Goal: Task Accomplishment & Management: Use online tool/utility

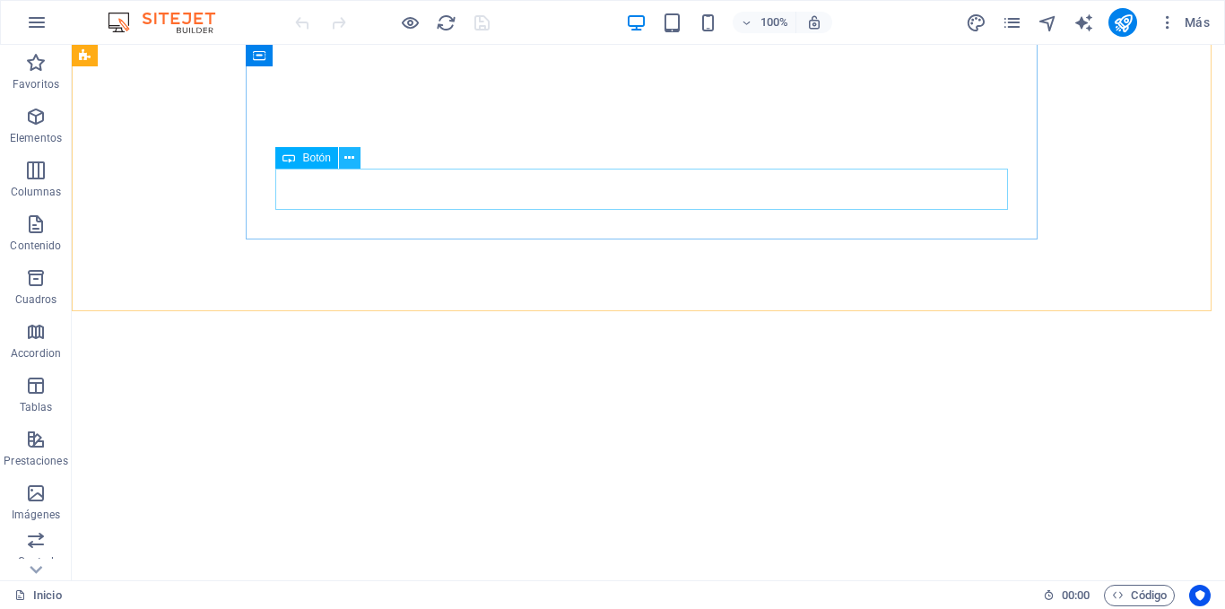
click at [346, 162] on icon at bounding box center [349, 158] width 10 height 19
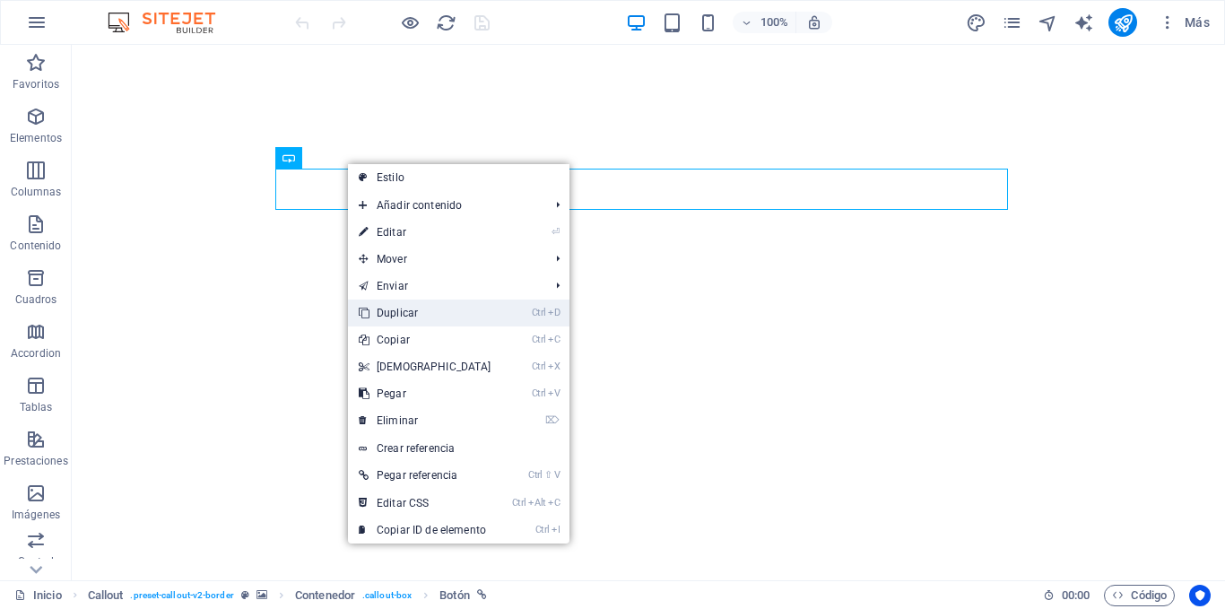
click at [407, 312] on link "Ctrl D Duplicar" at bounding box center [425, 313] width 154 height 27
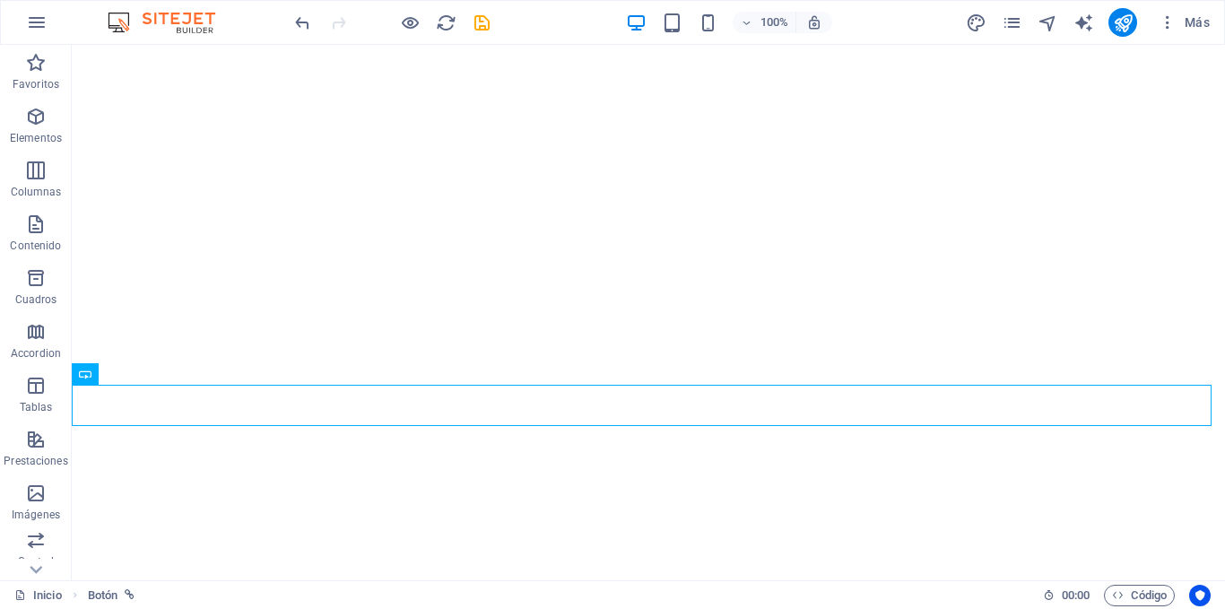
scroll to position [1214, 0]
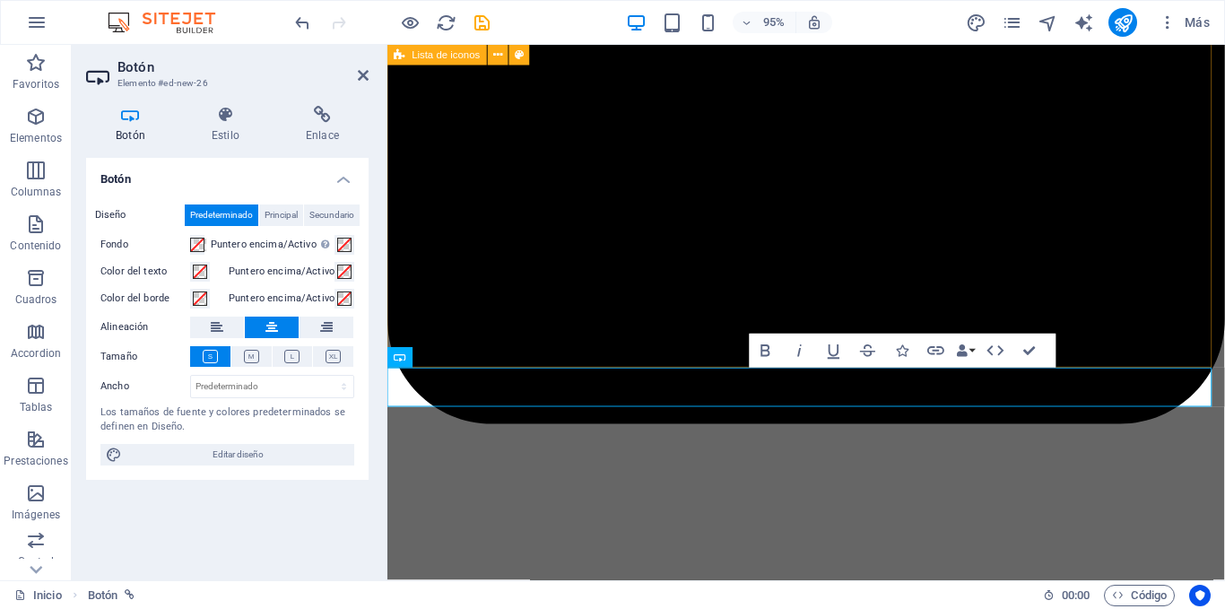
scroll to position [1238, 0]
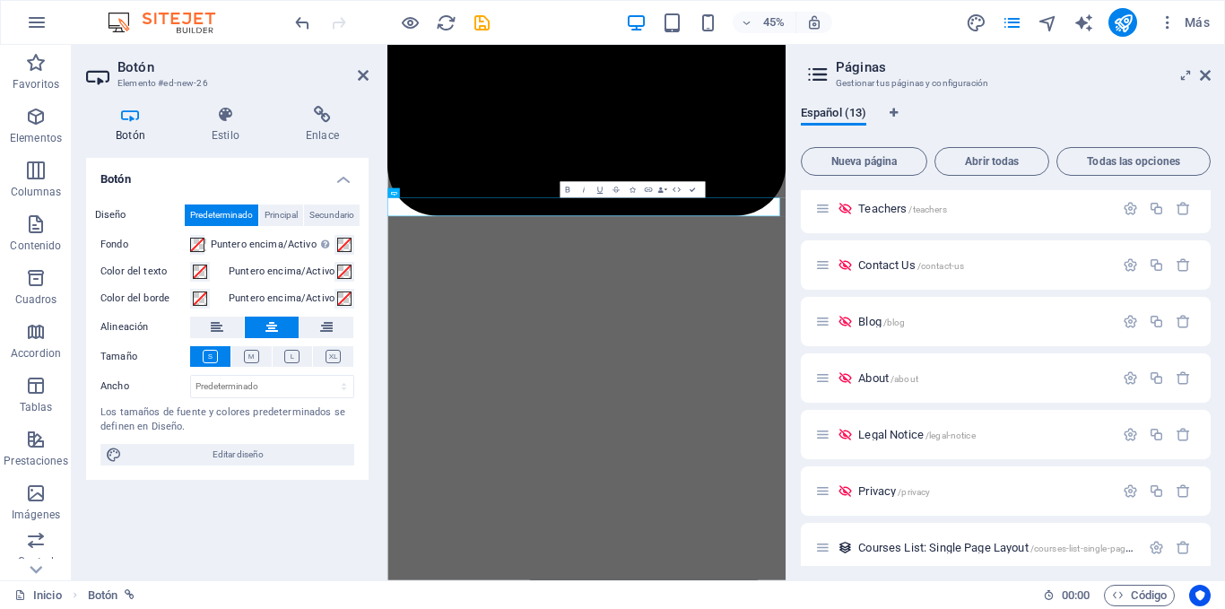
scroll to position [0, 0]
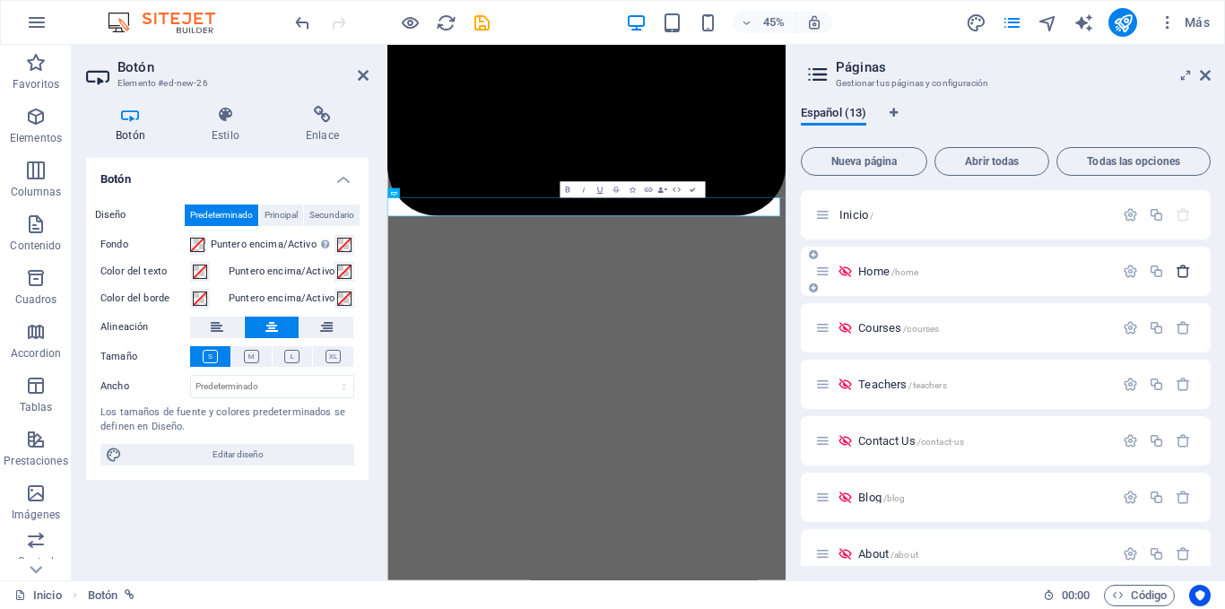
click at [1180, 267] on icon "button" at bounding box center [1183, 271] width 15 height 15
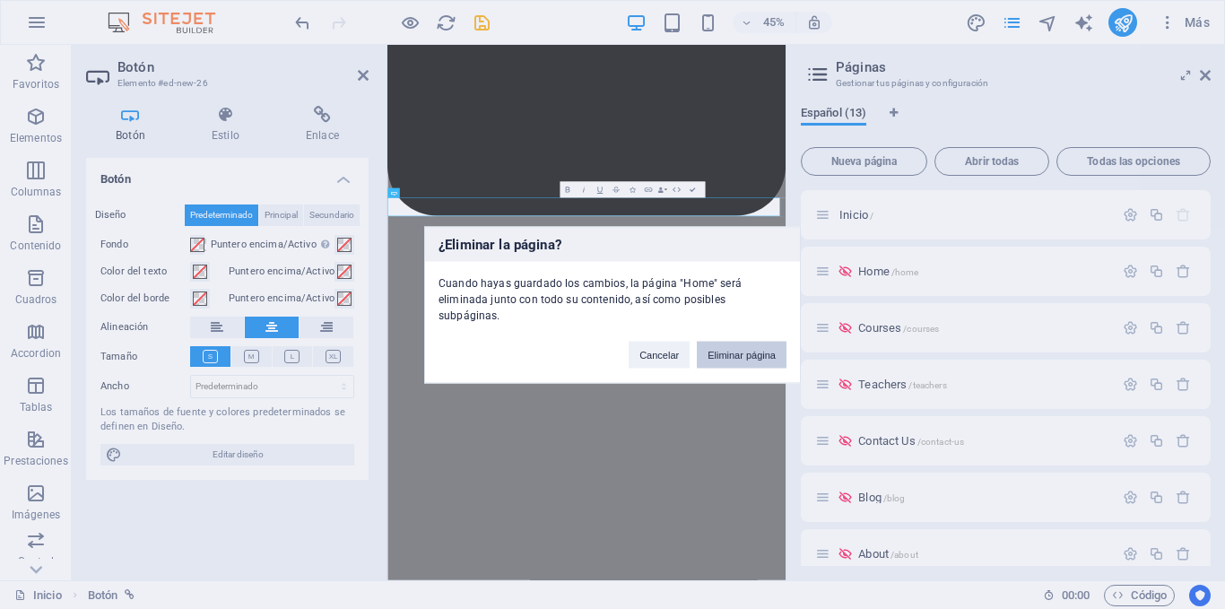
click at [759, 344] on button "Eliminar página" at bounding box center [742, 354] width 90 height 27
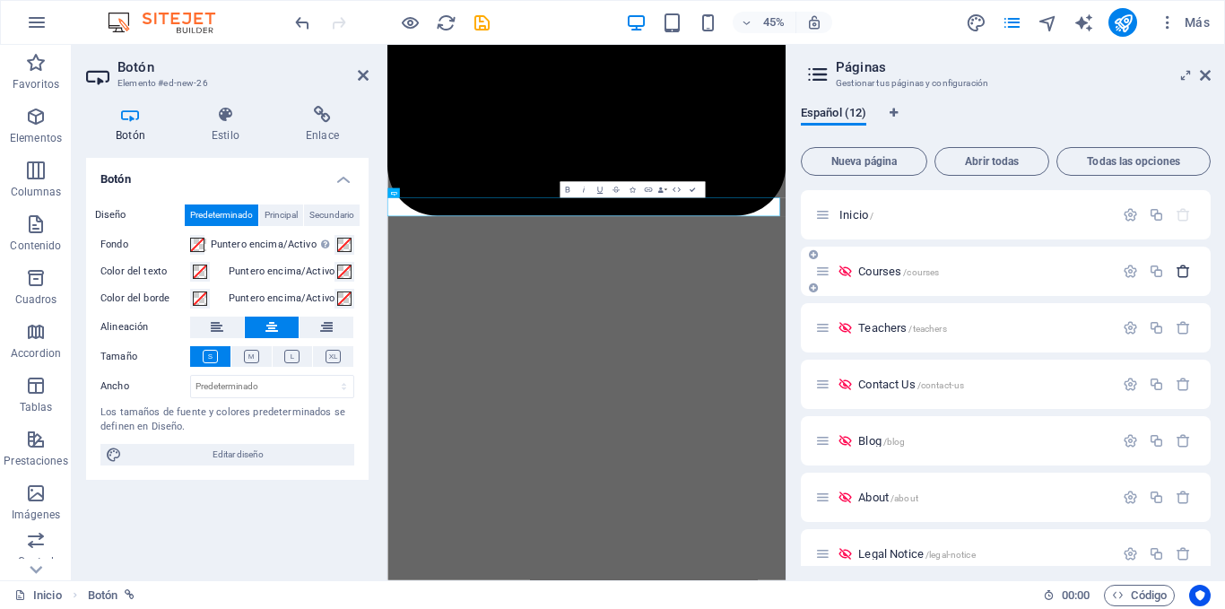
click at [1186, 271] on icon "button" at bounding box center [1183, 271] width 15 height 15
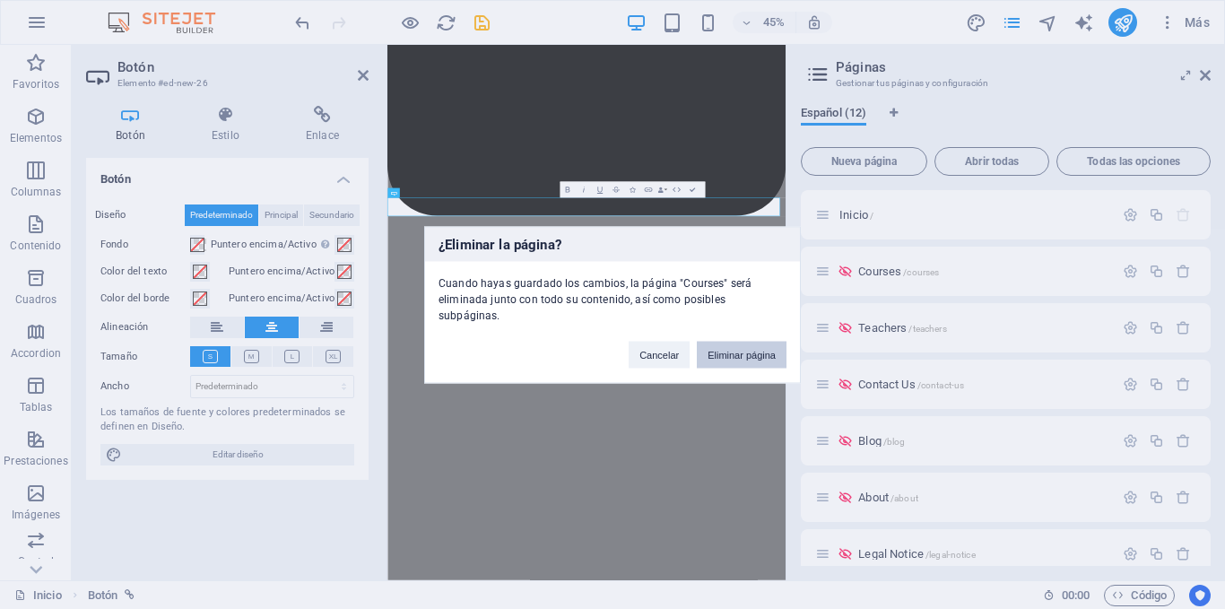
click at [751, 342] on button "Eliminar página" at bounding box center [742, 354] width 90 height 27
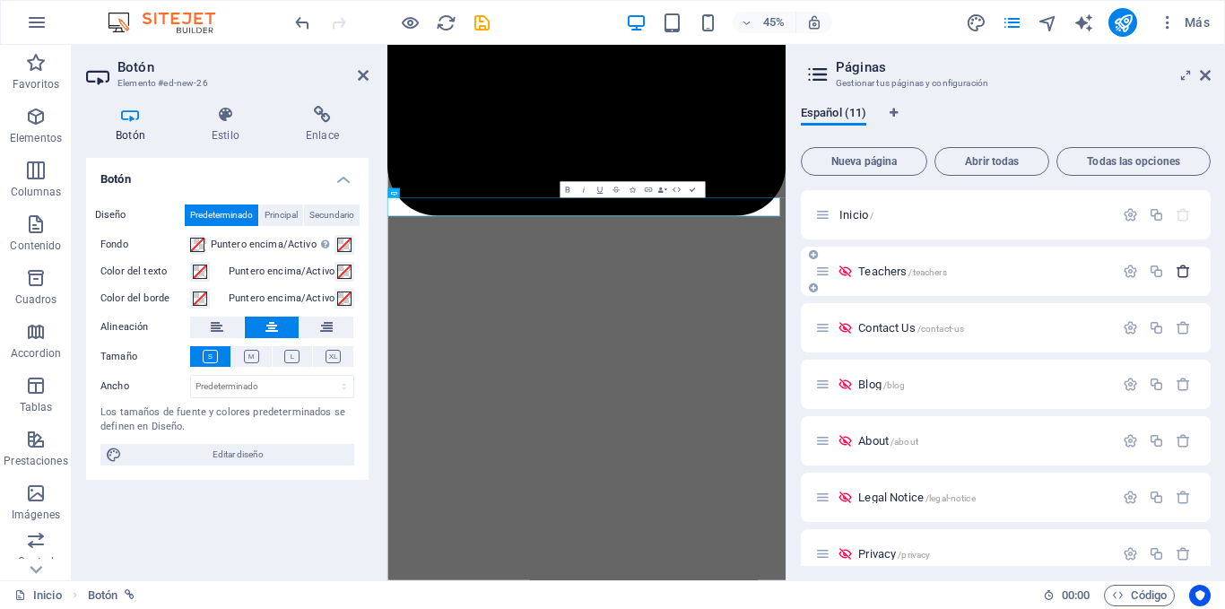
click at [1181, 275] on icon "button" at bounding box center [1183, 271] width 15 height 15
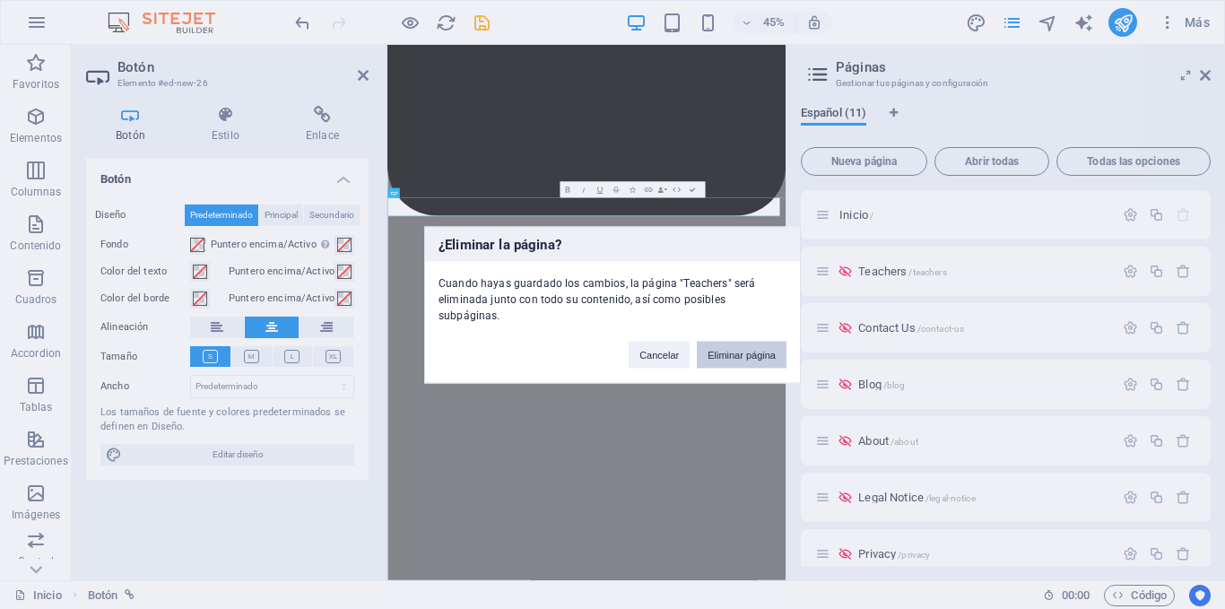
drag, startPoint x: 749, startPoint y: 343, endPoint x: 849, endPoint y: 653, distance: 325.9
click at [749, 343] on button "Eliminar página" at bounding box center [742, 354] width 90 height 27
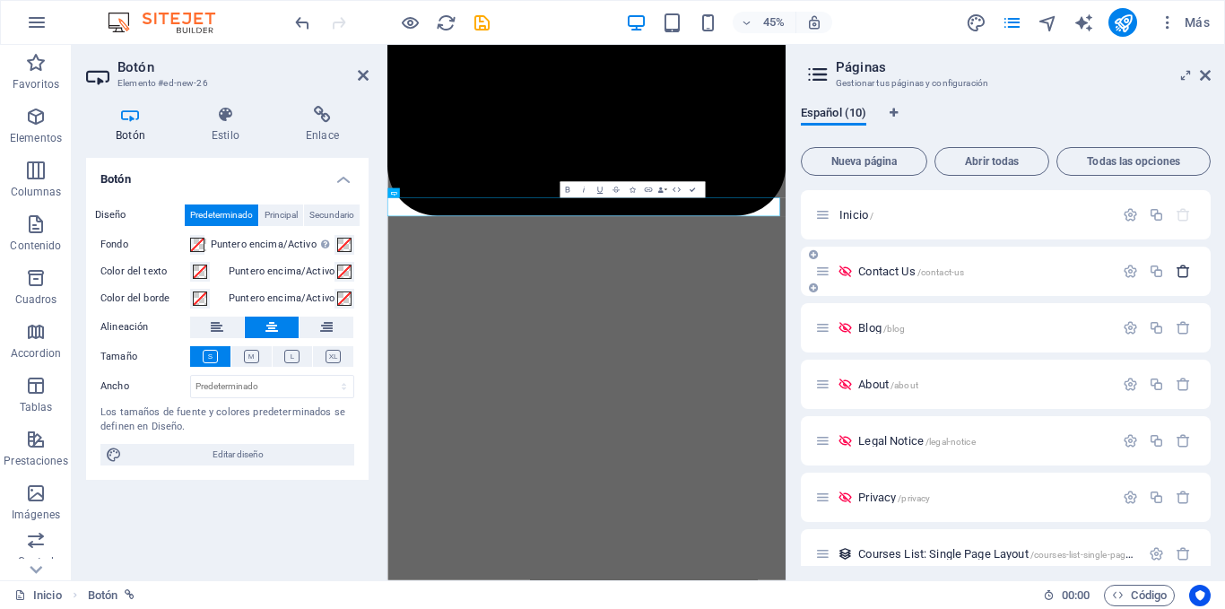
click at [1181, 274] on icon "button" at bounding box center [1183, 271] width 15 height 15
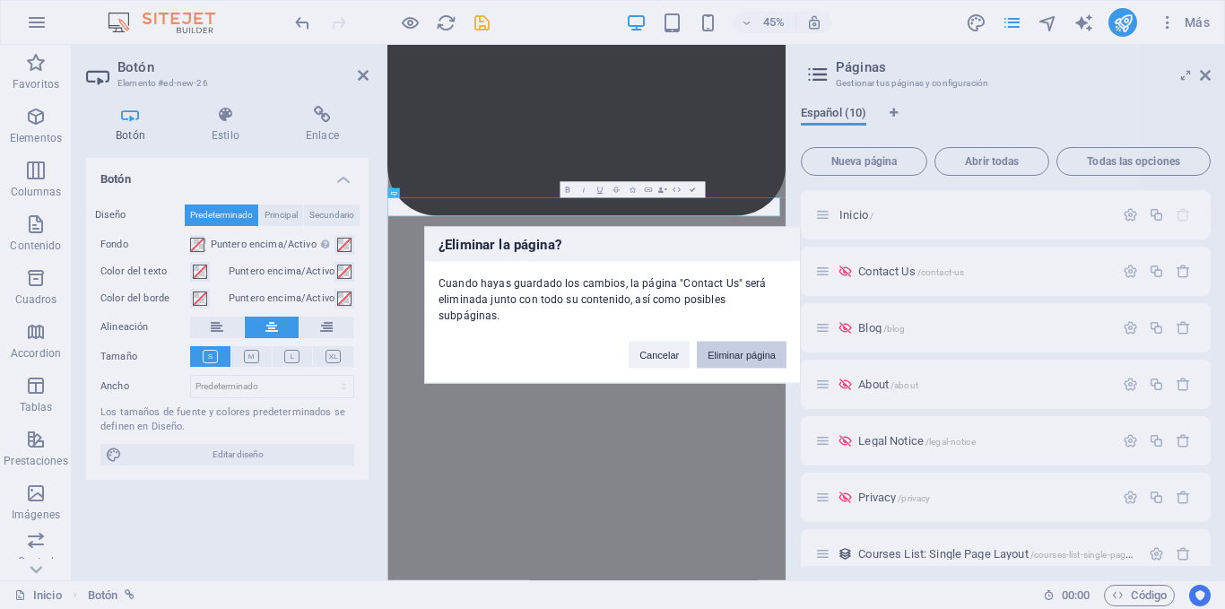
click at [756, 344] on button "Eliminar página" at bounding box center [742, 354] width 90 height 27
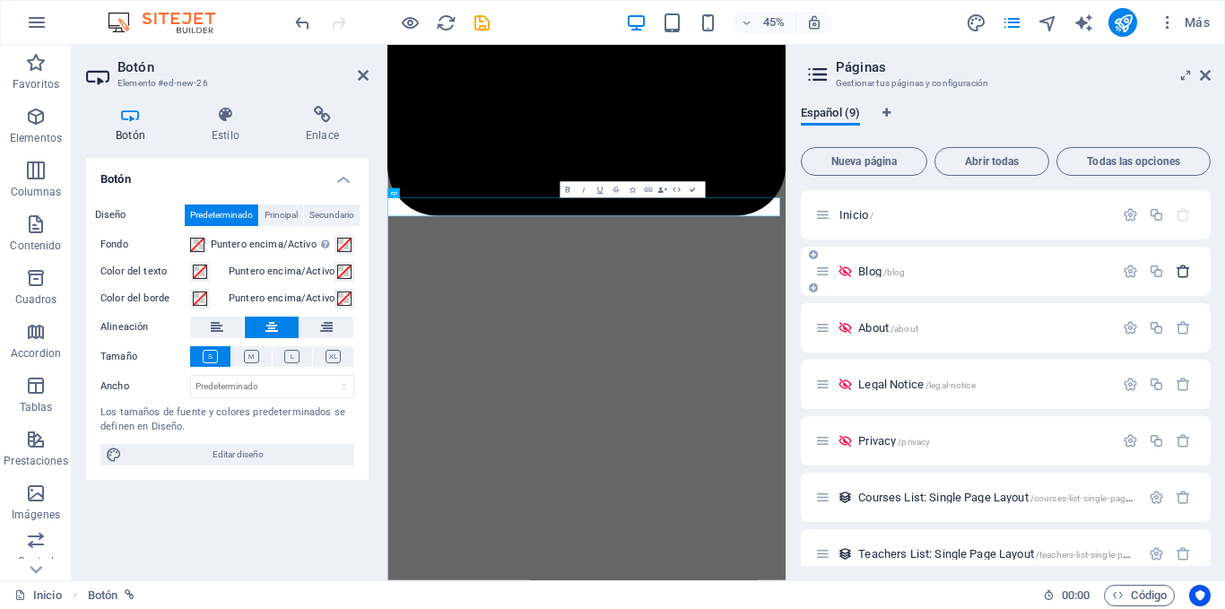
click at [1179, 272] on icon "button" at bounding box center [1183, 271] width 15 height 15
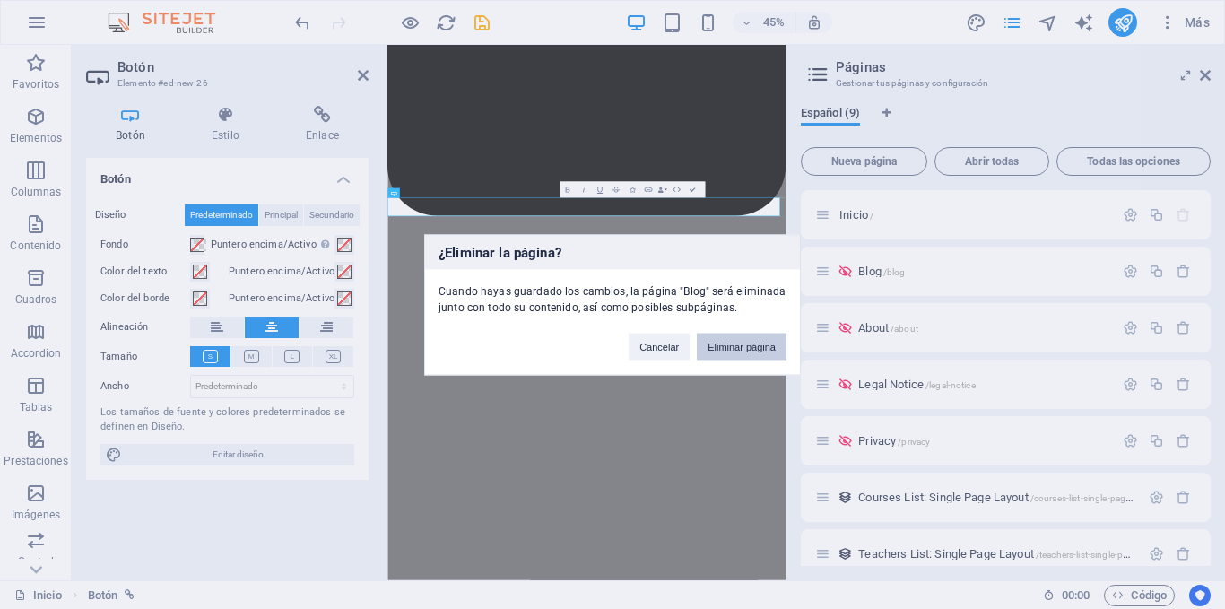
click at [760, 337] on button "Eliminar página" at bounding box center [742, 346] width 90 height 27
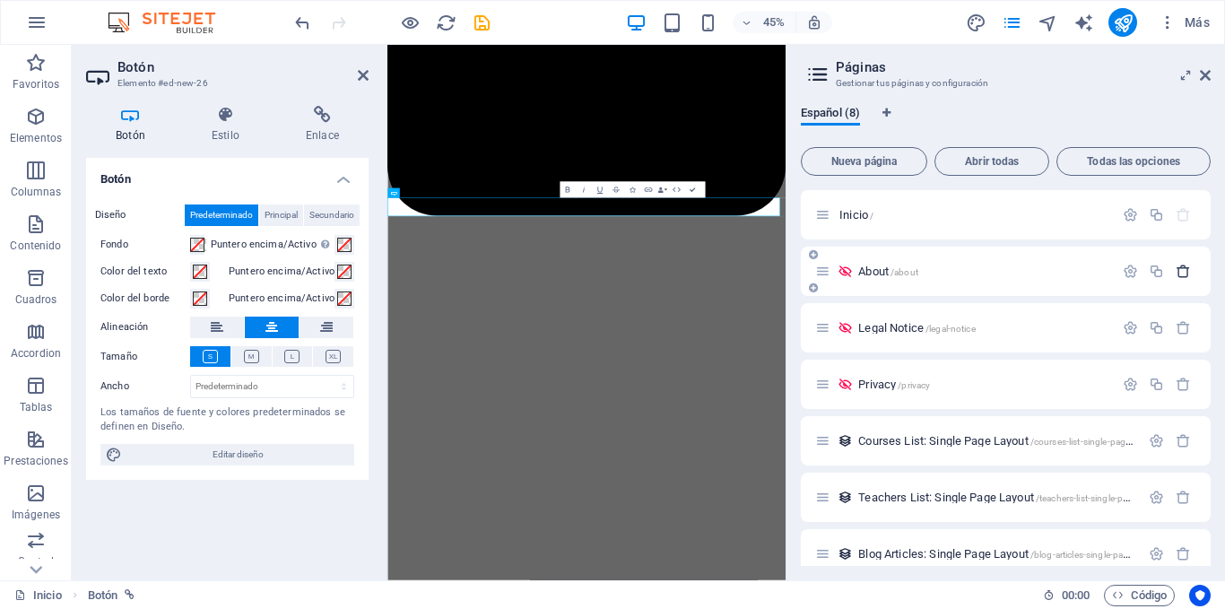
click at [1178, 269] on icon "button" at bounding box center [1183, 271] width 15 height 15
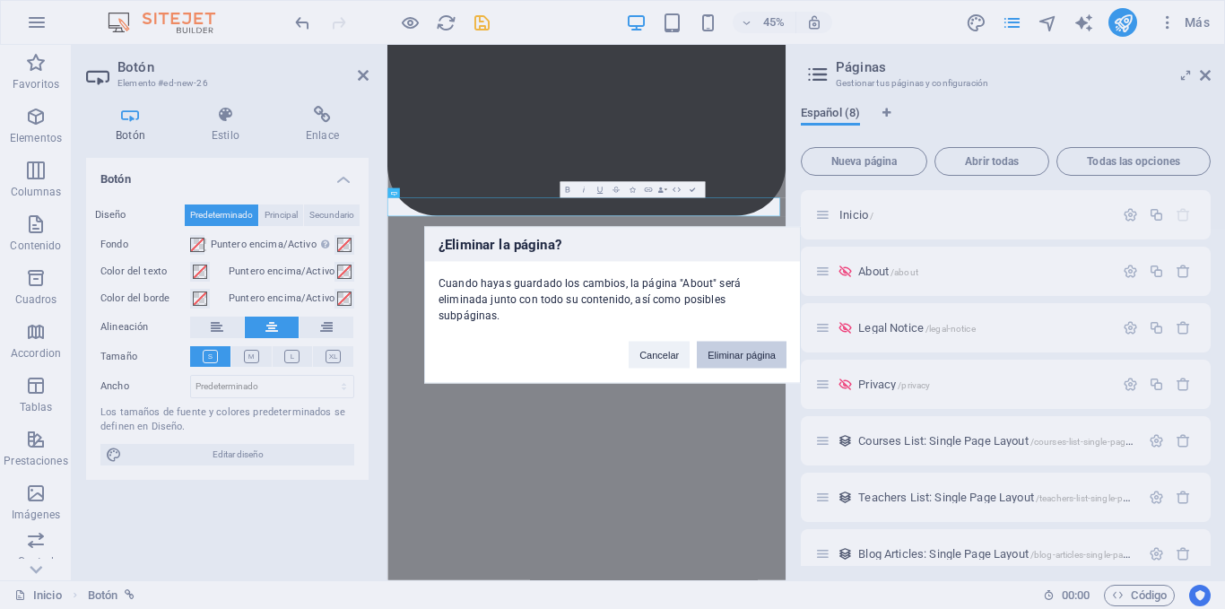
click at [740, 341] on button "Eliminar página" at bounding box center [742, 354] width 90 height 27
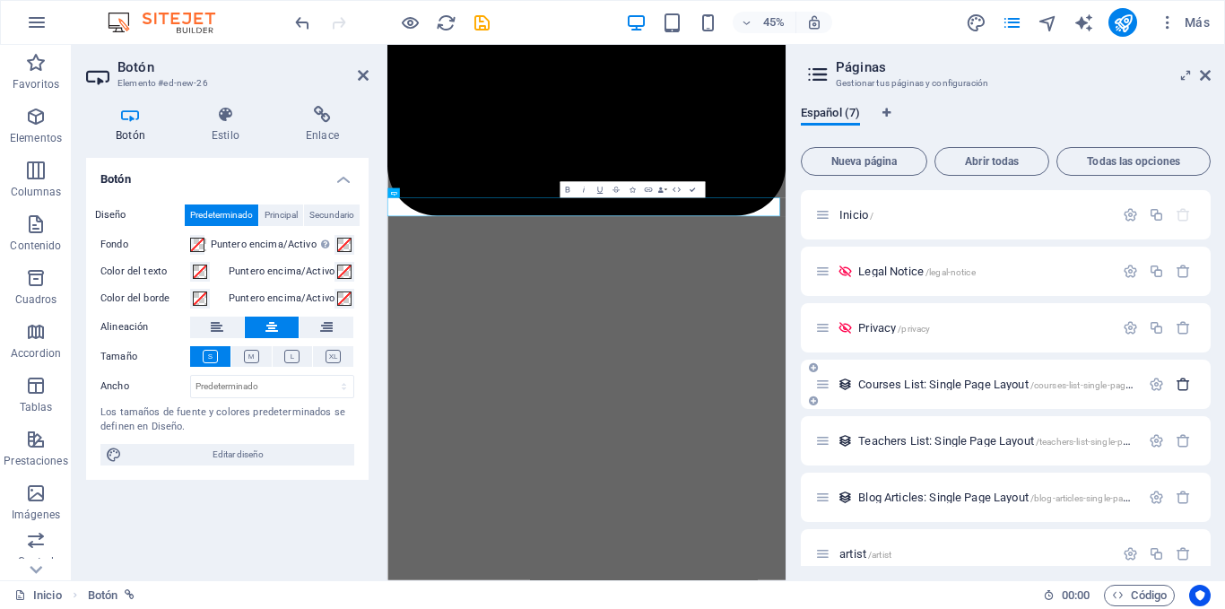
click at [1177, 385] on icon "button" at bounding box center [1183, 384] width 15 height 15
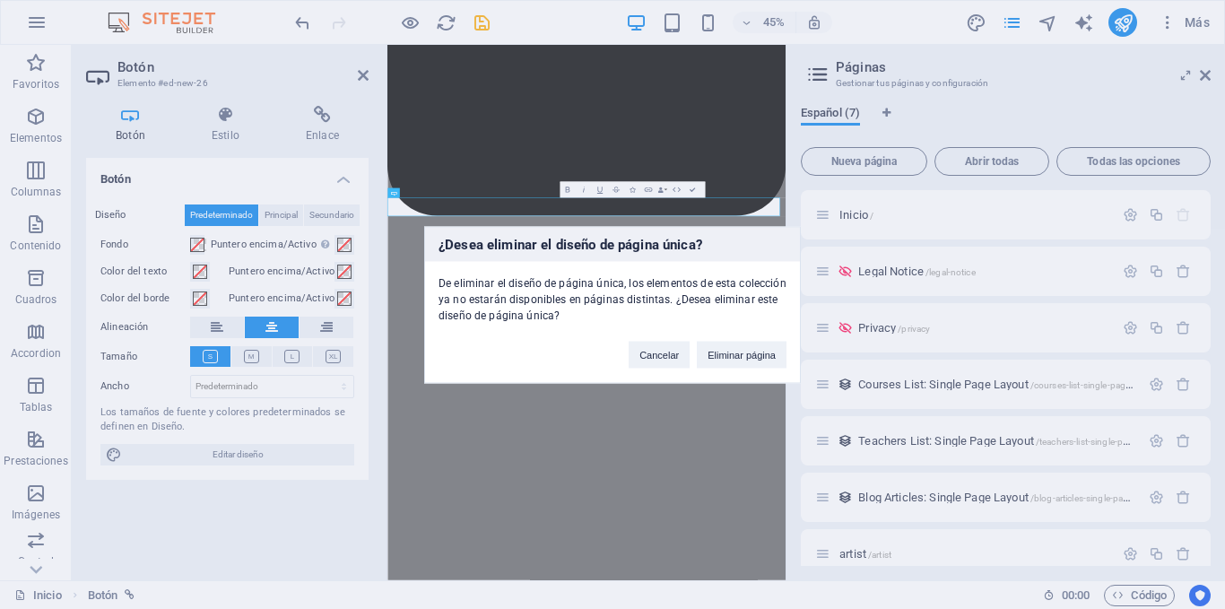
click at [765, 352] on button "Eliminar página" at bounding box center [742, 354] width 90 height 27
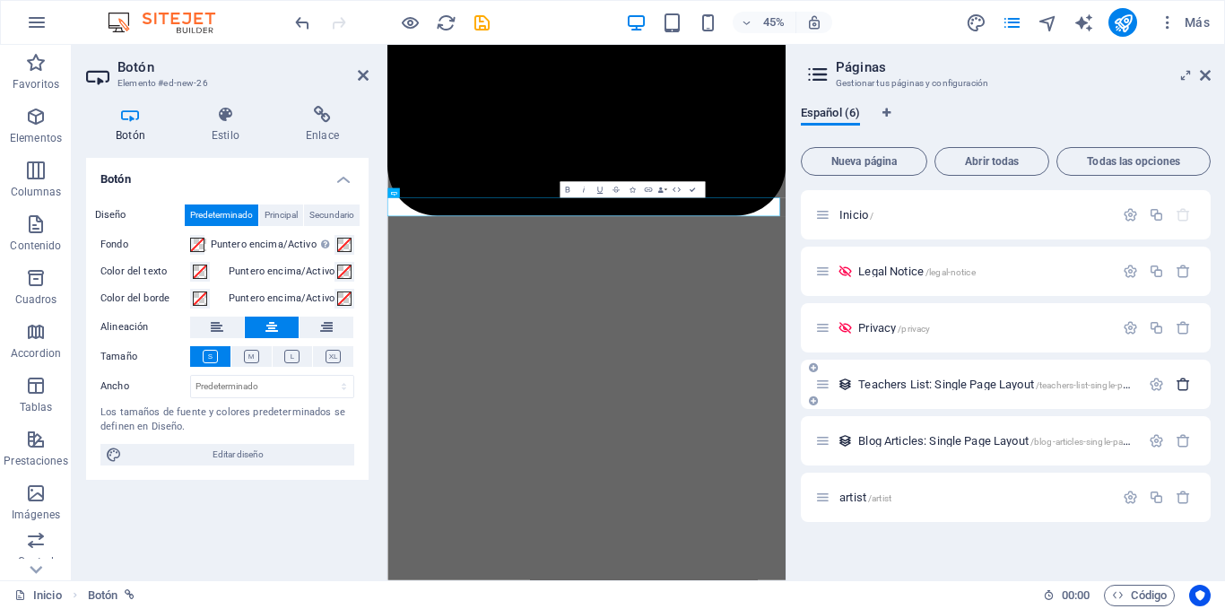
click at [1177, 383] on icon "button" at bounding box center [1183, 384] width 15 height 15
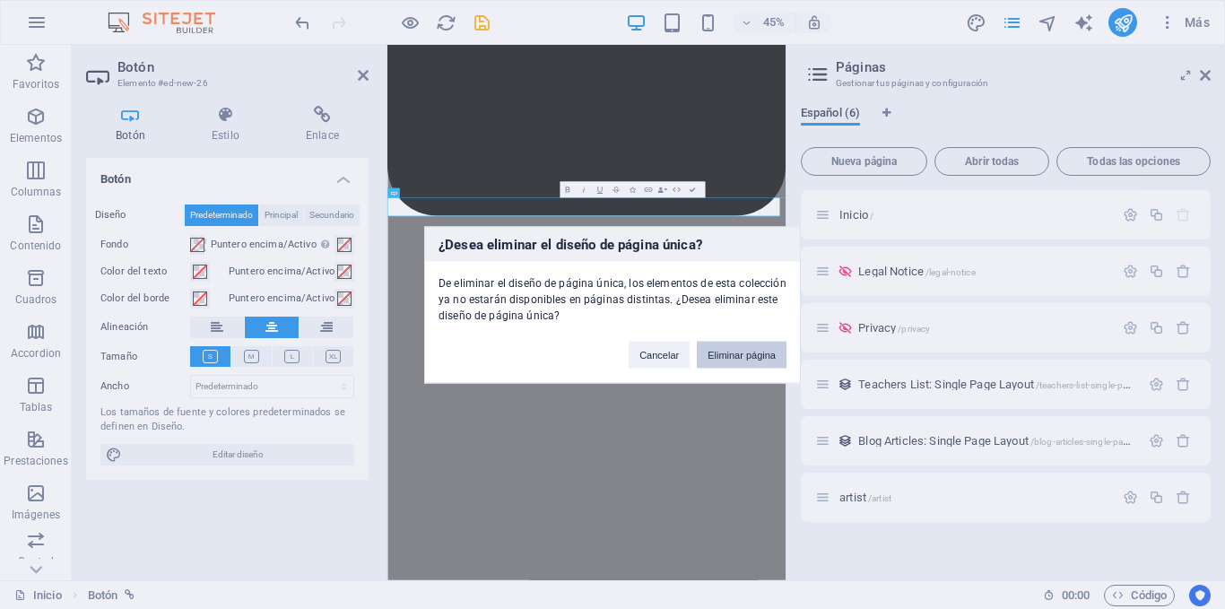
click at [758, 345] on button "Eliminar página" at bounding box center [742, 354] width 90 height 27
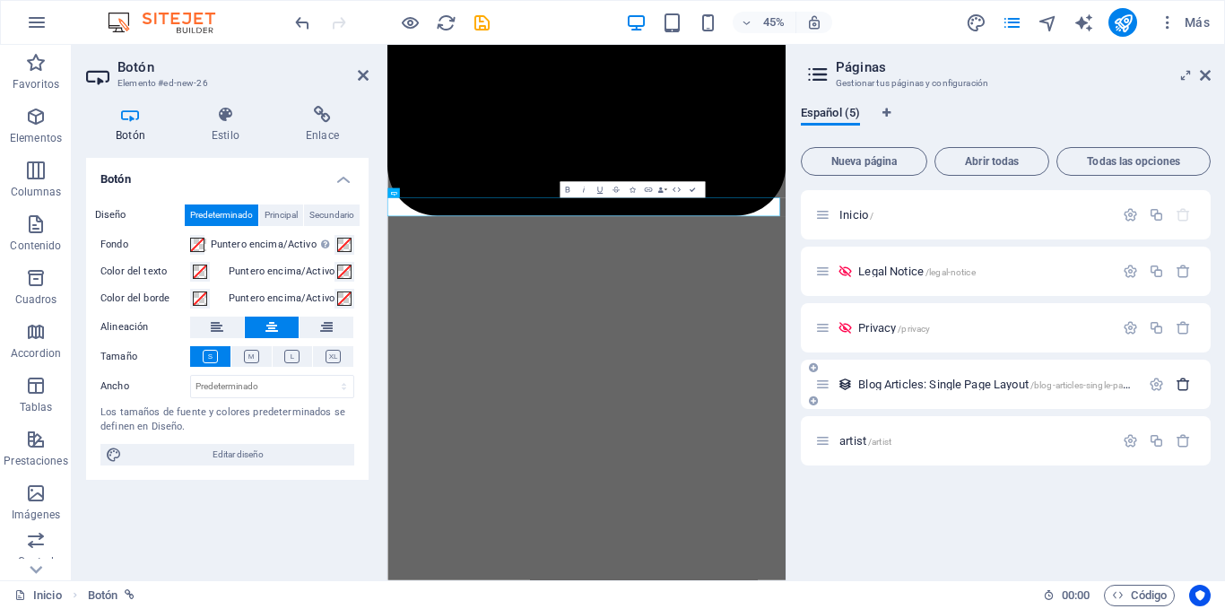
click at [1180, 383] on icon "button" at bounding box center [1183, 384] width 15 height 15
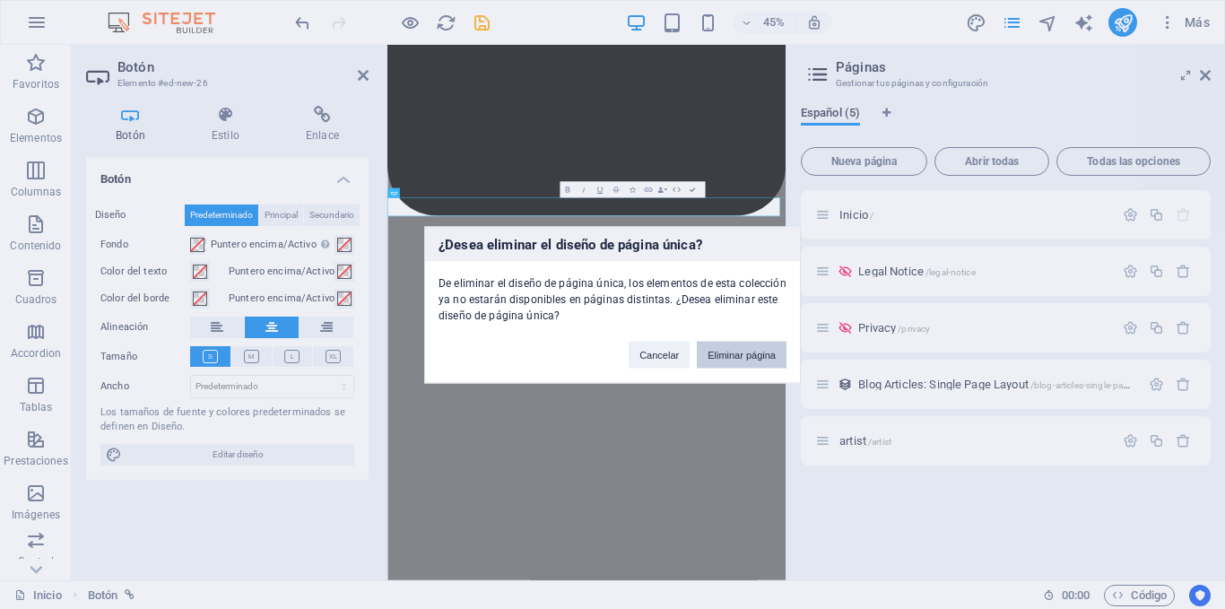
drag, startPoint x: 753, startPoint y: 355, endPoint x: 840, endPoint y: 705, distance: 360.7
click at [753, 355] on button "Eliminar página" at bounding box center [742, 354] width 90 height 27
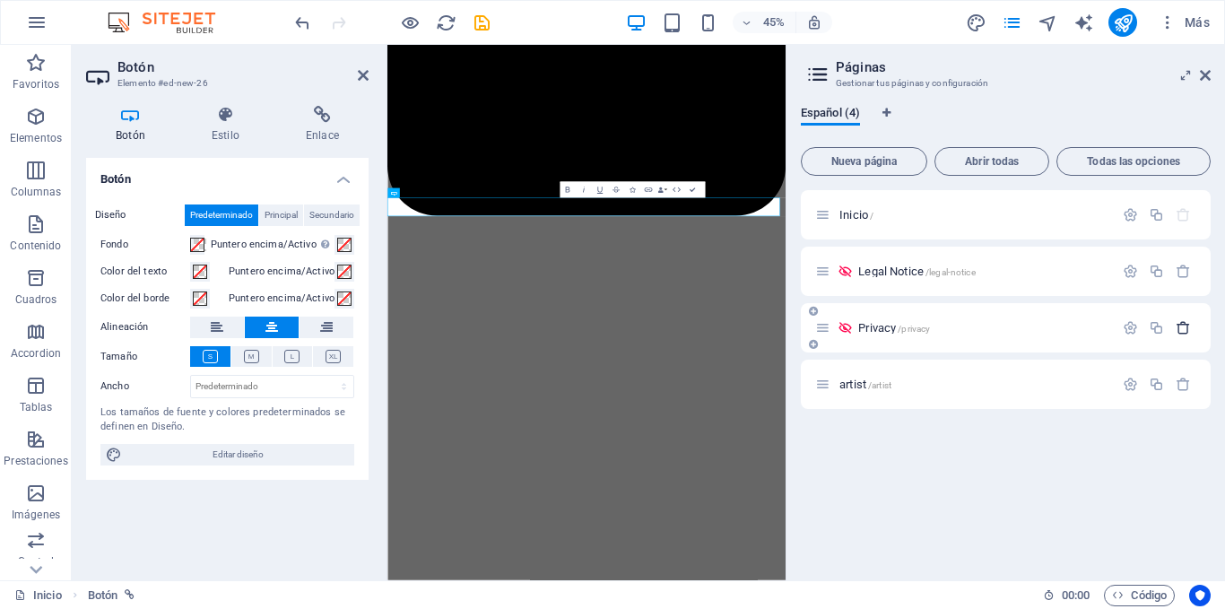
click at [1183, 323] on icon "button" at bounding box center [1183, 327] width 15 height 15
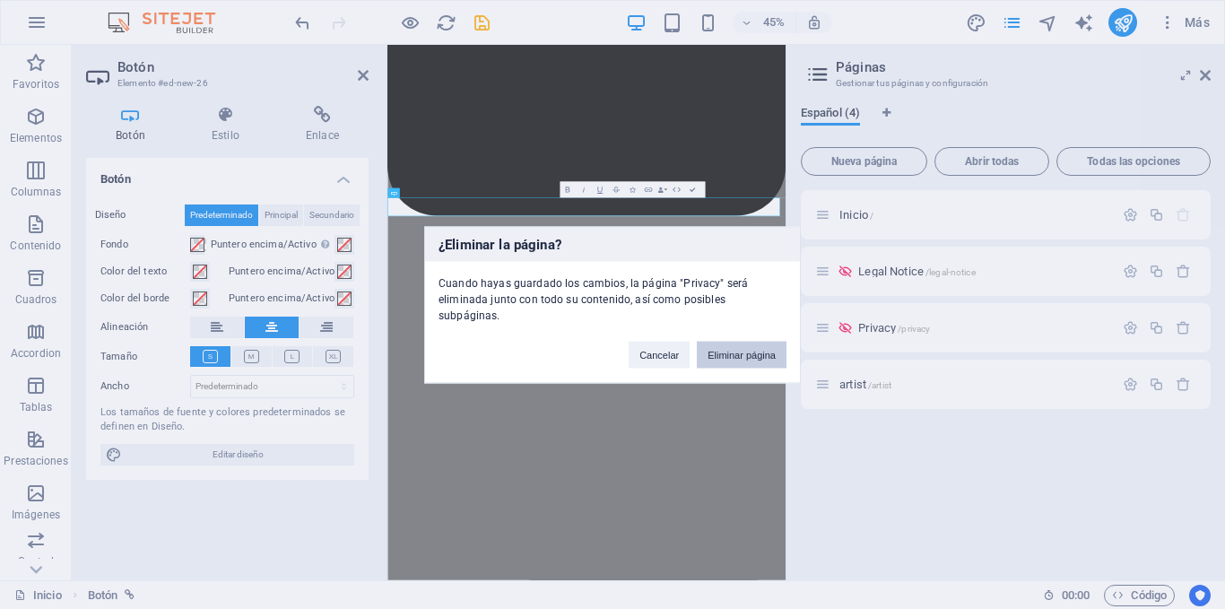
click at [742, 341] on button "Eliminar página" at bounding box center [742, 354] width 90 height 27
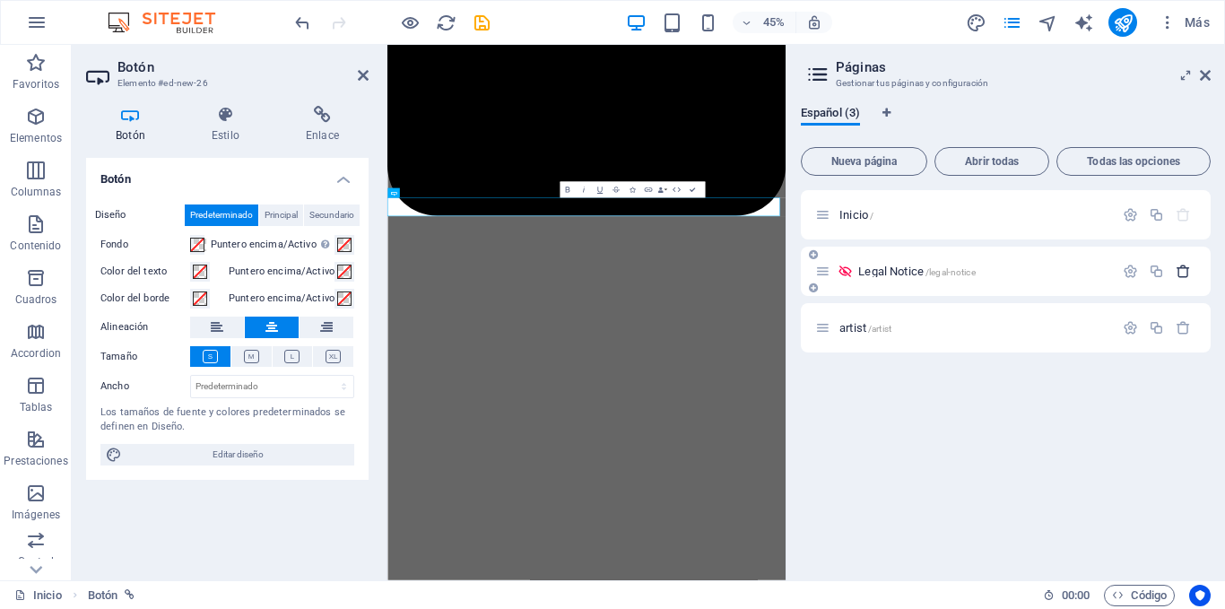
click at [1179, 267] on icon "button" at bounding box center [1183, 271] width 15 height 15
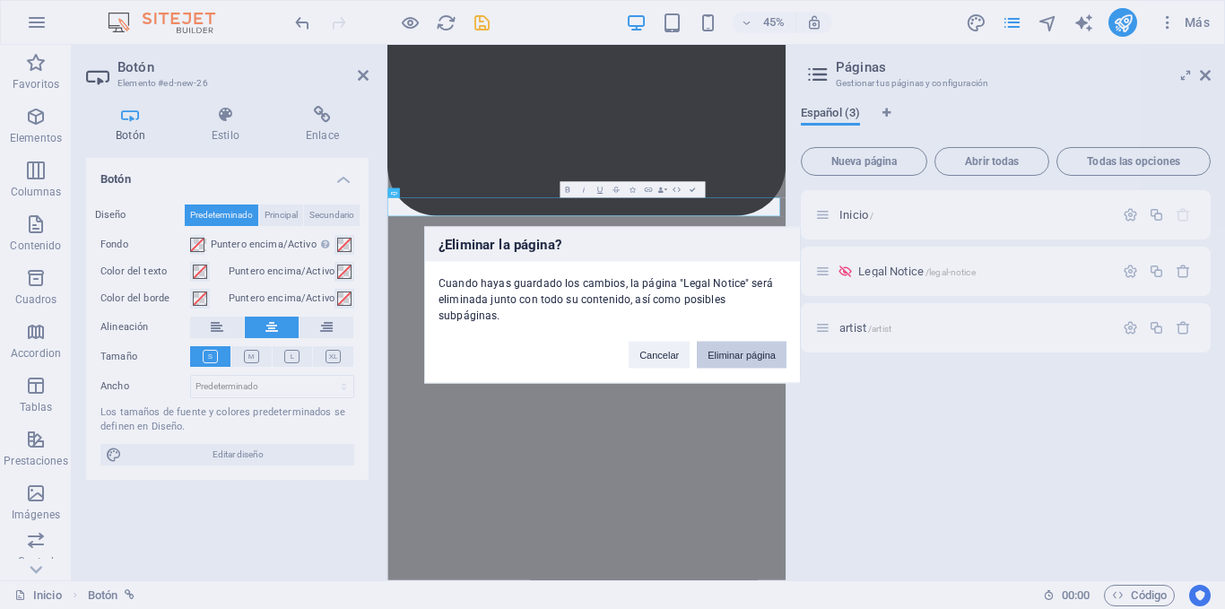
click at [757, 346] on button "Eliminar página" at bounding box center [742, 354] width 90 height 27
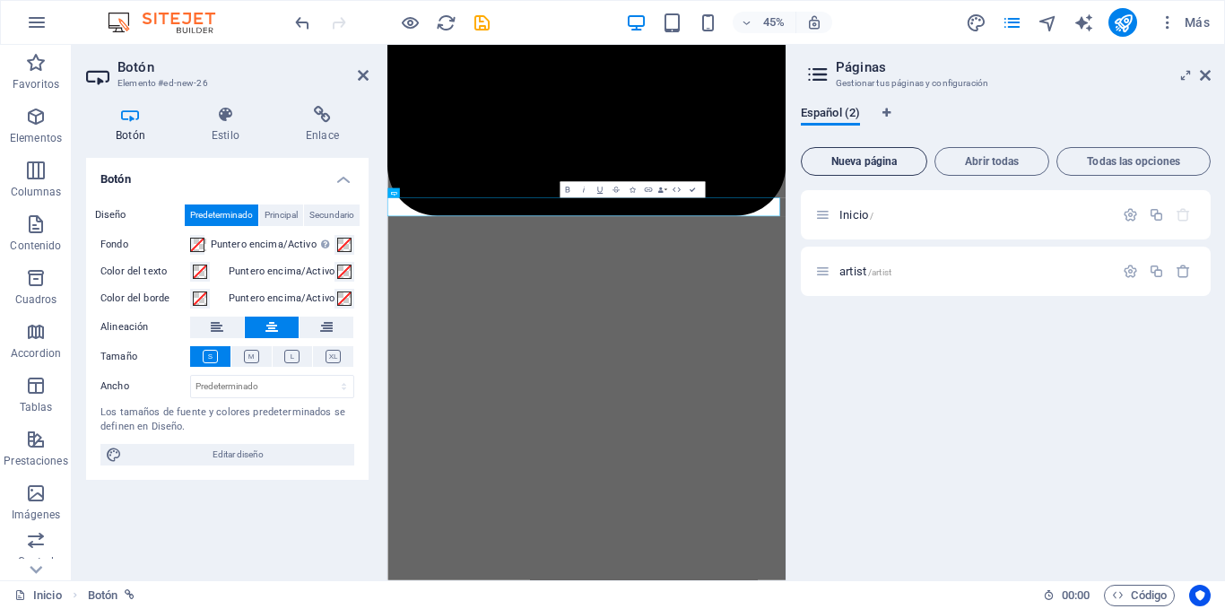
click at [880, 158] on span "Nueva página" at bounding box center [864, 161] width 110 height 11
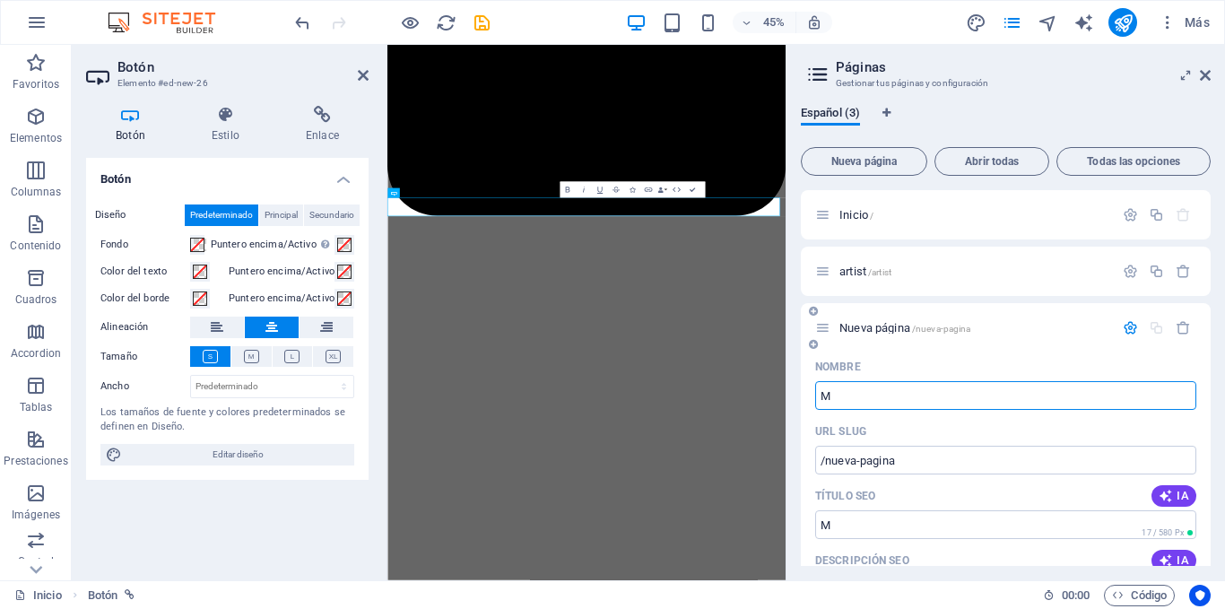
type input "M"
type input "/m"
type input "Más"
type input "/mas"
type input "Más"
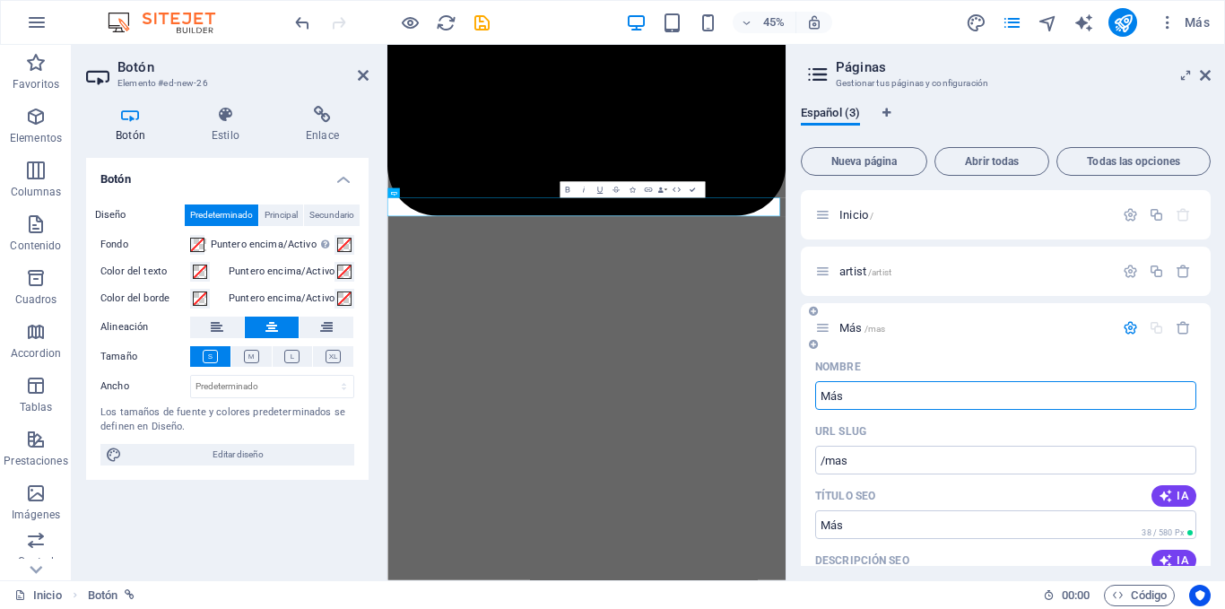
click at [1128, 327] on icon "button" at bounding box center [1130, 327] width 15 height 15
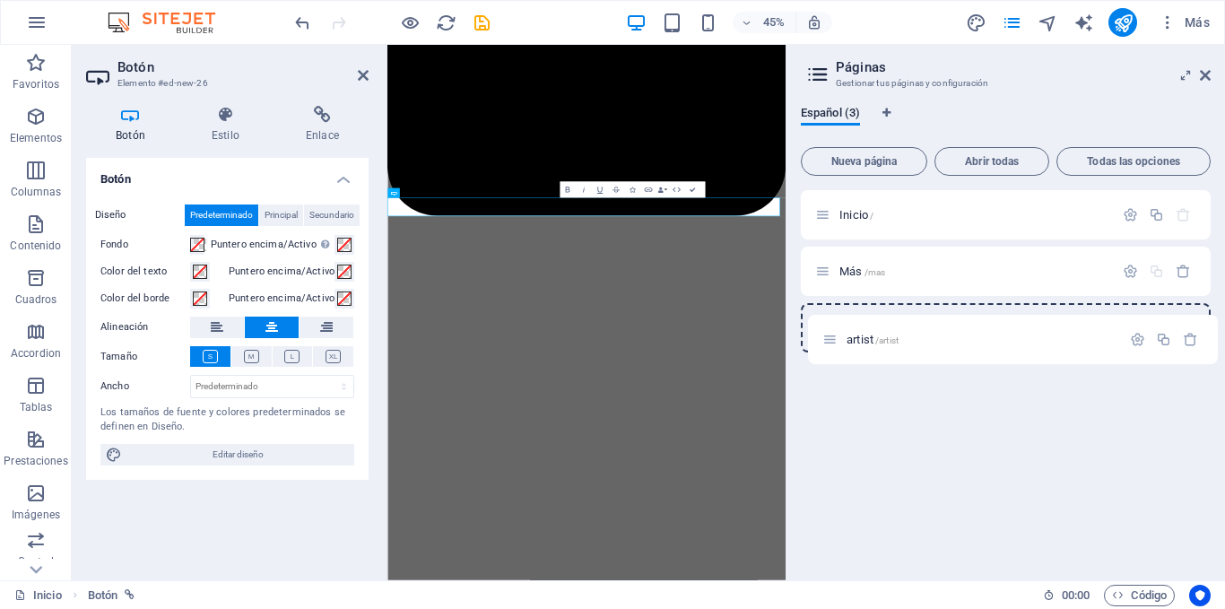
drag, startPoint x: 830, startPoint y: 271, endPoint x: 837, endPoint y: 344, distance: 73.0
click at [837, 344] on div "Inicio / artist /artist Más /mas" at bounding box center [1006, 271] width 410 height 162
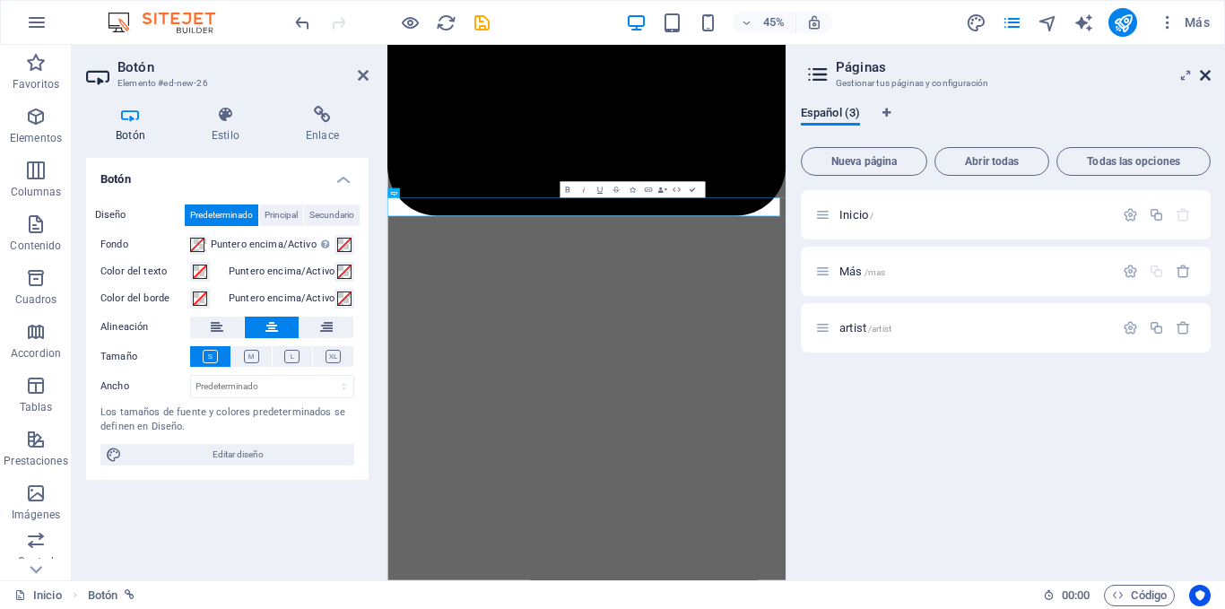
click at [1204, 76] on icon at bounding box center [1205, 75] width 11 height 14
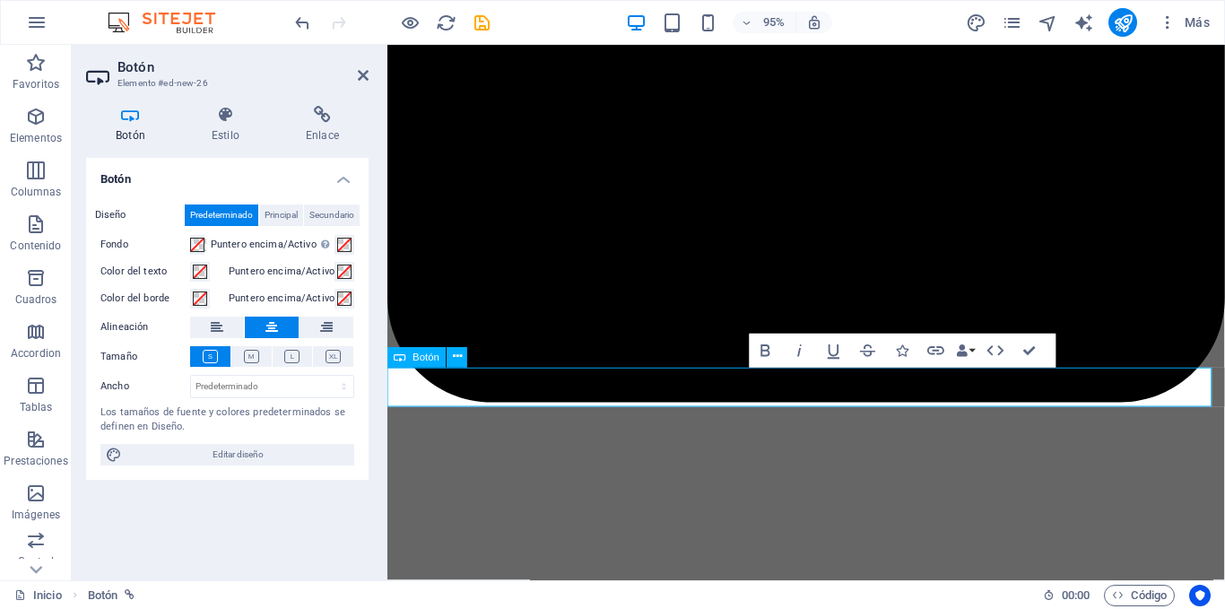
click at [257, 355] on icon at bounding box center [251, 356] width 15 height 13
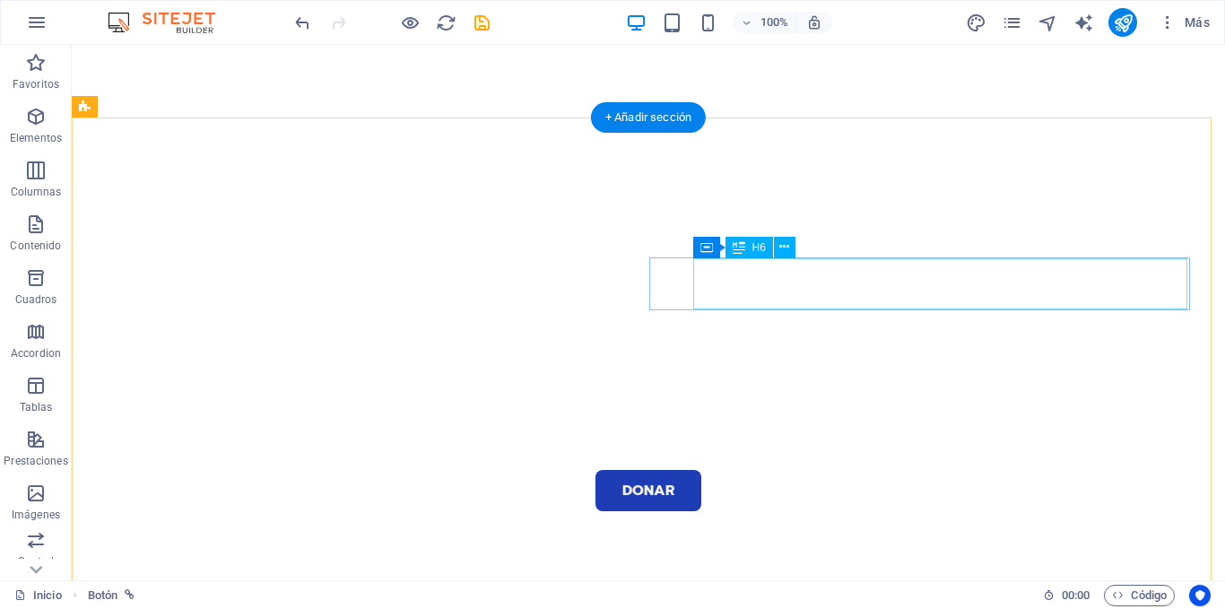
scroll to position [48, 0]
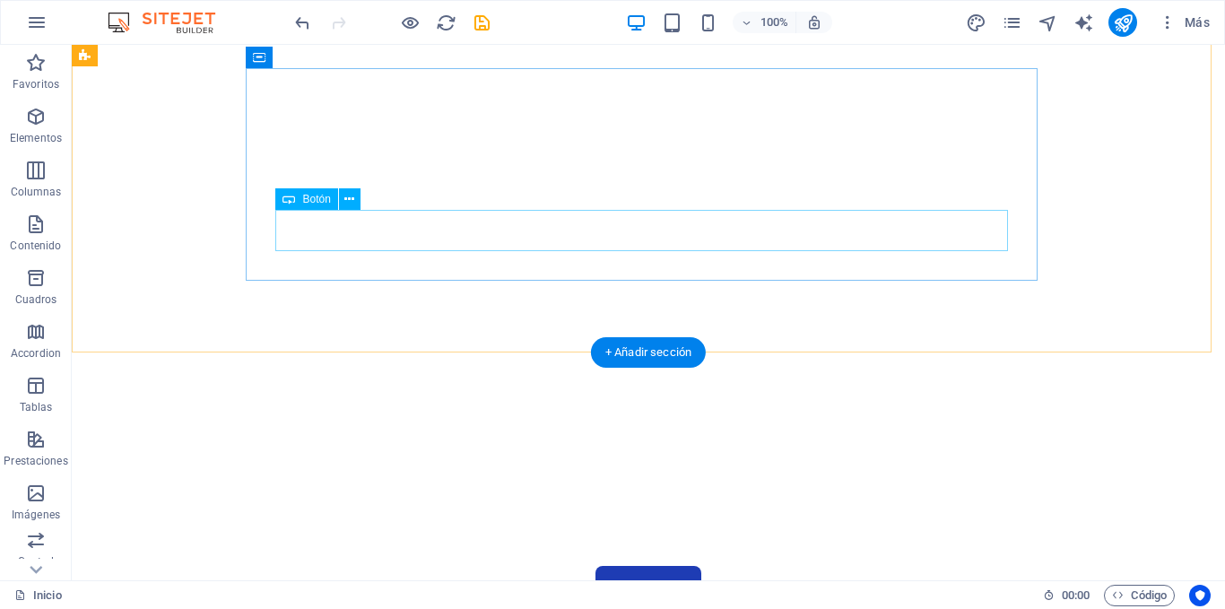
click at [514, 566] on div "Donar" at bounding box center [649, 586] width 1046 height 41
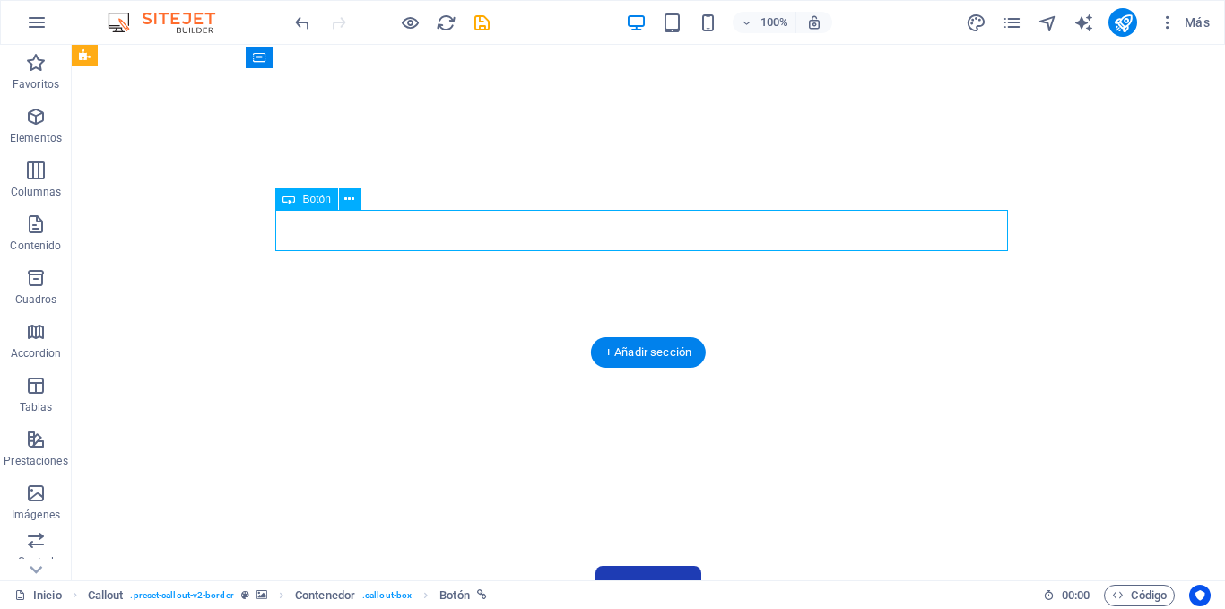
click at [514, 566] on div "Donar" at bounding box center [649, 586] width 1046 height 41
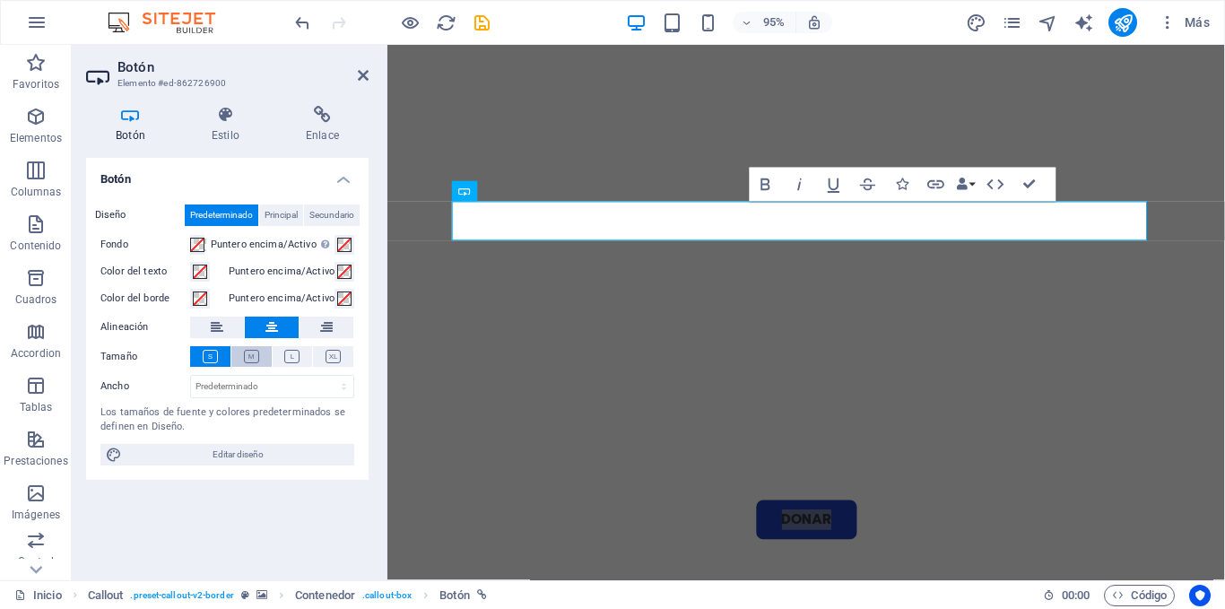
click at [251, 346] on button at bounding box center [251, 356] width 40 height 21
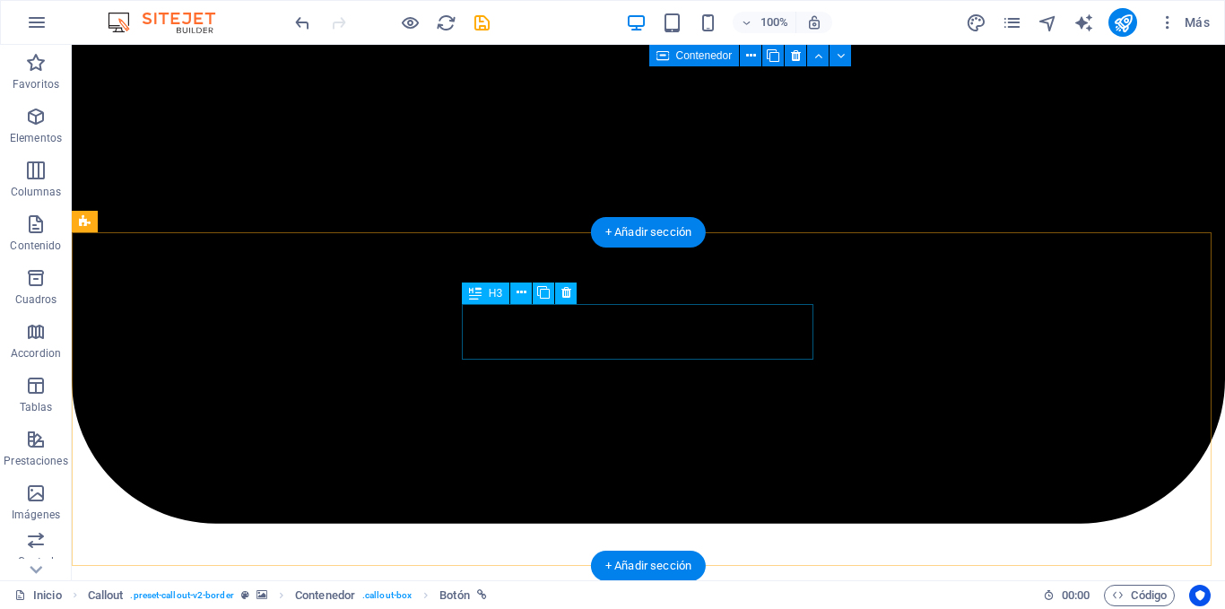
scroll to position [1304, 0]
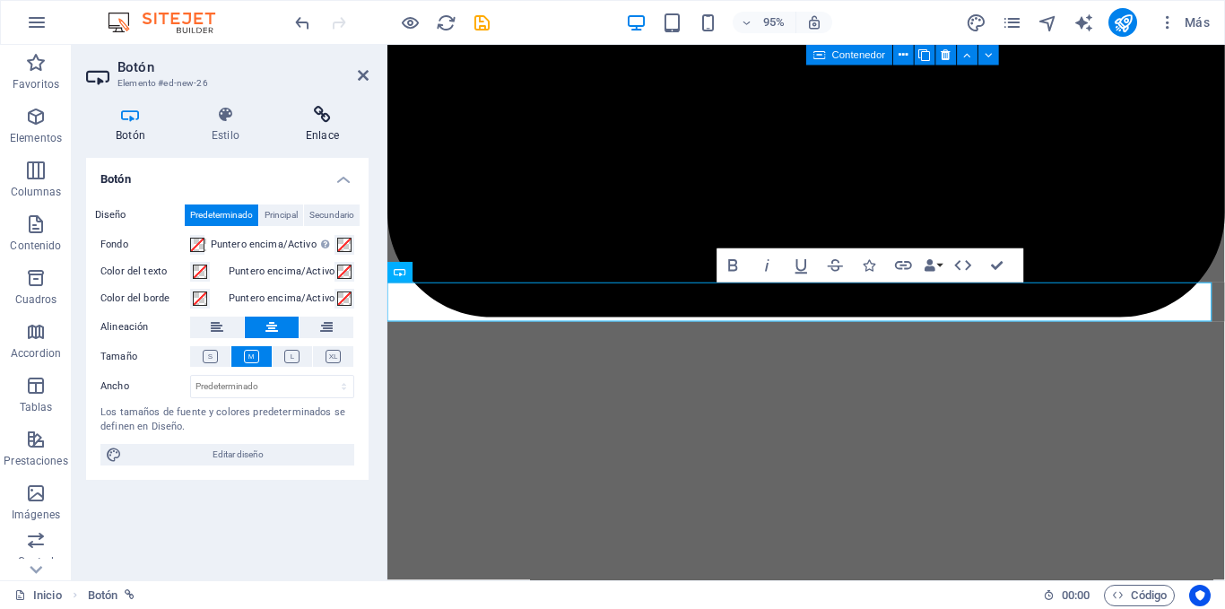
click at [318, 118] on icon at bounding box center [322, 115] width 92 height 18
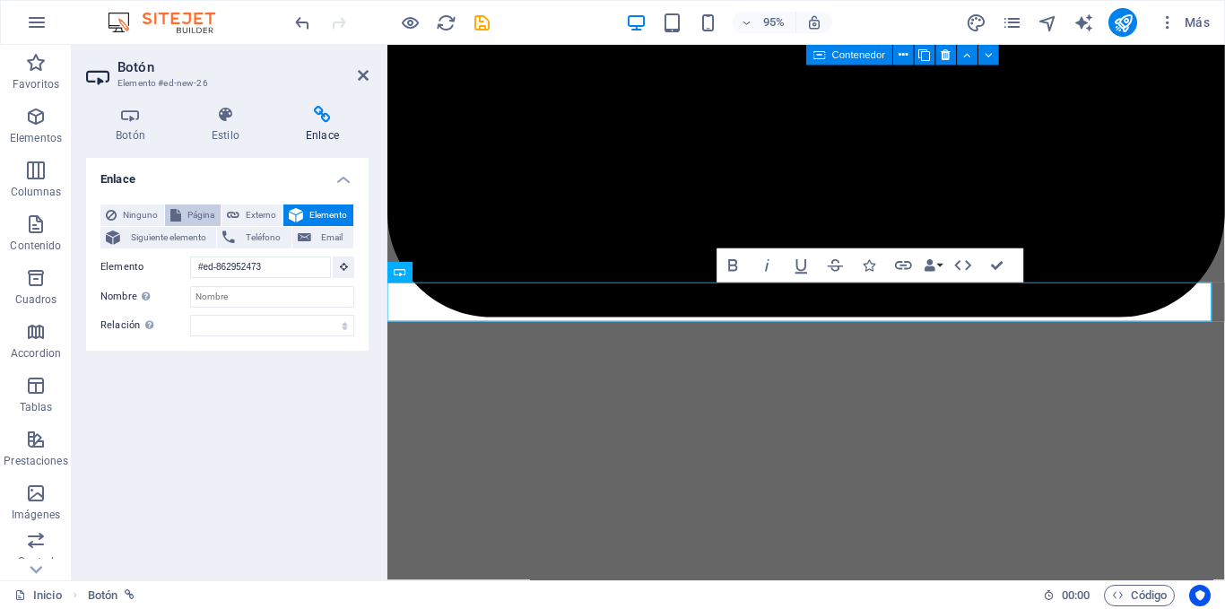
click at [203, 213] on span "Página" at bounding box center [201, 216] width 29 height 22
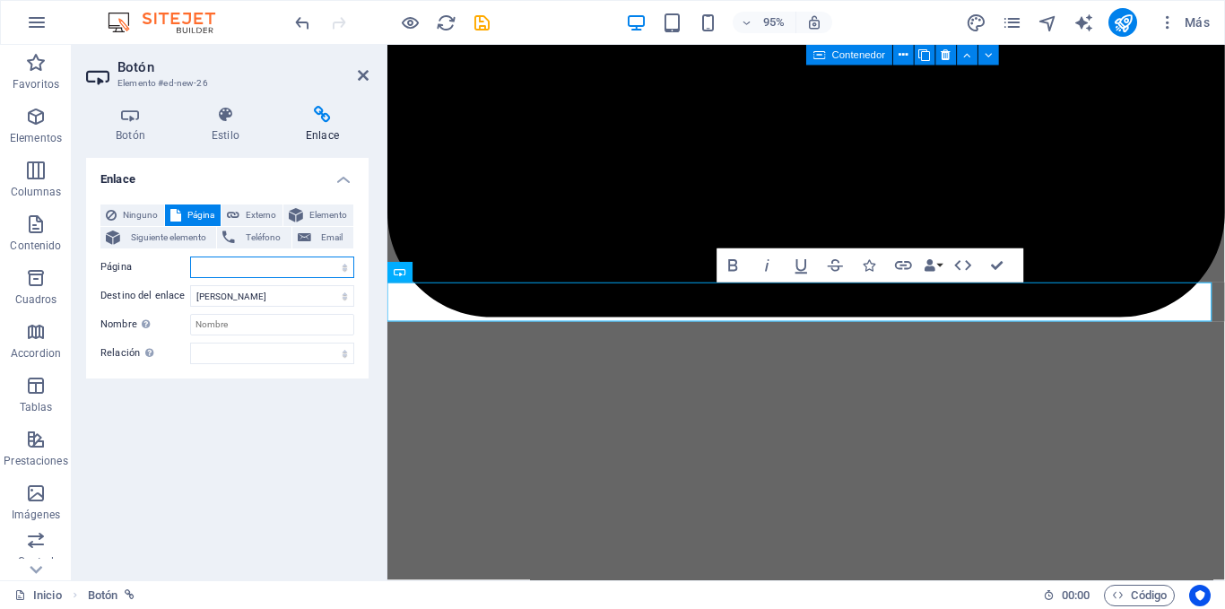
click at [260, 268] on select "Inicio Más artist" at bounding box center [272, 268] width 164 height 22
select select "1"
click at [190, 257] on select "Inicio Más artist" at bounding box center [272, 268] width 164 height 22
click at [279, 291] on select "Nueva pestaña Misma pestaña Superposición" at bounding box center [272, 296] width 164 height 22
click at [190, 285] on select "Nueva pestaña Misma pestaña Superposición" at bounding box center [272, 296] width 164 height 22
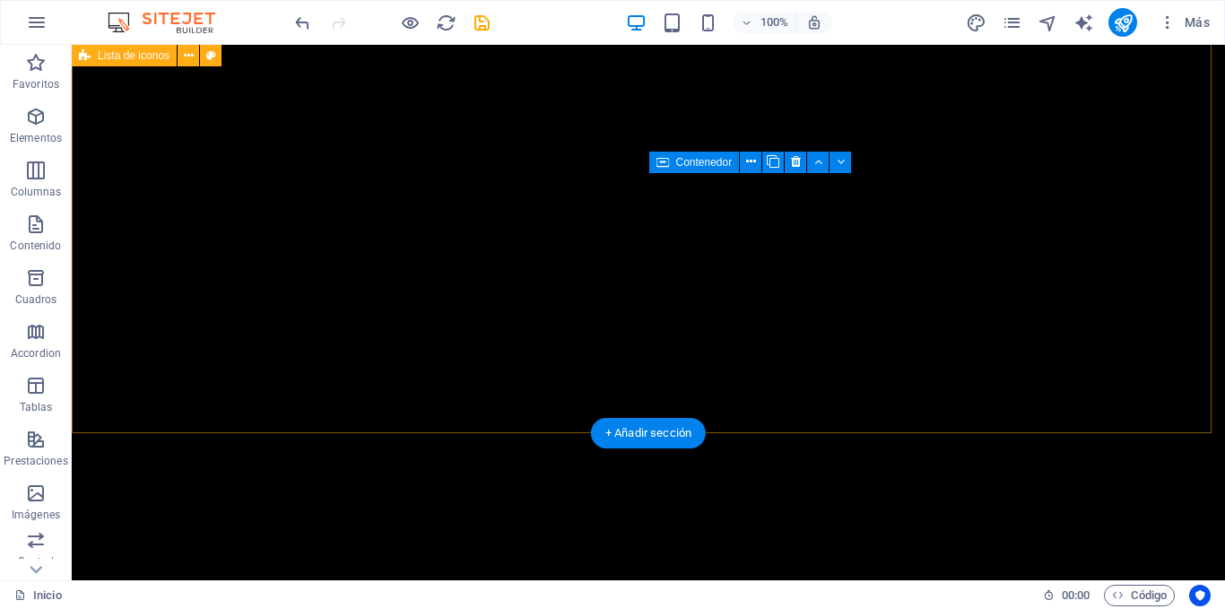
scroll to position [1166, 0]
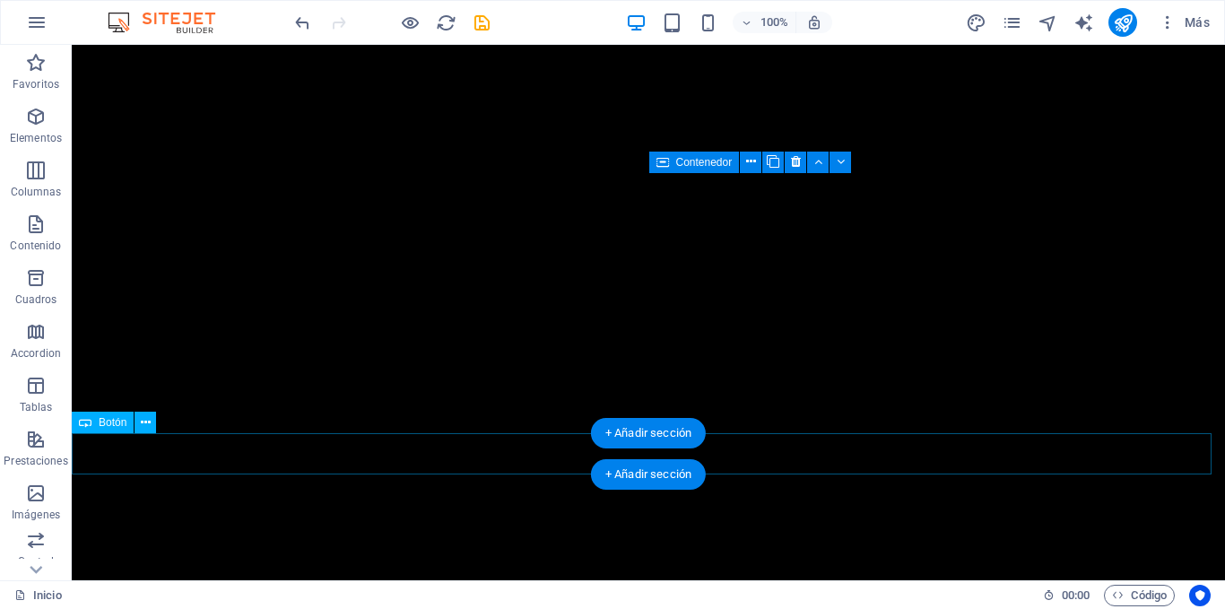
select select "1"
select select
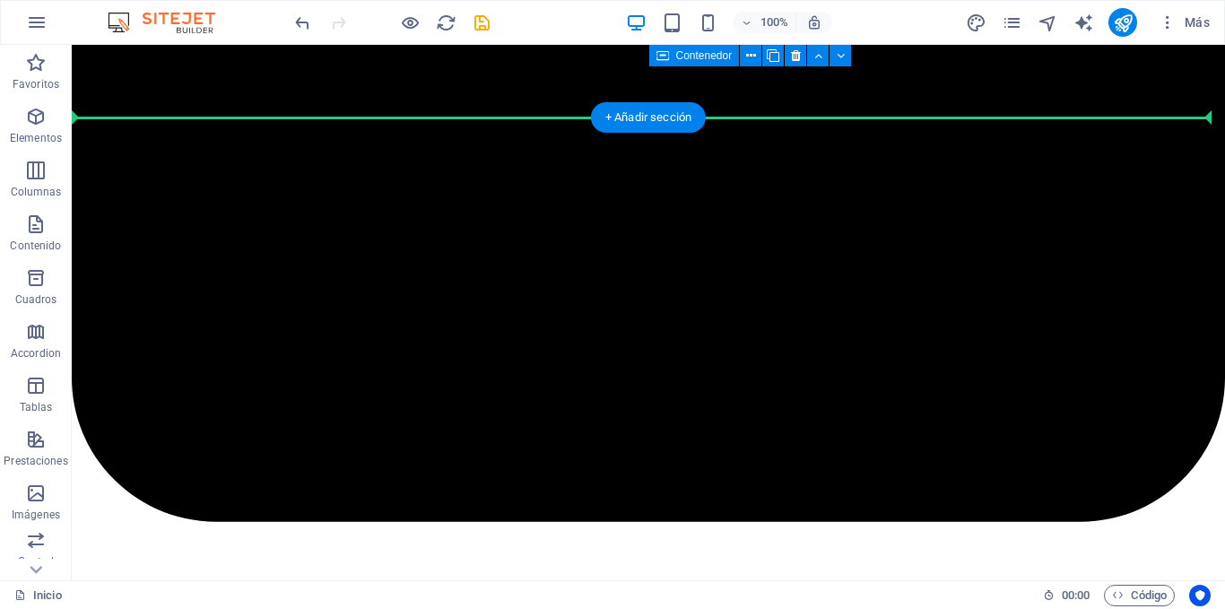
scroll to position [1389, 0]
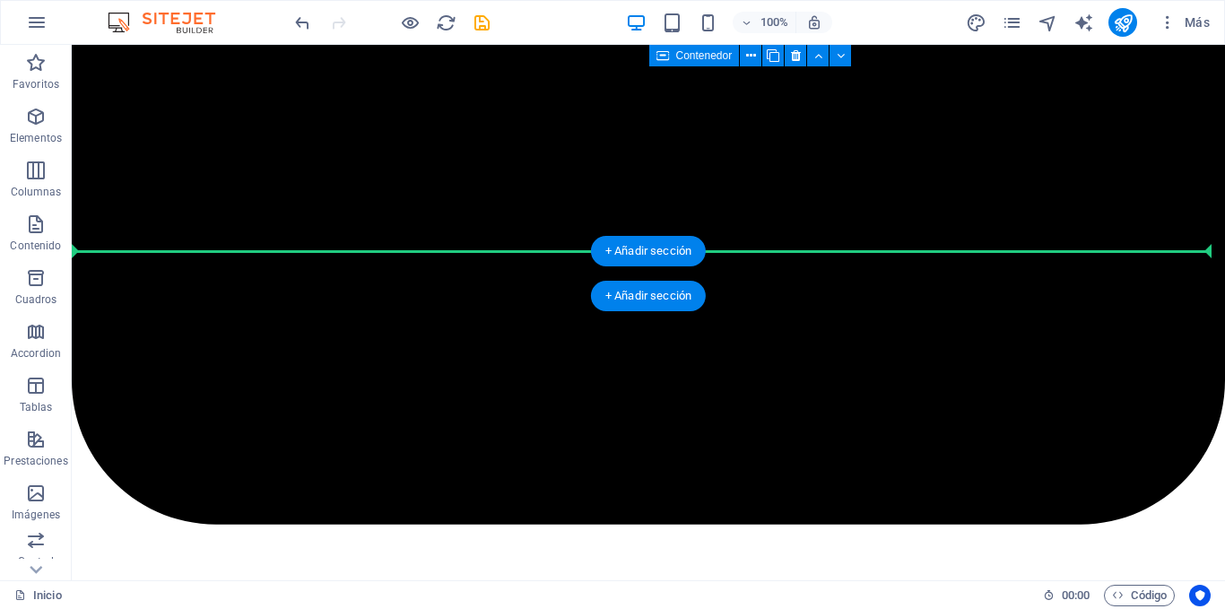
drag, startPoint x: 175, startPoint y: 198, endPoint x: 152, endPoint y: 253, distance: 59.1
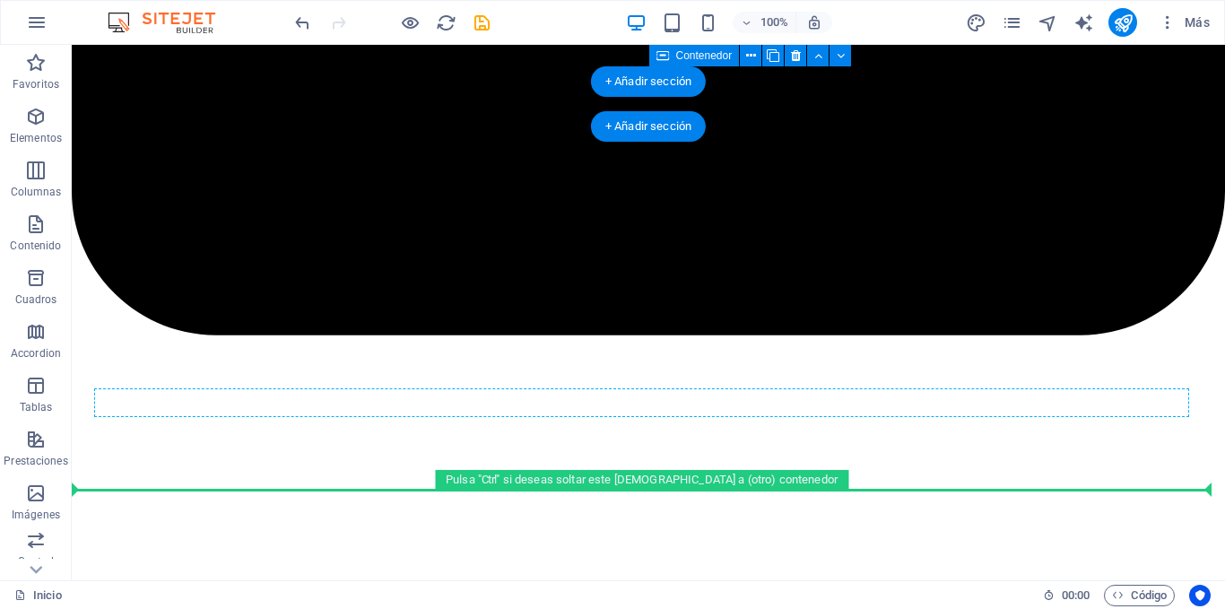
scroll to position [1562, 0]
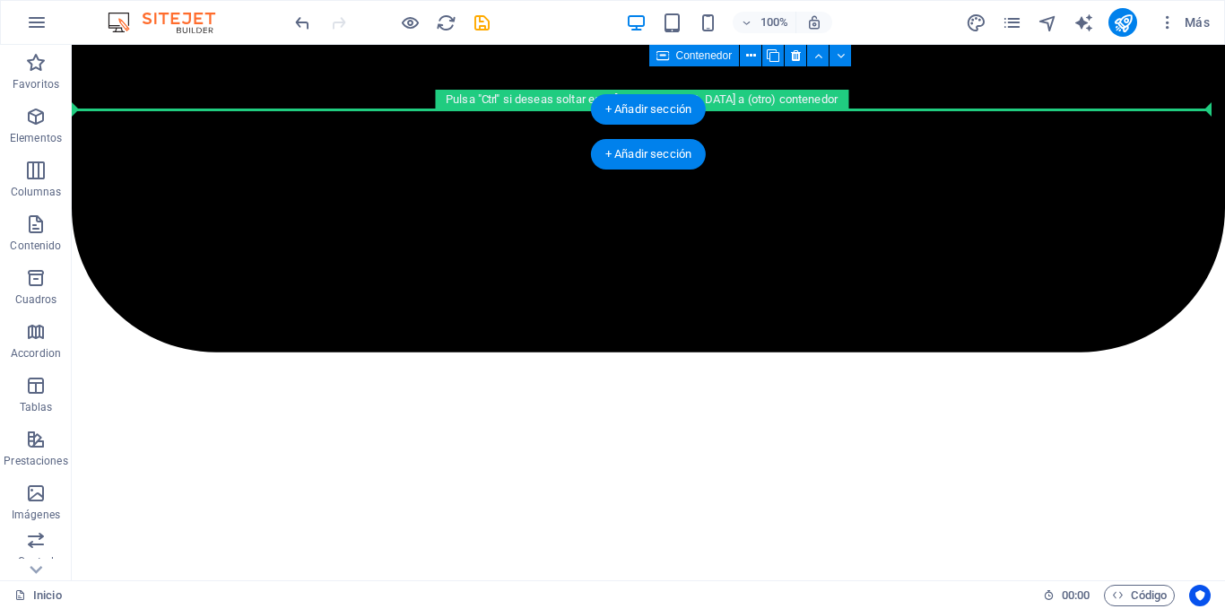
drag, startPoint x: 174, startPoint y: 177, endPoint x: 124, endPoint y: 123, distance: 73.6
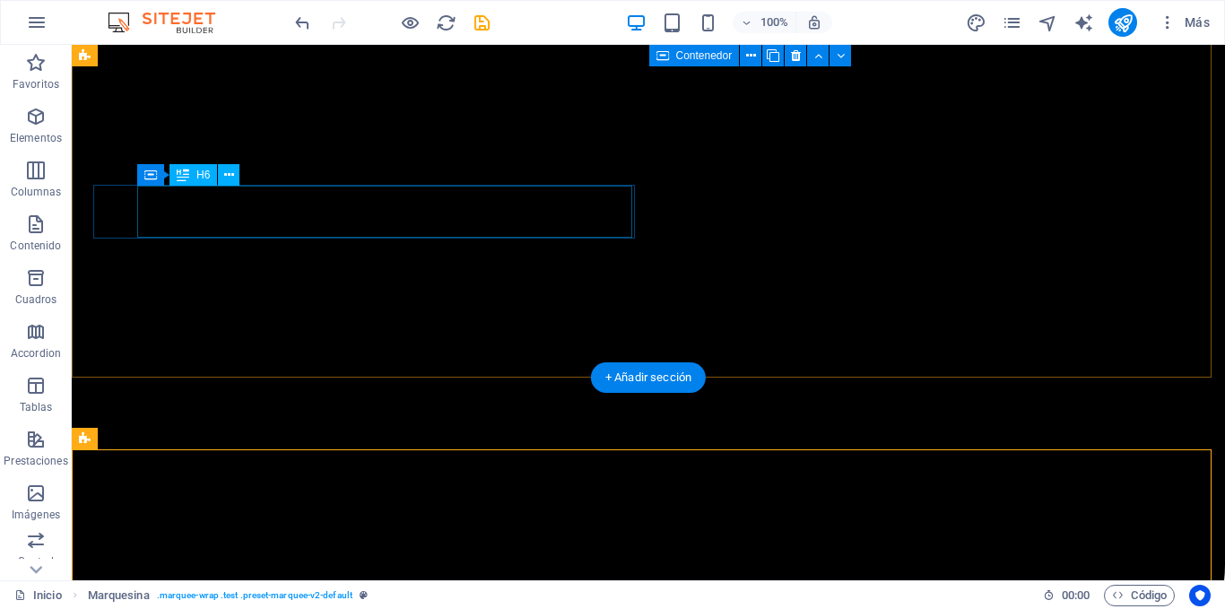
scroll to position [1203, 0]
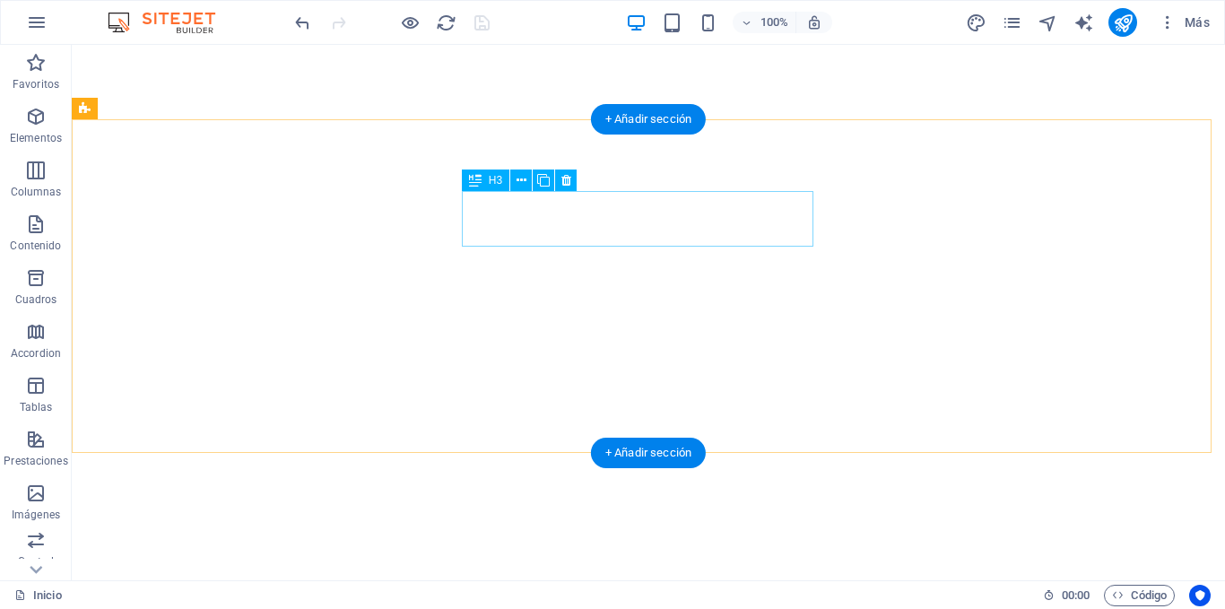
scroll to position [2189, 0]
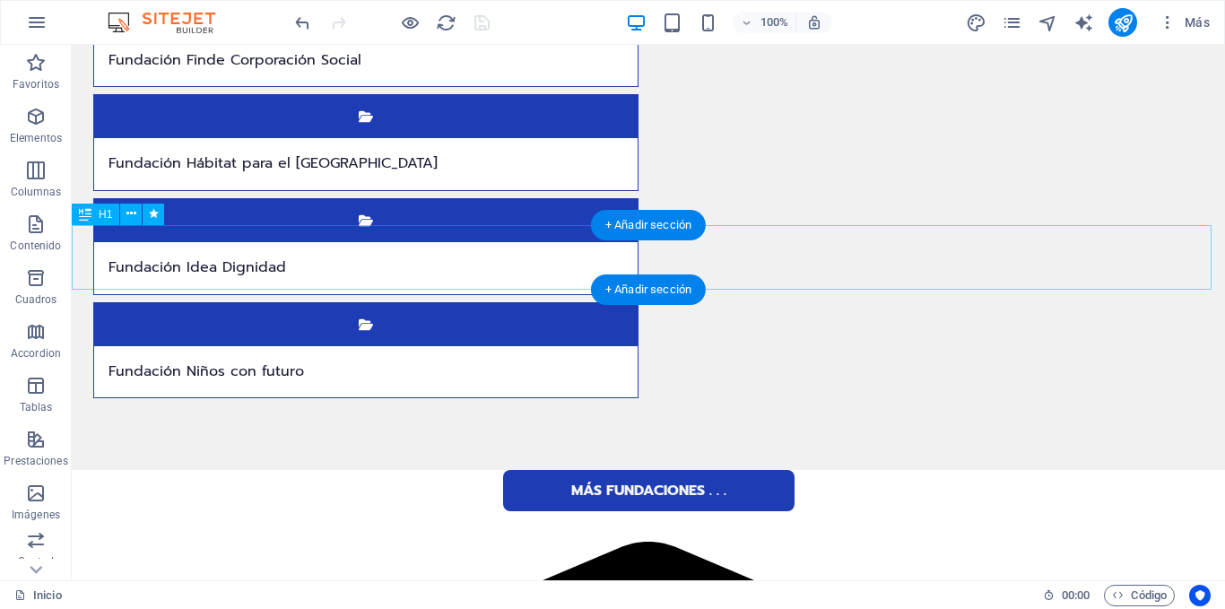
scroll to position [5874, 0]
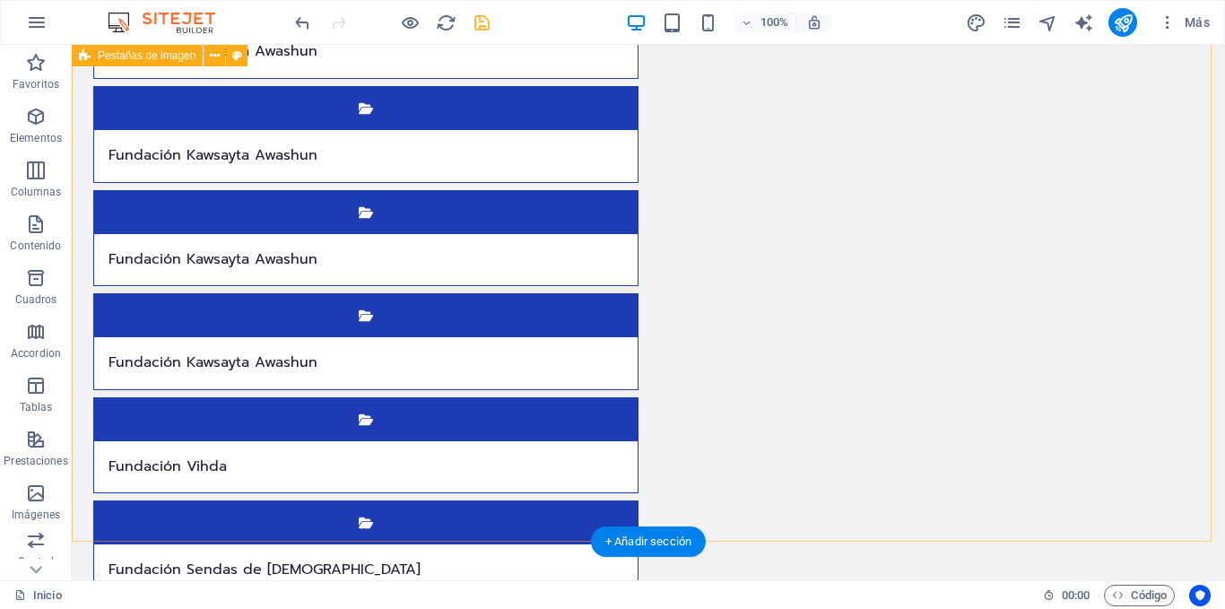
scroll to position [5218, 0]
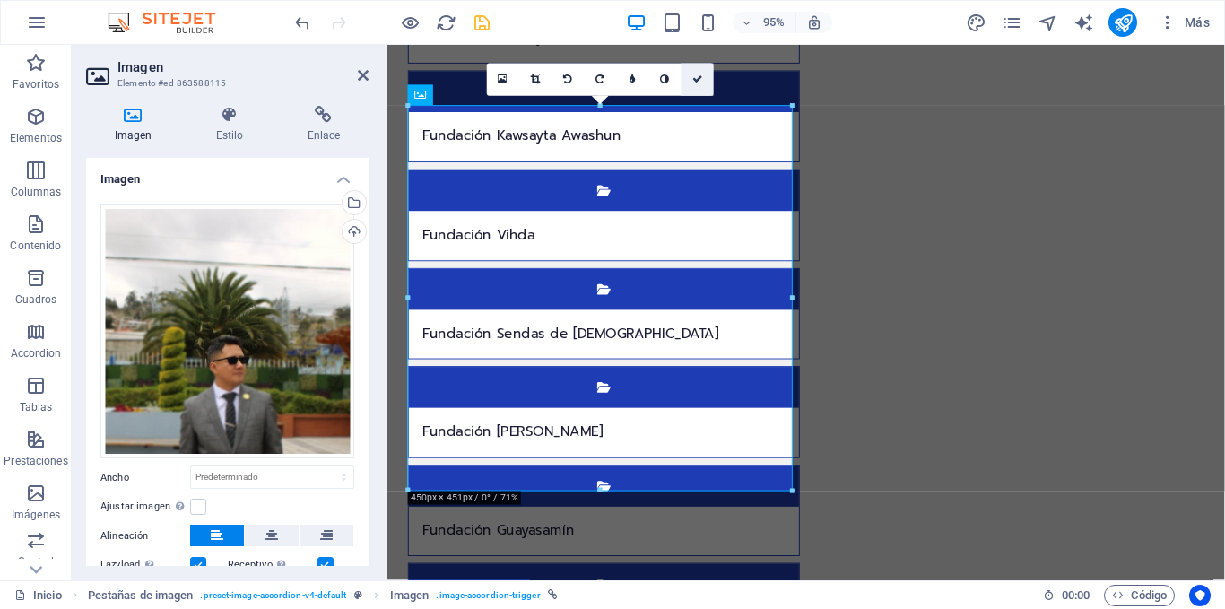
click at [696, 71] on link at bounding box center [698, 80] width 32 height 32
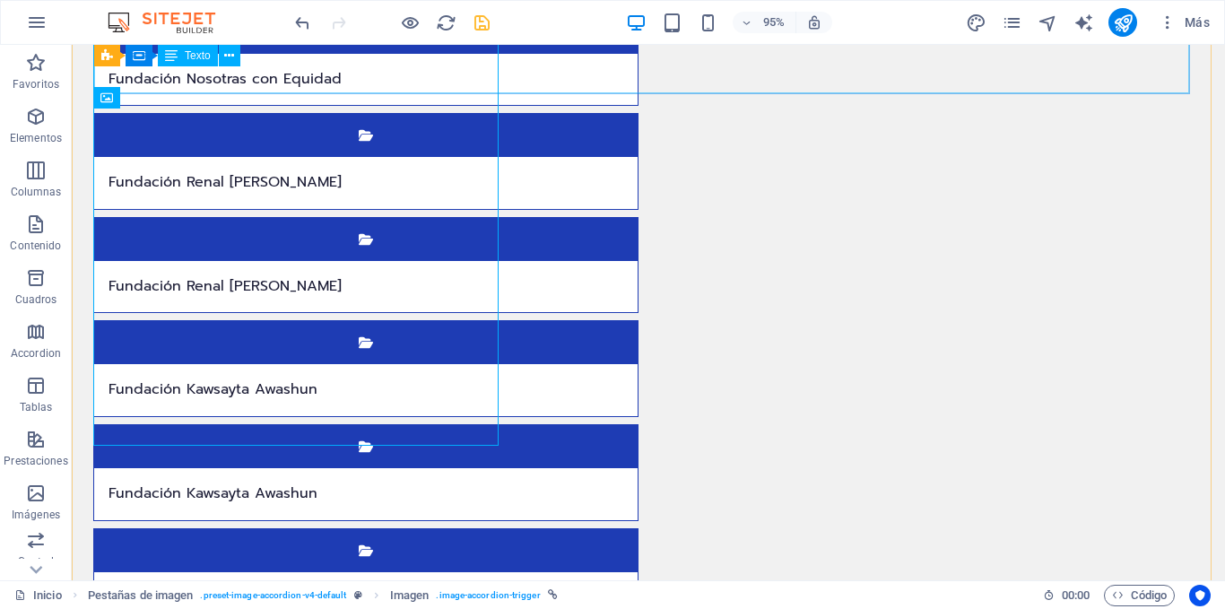
scroll to position [4770, 0]
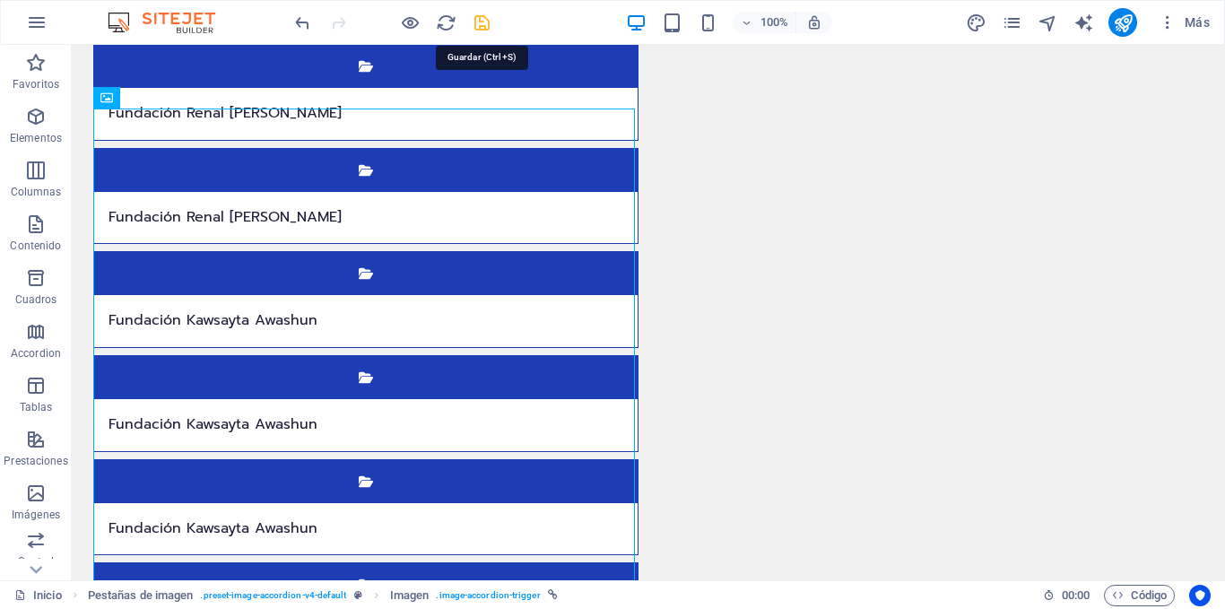
click at [477, 18] on icon "save" at bounding box center [482, 23] width 21 height 21
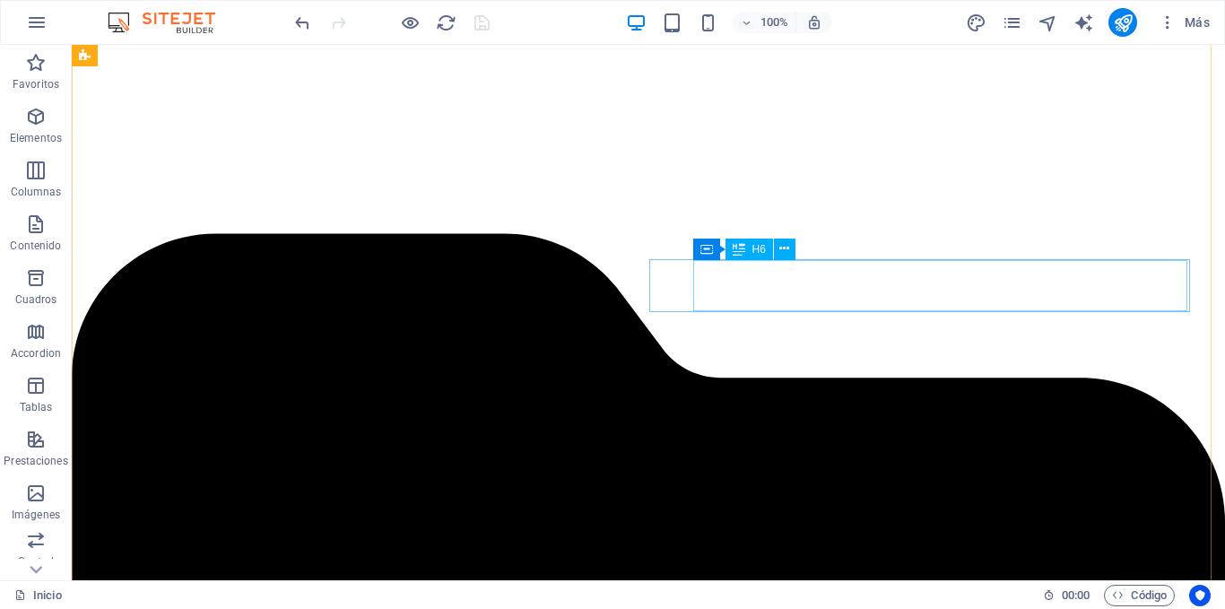
scroll to position [0, 0]
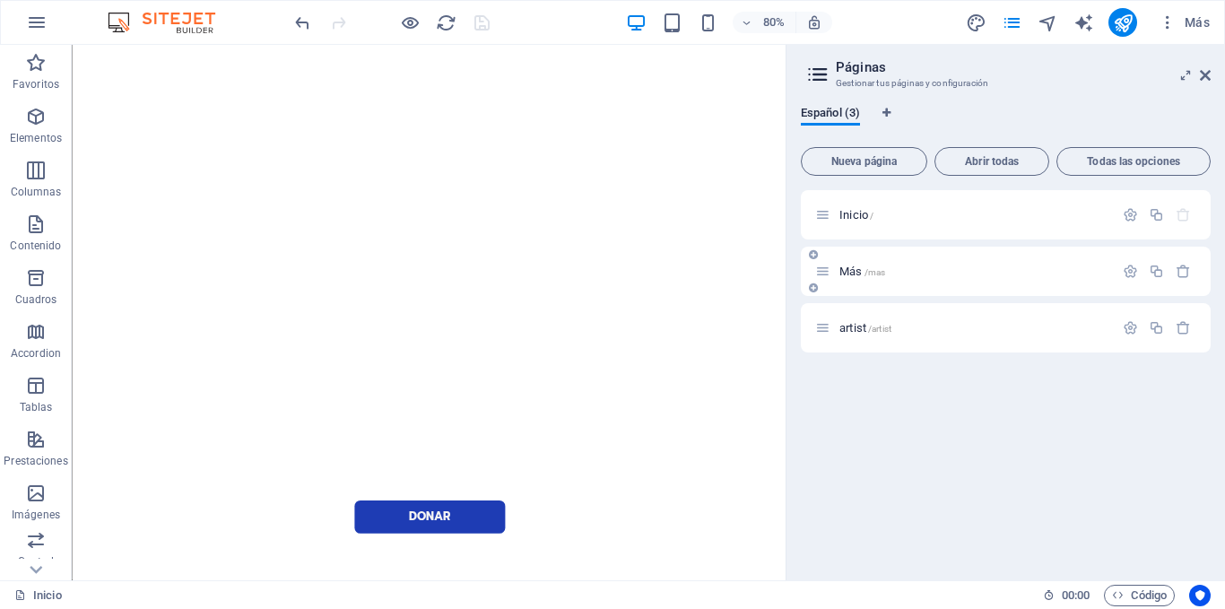
click at [912, 277] on div "Más /mas" at bounding box center [964, 271] width 299 height 21
click at [860, 273] on span "Más /mas" at bounding box center [863, 271] width 46 height 13
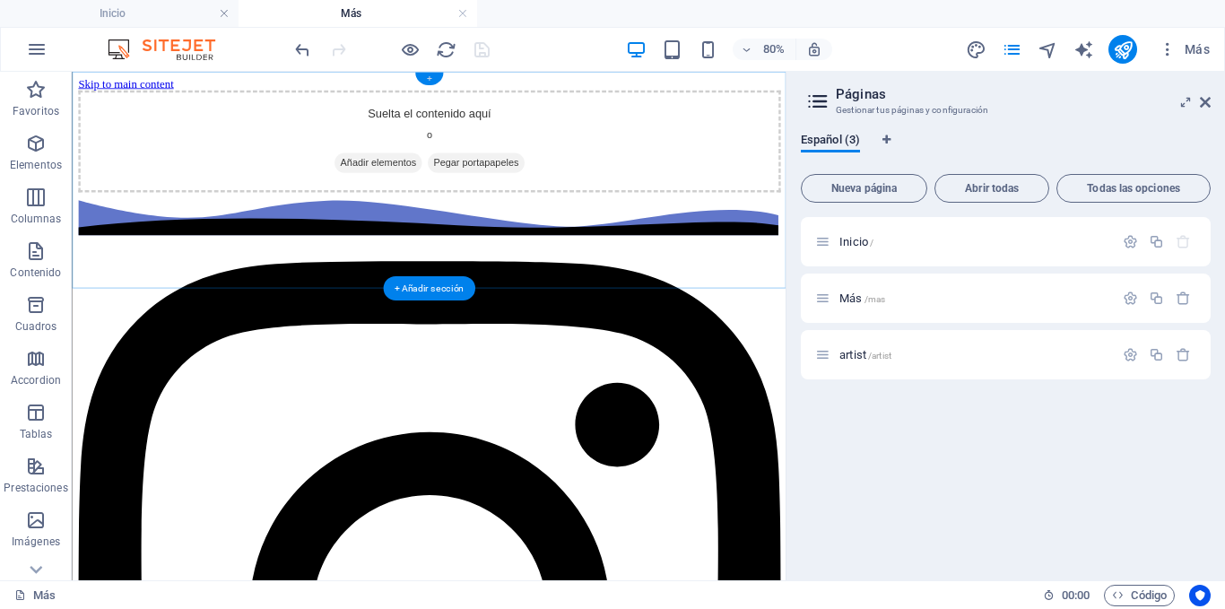
click at [431, 80] on div "+" at bounding box center [428, 79] width 28 height 13
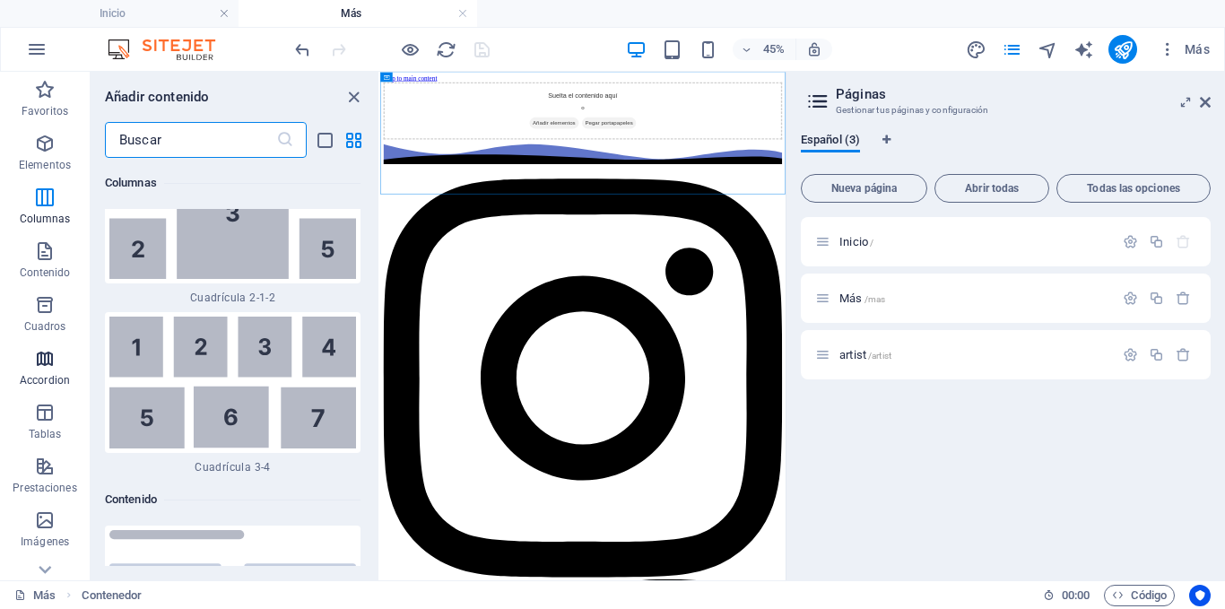
scroll to position [90, 0]
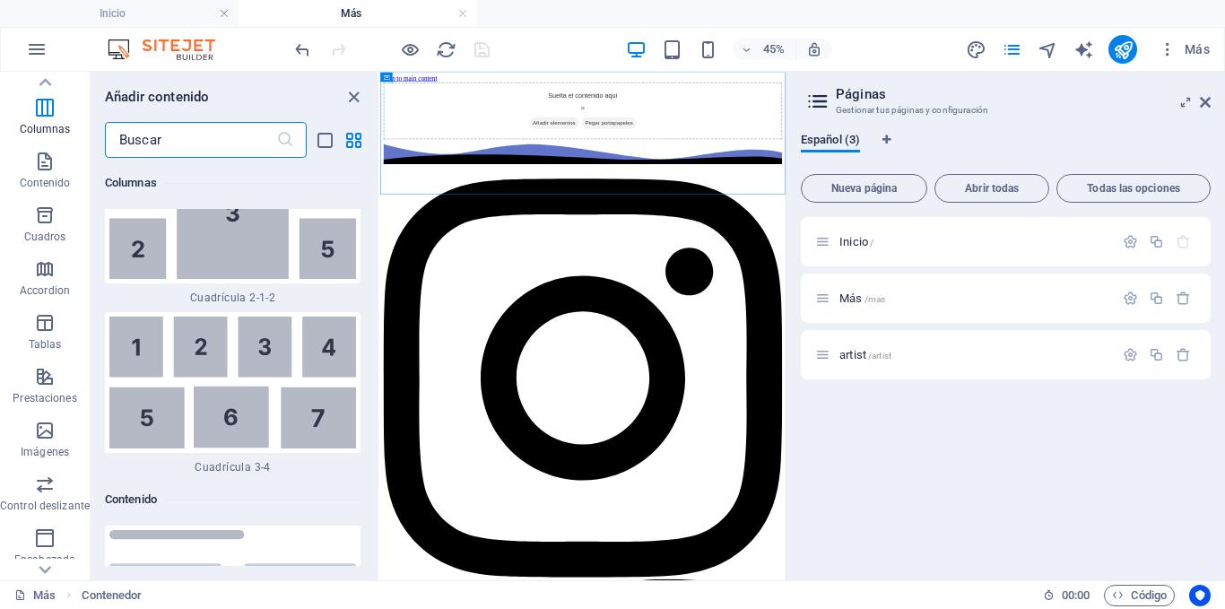
click at [171, 146] on input "text" at bounding box center [190, 140] width 171 height 36
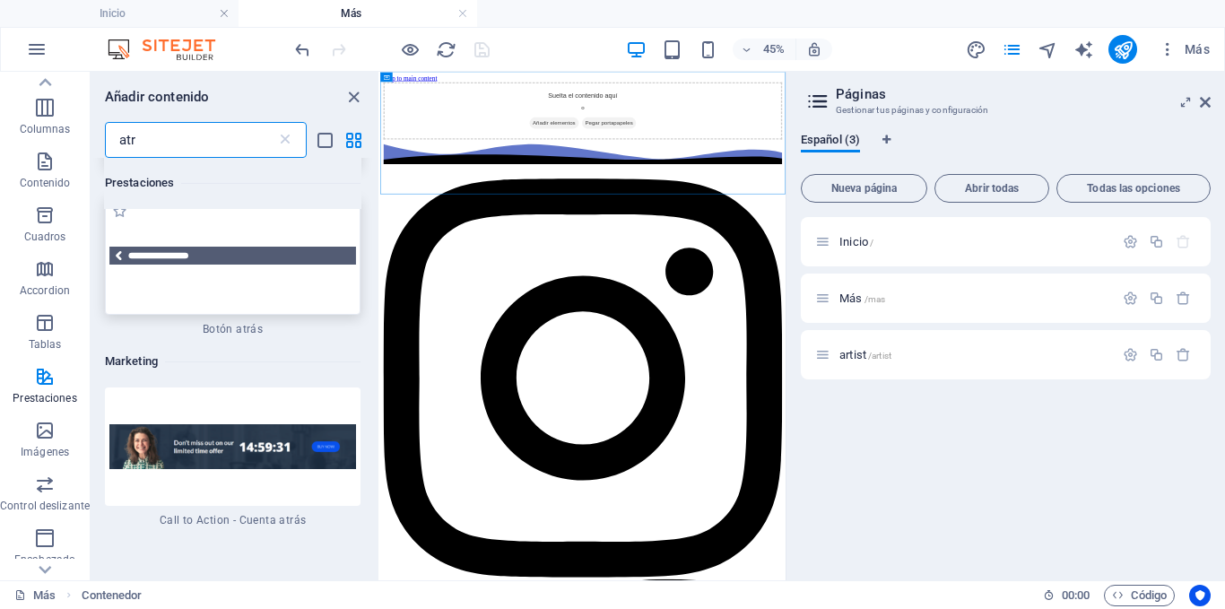
scroll to position [179, 0]
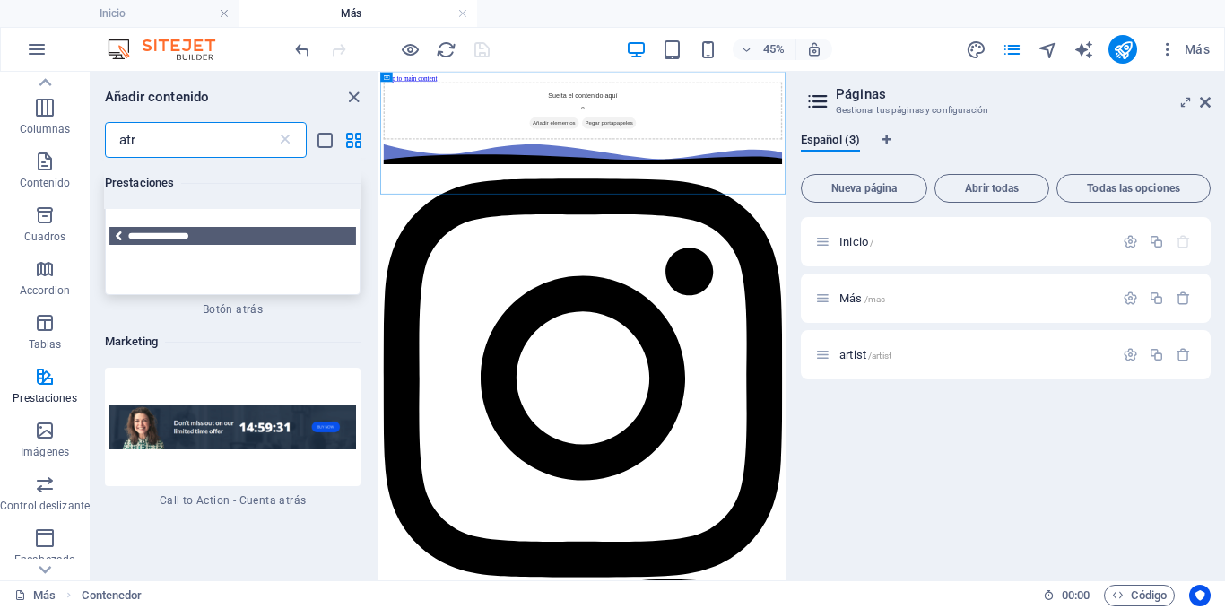
type input "atr"
click at [207, 284] on div at bounding box center [233, 236] width 256 height 118
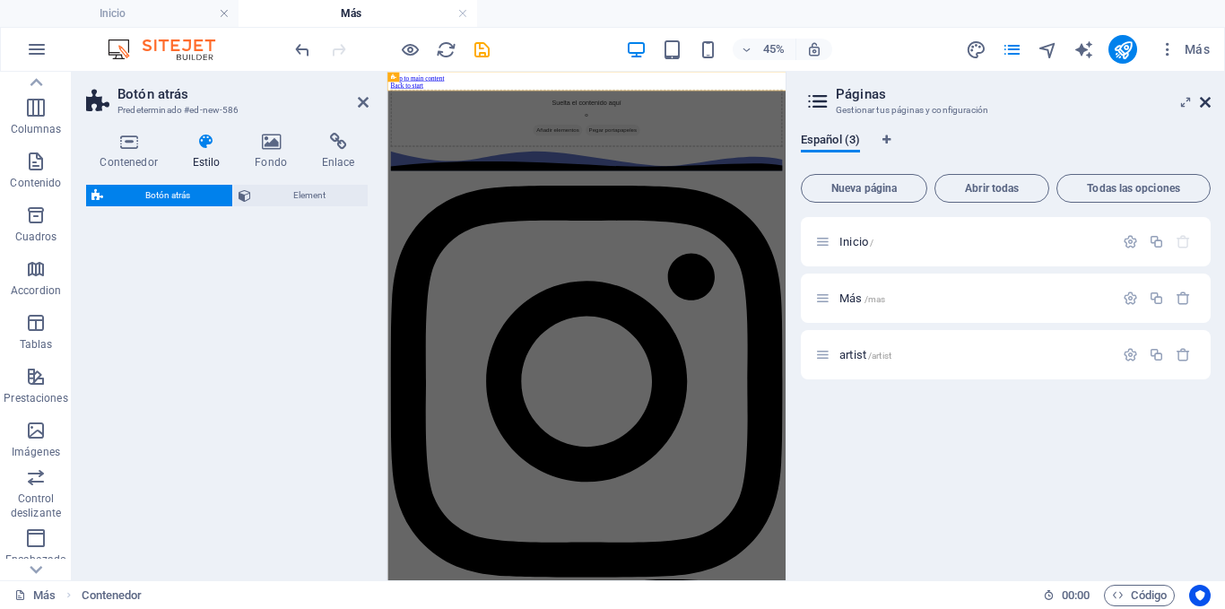
select select "rem"
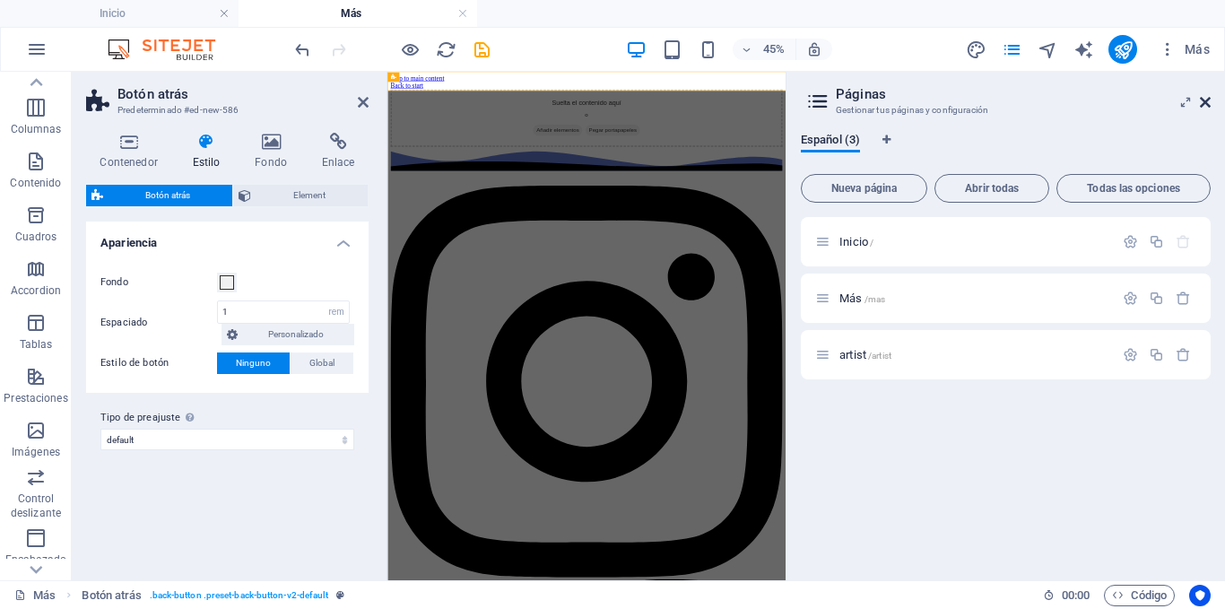
click at [1207, 101] on icon at bounding box center [1205, 102] width 11 height 14
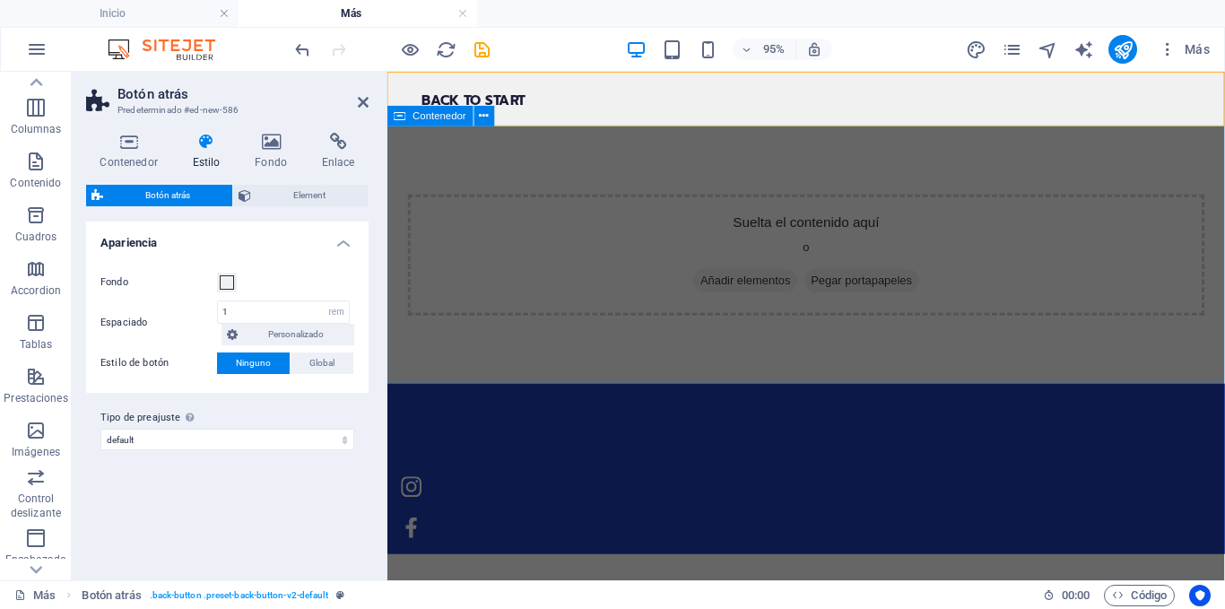
click at [614, 174] on div "Suelta el contenido aquí o Añadir elementos Pegar portapapeles" at bounding box center [828, 264] width 882 height 271
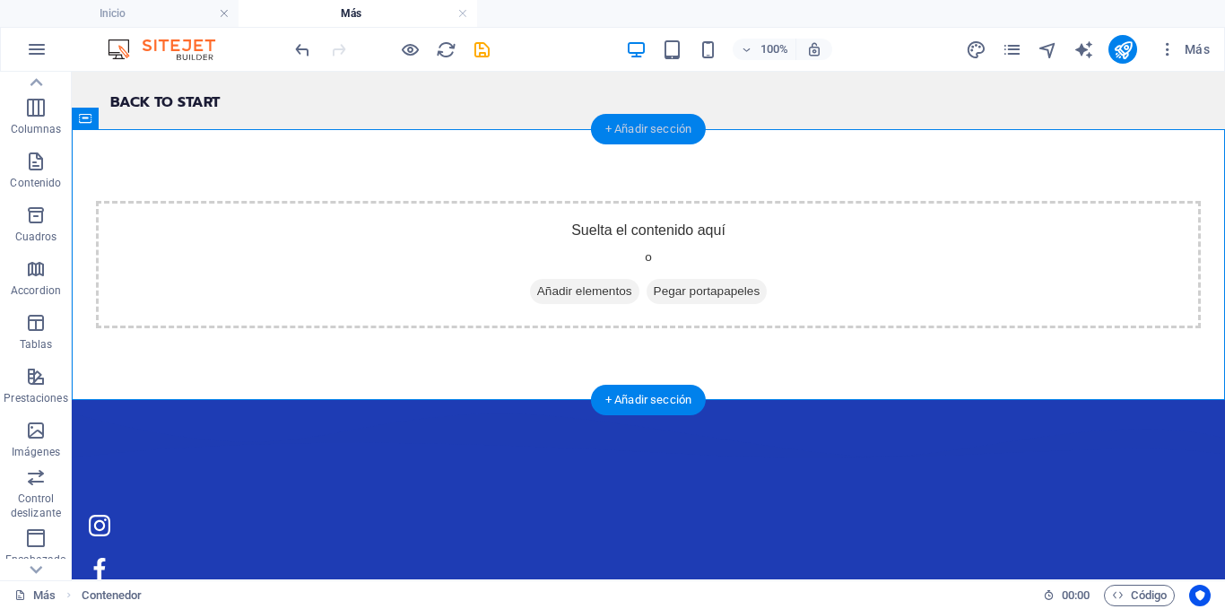
click at [660, 135] on div "+ Añadir sección" at bounding box center [648, 129] width 115 height 30
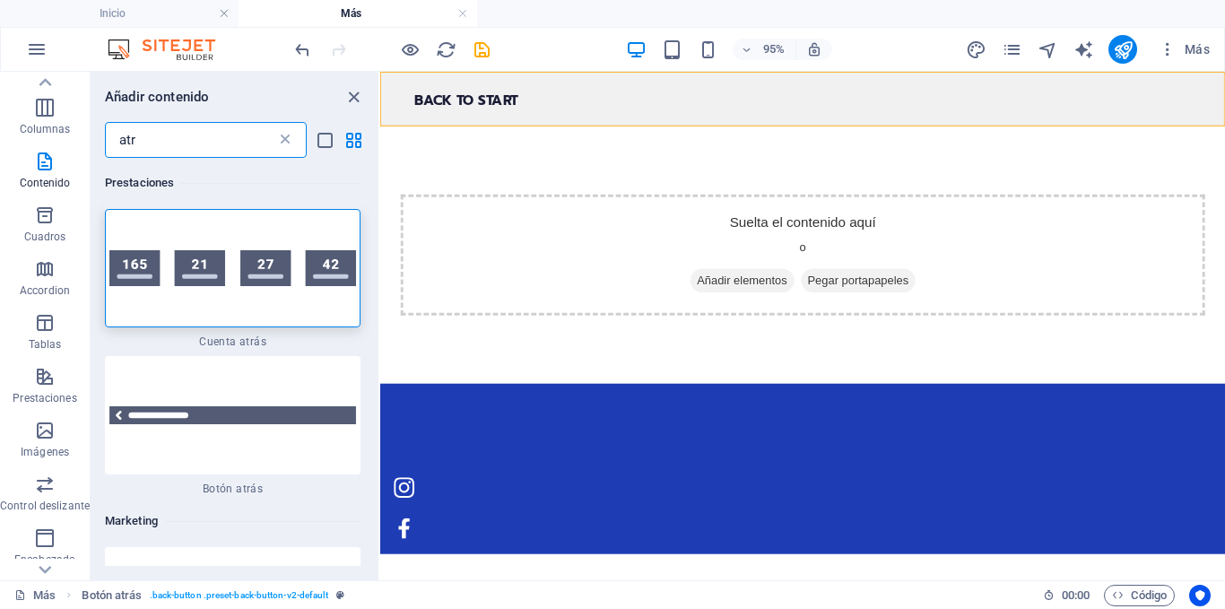
click at [287, 135] on icon at bounding box center [285, 140] width 18 height 18
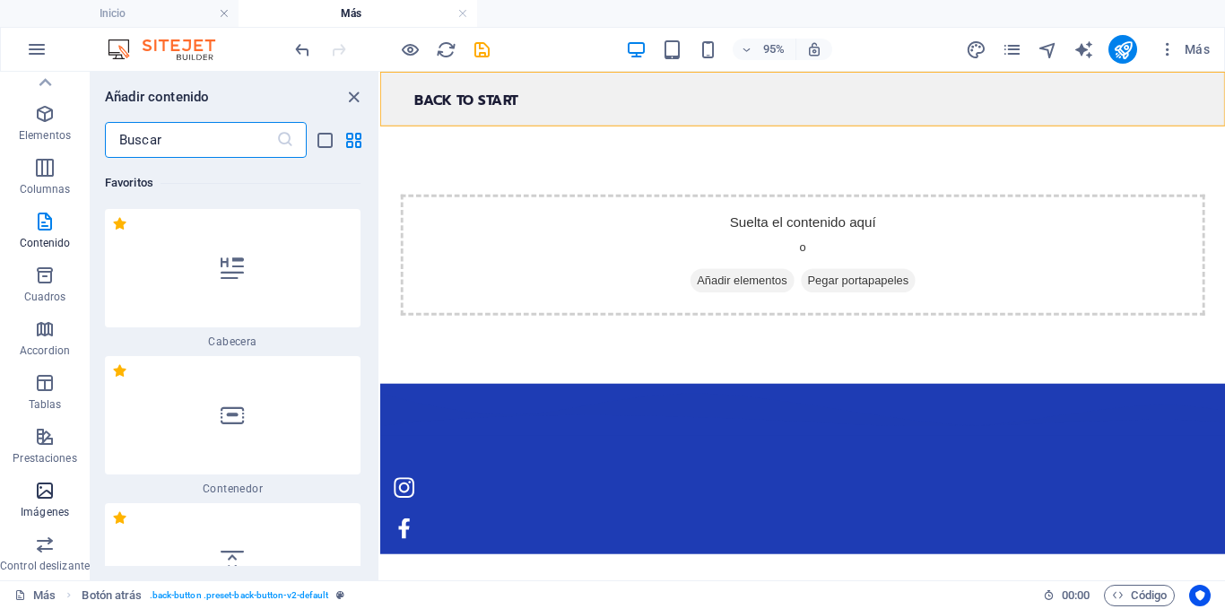
scroll to position [0, 0]
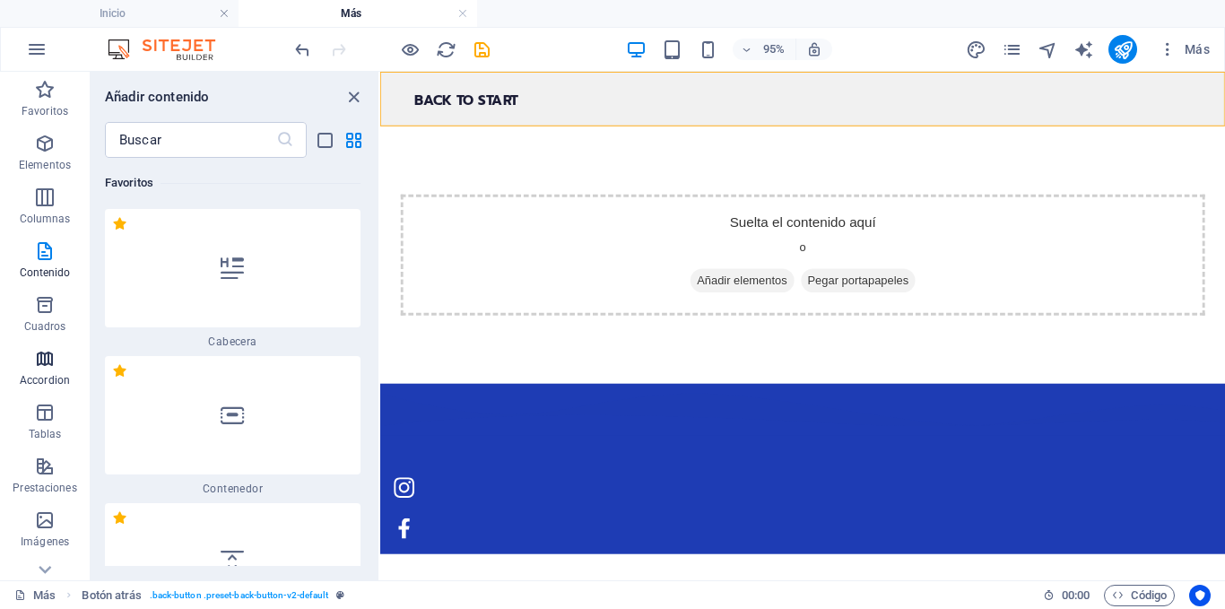
click at [47, 366] on icon "button" at bounding box center [45, 359] width 22 height 22
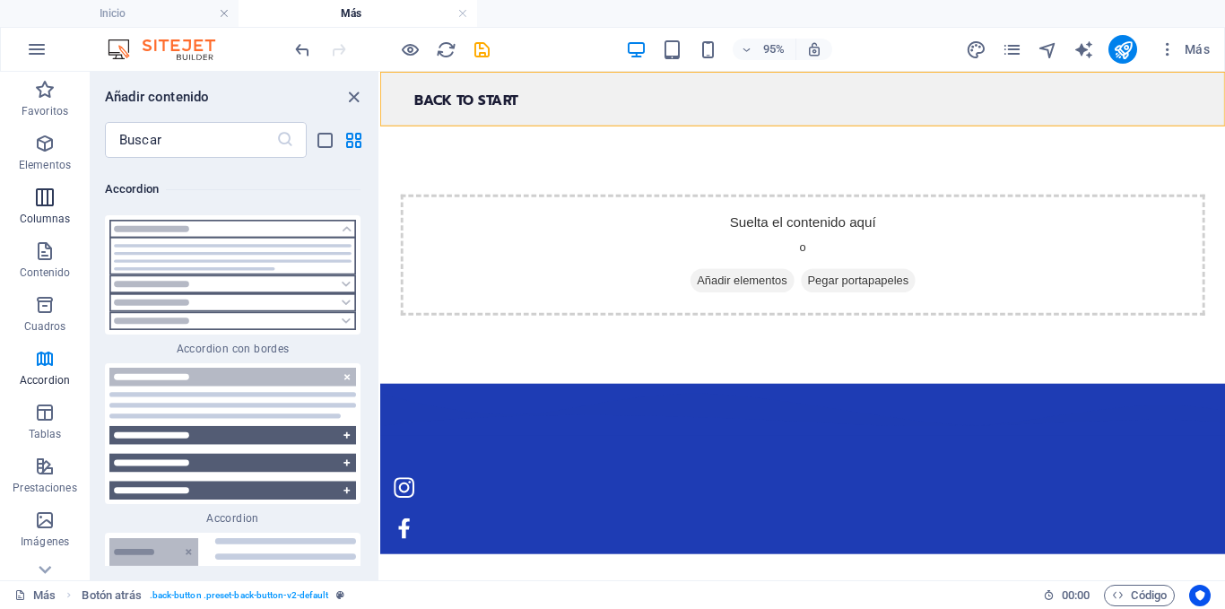
click at [45, 198] on icon "button" at bounding box center [45, 198] width 22 height 22
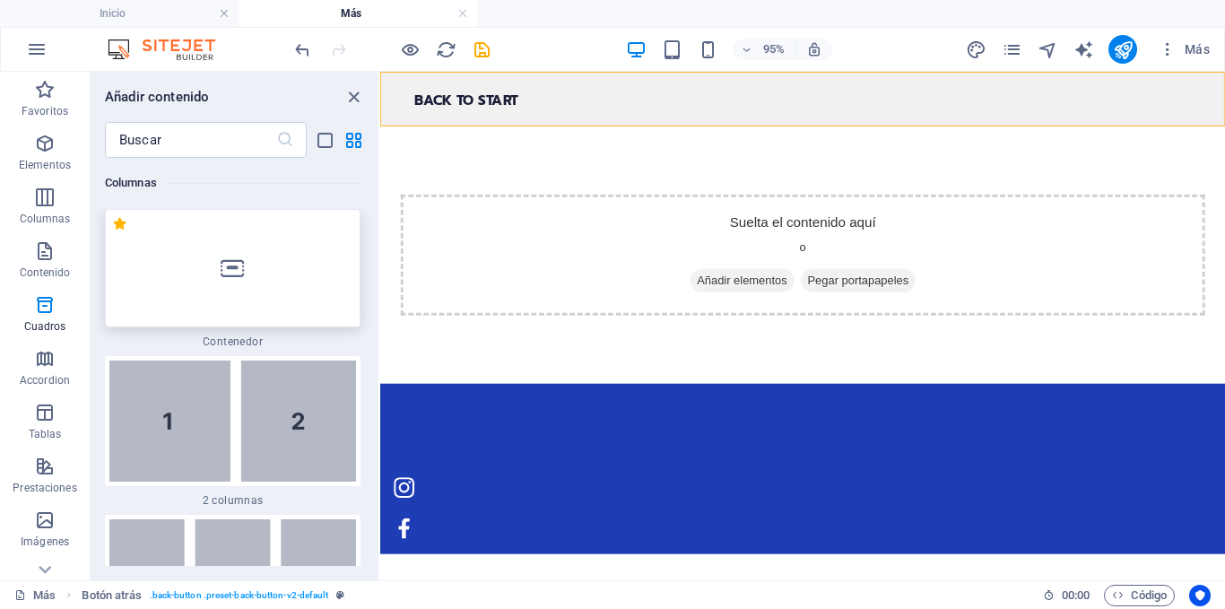
scroll to position [1182, 0]
click at [57, 264] on span "Contenido" at bounding box center [45, 261] width 90 height 43
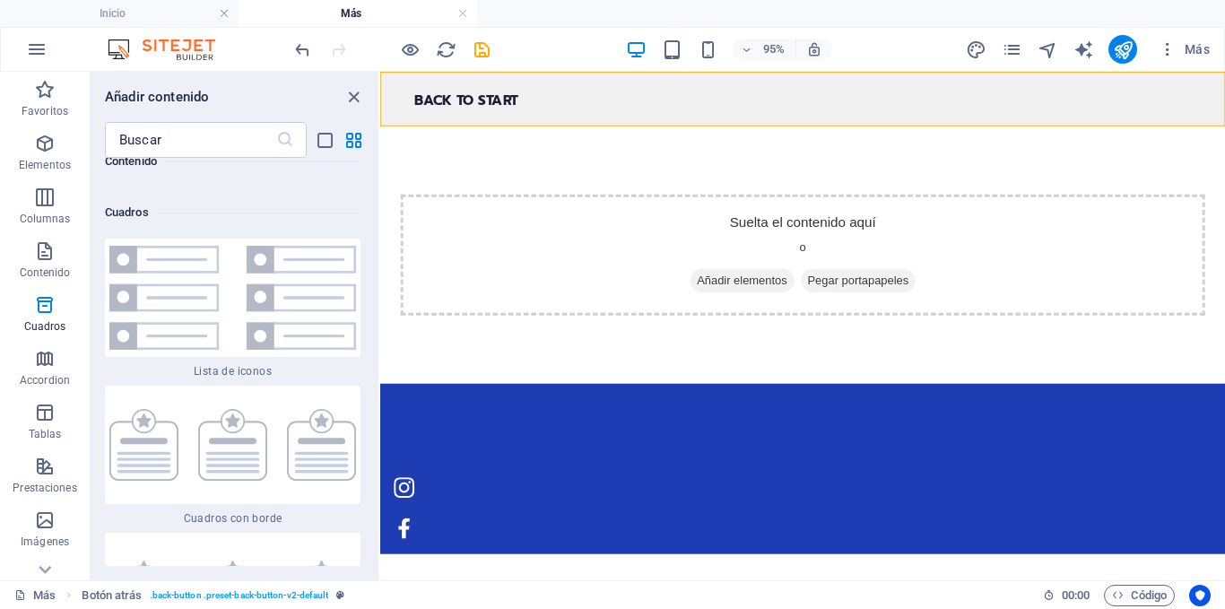
scroll to position [9819, 0]
click at [232, 275] on img at bounding box center [232, 300] width 247 height 104
click at [380, 275] on div "Contenedor Marcador Botón atrás Botón atrás Botón" at bounding box center [802, 326] width 845 height 509
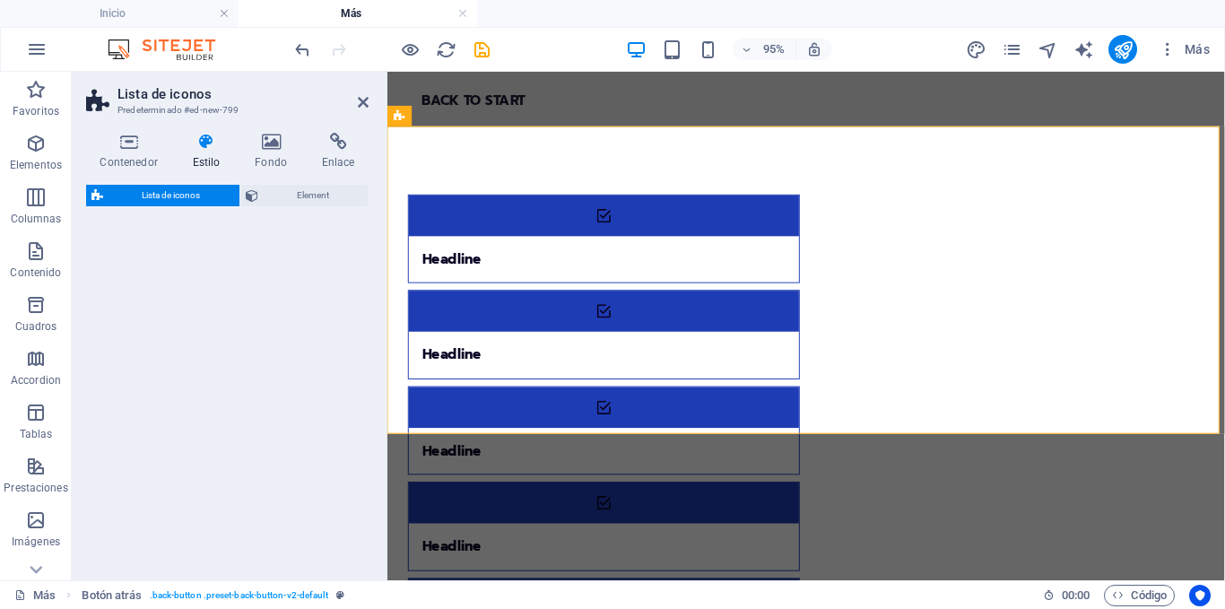
select select "rem"
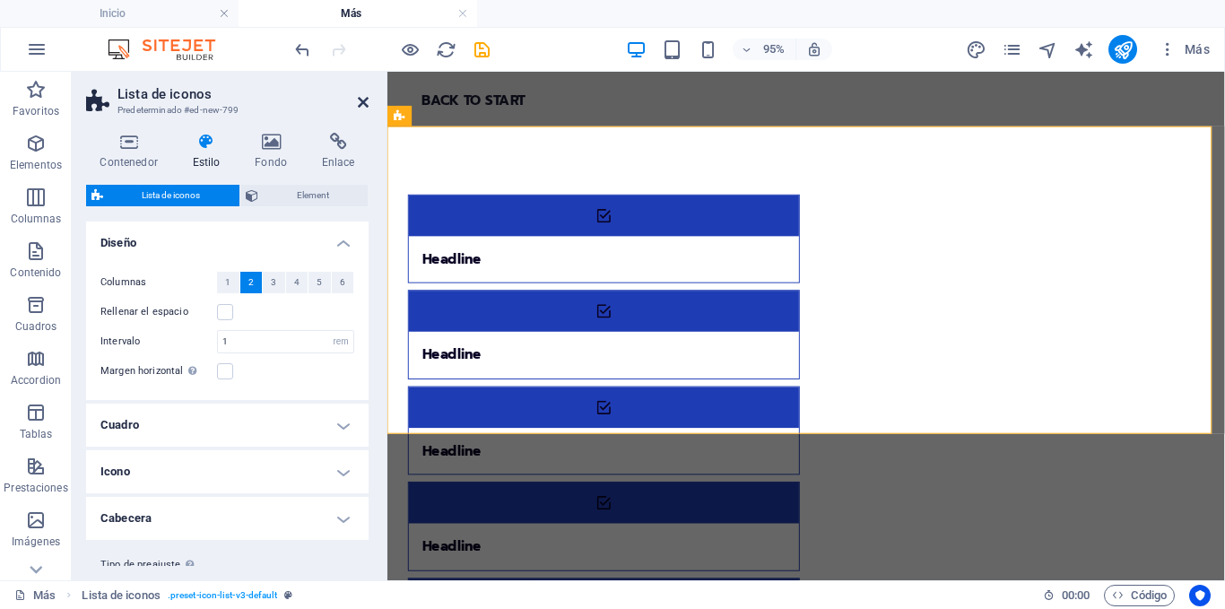
click at [366, 99] on icon at bounding box center [363, 102] width 11 height 14
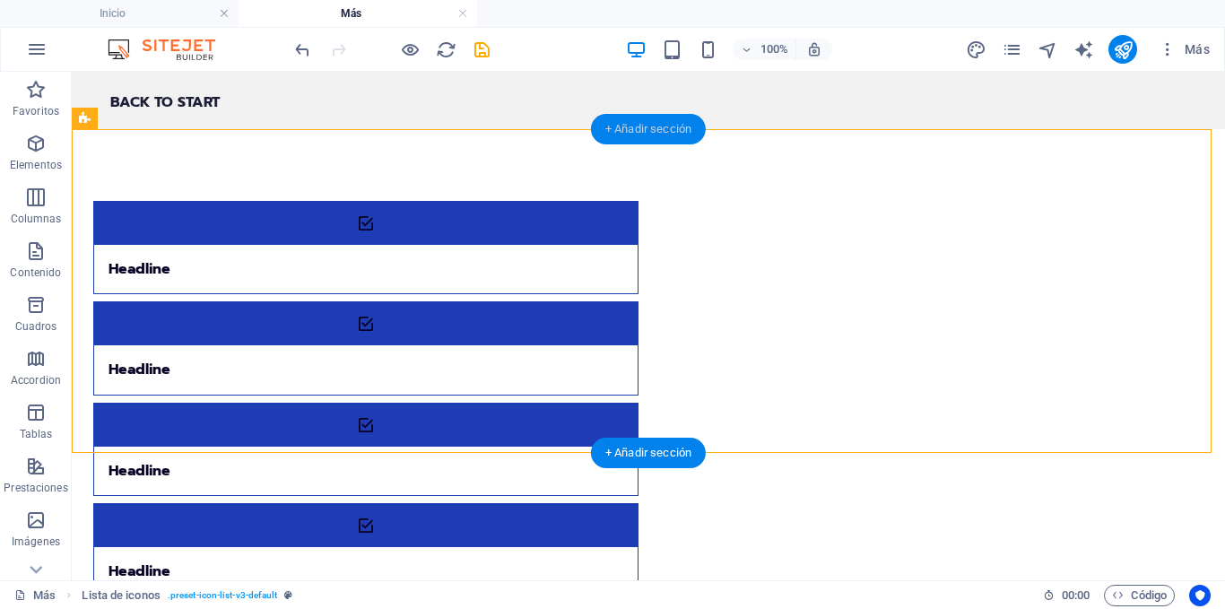
drag, startPoint x: 650, startPoint y: 125, endPoint x: 57, endPoint y: 101, distance: 593.3
click at [650, 125] on div "+ Añadir sección" at bounding box center [648, 129] width 115 height 30
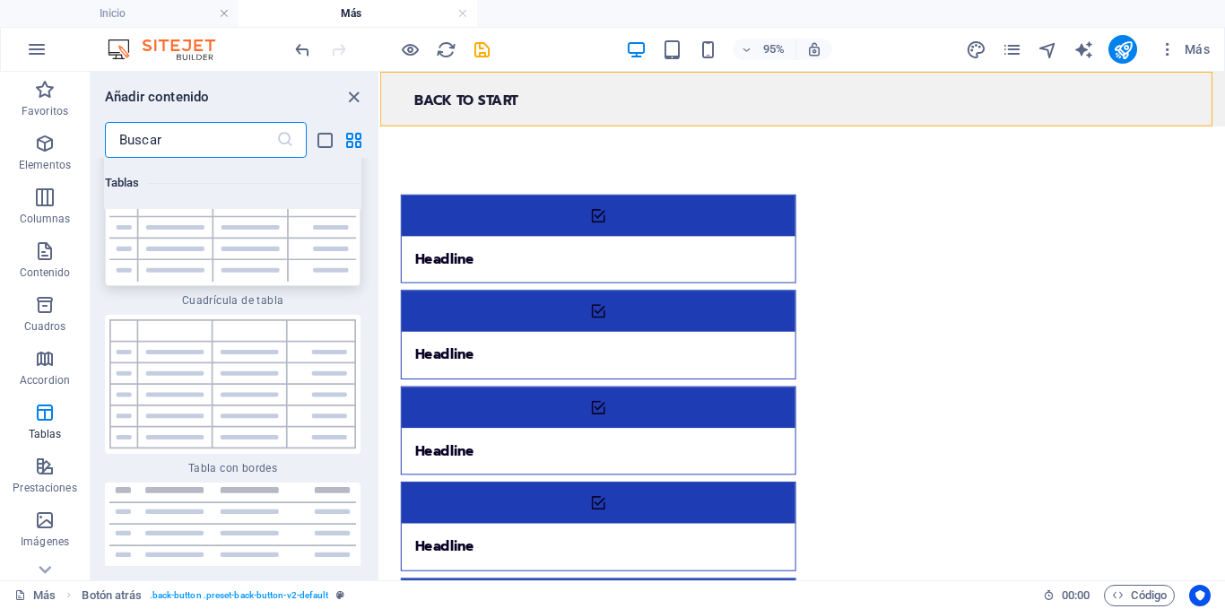
scroll to position [12958, 0]
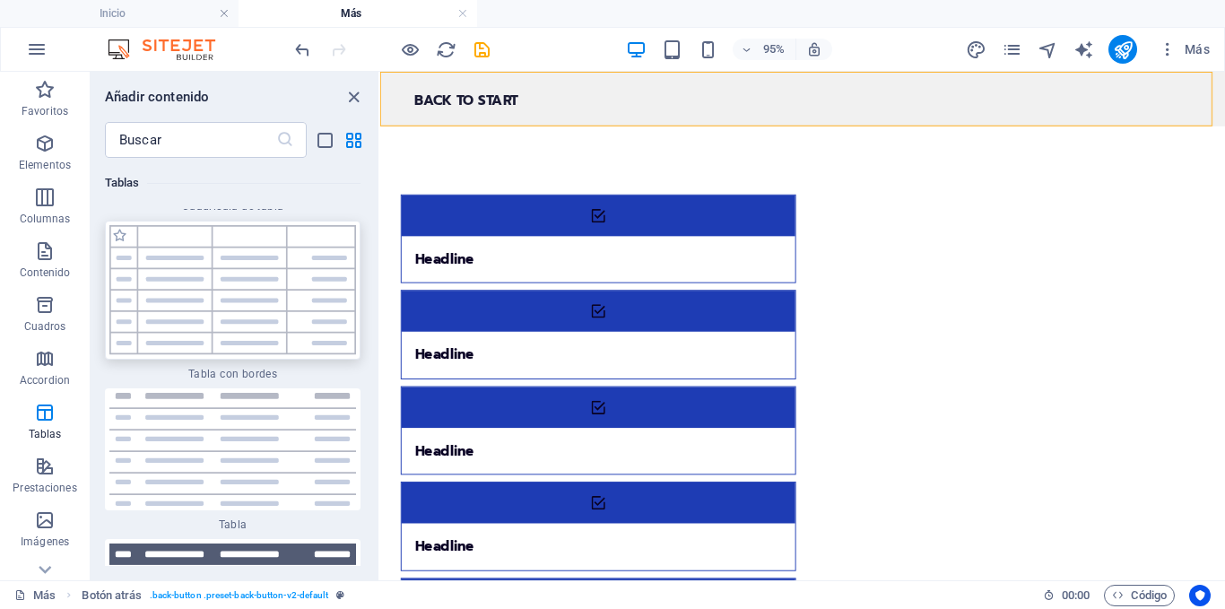
click at [221, 303] on img at bounding box center [232, 290] width 247 height 130
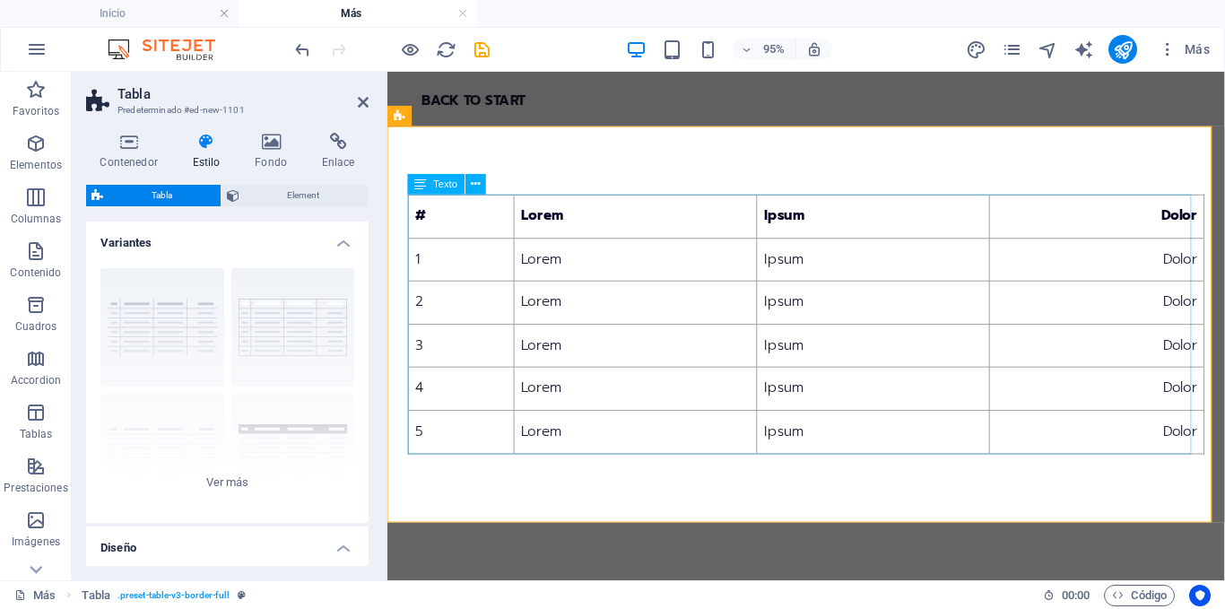
click at [837, 205] on div "# Lorem Ipsum Dolor 1 Lorem Ipsum Dolor 2 Lorem Ipsum Dolor 3 Lorem Ipsum Dolor…" at bounding box center [828, 338] width 839 height 274
click at [313, 230] on h4 "Variantes" at bounding box center [227, 238] width 283 height 32
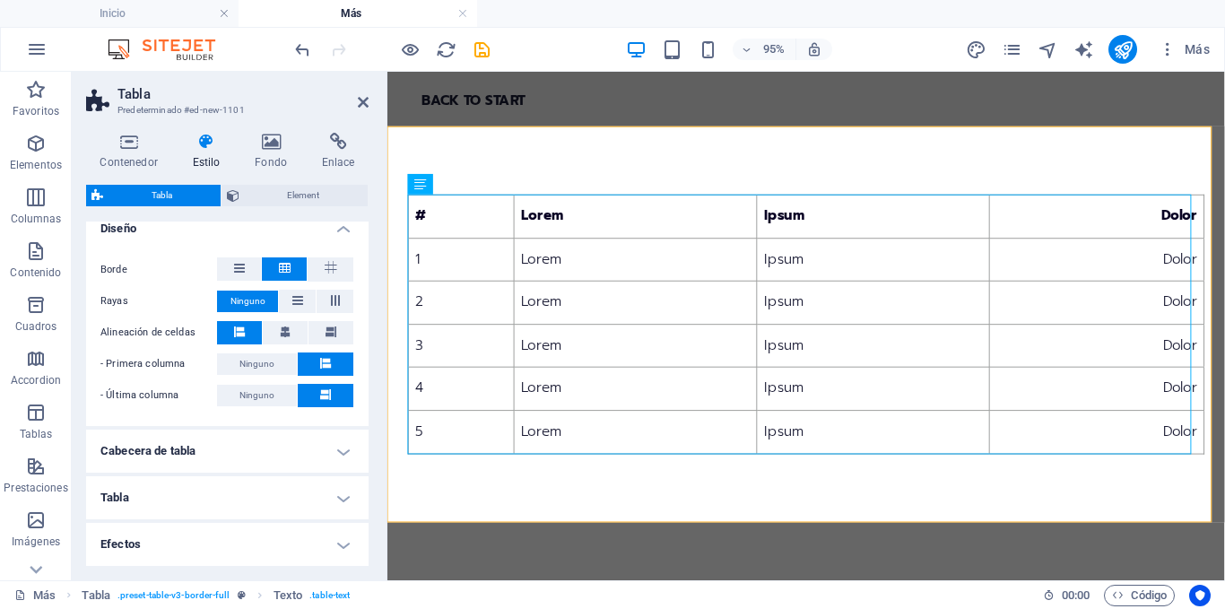
scroll to position [90, 0]
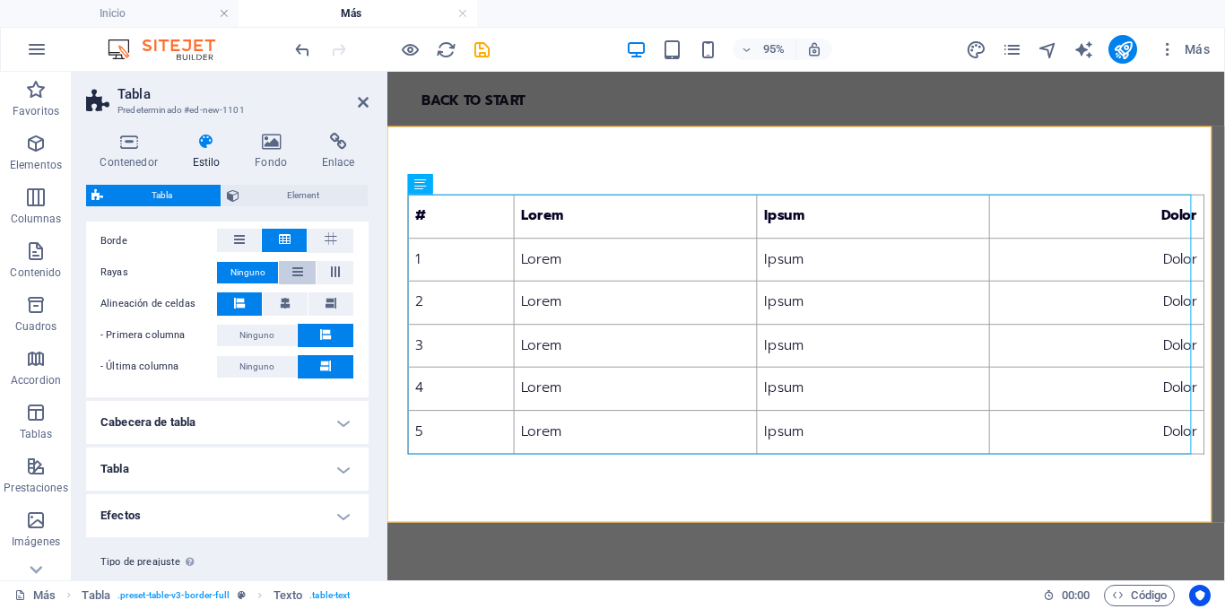
click at [288, 270] on button at bounding box center [297, 272] width 37 height 23
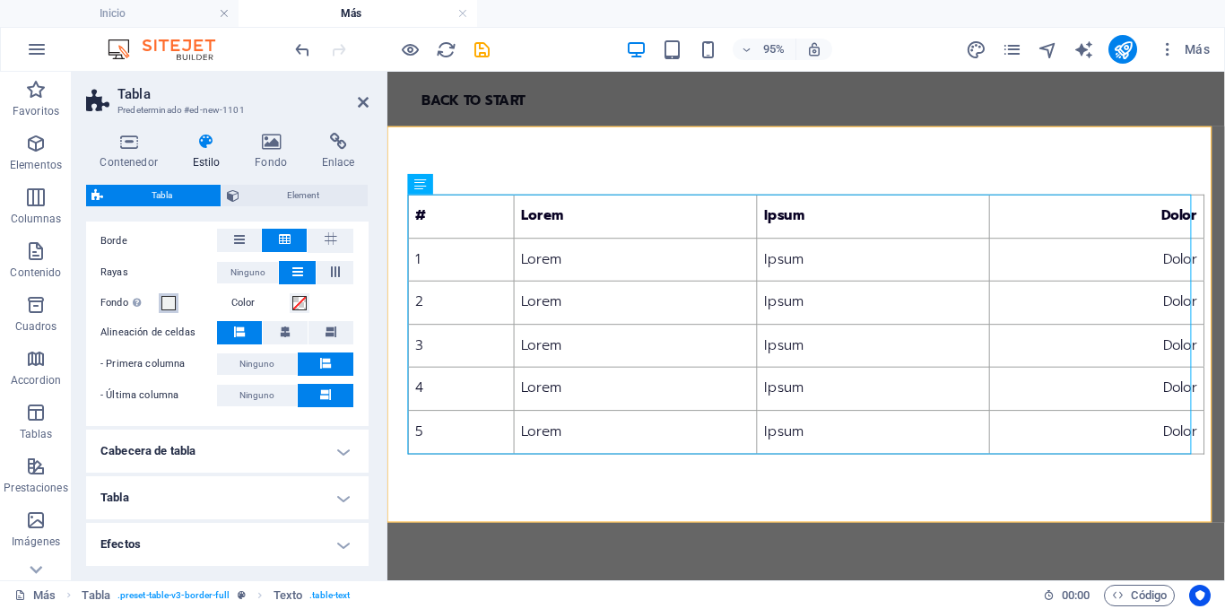
click at [166, 301] on span at bounding box center [168, 303] width 14 height 14
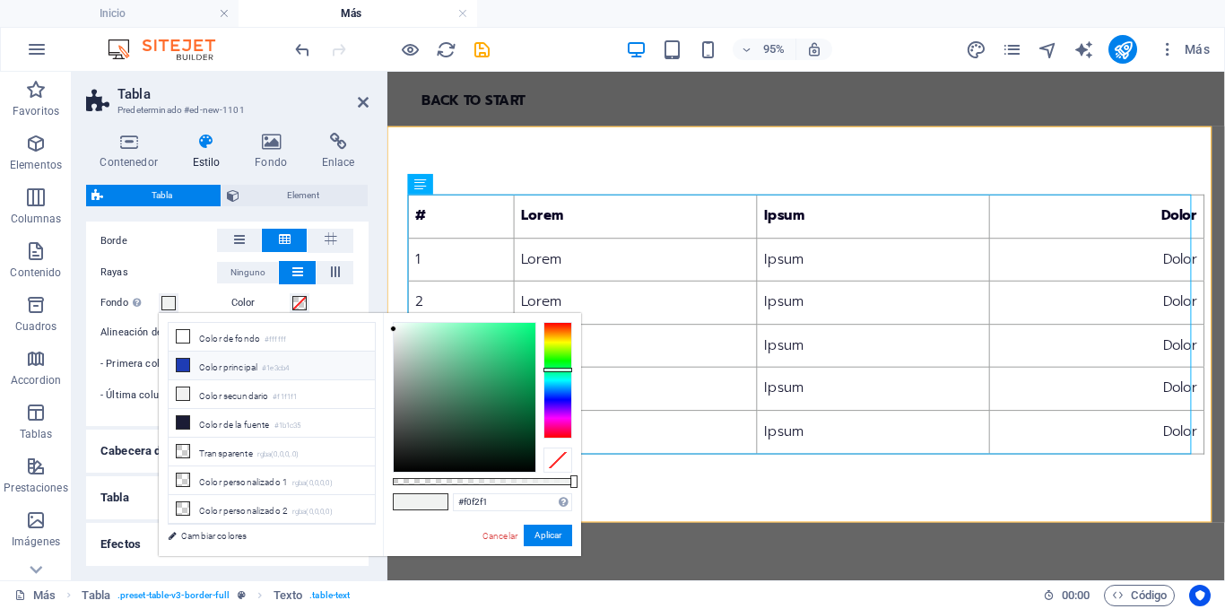
click at [187, 363] on icon at bounding box center [183, 365] width 13 height 13
type input "#1e3cb4"
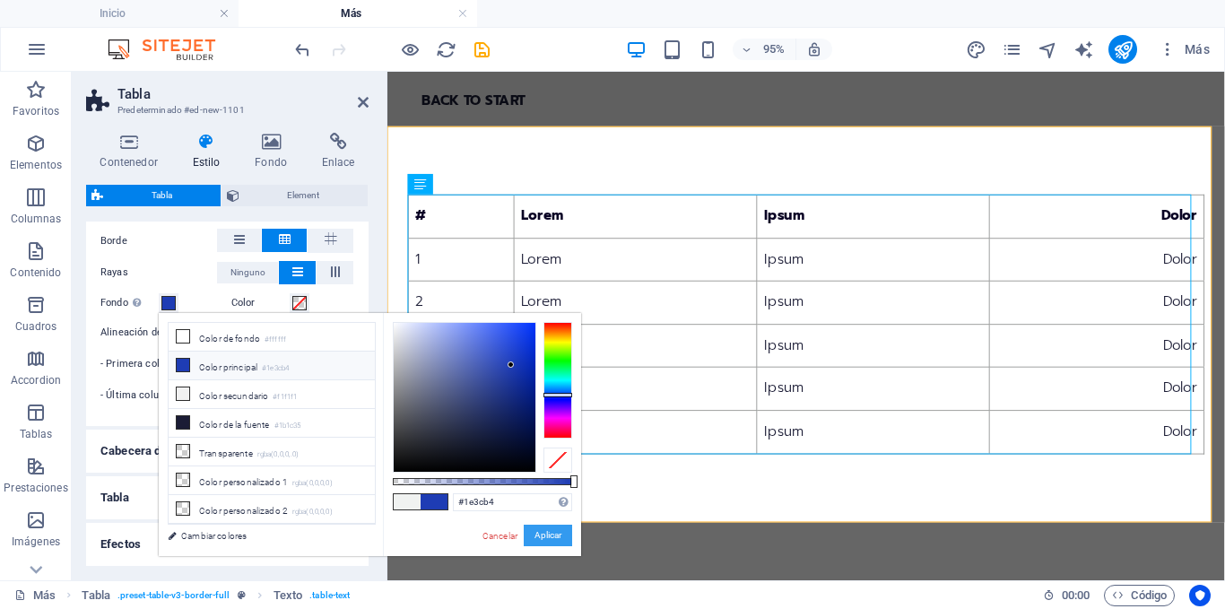
click at [550, 536] on button "Aplicar" at bounding box center [548, 536] width 48 height 22
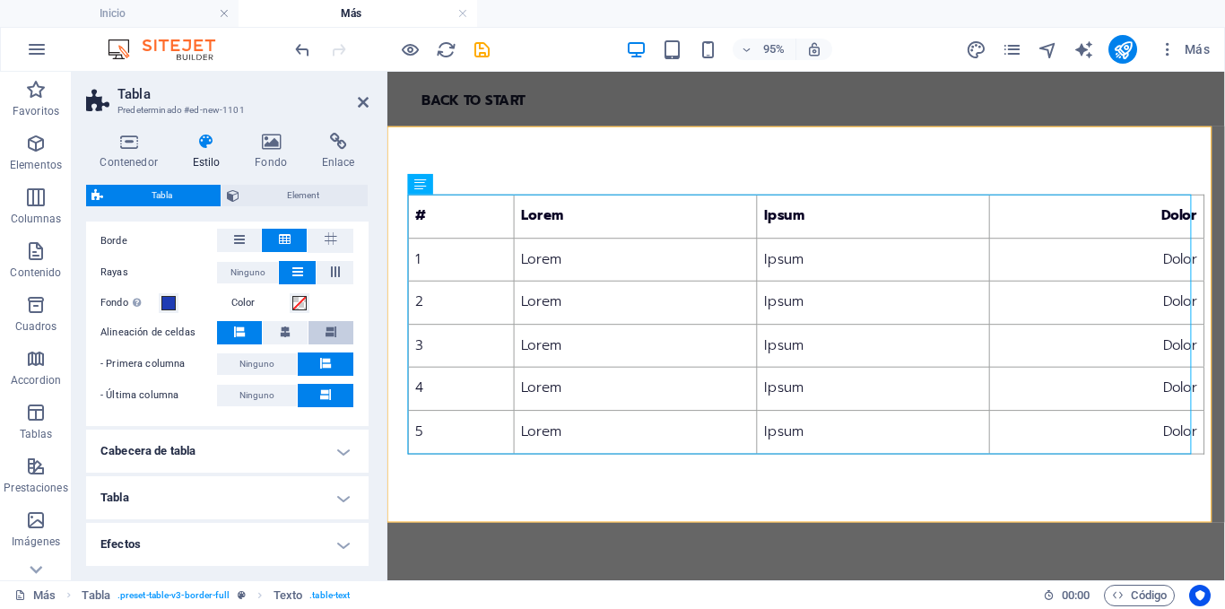
scroll to position [161, 0]
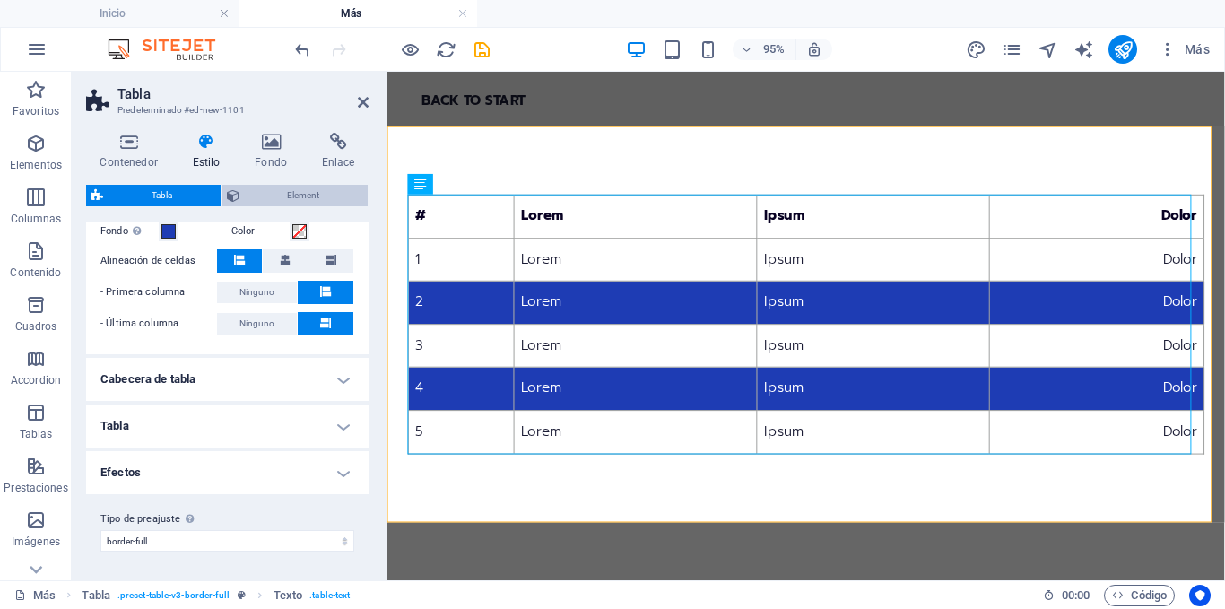
click at [307, 193] on span "Element" at bounding box center [304, 196] width 118 height 22
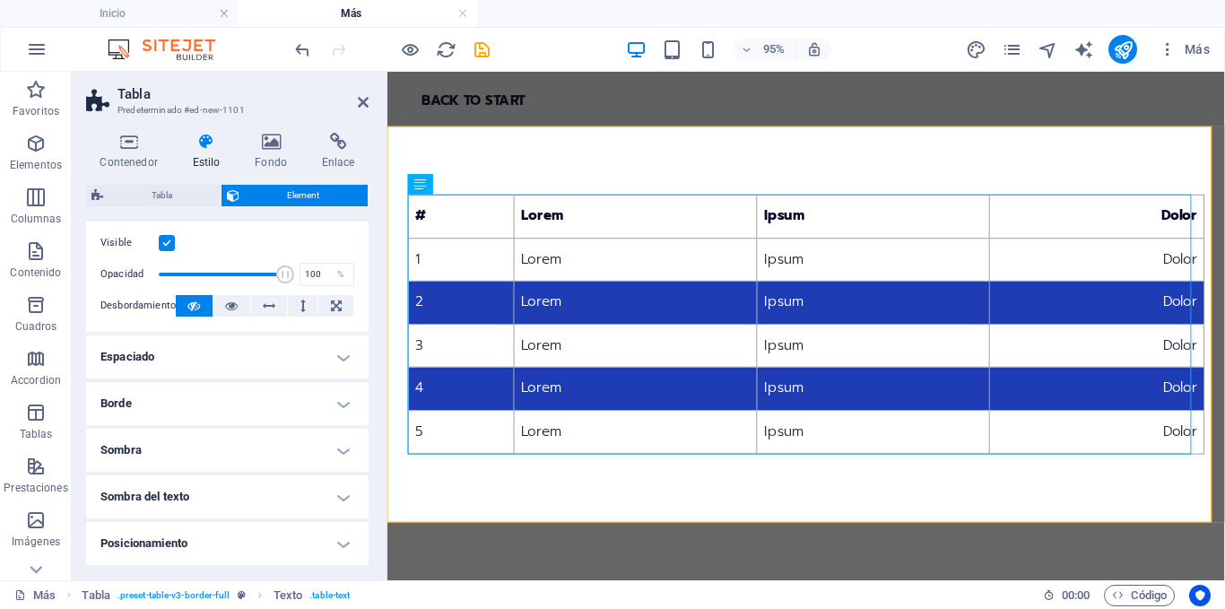
scroll to position [0, 0]
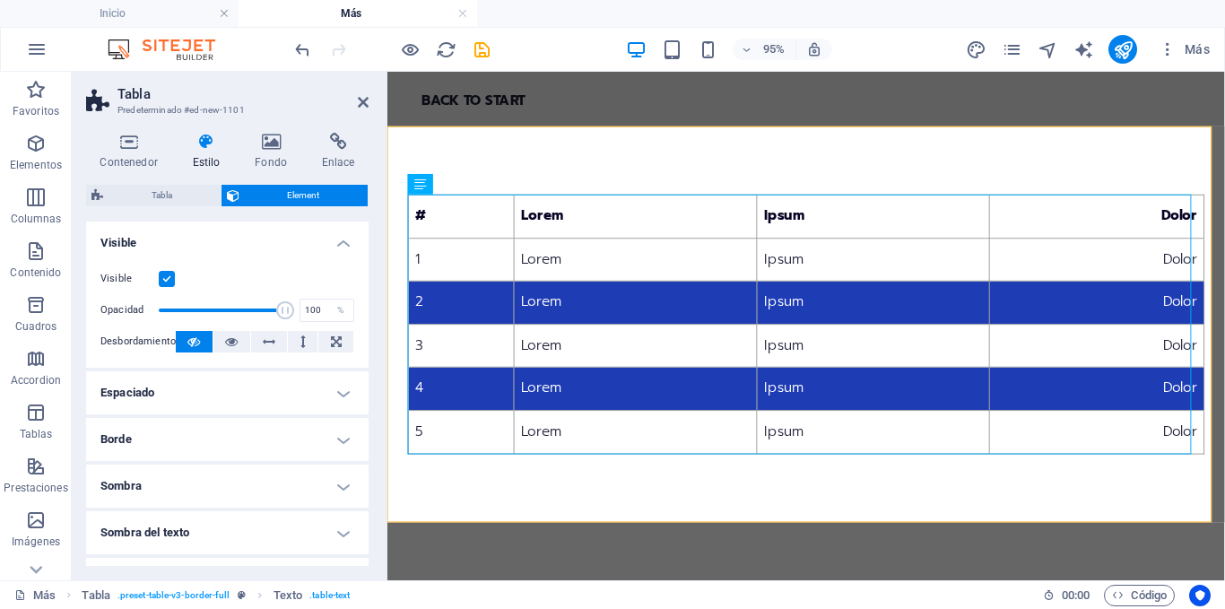
click at [329, 239] on h4 "Visible" at bounding box center [227, 238] width 283 height 32
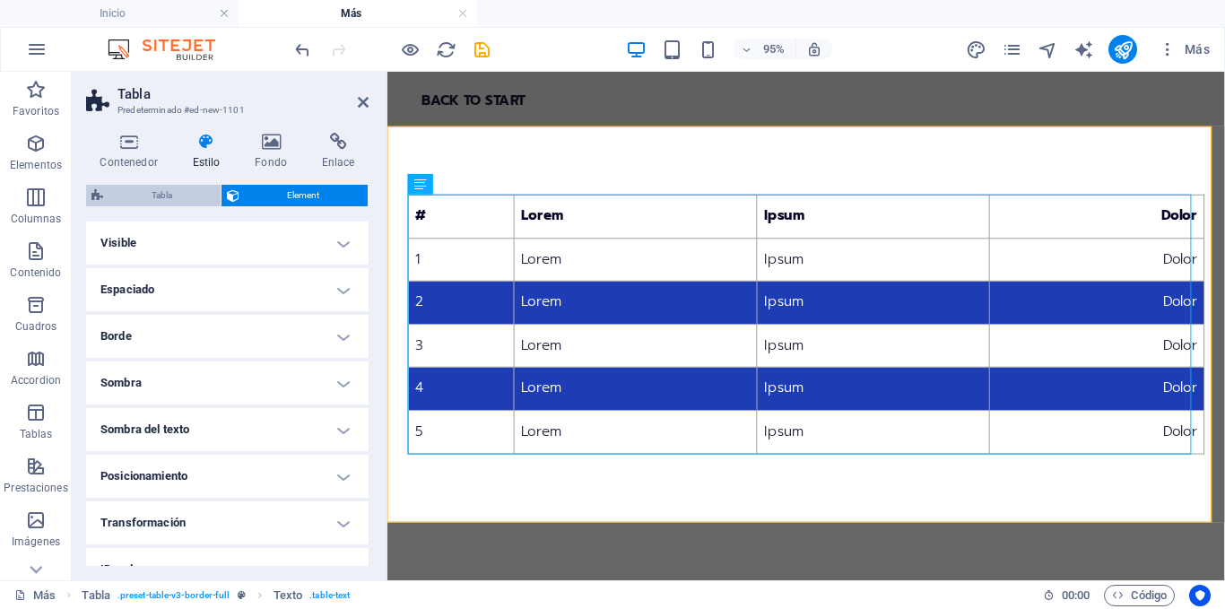
click at [183, 198] on span "Tabla" at bounding box center [162, 196] width 107 height 22
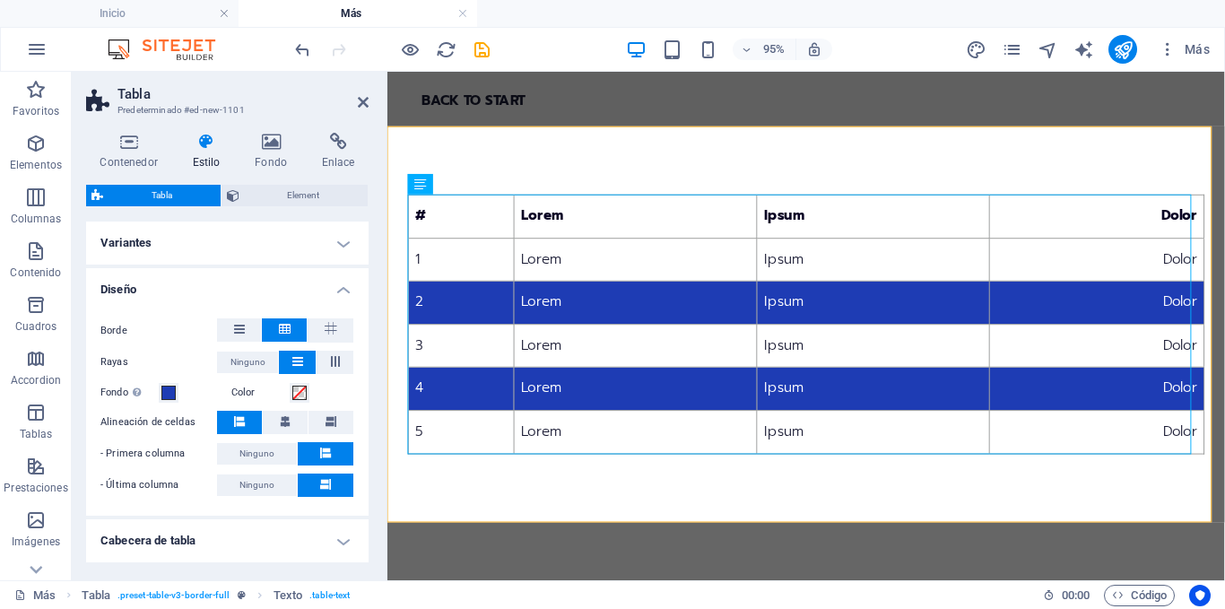
click at [341, 290] on h4 "Diseño" at bounding box center [227, 284] width 283 height 32
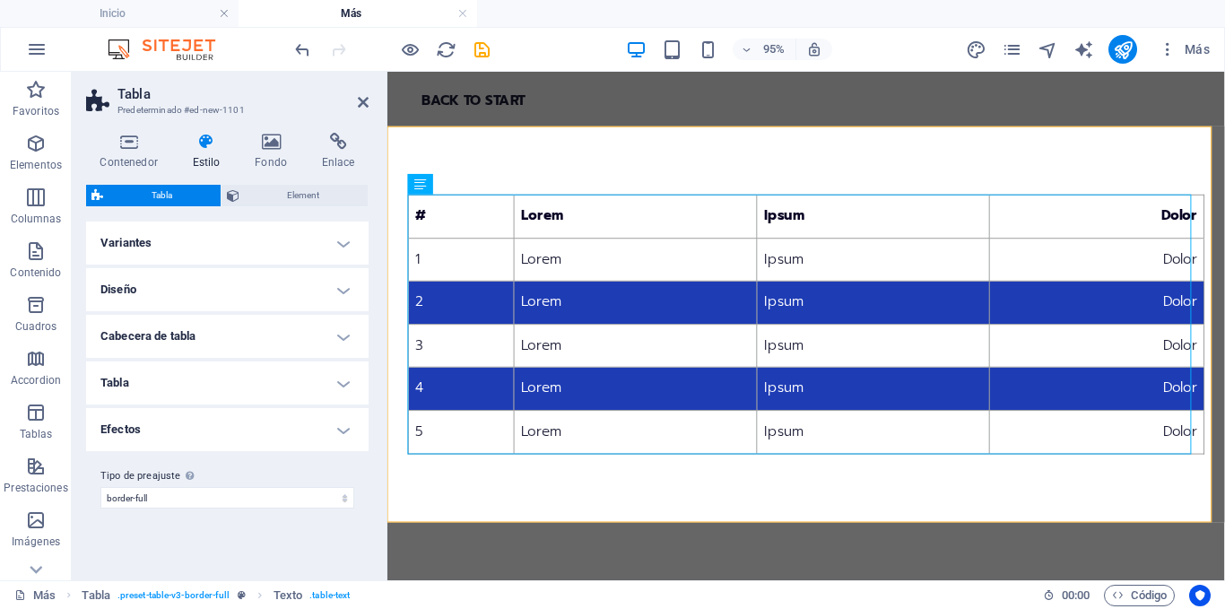
click at [326, 324] on h4 "Cabecera de tabla" at bounding box center [227, 336] width 283 height 43
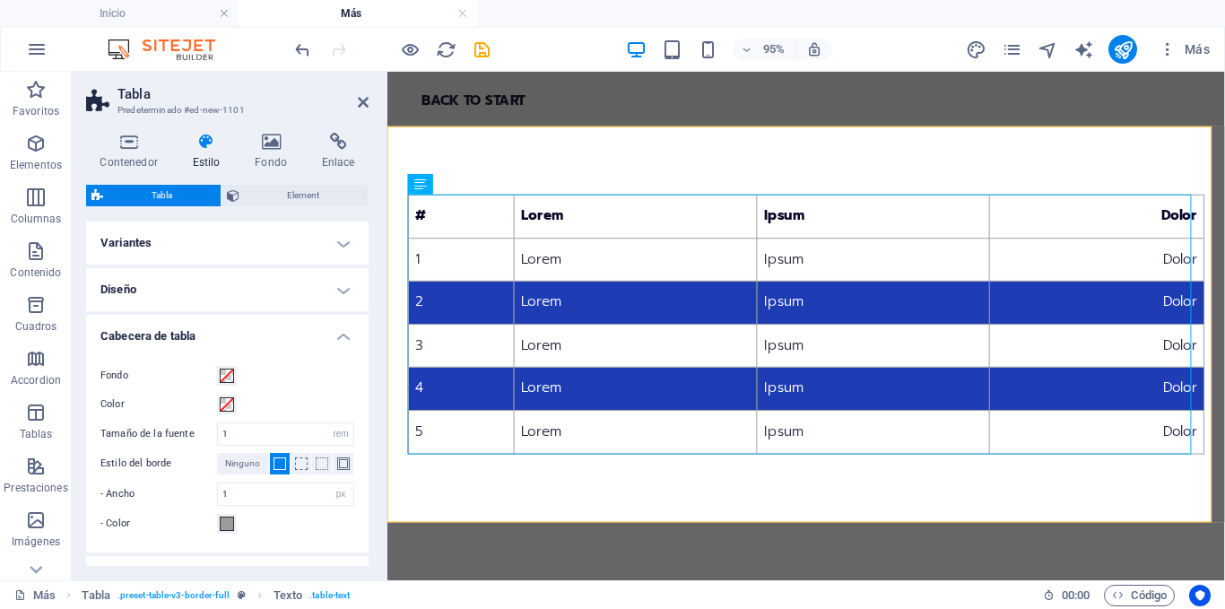
click at [326, 324] on h4 "Cabecera de tabla" at bounding box center [227, 331] width 283 height 32
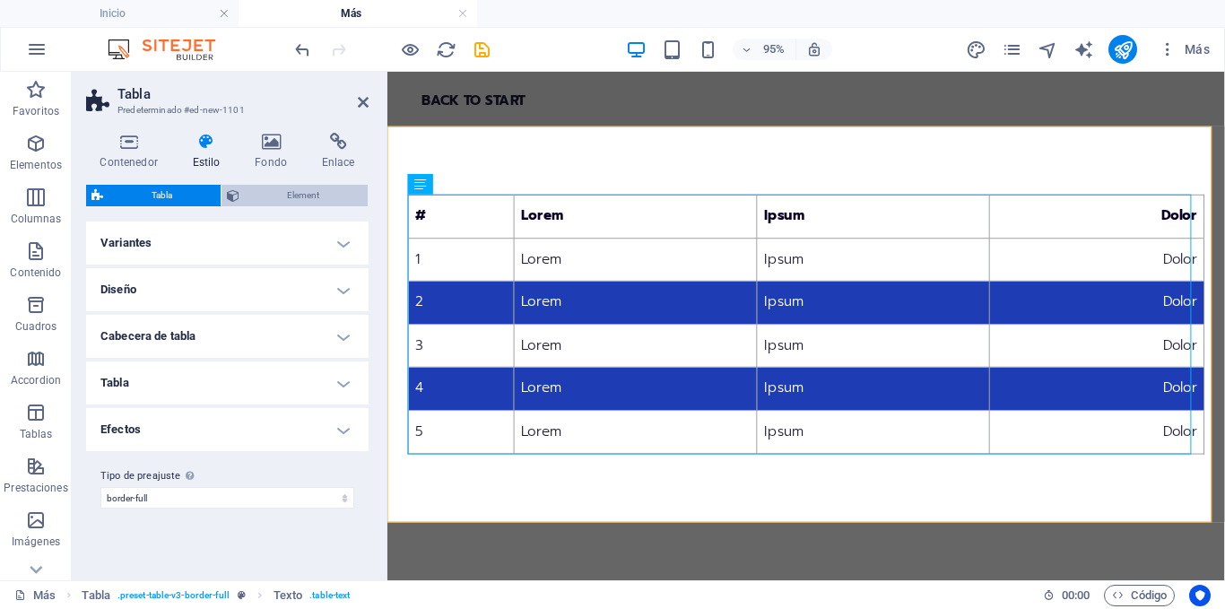
click at [308, 196] on span "Element" at bounding box center [304, 196] width 118 height 22
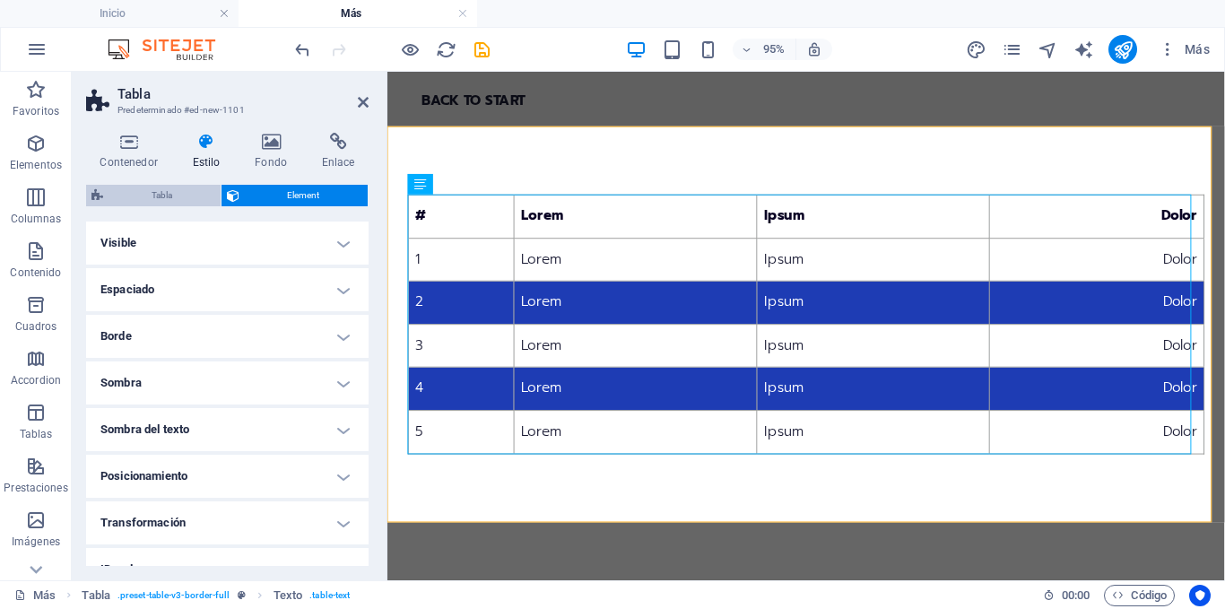
click at [193, 191] on span "Tabla" at bounding box center [162, 196] width 107 height 22
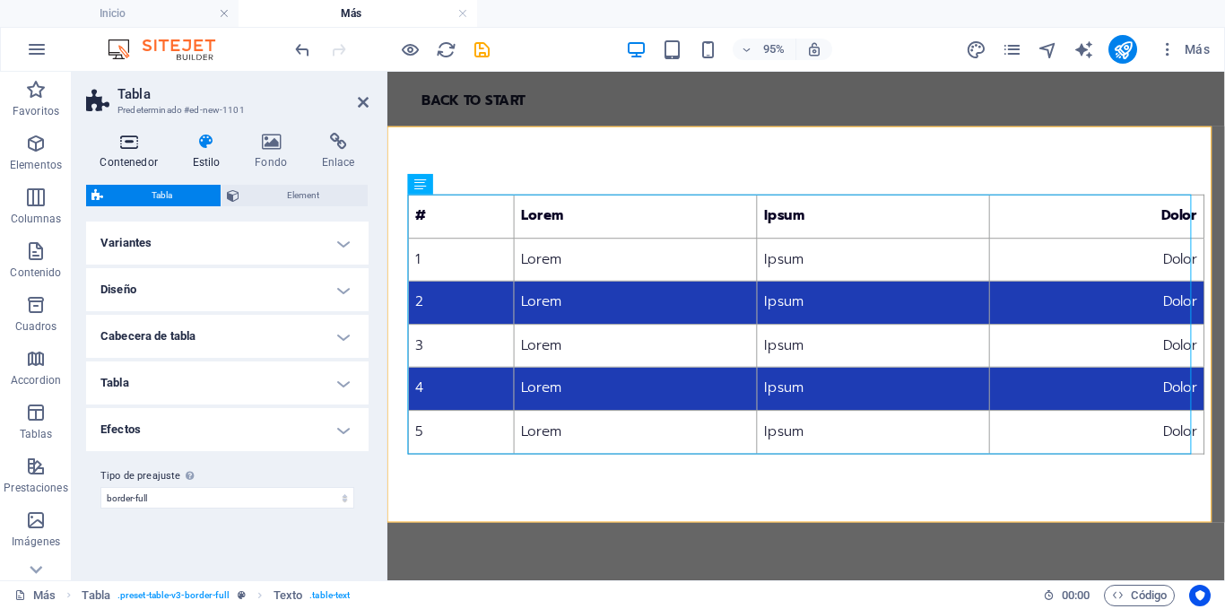
click at [145, 144] on icon at bounding box center [128, 142] width 85 height 18
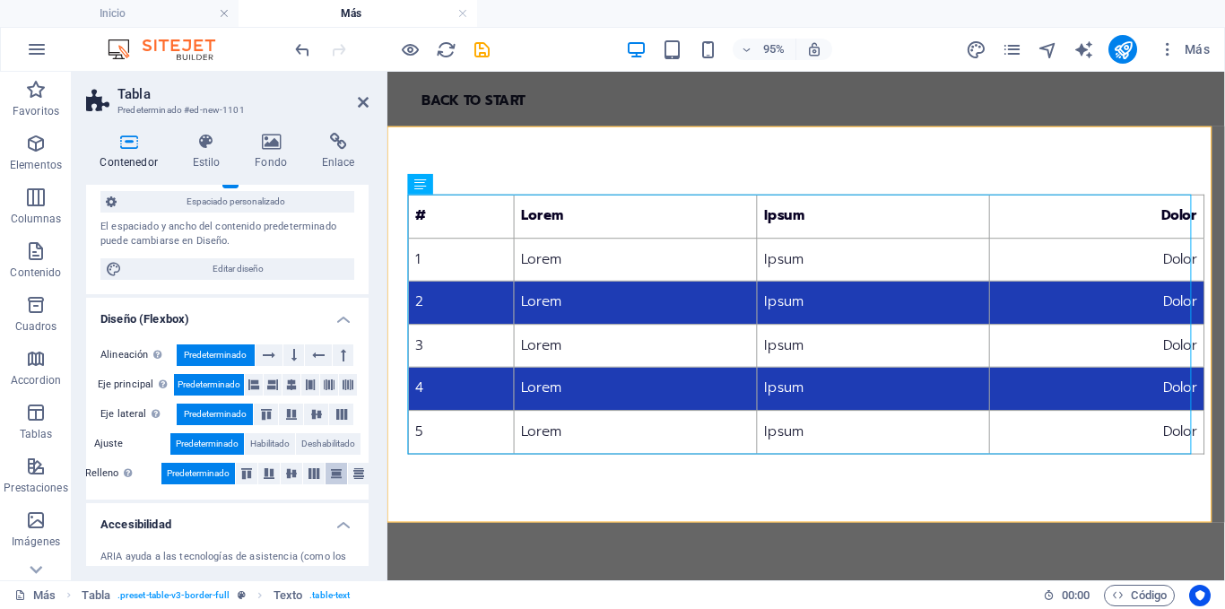
scroll to position [335, 0]
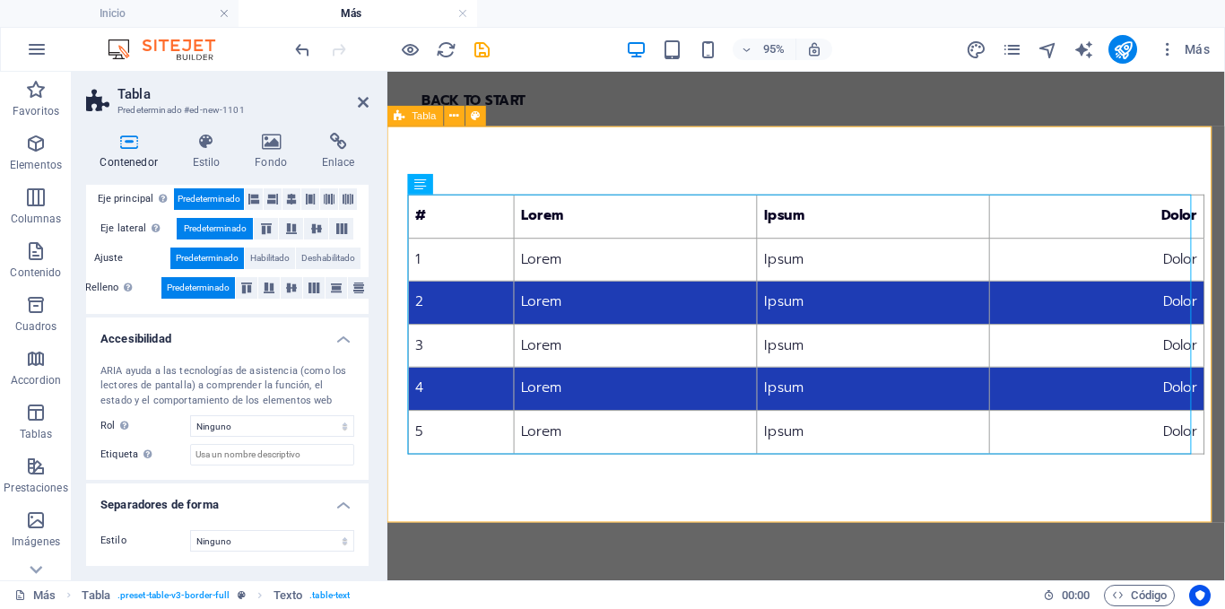
click at [749, 199] on div "# Lorem Ipsum Dolor 1 Lorem Ipsum Dolor 2 Lorem Ipsum Dolor 3 Lorem Ipsum Dolor…" at bounding box center [828, 337] width 882 height 417
click at [1059, 432] on div "# Lorem Ipsum Dolor 1 Lorem Ipsum Dolor 2 Lorem Ipsum Dolor 3 Lorem Ipsum Dolor…" at bounding box center [828, 338] width 839 height 274
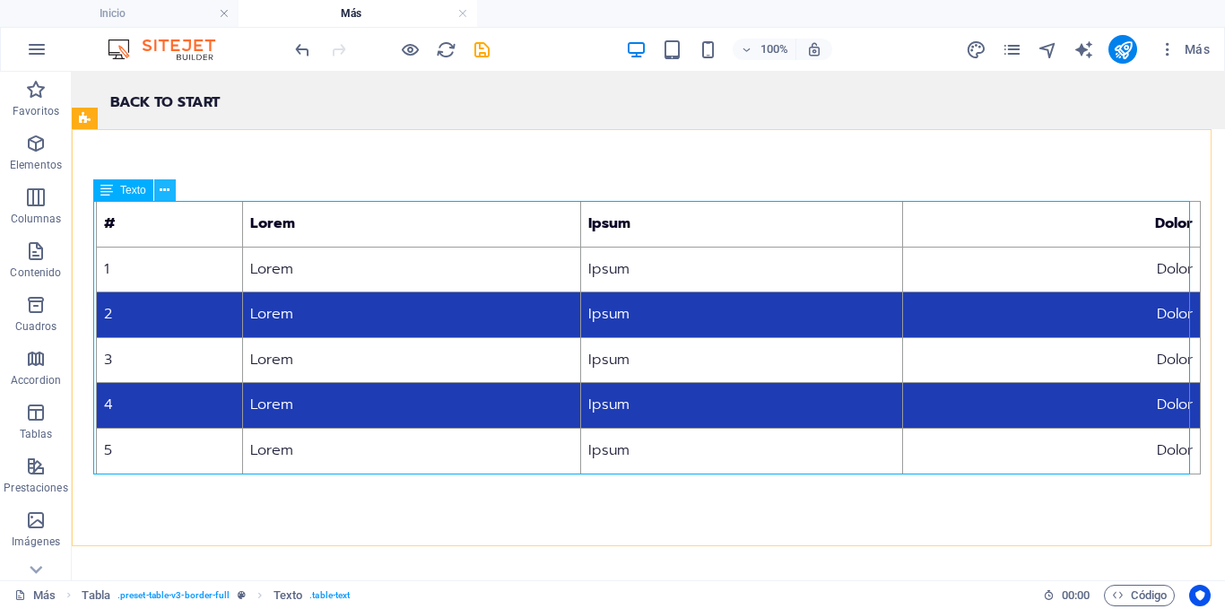
click at [159, 189] on button at bounding box center [165, 190] width 22 height 22
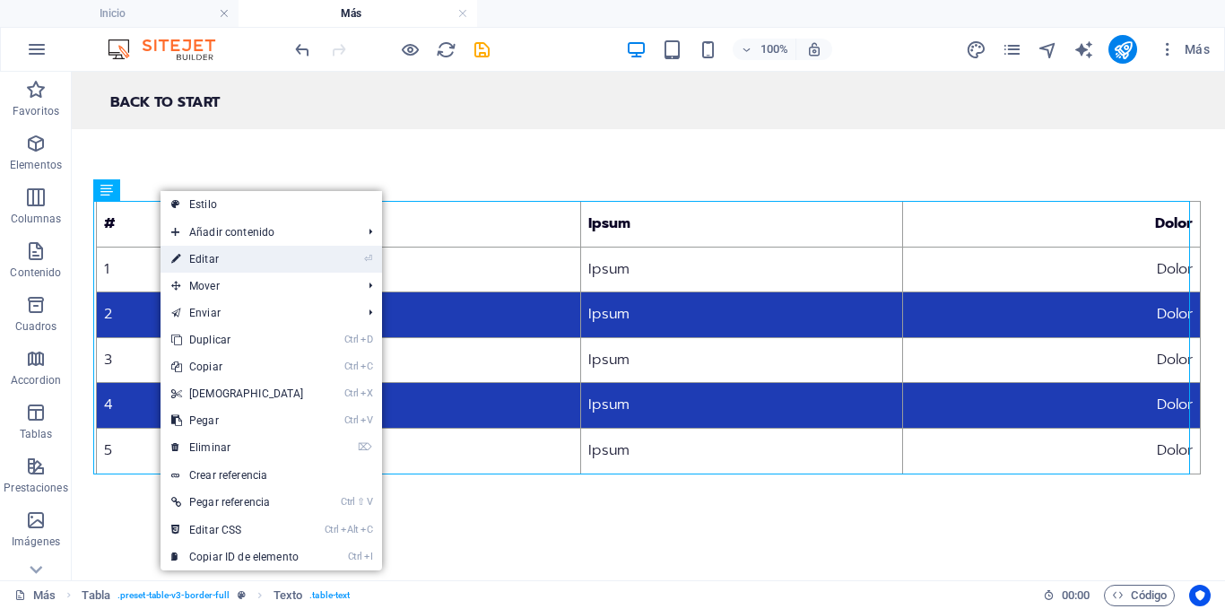
click at [217, 249] on link "⏎ Editar" at bounding box center [238, 259] width 154 height 27
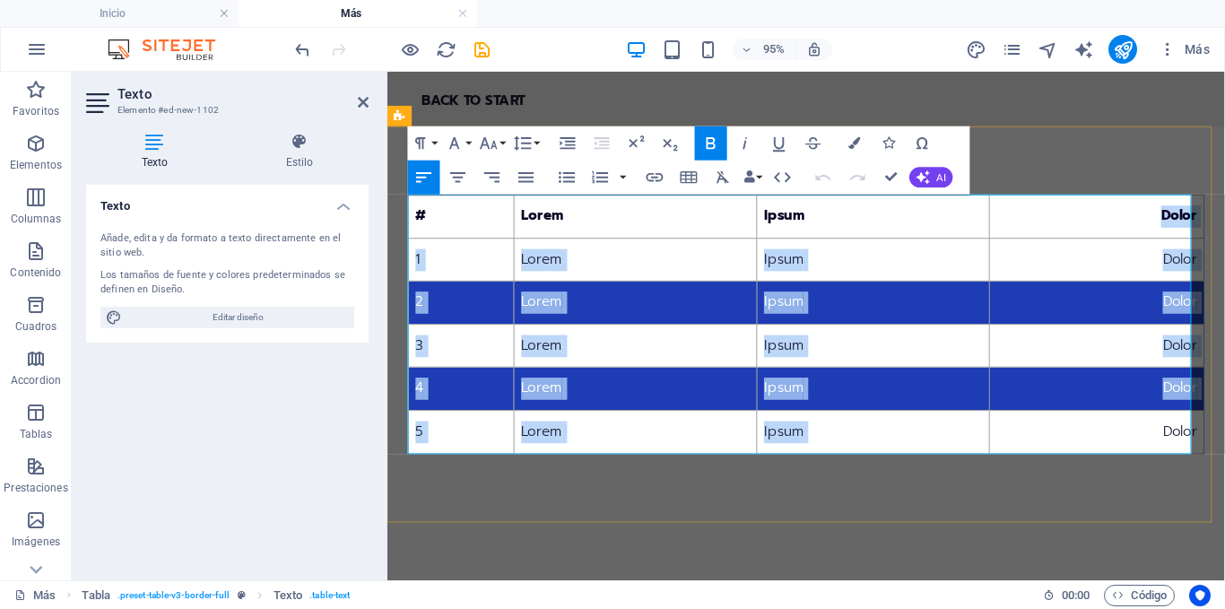
drag, startPoint x: 1020, startPoint y: 222, endPoint x: 1140, endPoint y: 443, distance: 251.3
click at [1140, 443] on table "# Lorem Ipsum Dolor 1 Lorem Ipsum Dolor 2 Lorem Ipsum Dolor 3 Lorem Ipsum Dolor…" at bounding box center [828, 338] width 839 height 274
click at [1118, 394] on td "Dolor" at bounding box center [1135, 406] width 226 height 46
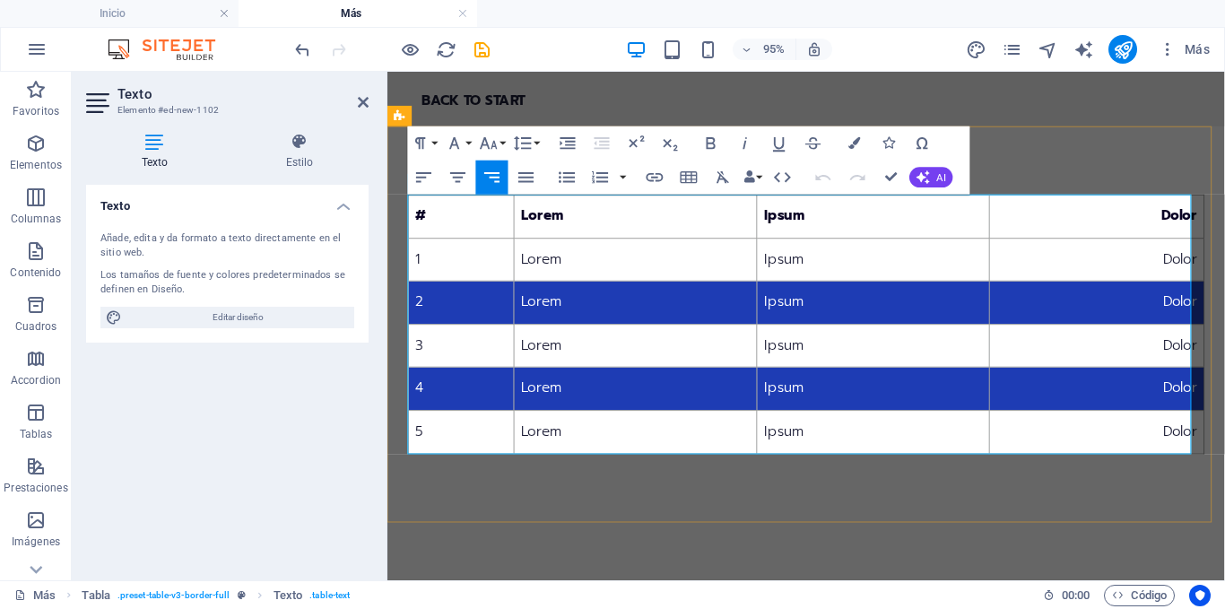
drag, startPoint x: 1223, startPoint y: 449, endPoint x: 1171, endPoint y: 451, distance: 52.1
click at [1171, 451] on td "Dolor" at bounding box center [1135, 451] width 226 height 46
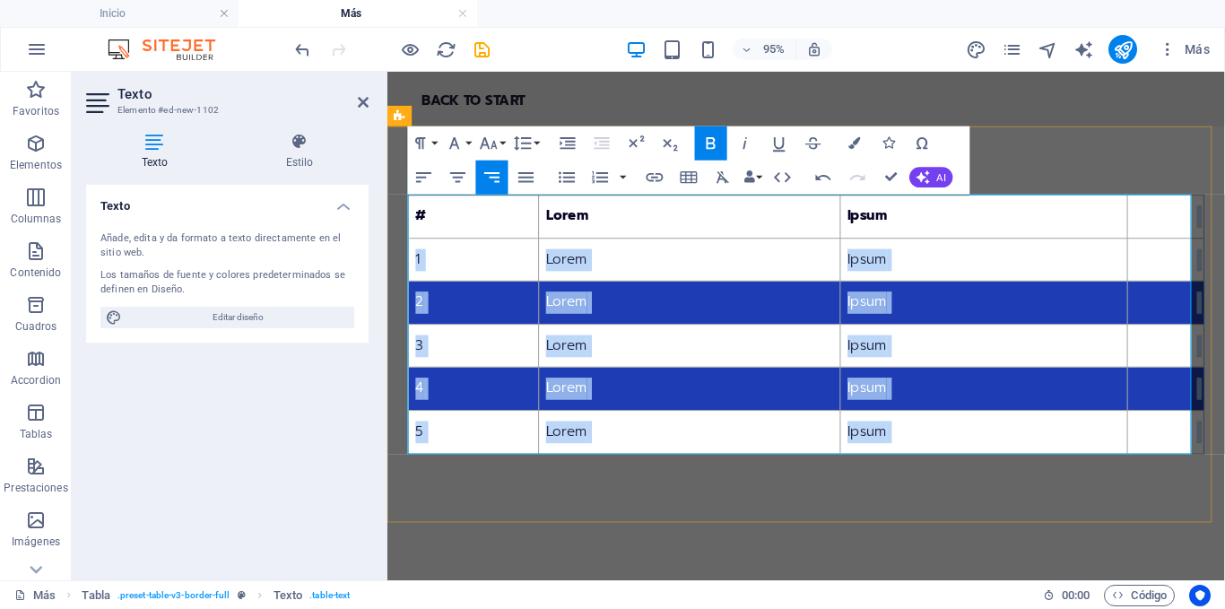
drag, startPoint x: 1162, startPoint y: 230, endPoint x: 1181, endPoint y: 436, distance: 207.2
click at [1189, 466] on table "# Lorem Ipsum 1 Lorem Ipsum 2 Lorem Ipsum 3 Lorem Ipsum 4 Lorem Ipsum 5 Lorem I…" at bounding box center [828, 338] width 839 height 274
click at [1048, 309] on td "Ipsum" at bounding box center [1015, 315] width 303 height 46
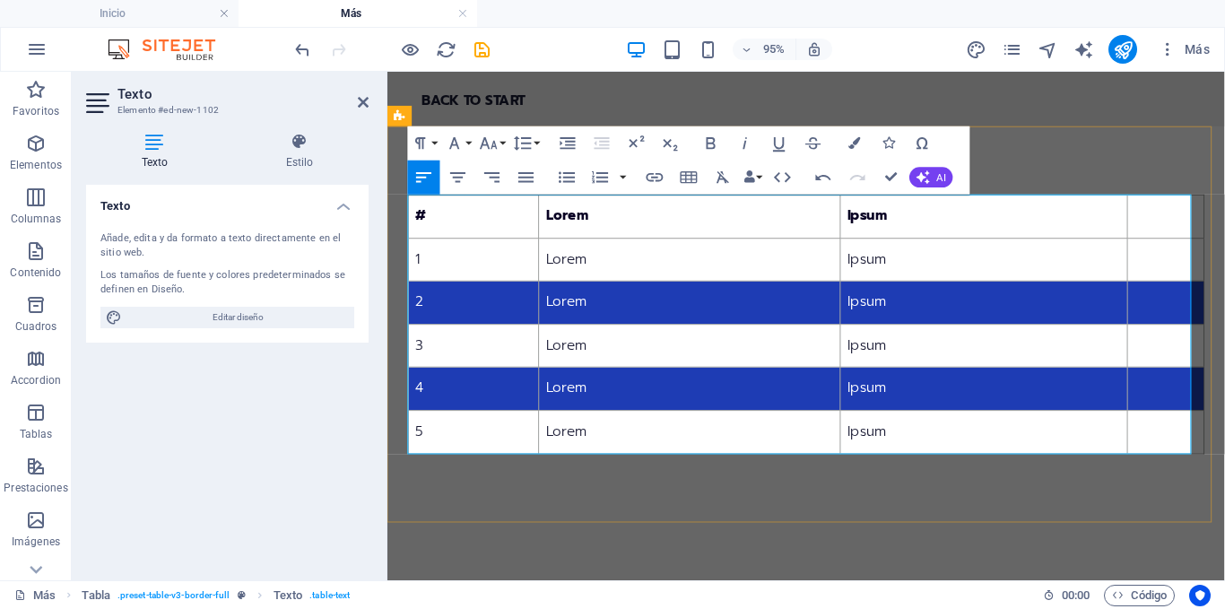
click at [1190, 213] on th at bounding box center [1207, 225] width 81 height 46
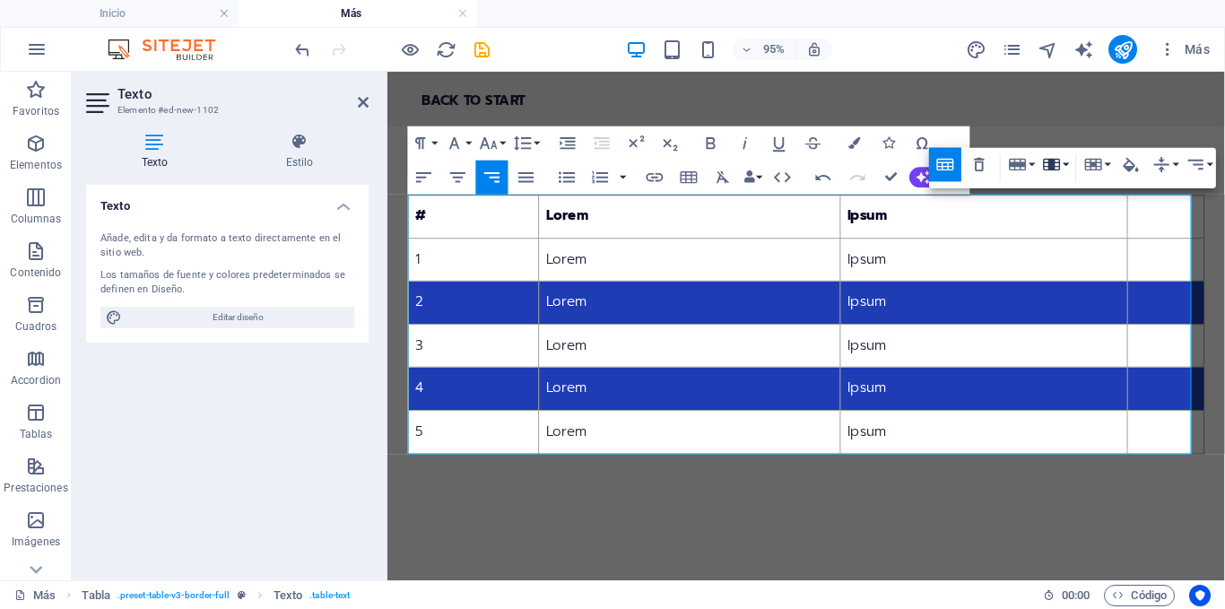
click at [1065, 166] on button "Column" at bounding box center [1056, 164] width 32 height 34
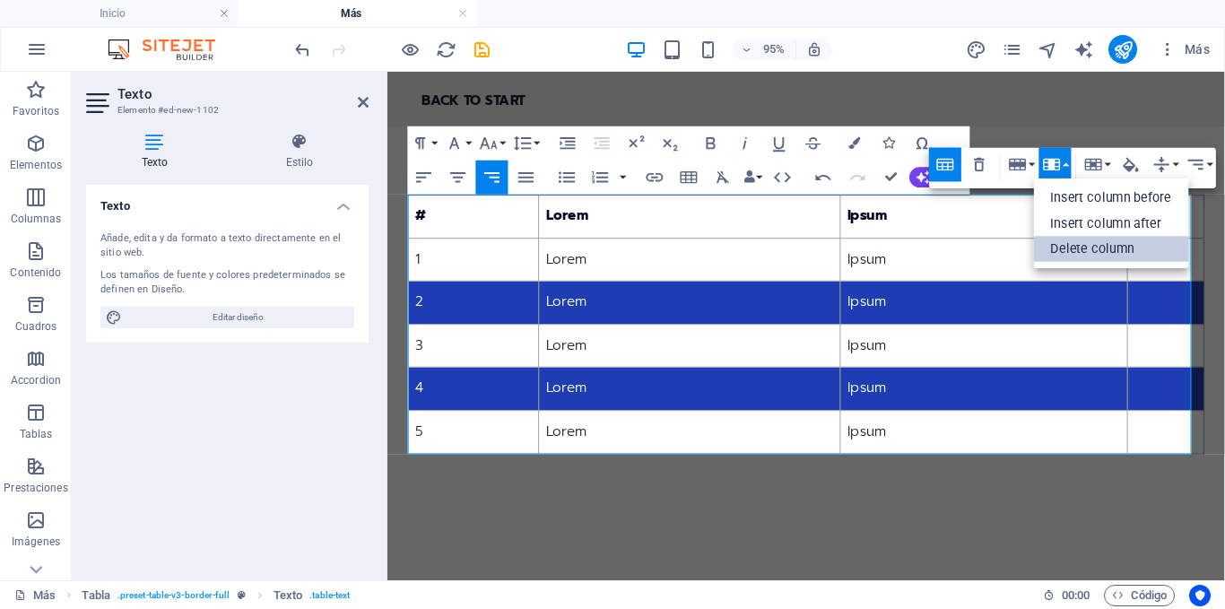
click at [1058, 240] on link "Delete column" at bounding box center [1111, 249] width 155 height 26
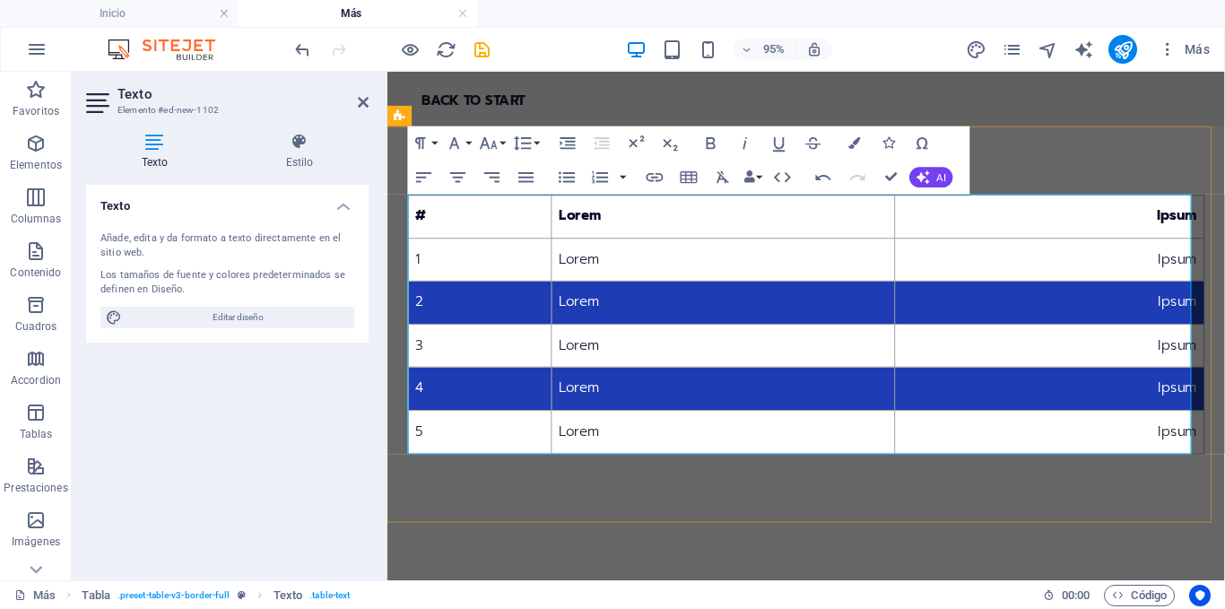
click at [488, 223] on th "#" at bounding box center [485, 225] width 151 height 46
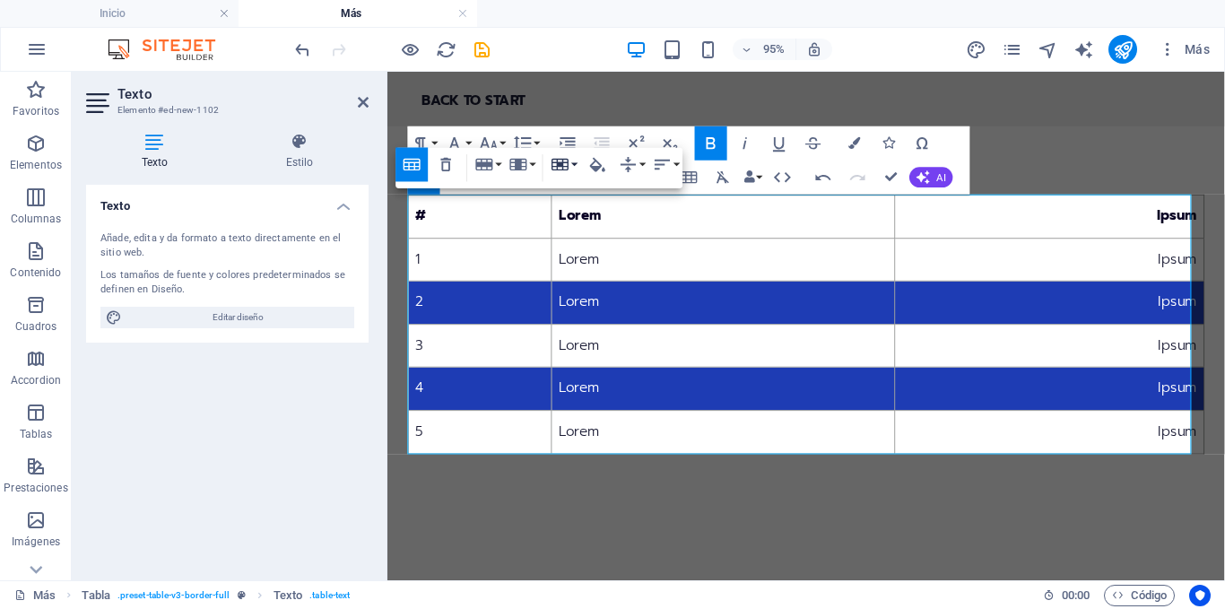
click at [575, 164] on button "Cell" at bounding box center [564, 164] width 32 height 34
click at [575, 163] on button "Cell" at bounding box center [564, 164] width 32 height 34
click at [532, 165] on button "Column" at bounding box center [522, 164] width 32 height 34
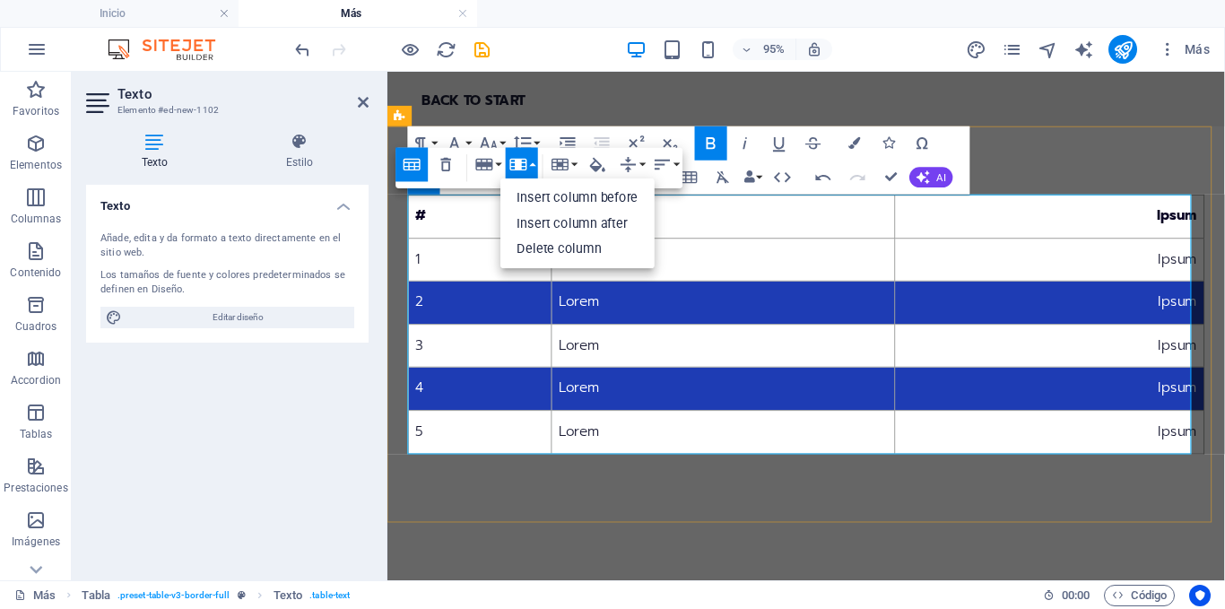
click at [472, 236] on th "#" at bounding box center [485, 225] width 151 height 46
click at [653, 222] on th "Lorem" at bounding box center [741, 225] width 361 height 46
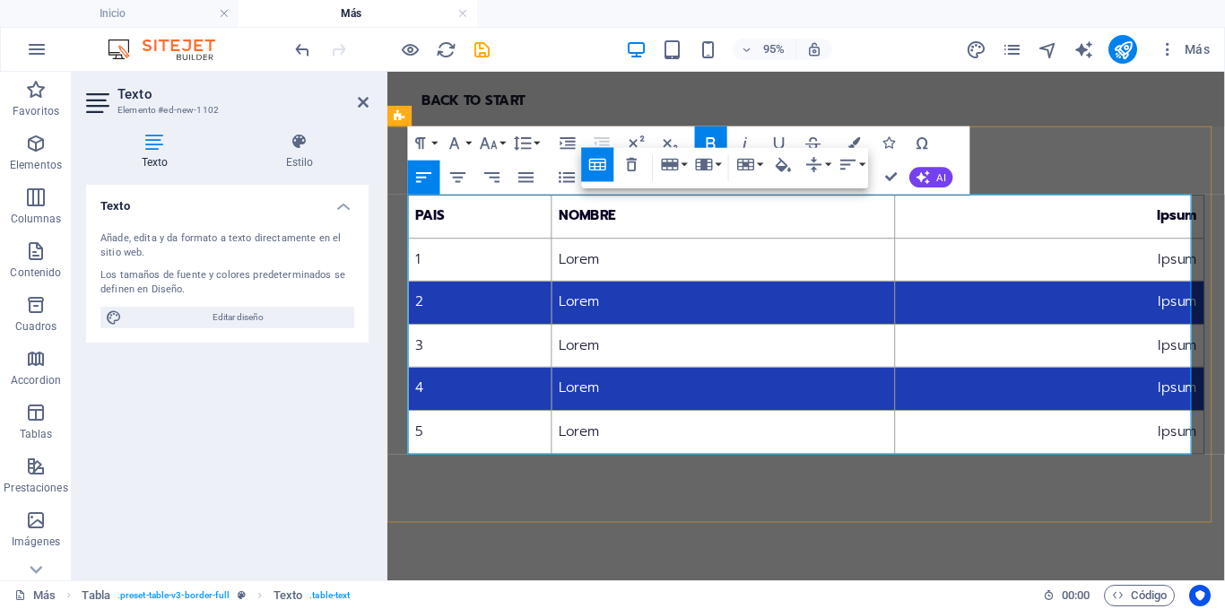
click at [532, 213] on th "PAIS" at bounding box center [485, 225] width 151 height 46
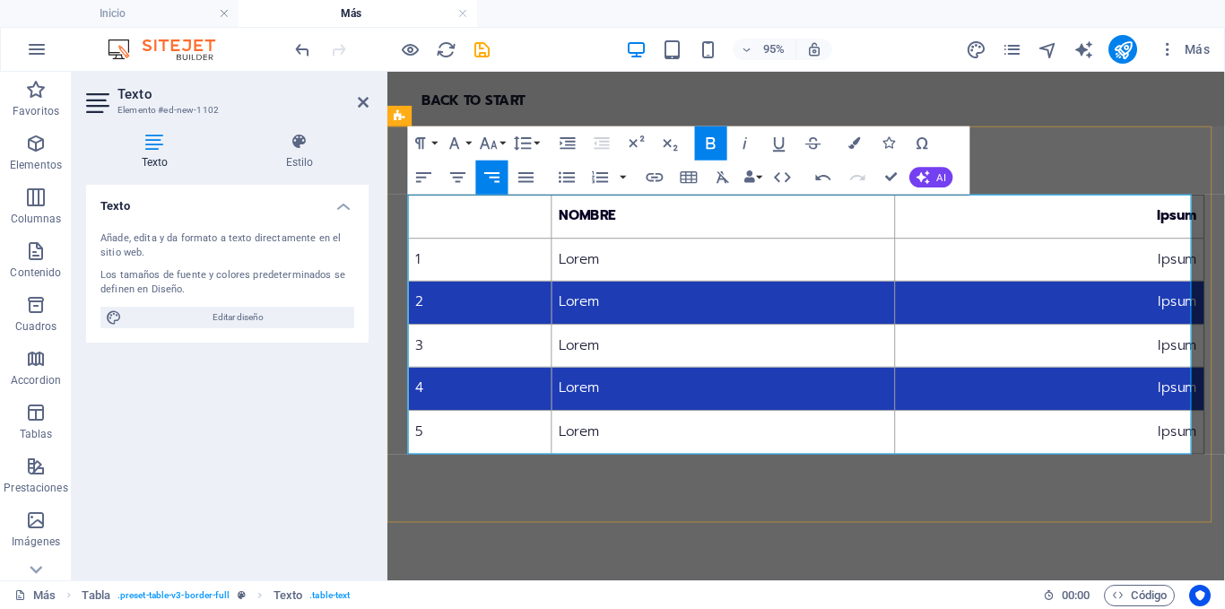
click at [1073, 230] on th "Ipsum" at bounding box center [1084, 225] width 326 height 46
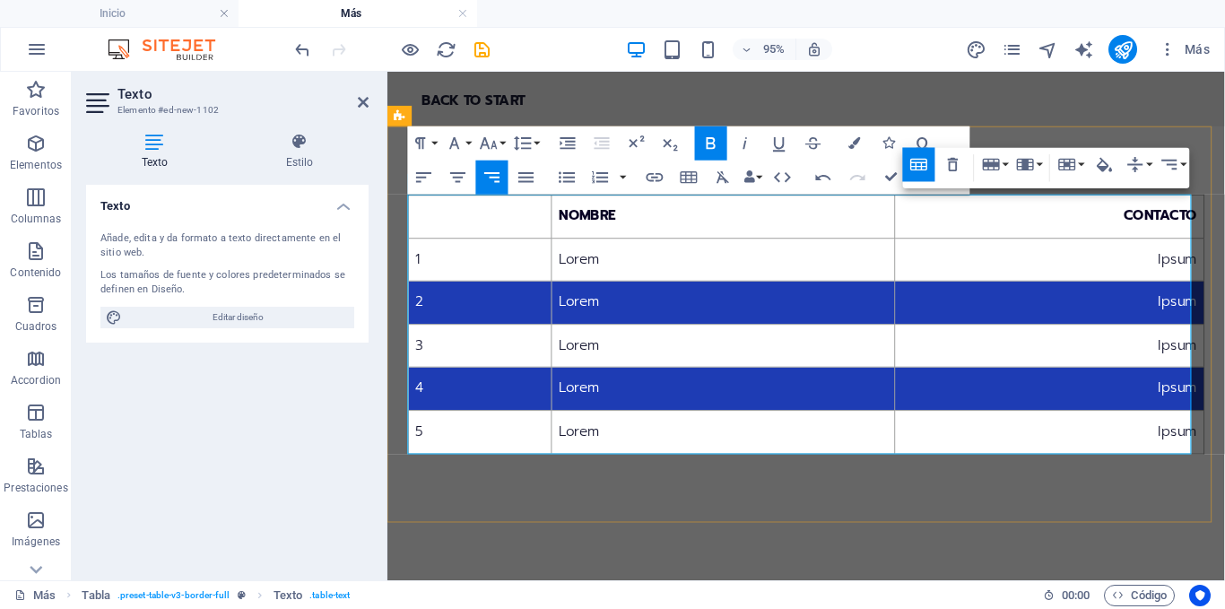
click at [754, 257] on td "Lorem" at bounding box center [741, 270] width 361 height 46
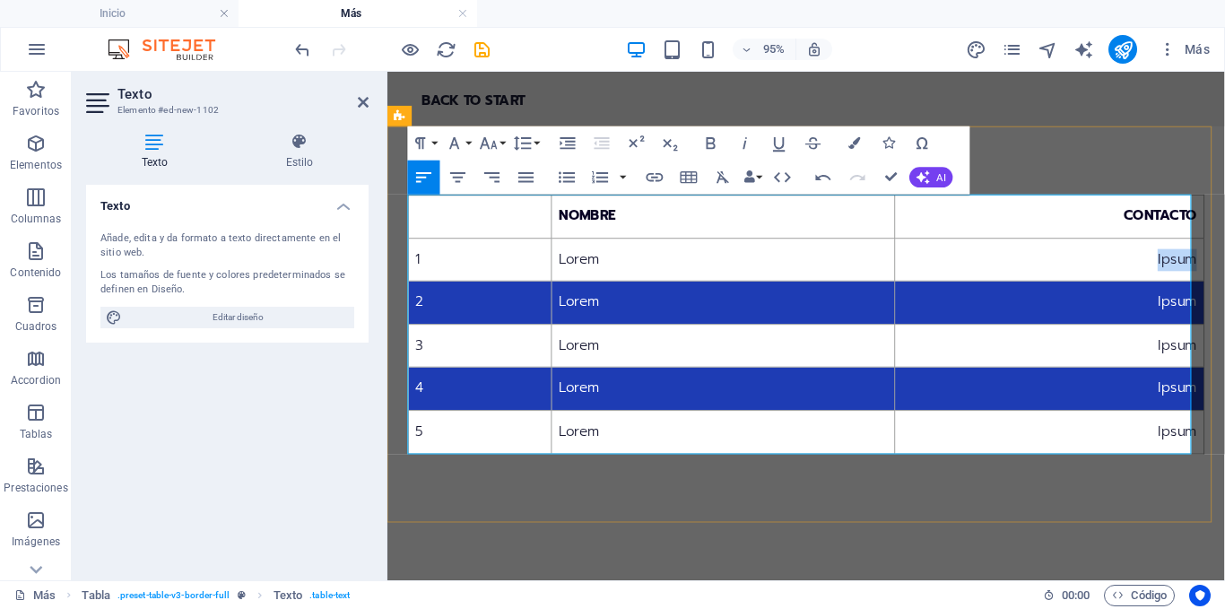
drag, startPoint x: 982, startPoint y: 268, endPoint x: 1225, endPoint y: 256, distance: 243.4
click at [1224, 256] on td "Ipsum" at bounding box center [1084, 270] width 326 height 46
click at [688, 265] on td "Lorem" at bounding box center [741, 270] width 361 height 46
drag, startPoint x: 574, startPoint y: 268, endPoint x: 536, endPoint y: 265, distance: 37.8
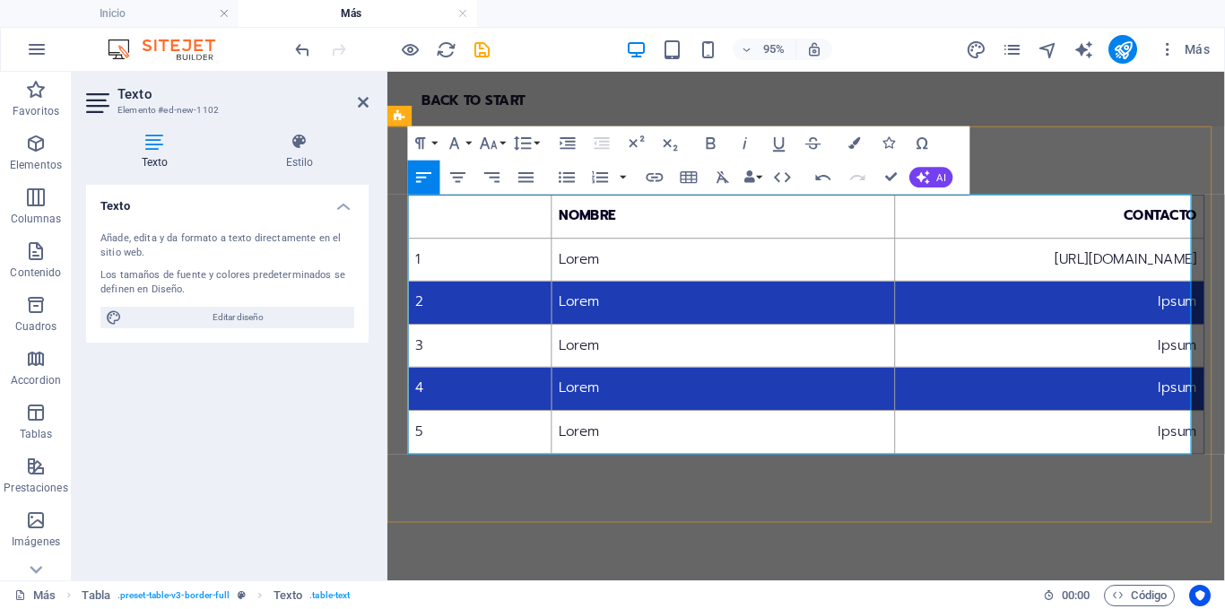
click at [561, 265] on td "Lorem" at bounding box center [741, 270] width 361 height 46
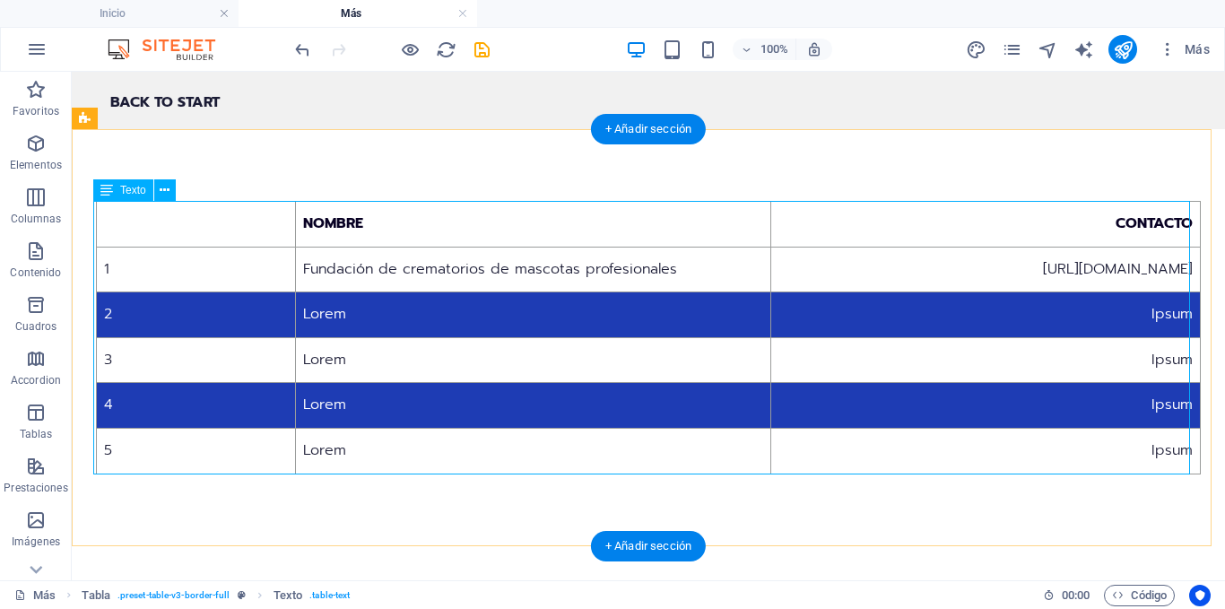
click at [133, 198] on div "Texto" at bounding box center [123, 190] width 60 height 22
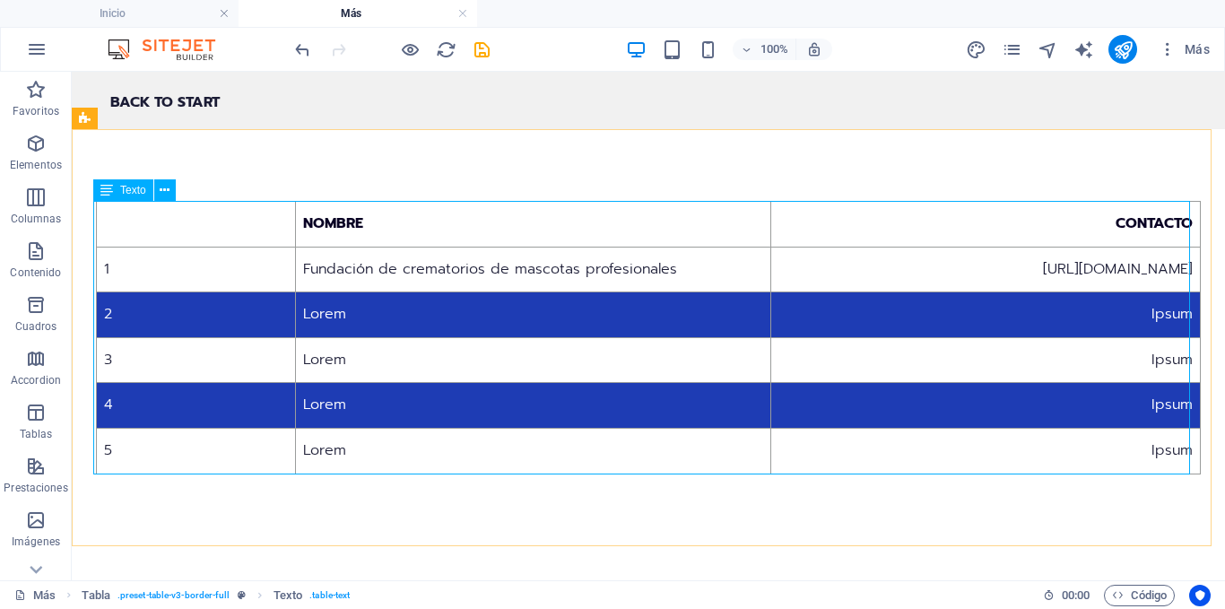
click at [133, 193] on span "Texto" at bounding box center [133, 190] width 26 height 11
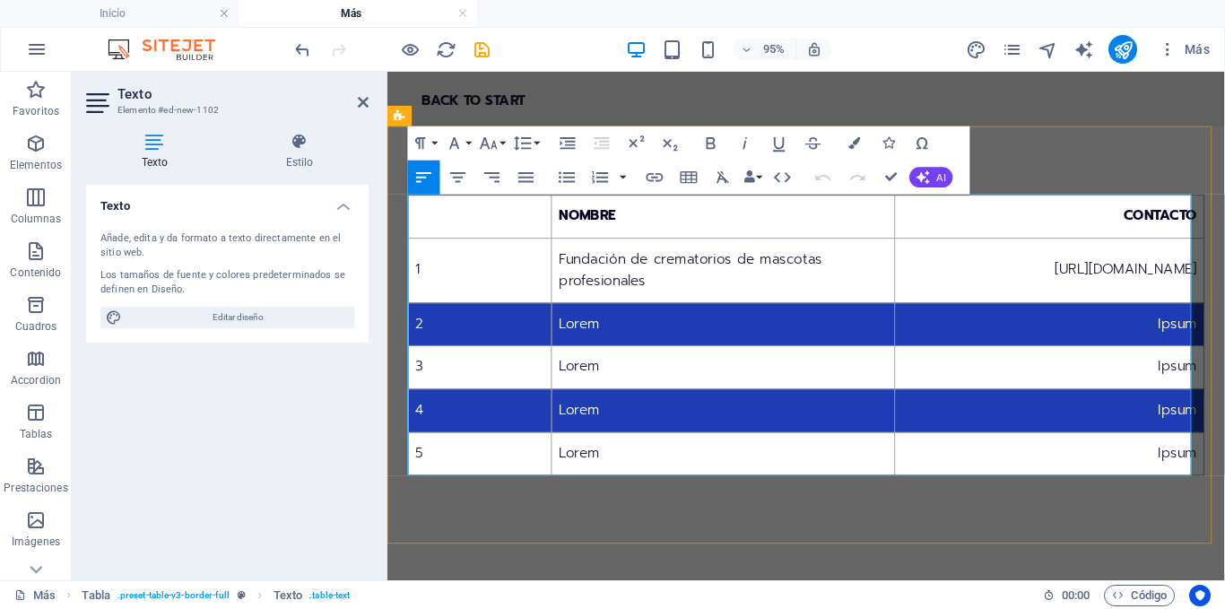
click at [780, 239] on th "NOMBRE" at bounding box center [741, 225] width 361 height 46
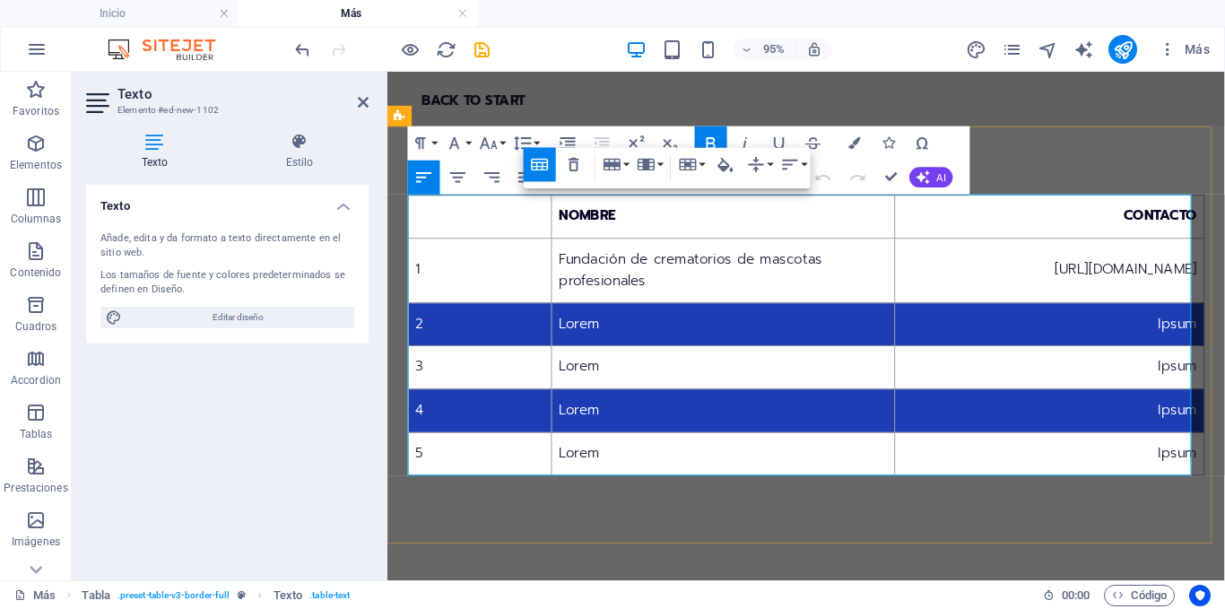
click at [483, 225] on th at bounding box center [485, 225] width 151 height 46
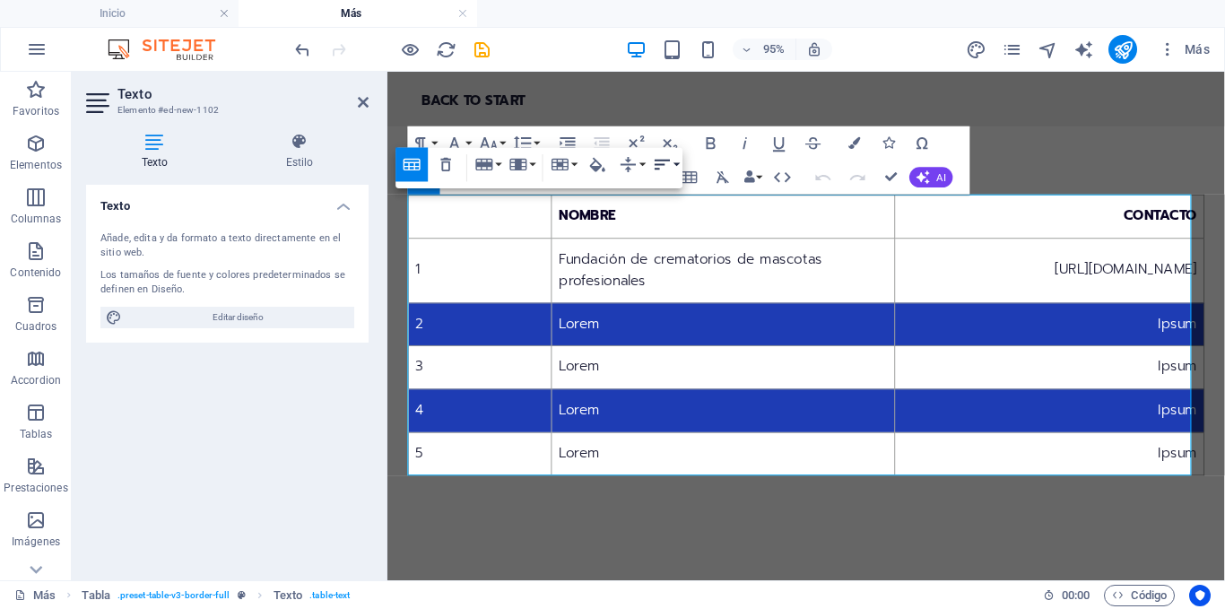
click at [676, 163] on button "Horizontal Align" at bounding box center [666, 164] width 32 height 34
click at [475, 227] on th at bounding box center [485, 225] width 151 height 46
click at [562, 166] on icon "button" at bounding box center [560, 165] width 17 height 12
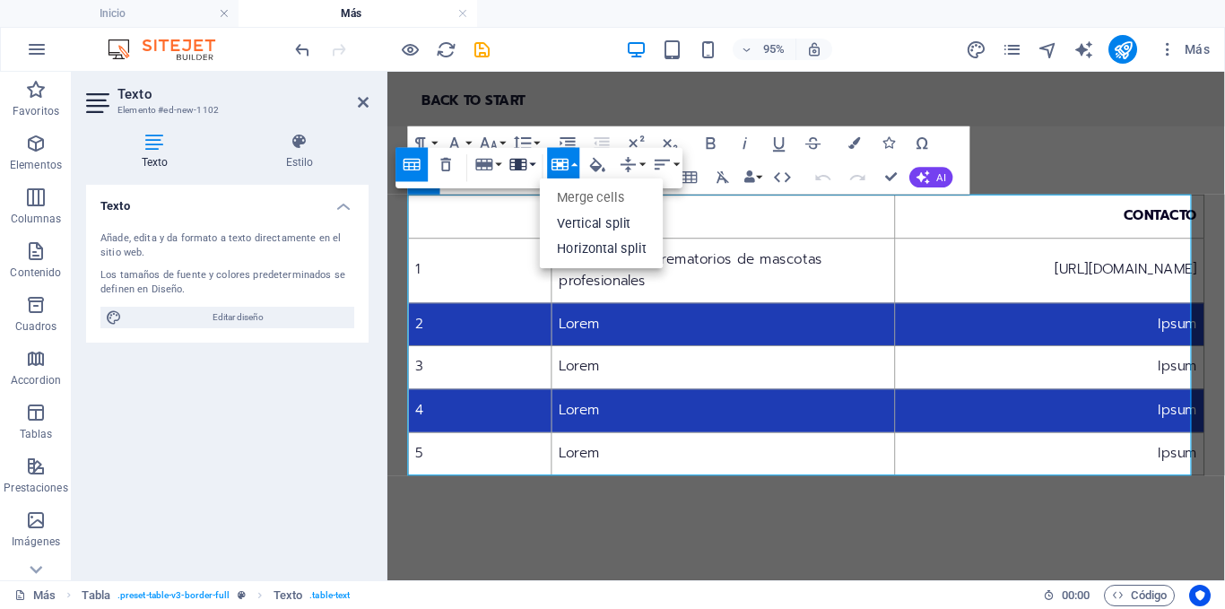
click at [514, 161] on icon "button" at bounding box center [519, 164] width 21 height 21
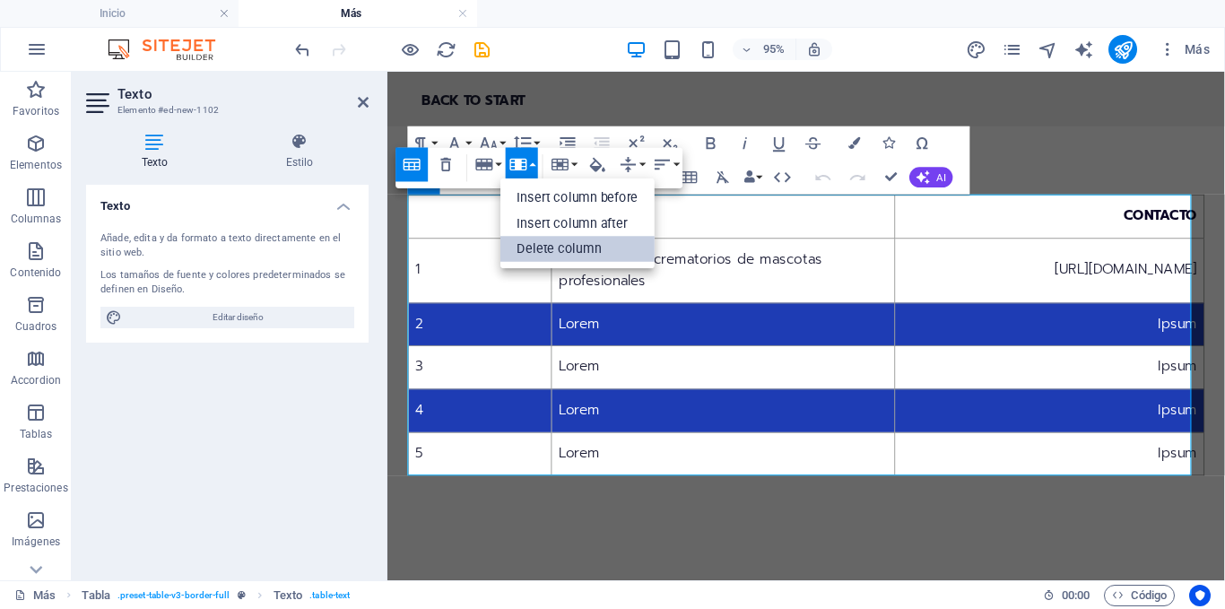
click at [526, 244] on link "Delete column" at bounding box center [577, 249] width 155 height 26
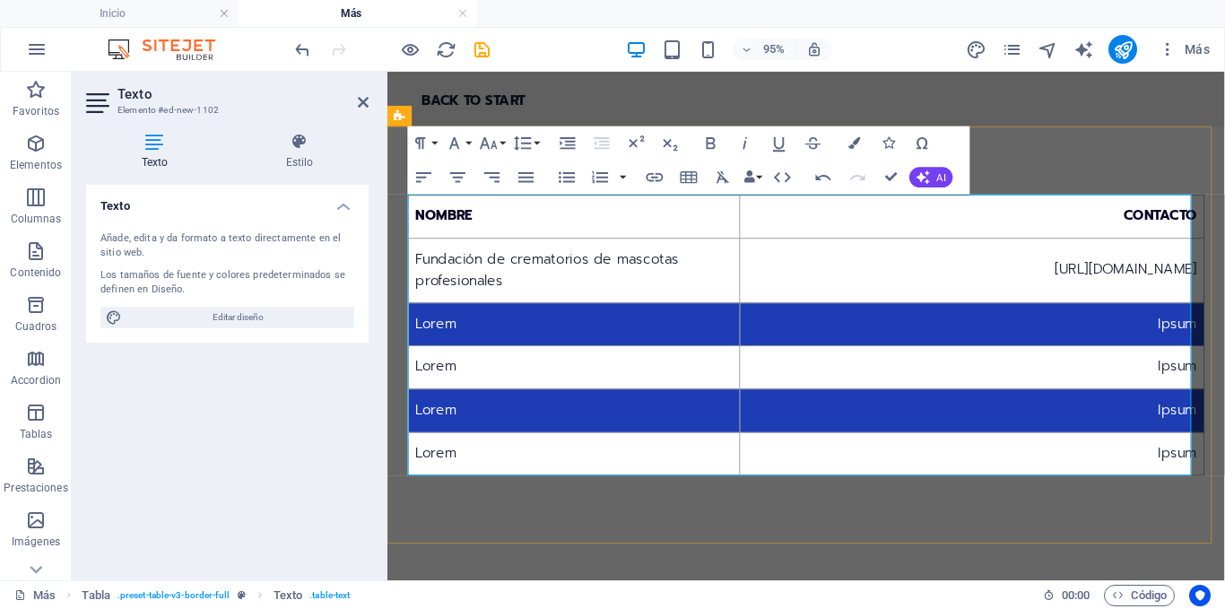
click at [796, 216] on th "CONTACTO" at bounding box center [1003, 225] width 489 height 46
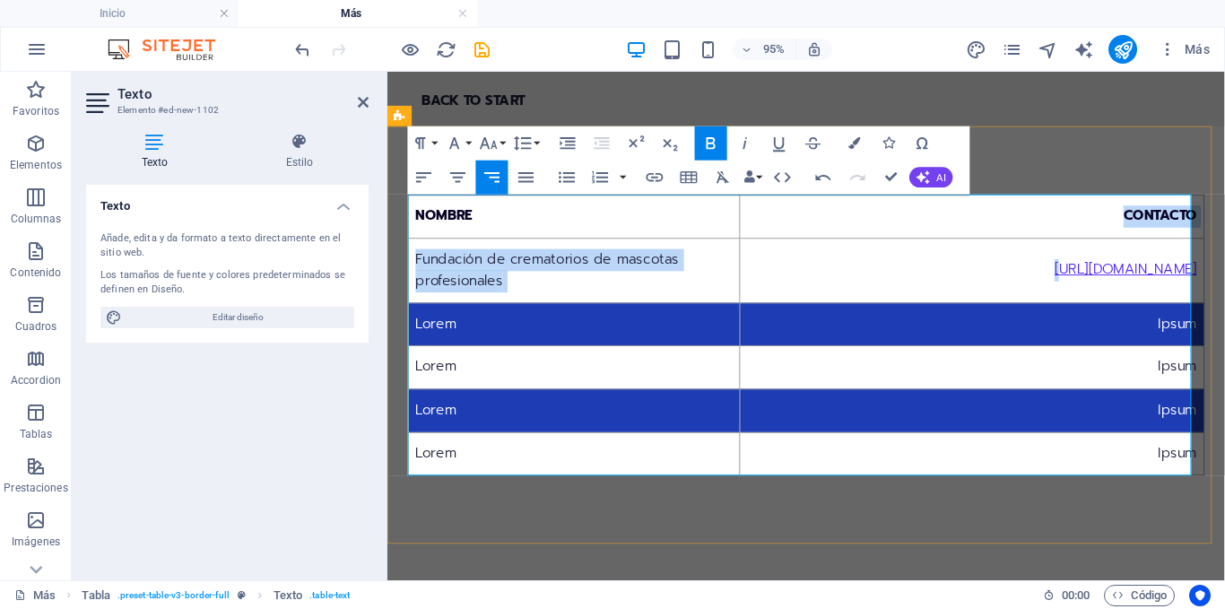
drag, startPoint x: 792, startPoint y: 220, endPoint x: 840, endPoint y: 274, distance: 71.8
click at [840, 274] on table "NOMBRE CONTACTO Fundación de crematorios de mascotas profesionales [URL][DOMAIN…" at bounding box center [828, 349] width 839 height 296
click at [824, 218] on th "CONTACTO" at bounding box center [1003, 225] width 489 height 46
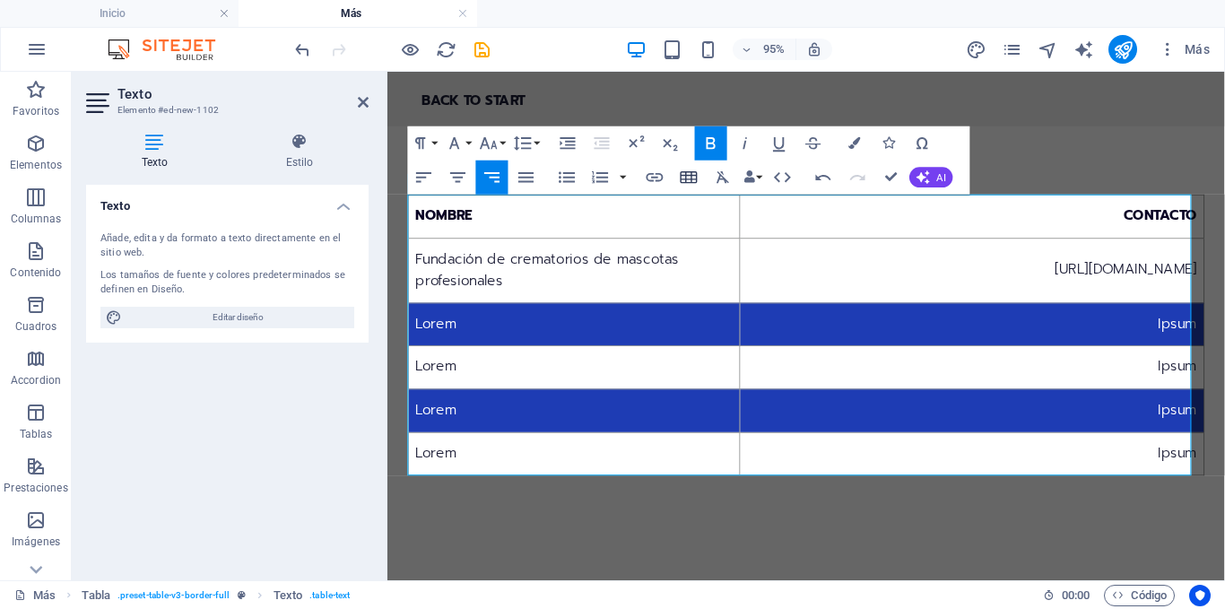
click at [683, 175] on icon "button" at bounding box center [689, 177] width 17 height 12
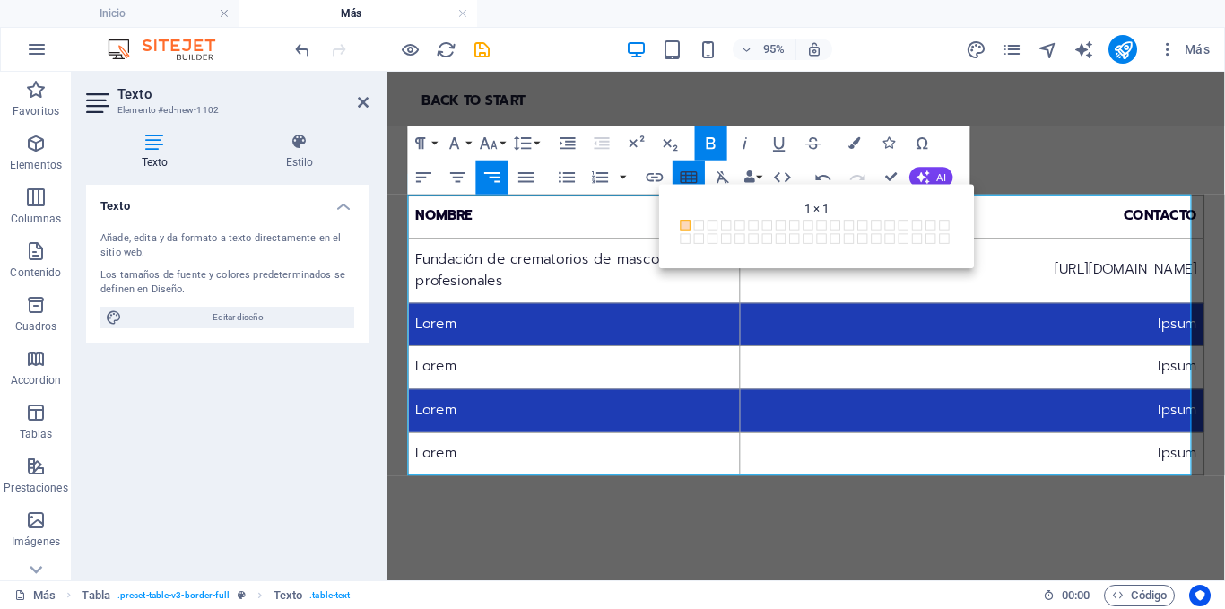
click at [684, 171] on icon "button" at bounding box center [689, 177] width 21 height 21
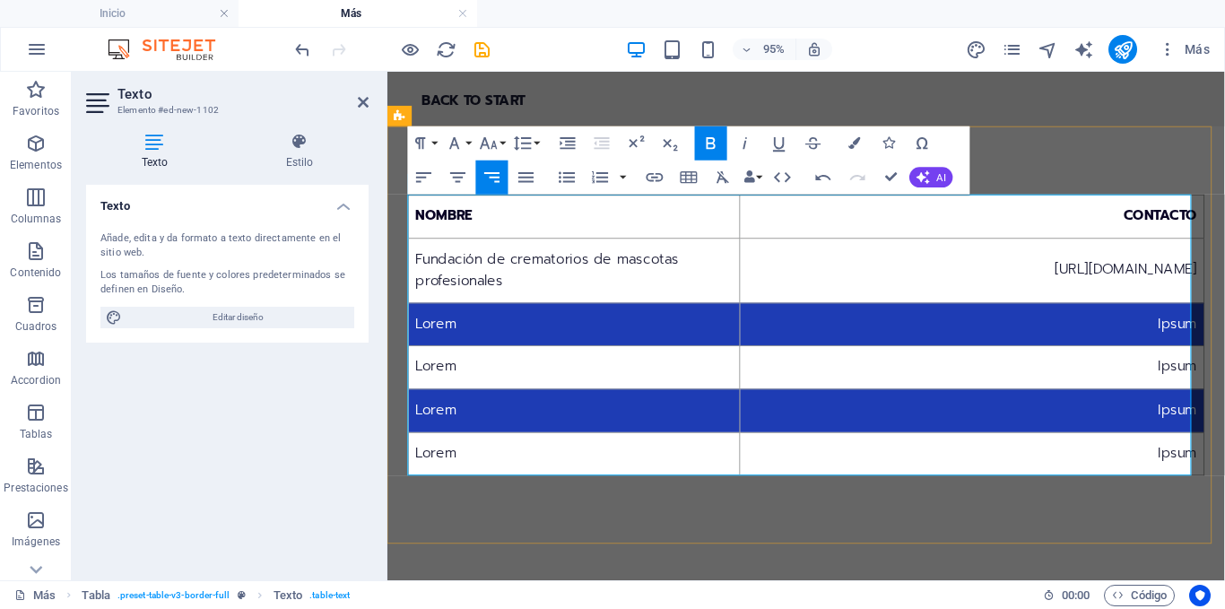
click at [779, 226] on th "CONTACTO" at bounding box center [1003, 225] width 489 height 46
click at [841, 231] on th "CONTACTO" at bounding box center [1003, 225] width 489 height 46
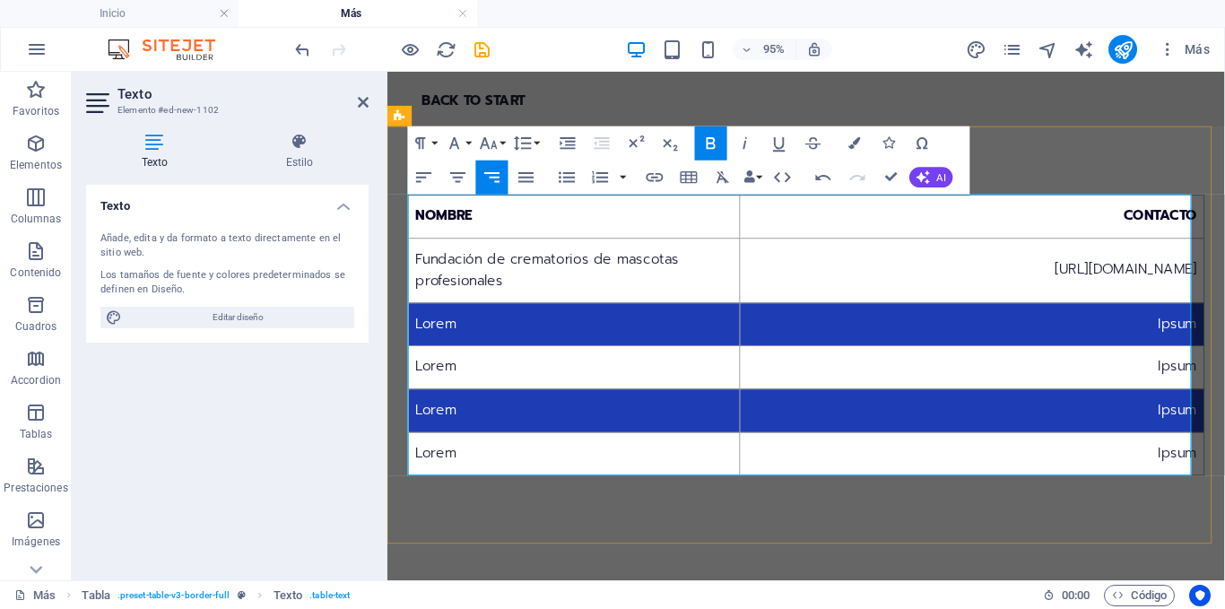
click at [964, 220] on th "CONTACTO" at bounding box center [1003, 225] width 489 height 46
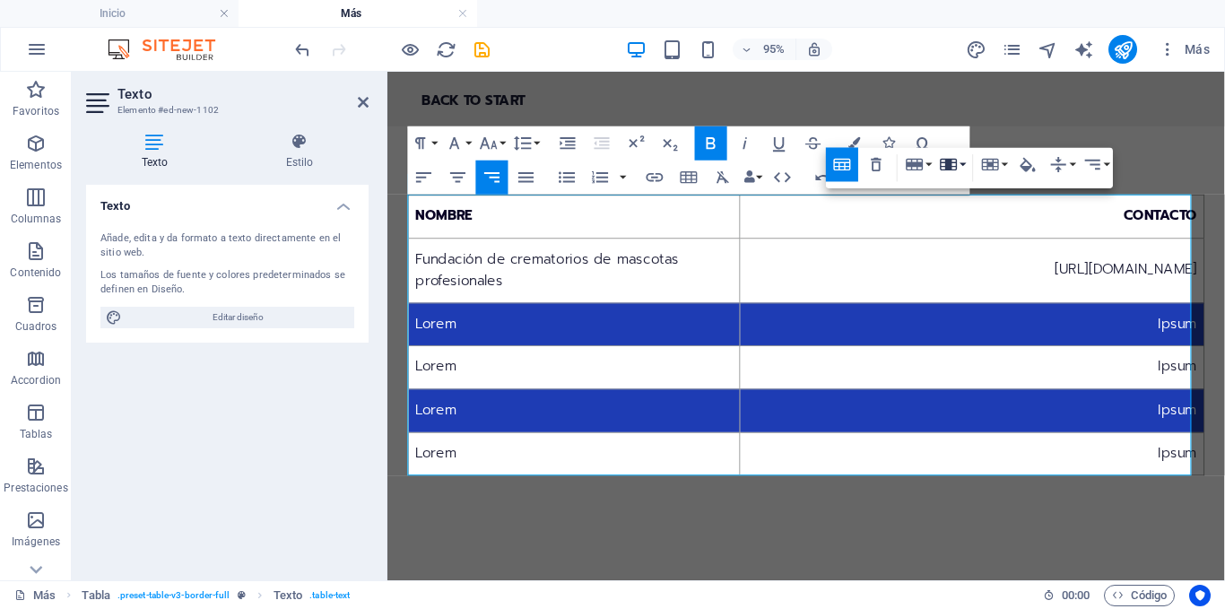
click at [947, 160] on icon "button" at bounding box center [949, 165] width 17 height 12
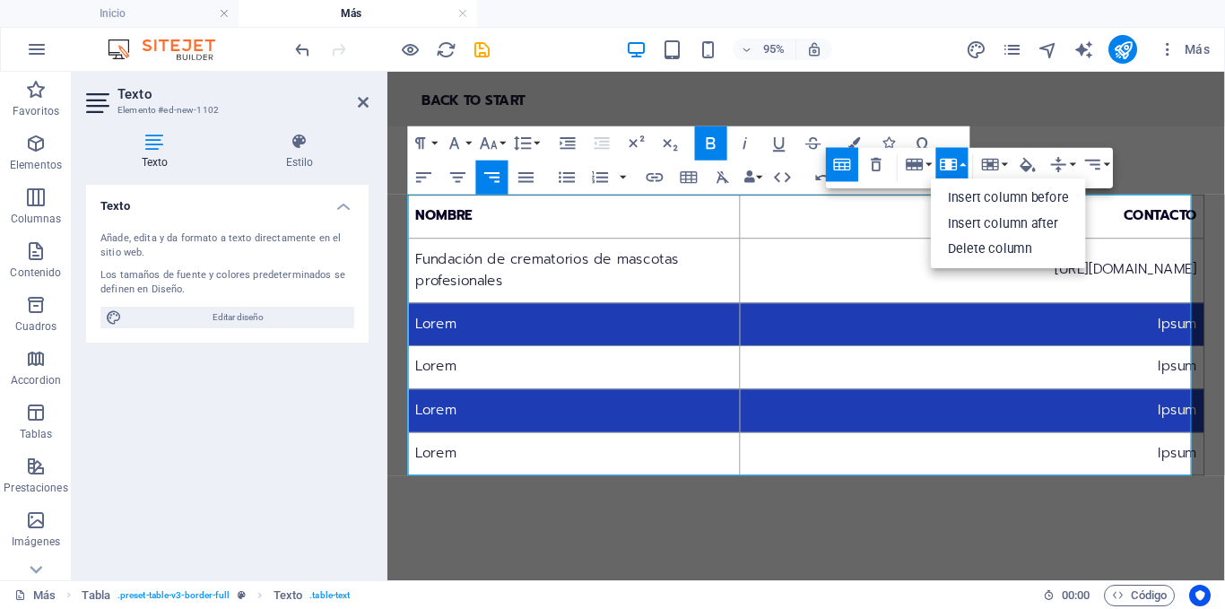
click at [947, 160] on icon "button" at bounding box center [949, 165] width 17 height 12
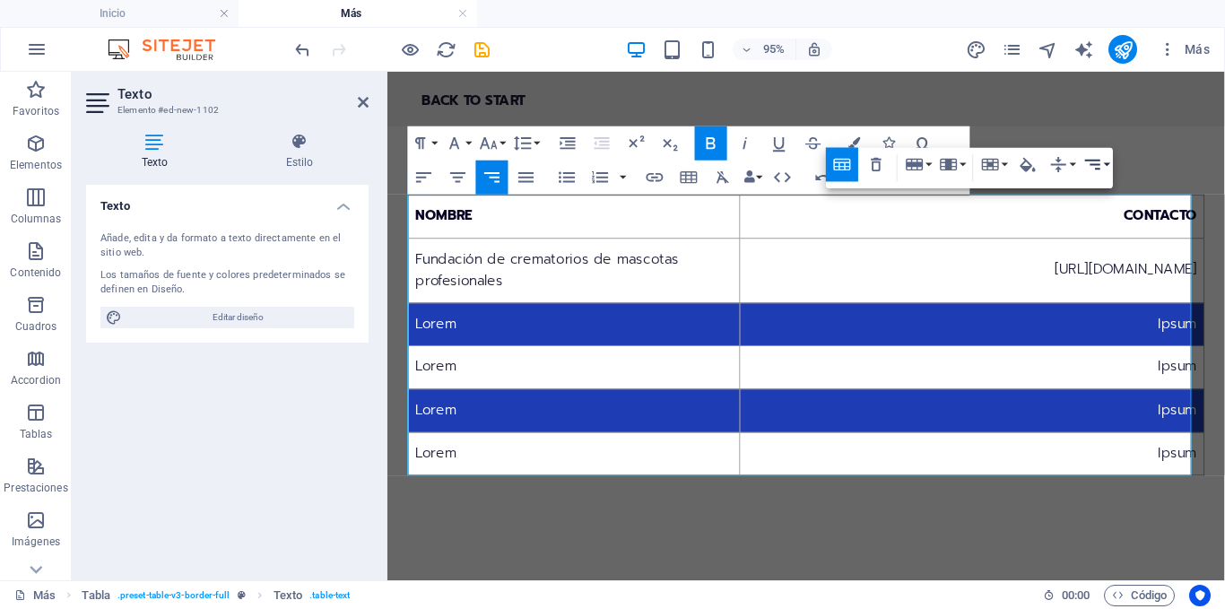
click at [1093, 165] on icon "button" at bounding box center [1092, 165] width 15 height 10
click at [1095, 194] on icon at bounding box center [1098, 198] width 15 height 10
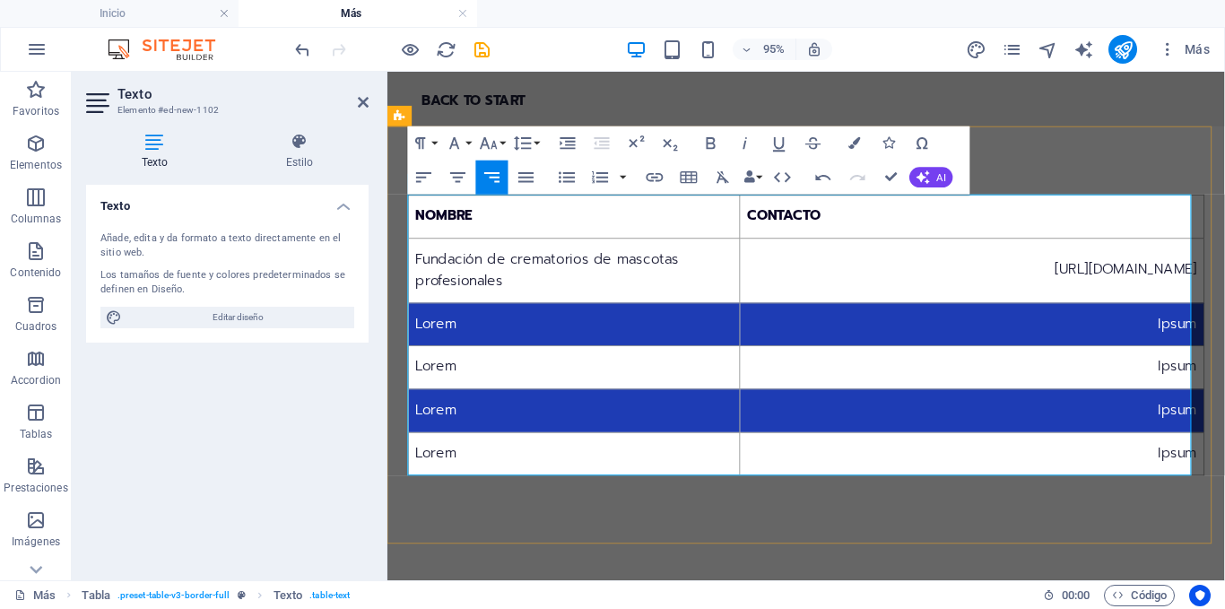
click at [795, 280] on td "[URL][DOMAIN_NAME]" at bounding box center [1003, 281] width 489 height 68
drag, startPoint x: 415, startPoint y: 219, endPoint x: 962, endPoint y: 514, distance: 621.6
click at [962, 514] on div "NOMBRE CONTACTO Fundación de crematorios de mascotas profesionales [URL][DOMAIN…" at bounding box center [828, 349] width 882 height 440
click at [592, 234] on th "NOMBRE" at bounding box center [584, 225] width 349 height 46
click at [793, 260] on td "[URL][DOMAIN_NAME]" at bounding box center [1003, 281] width 489 height 68
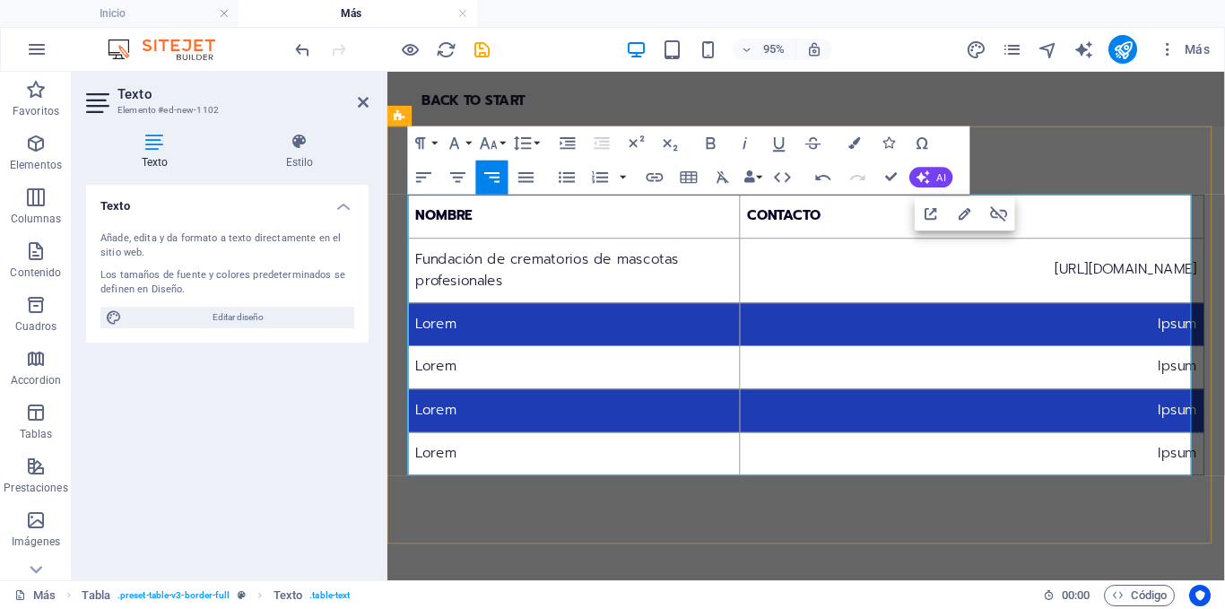
click at [484, 282] on td "Fundación de crematorios de mascotas profesionales" at bounding box center [584, 281] width 349 height 68
click at [504, 334] on td "Lorem" at bounding box center [584, 338] width 349 height 46
click at [812, 279] on td "[URL][DOMAIN_NAME]" at bounding box center [1003, 281] width 489 height 68
click at [857, 337] on td "Ipsum" at bounding box center [1003, 338] width 489 height 46
click at [572, 262] on td "Fundación de crematorios de mascotas profesionales" at bounding box center [584, 281] width 349 height 68
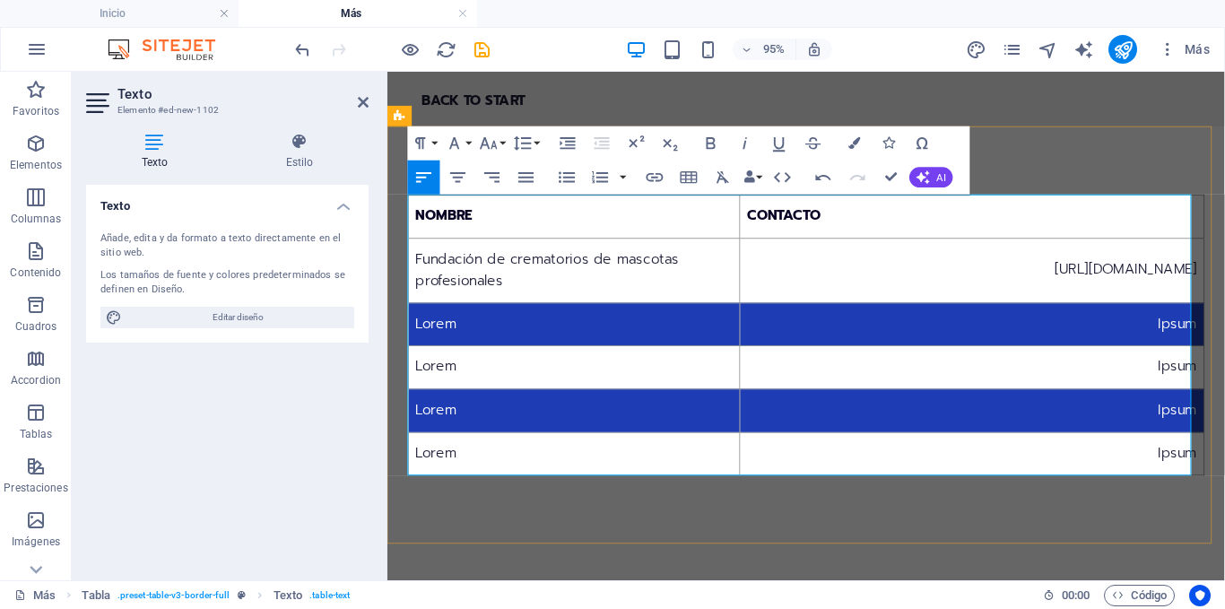
click at [572, 282] on td "Fundación de crematorios de mascotas profesionales" at bounding box center [584, 281] width 349 height 68
click at [814, 334] on td "Ipsum" at bounding box center [1003, 338] width 489 height 46
click at [1110, 226] on th "CONTACTO" at bounding box center [1003, 225] width 489 height 46
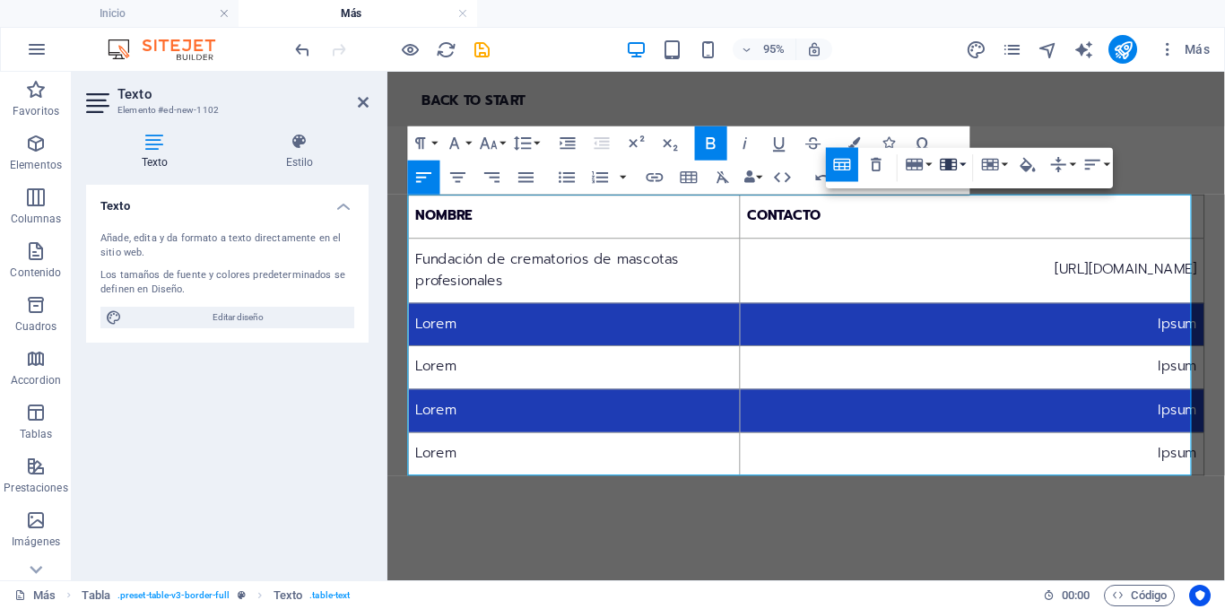
click at [956, 164] on icon "button" at bounding box center [949, 164] width 21 height 21
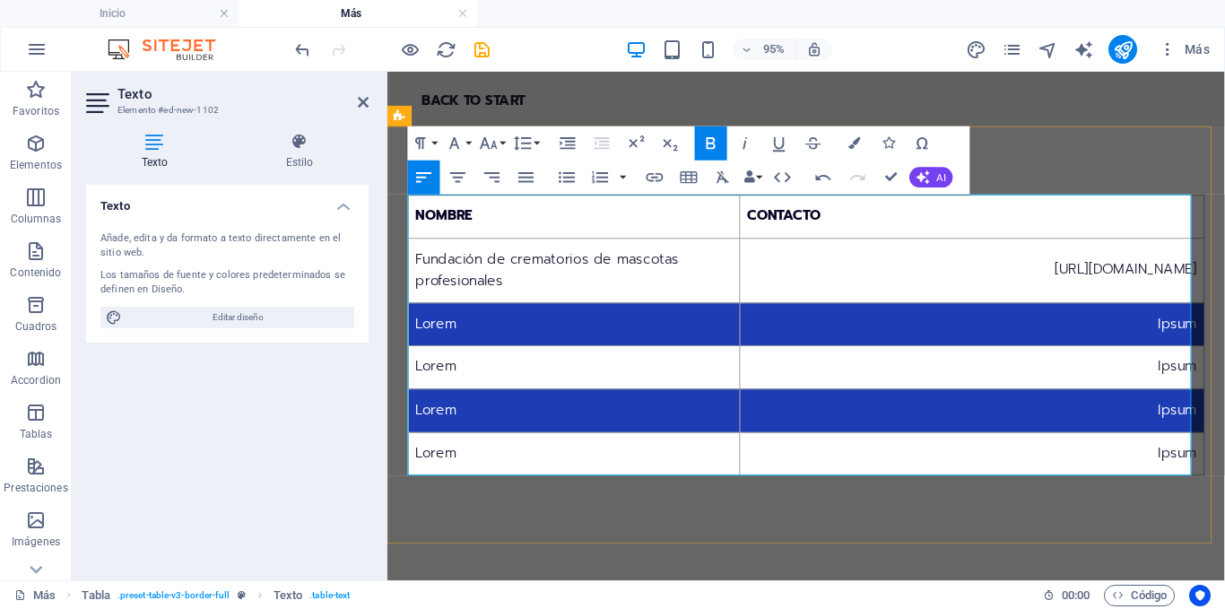
click at [700, 225] on th "NOMBRE" at bounding box center [584, 225] width 349 height 46
click at [417, 221] on strong "NOMBRE" at bounding box center [447, 224] width 60 height 22
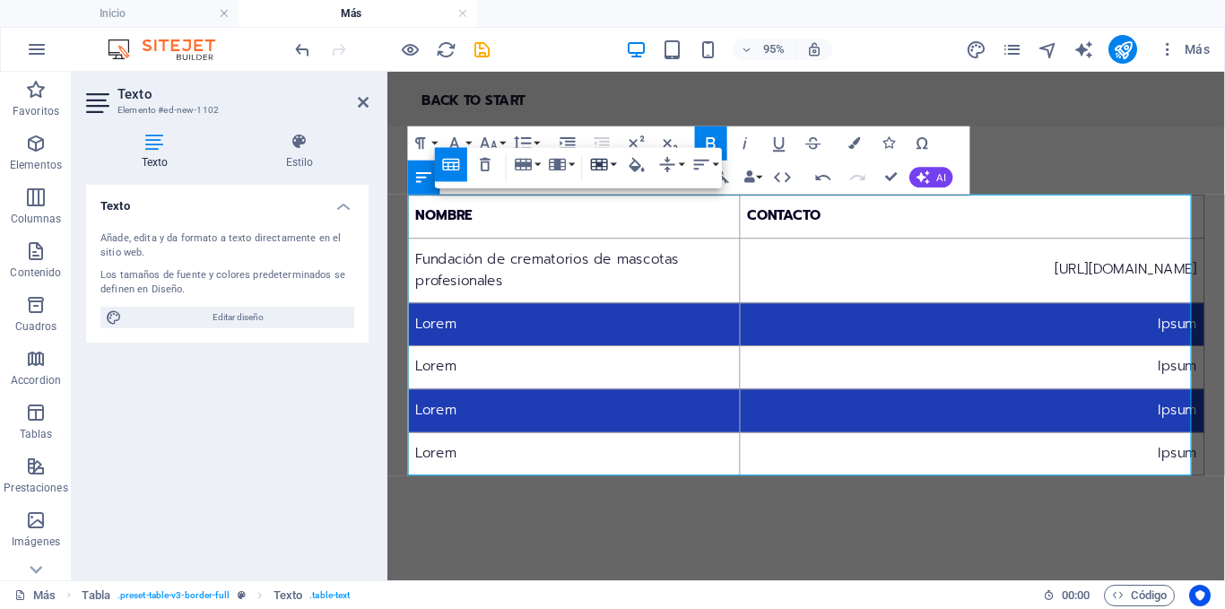
click at [601, 164] on icon "button" at bounding box center [599, 165] width 17 height 12
click at [566, 161] on icon "button" at bounding box center [557, 165] width 17 height 12
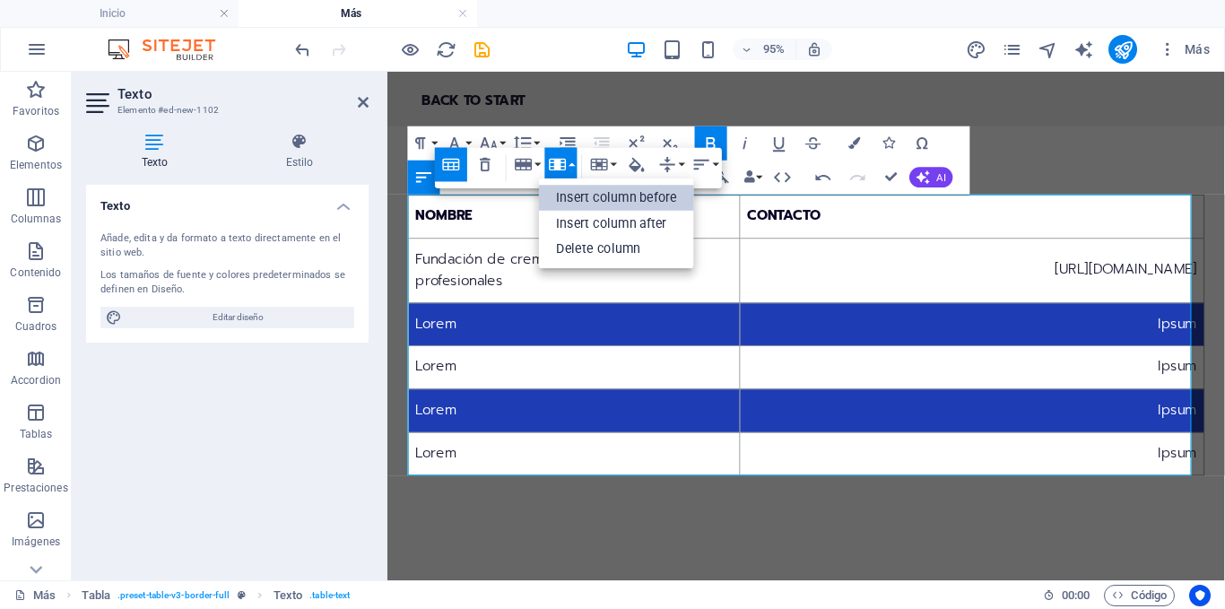
click at [567, 197] on link "Insert column before" at bounding box center [617, 198] width 155 height 26
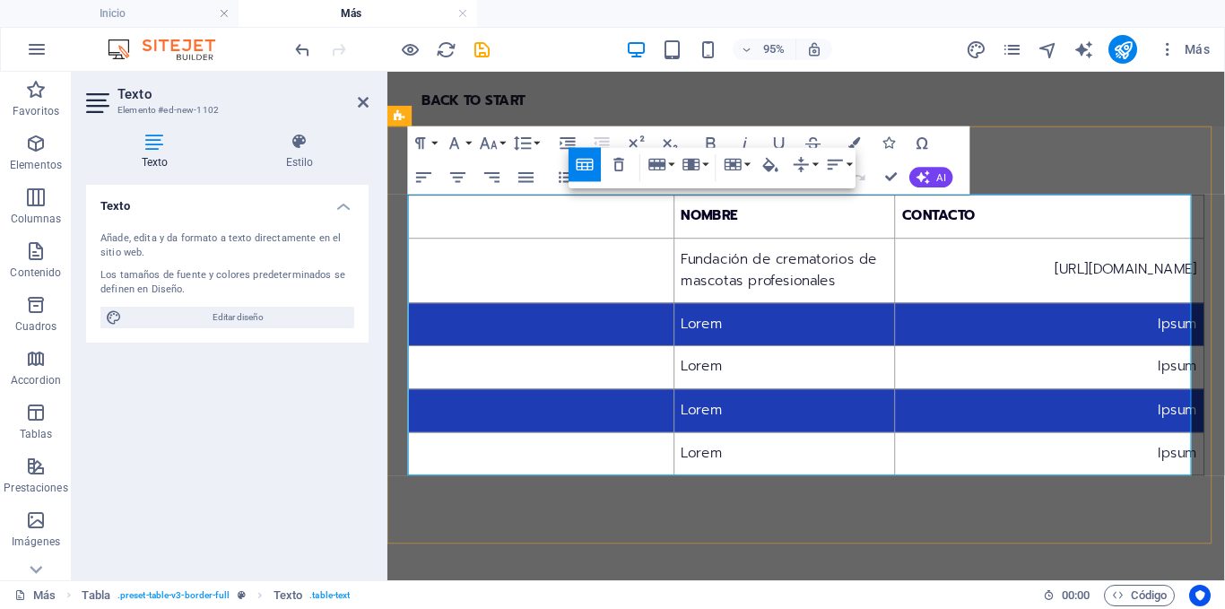
click at [543, 229] on th at bounding box center [550, 225] width 280 height 46
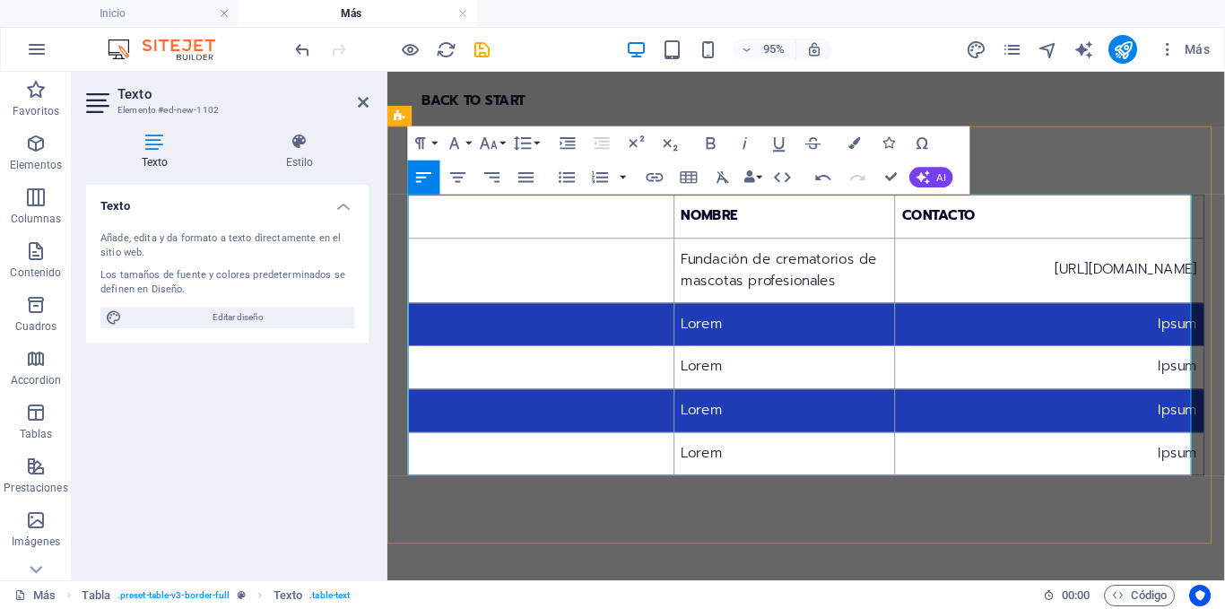
click at [543, 229] on th at bounding box center [550, 225] width 280 height 46
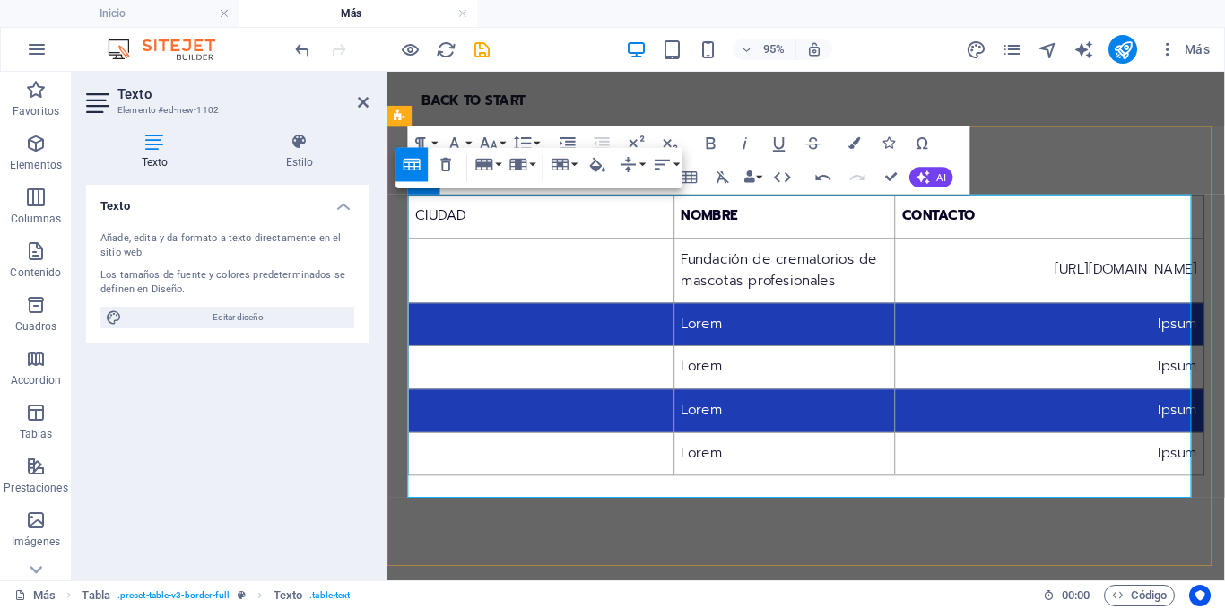
click at [540, 283] on td at bounding box center [550, 281] width 280 height 68
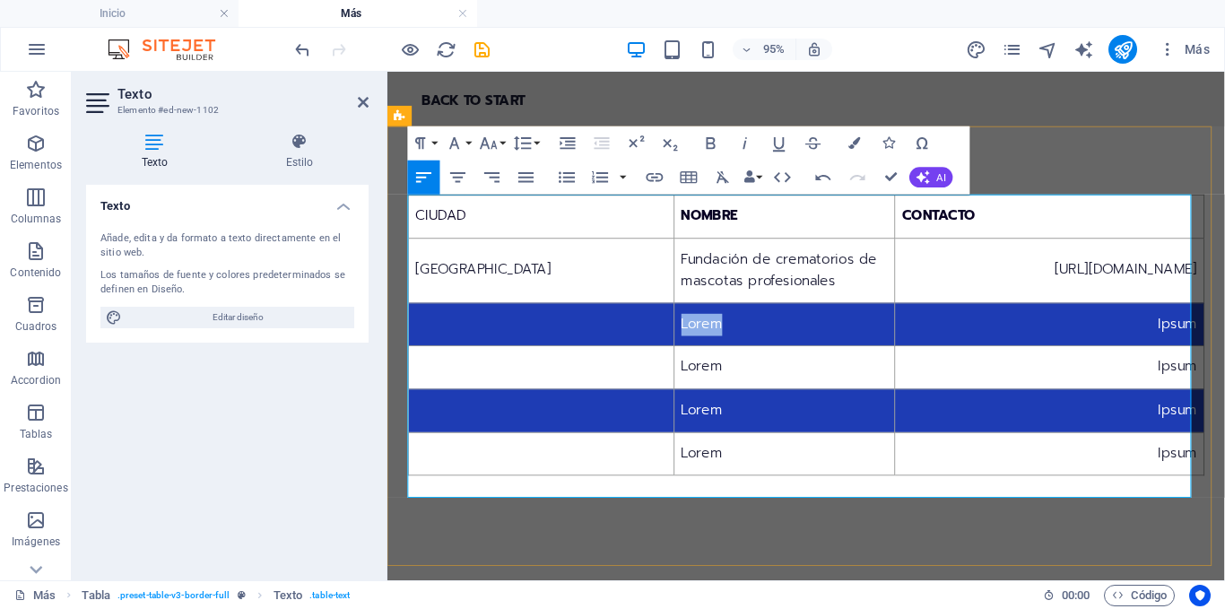
drag, startPoint x: 697, startPoint y: 356, endPoint x: 634, endPoint y: 358, distance: 62.8
click at [689, 358] on td "Lorem" at bounding box center [805, 338] width 232 height 46
click at [921, 357] on td "Ipsum" at bounding box center [1084, 338] width 326 height 46
drag, startPoint x: 1084, startPoint y: 357, endPoint x: 1226, endPoint y: 354, distance: 141.7
click at [1224, 354] on td "Ipsum" at bounding box center [1084, 338] width 326 height 46
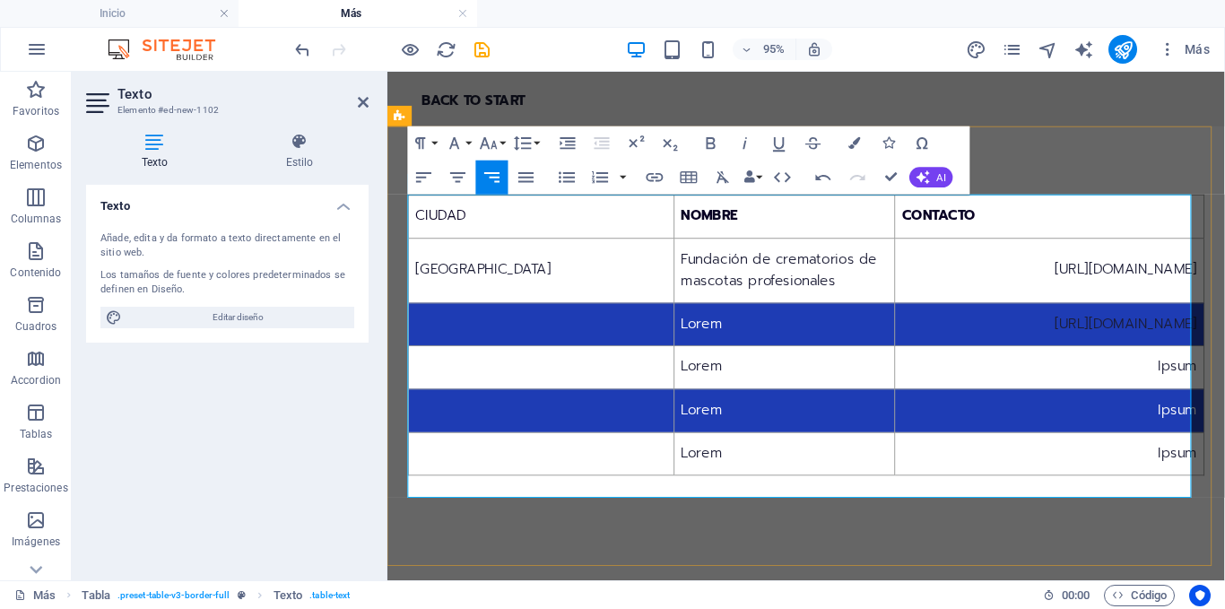
scroll to position [420, 7]
click at [725, 361] on td "Lorem" at bounding box center [805, 338] width 232 height 46
drag, startPoint x: 702, startPoint y: 361, endPoint x: 637, endPoint y: 360, distance: 65.5
click at [689, 360] on td "Lorem" at bounding box center [805, 338] width 232 height 46
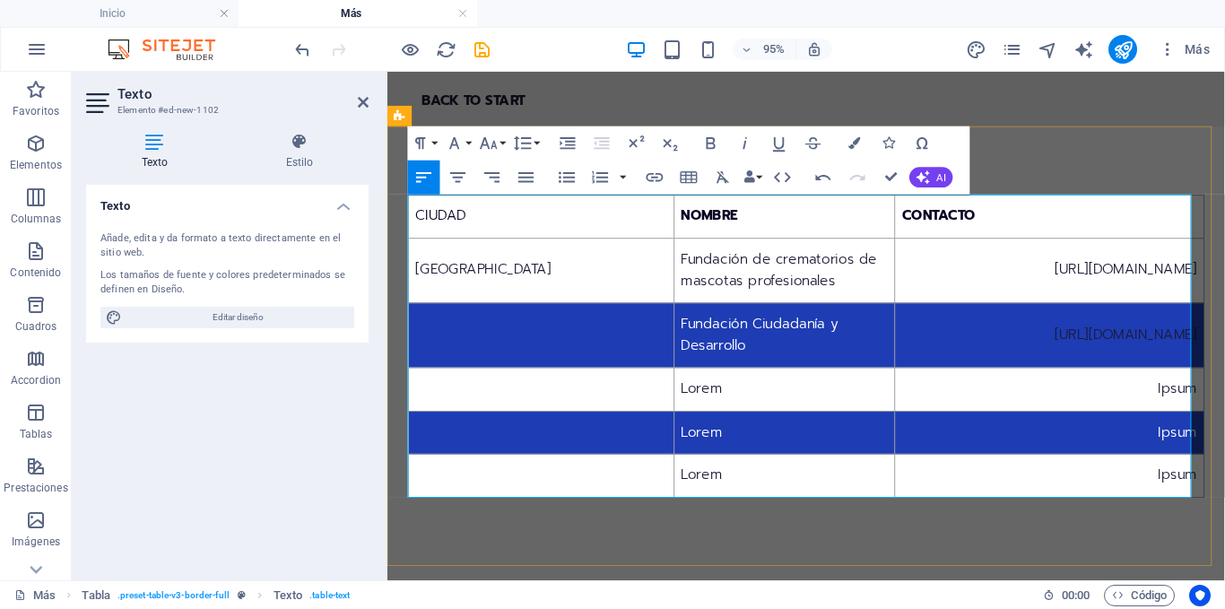
scroll to position [219, 10]
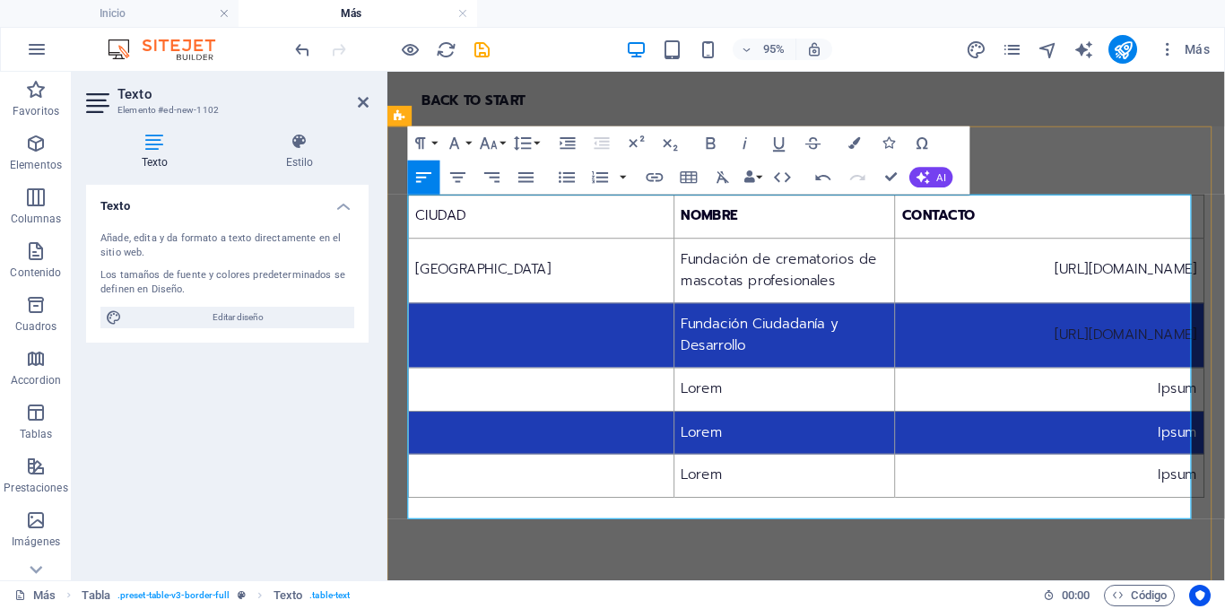
click at [518, 352] on td at bounding box center [550, 349] width 280 height 68
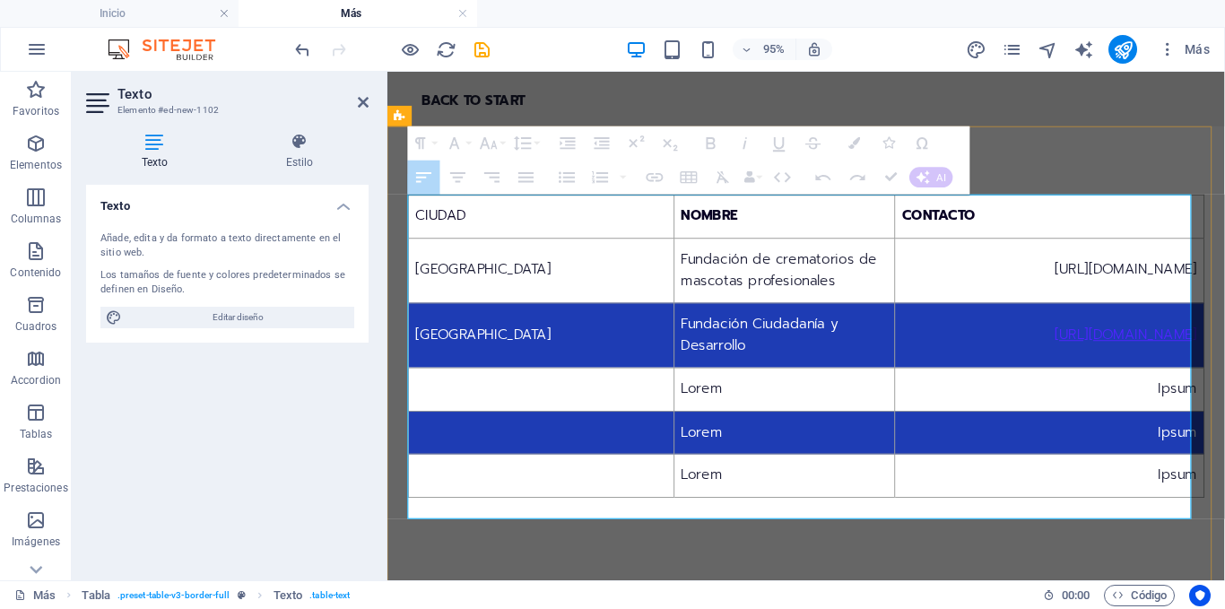
drag, startPoint x: 421, startPoint y: 352, endPoint x: 1024, endPoint y: 361, distance: 603.7
click at [1024, 361] on tr "[GEOGRAPHIC_DATA] Fundación Ciudadanía y Desarrollo [URL][DOMAIN_NAME]" at bounding box center [829, 349] width 838 height 68
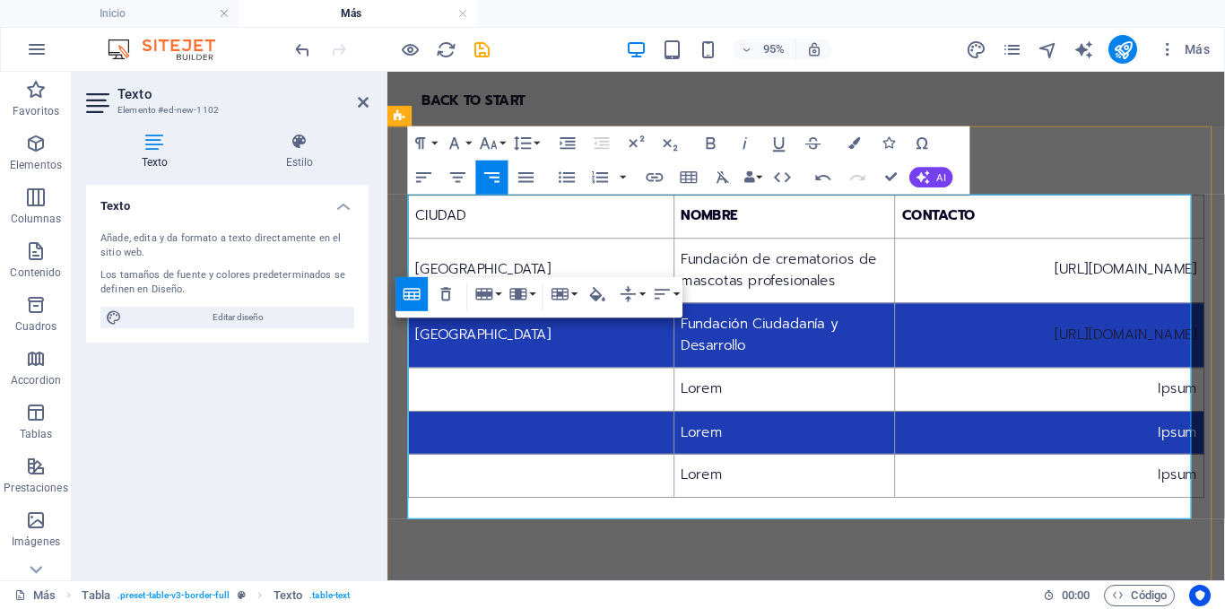
click at [580, 379] on td "[GEOGRAPHIC_DATA]" at bounding box center [550, 349] width 280 height 68
click at [495, 296] on button "Row" at bounding box center [488, 294] width 32 height 34
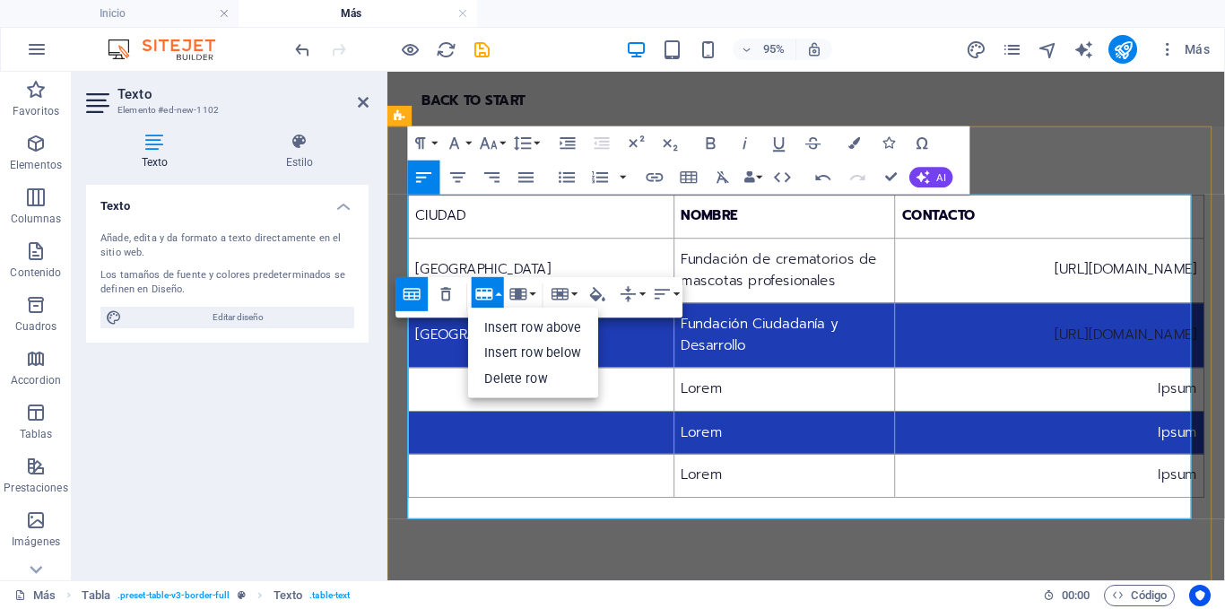
click at [794, 379] on td "Fundación Ciudadanía y Desarrollo" at bounding box center [805, 349] width 232 height 68
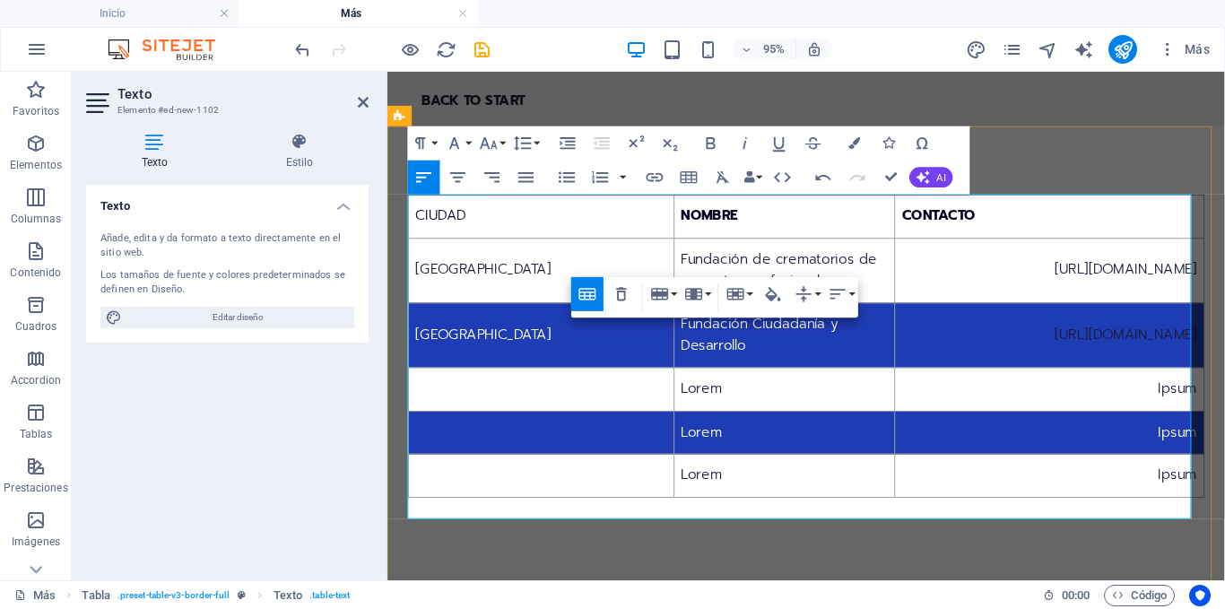
click at [579, 422] on td at bounding box center [550, 406] width 280 height 46
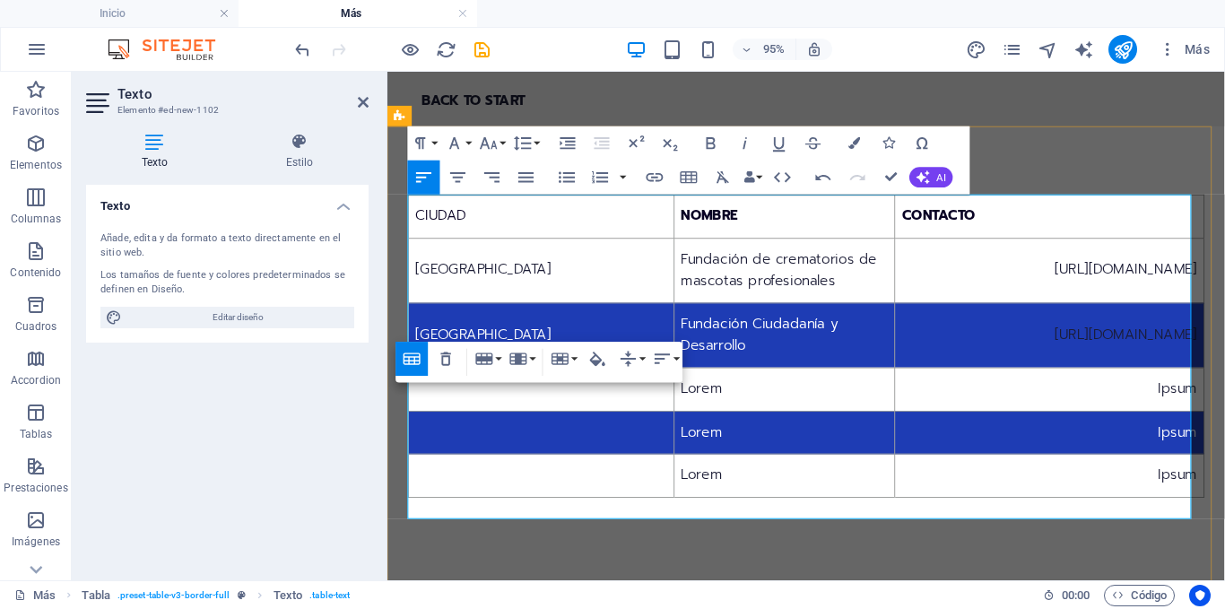
click at [702, 425] on td "Lorem" at bounding box center [805, 406] width 232 height 46
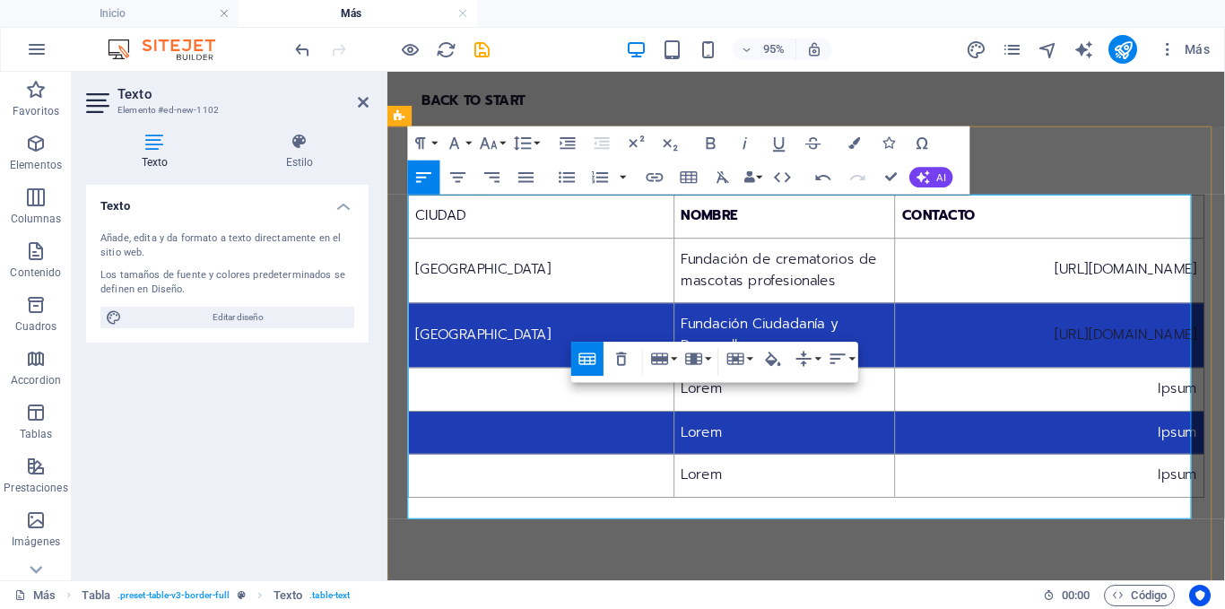
click at [469, 300] on td "[GEOGRAPHIC_DATA]" at bounding box center [550, 281] width 280 height 68
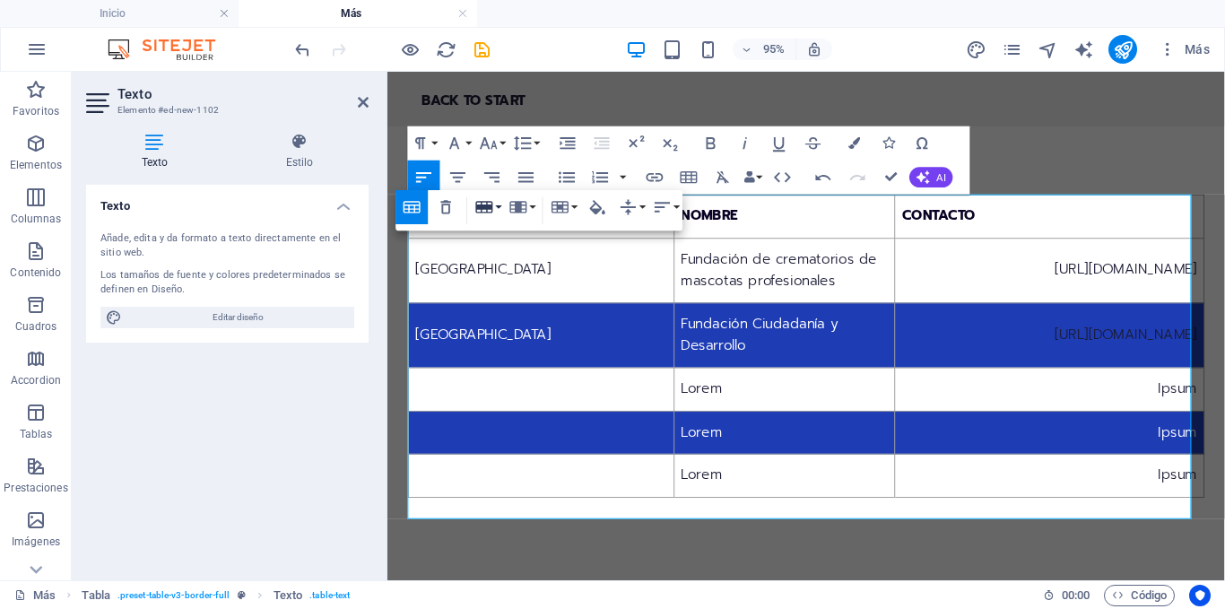
click at [489, 210] on icon "button" at bounding box center [484, 208] width 17 height 12
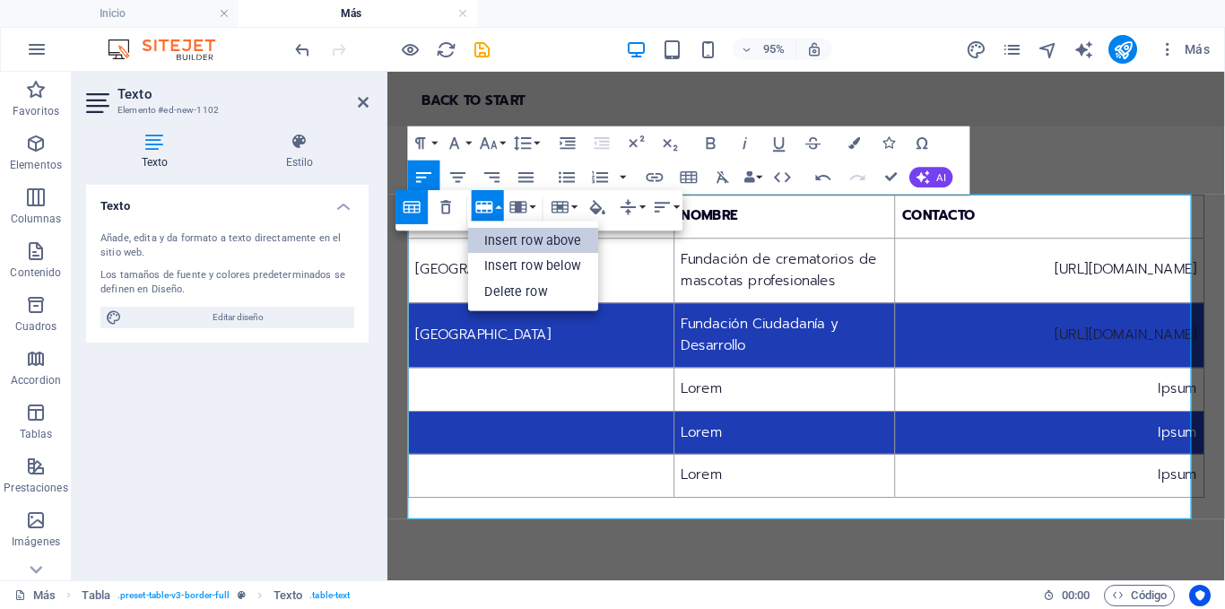
click at [495, 236] on link "Insert row above" at bounding box center [533, 241] width 131 height 26
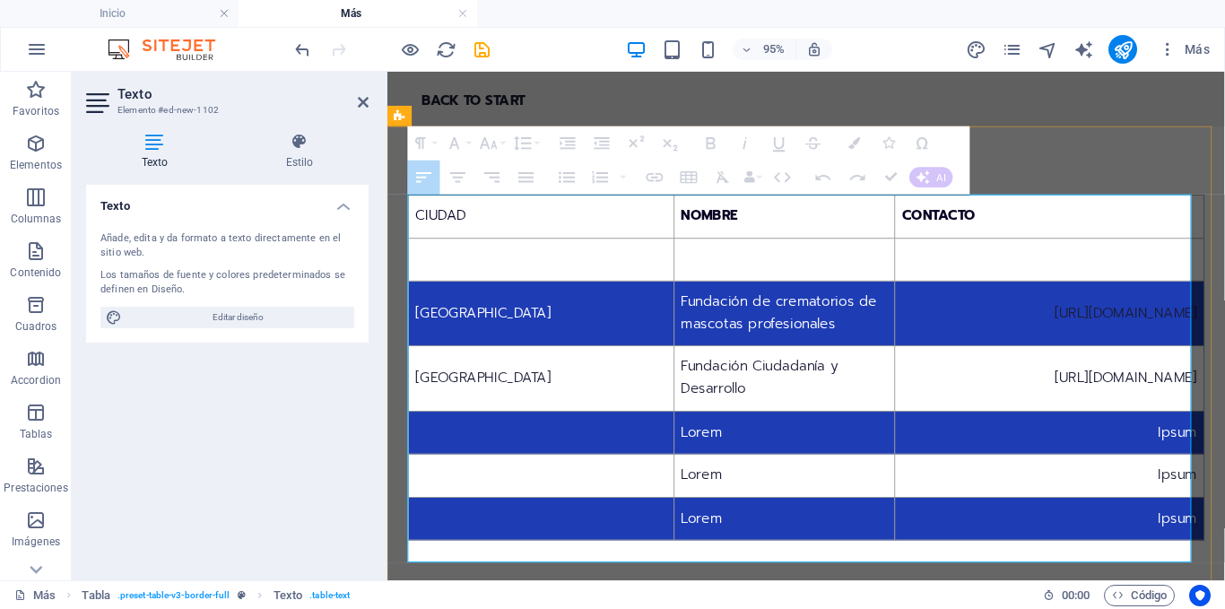
drag, startPoint x: 420, startPoint y: 418, endPoint x: 496, endPoint y: 418, distance: 76.2
click at [545, 429] on td "[GEOGRAPHIC_DATA]" at bounding box center [550, 395] width 280 height 68
drag, startPoint x: 419, startPoint y: 416, endPoint x: 587, endPoint y: 407, distance: 168.9
click at [691, 429] on tr "[GEOGRAPHIC_DATA] Fundación Ciudadanía y Desarrollo [URL][DOMAIN_NAME]" at bounding box center [829, 395] width 838 height 68
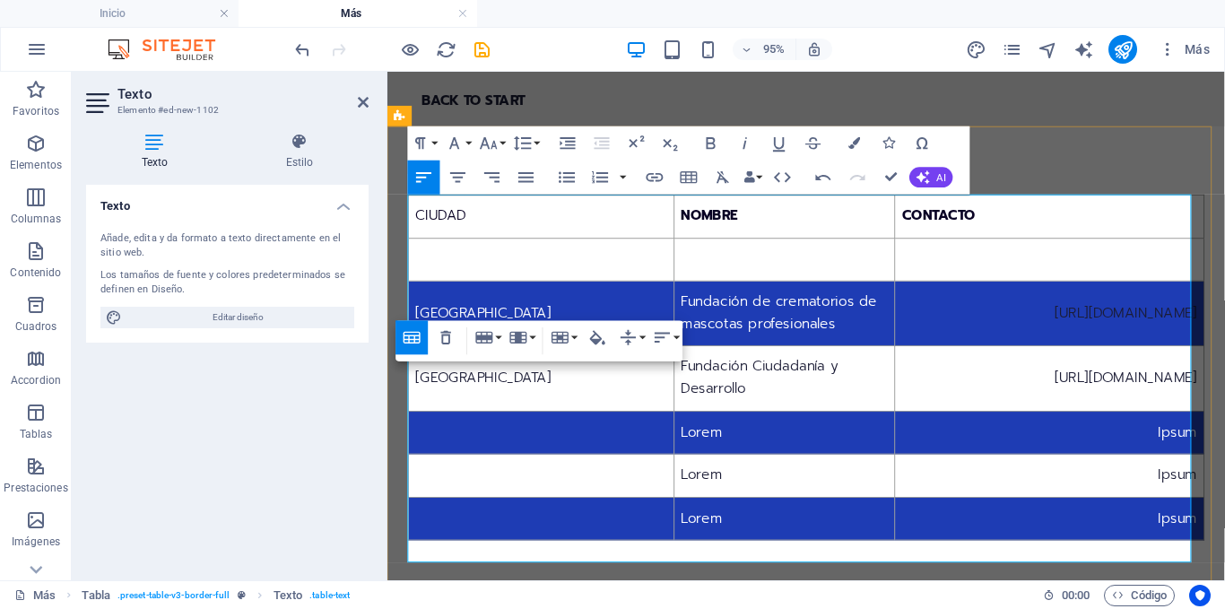
click at [528, 407] on td "[GEOGRAPHIC_DATA]" at bounding box center [550, 395] width 280 height 68
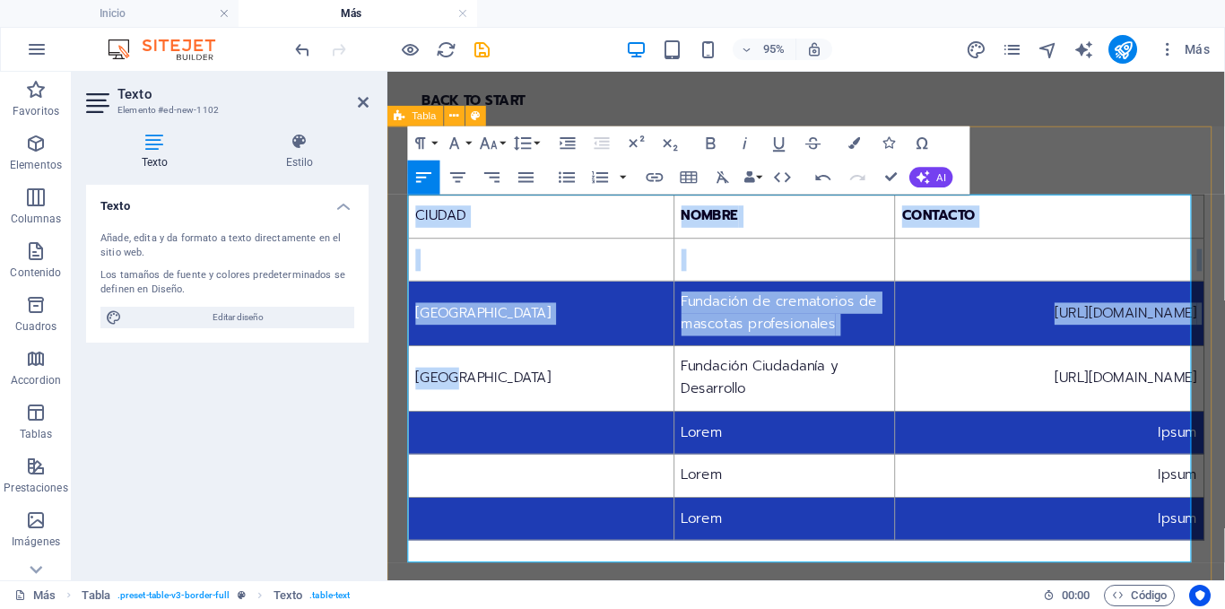
drag, startPoint x: 541, startPoint y: 414, endPoint x: 396, endPoint y: 419, distance: 145.4
click at [396, 419] on div "CIUDAD NOMBRE CONTACTO Quito Fundación de crematorios de mascotas profesionales…" at bounding box center [828, 383] width 882 height 508
click at [504, 405] on td "[GEOGRAPHIC_DATA]" at bounding box center [550, 395] width 280 height 68
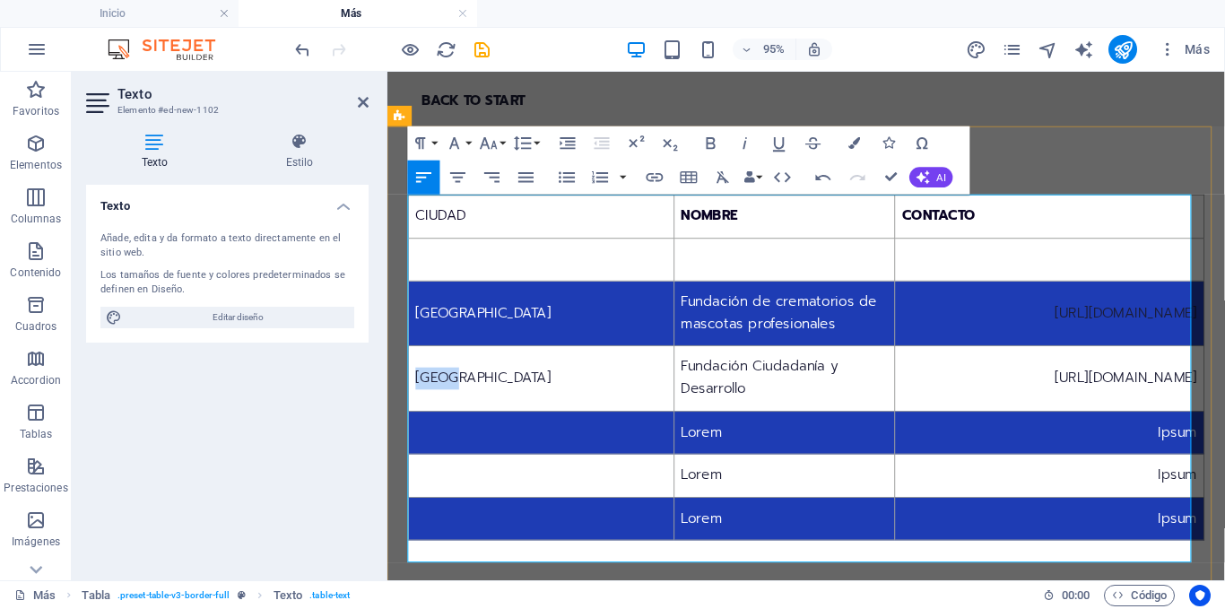
drag, startPoint x: 476, startPoint y: 419, endPoint x: 421, endPoint y: 415, distance: 55.7
click at [421, 415] on td "[GEOGRAPHIC_DATA]" at bounding box center [550, 395] width 280 height 68
click at [474, 277] on td at bounding box center [550, 270] width 280 height 46
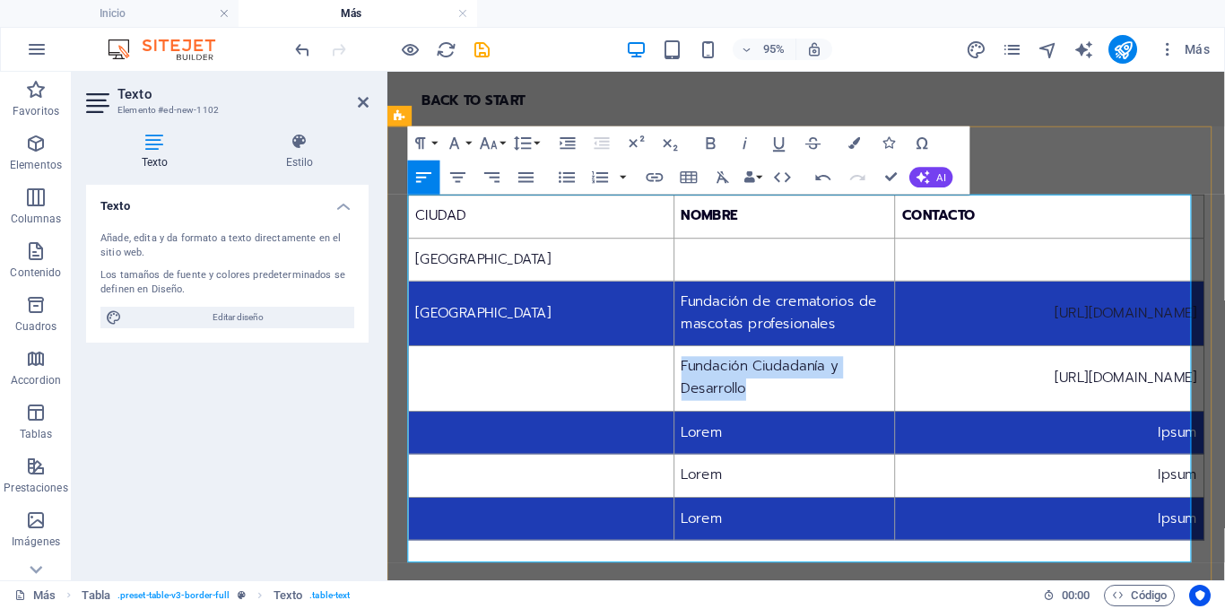
drag, startPoint x: 714, startPoint y: 425, endPoint x: 636, endPoint y: 407, distance: 80.1
click at [689, 407] on td "Fundación Ciudadanía y Desarrollo" at bounding box center [805, 395] width 232 height 68
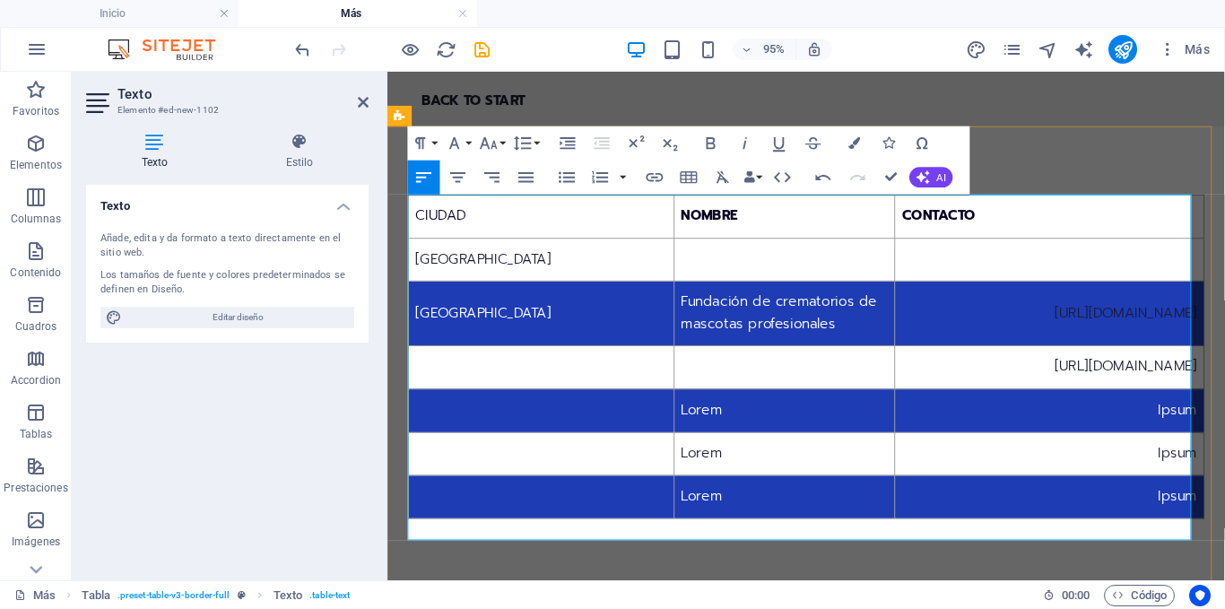
click at [689, 261] on td at bounding box center [805, 270] width 232 height 46
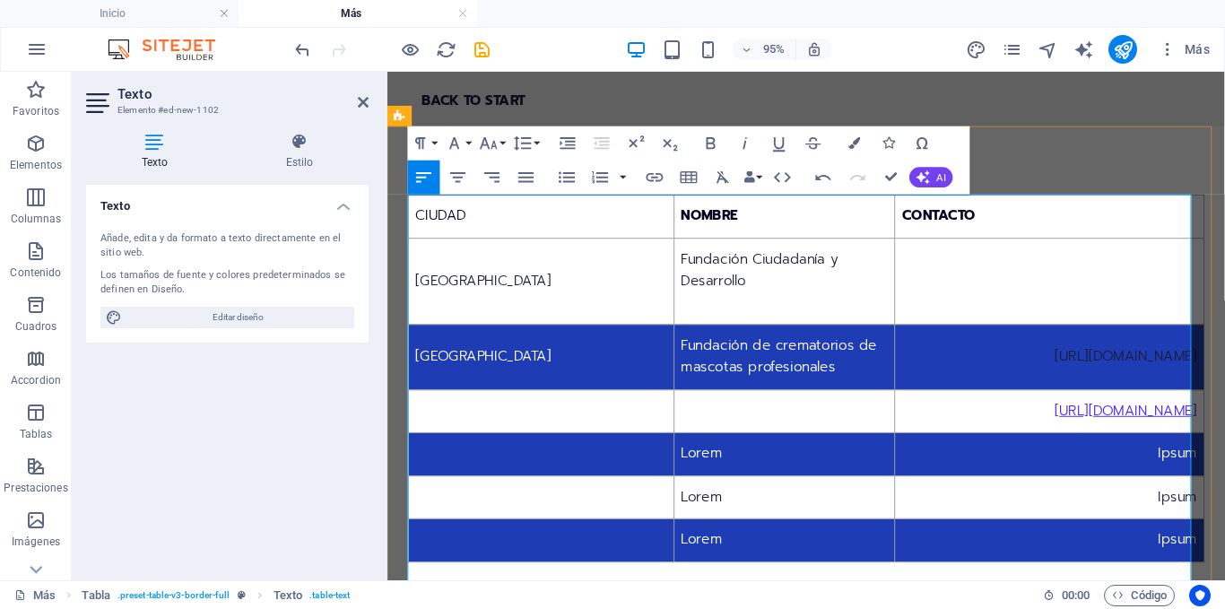
drag, startPoint x: 934, startPoint y: 451, endPoint x: 1224, endPoint y: 457, distance: 290.7
click at [1224, 452] on td "[URL][DOMAIN_NAME]" at bounding box center [1084, 429] width 326 height 46
click at [979, 309] on td at bounding box center [1084, 292] width 326 height 91
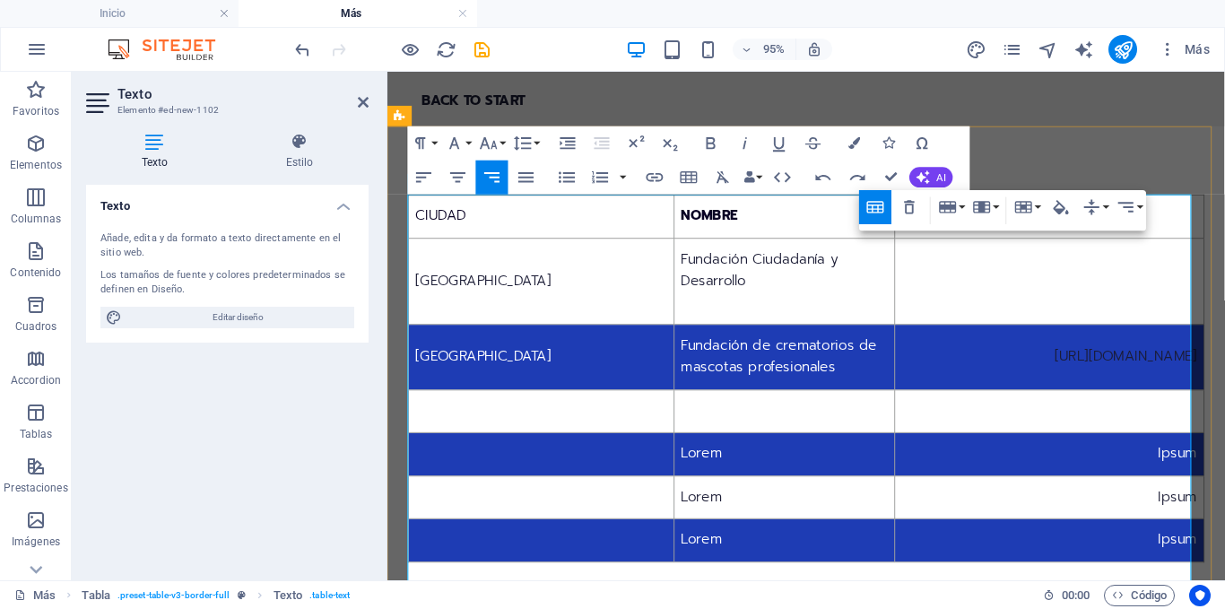
click at [969, 283] on td at bounding box center [1084, 292] width 326 height 91
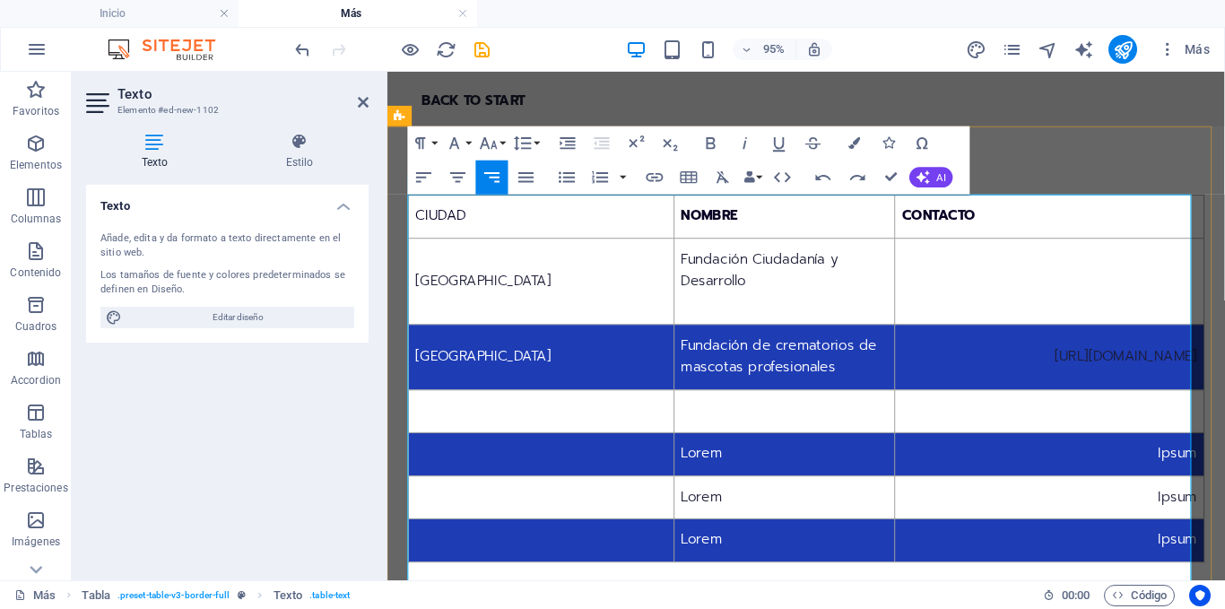
scroll to position [395, 11]
click at [921, 315] on td "[URL][DOMAIN_NAME]" at bounding box center [1084, 292] width 326 height 91
click at [721, 309] on td "Fundación Ciudadanía y Desarrollo" at bounding box center [805, 292] width 232 height 91
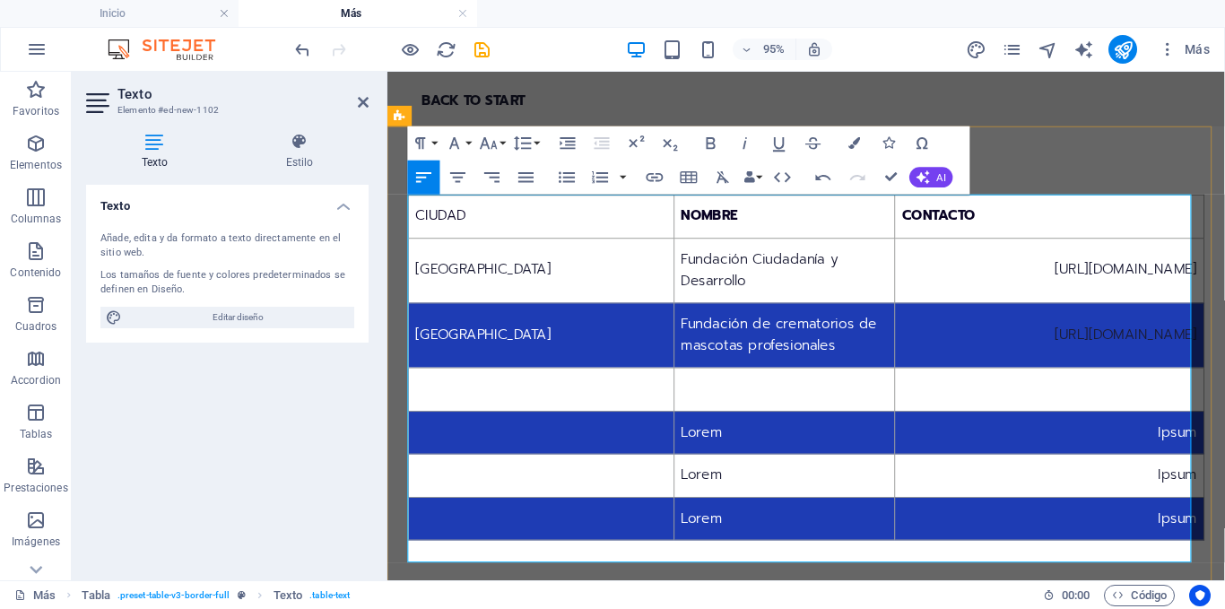
click at [576, 410] on td at bounding box center [550, 406] width 280 height 46
click at [466, 474] on td at bounding box center [550, 452] width 280 height 46
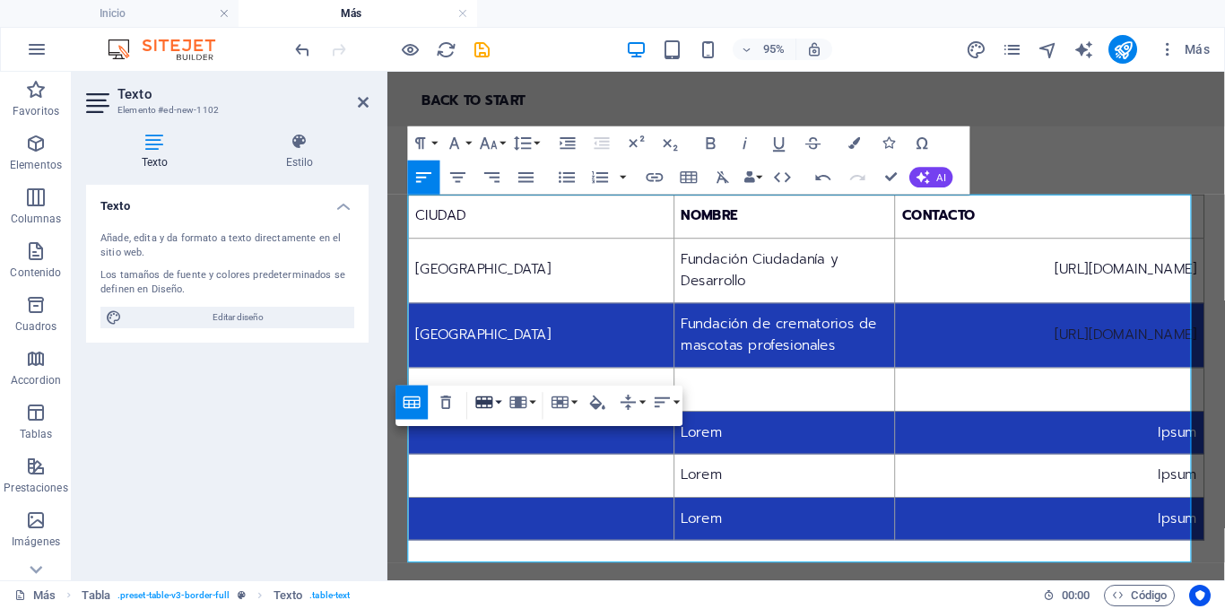
click at [497, 405] on button "Row" at bounding box center [488, 403] width 32 height 34
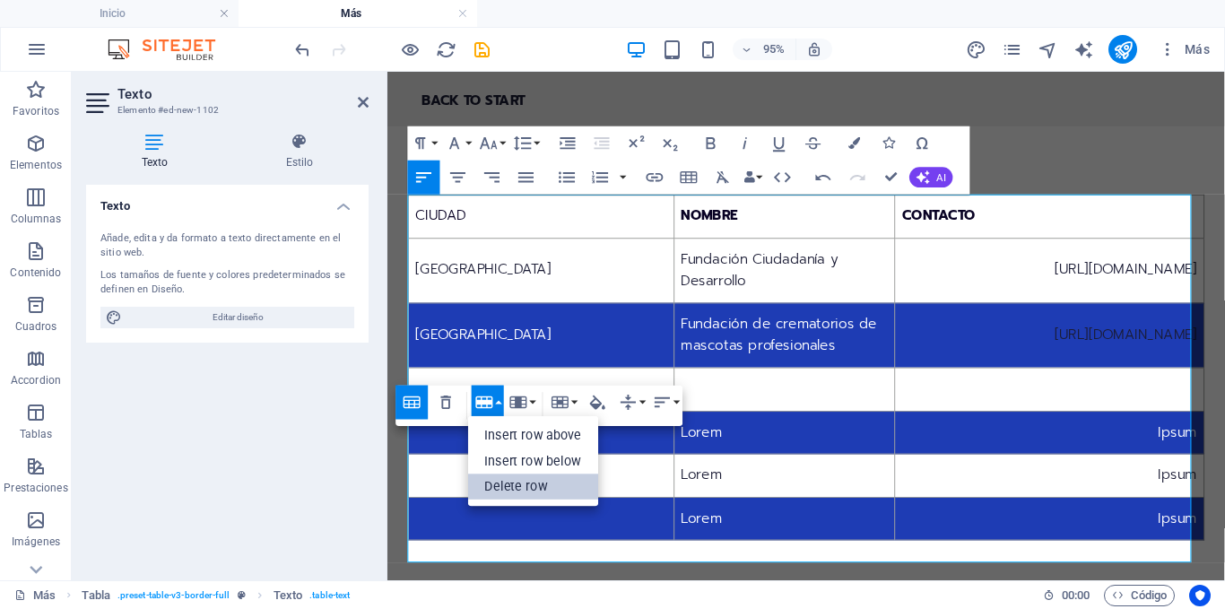
click at [516, 480] on link "Delete row" at bounding box center [533, 487] width 131 height 26
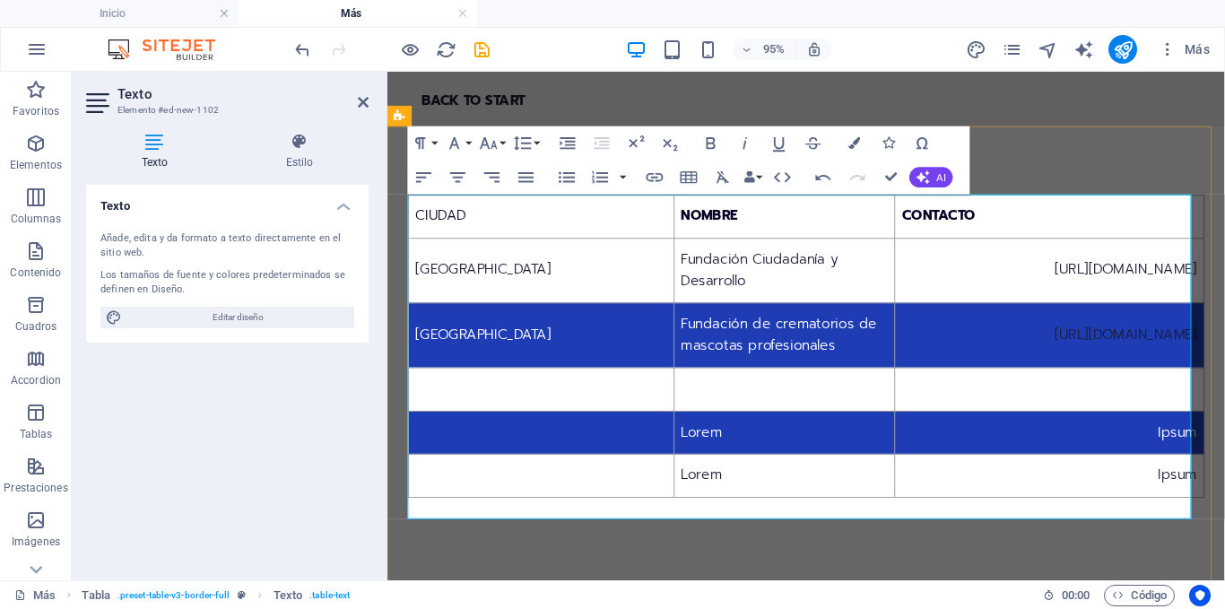
click at [494, 474] on td at bounding box center [550, 452] width 280 height 46
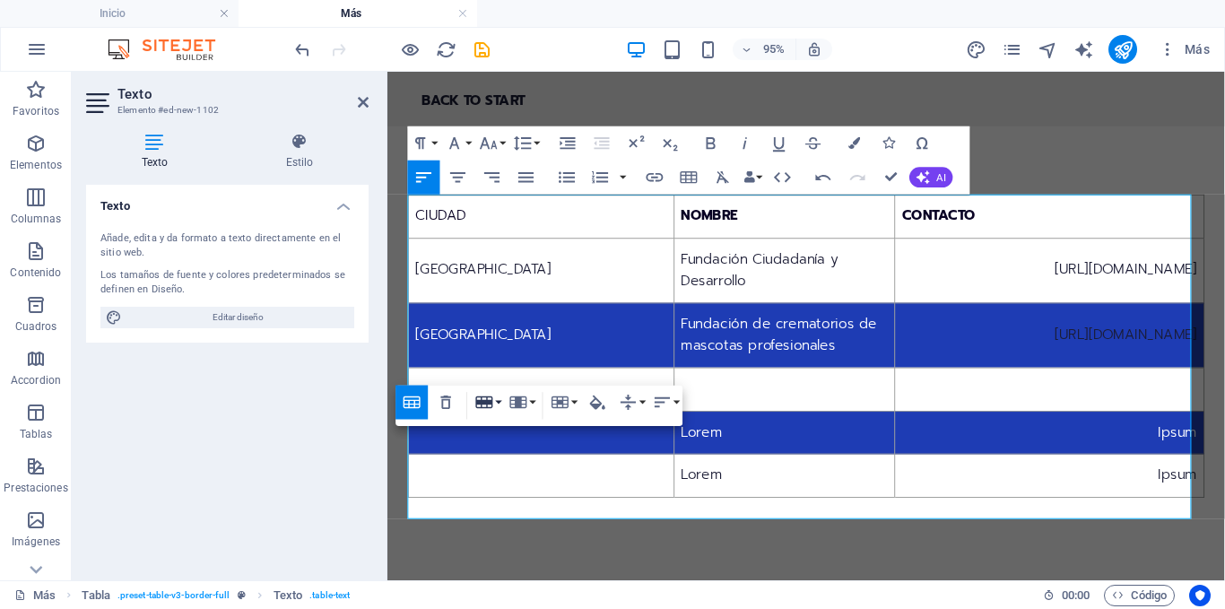
click at [483, 407] on icon "button" at bounding box center [484, 402] width 17 height 12
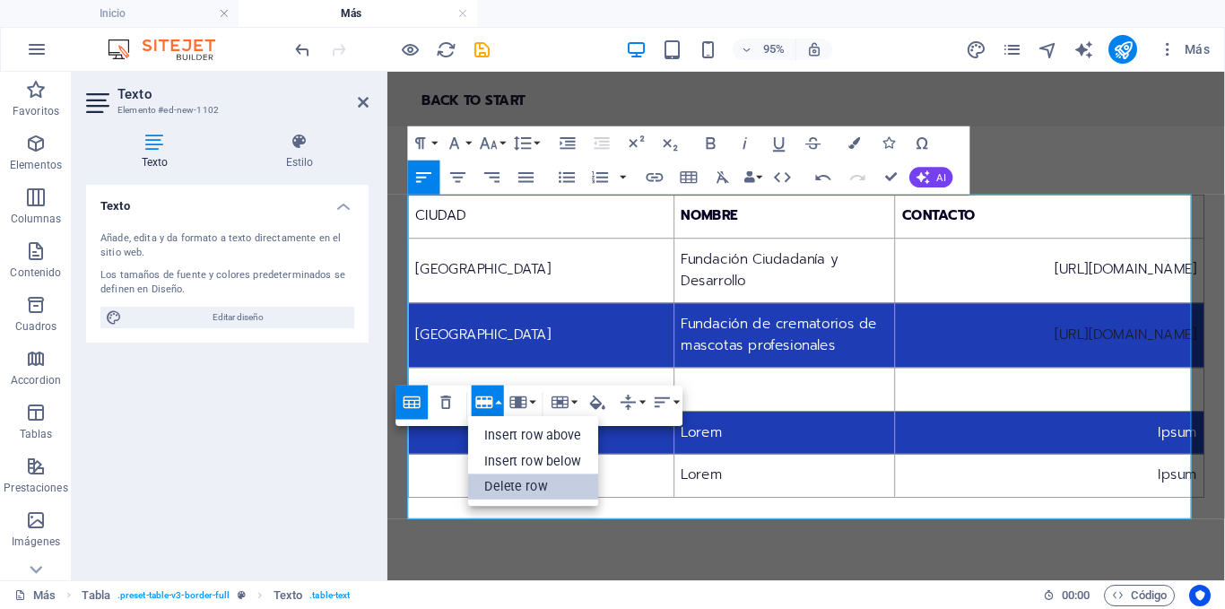
click at [491, 474] on link "Delete row" at bounding box center [533, 487] width 131 height 26
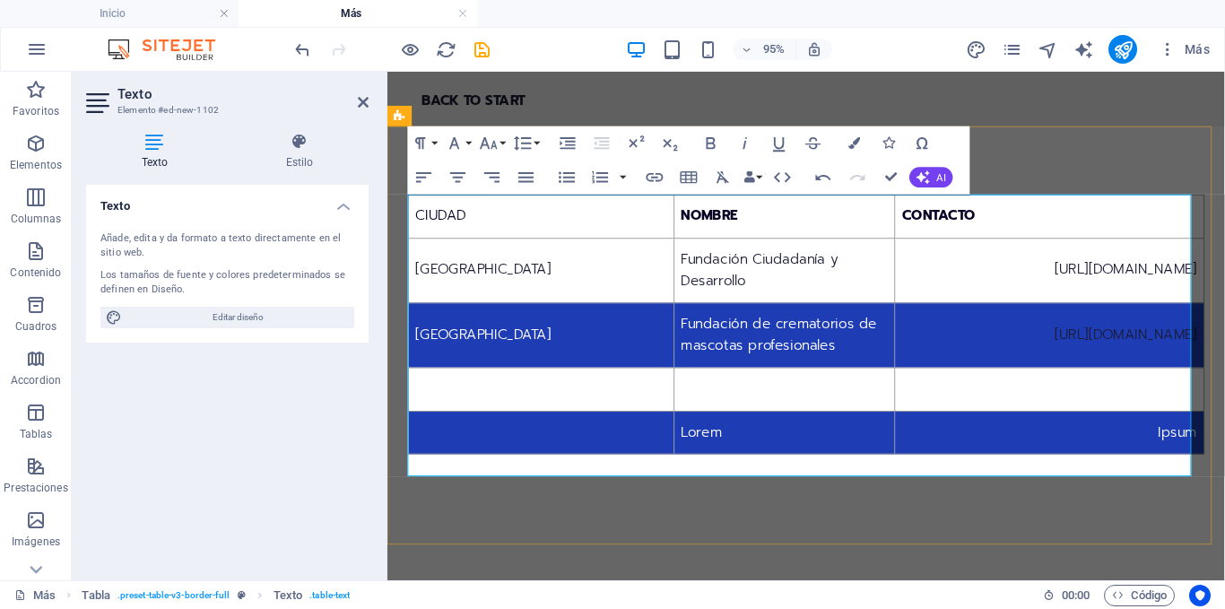
click at [473, 471] on td at bounding box center [550, 452] width 280 height 46
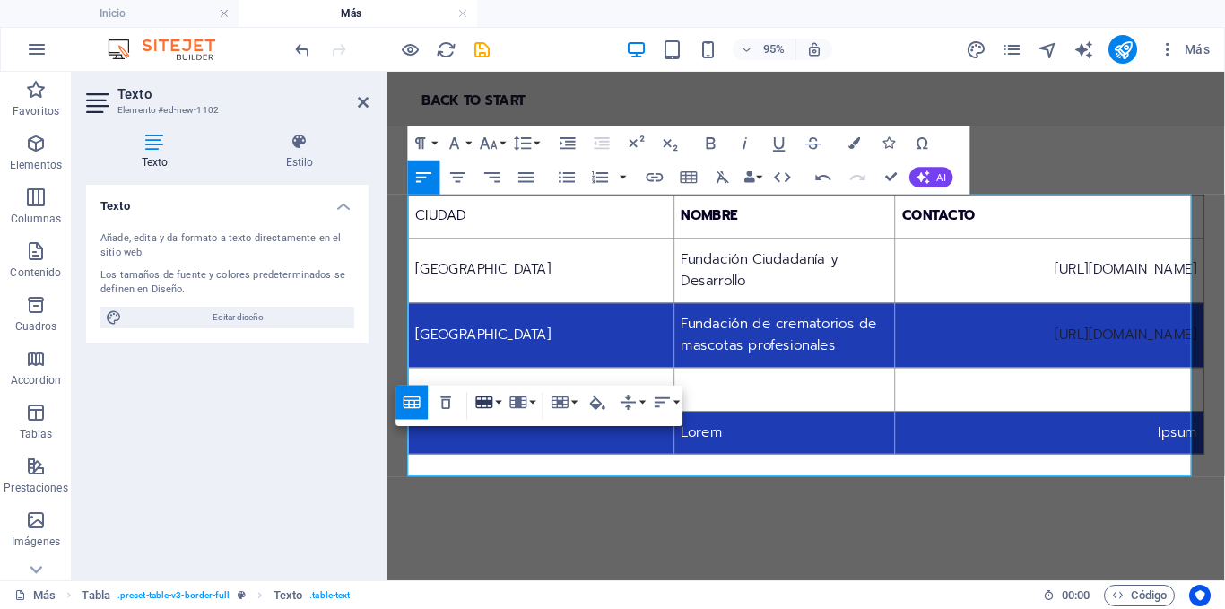
click at [492, 401] on icon "button" at bounding box center [484, 402] width 17 height 12
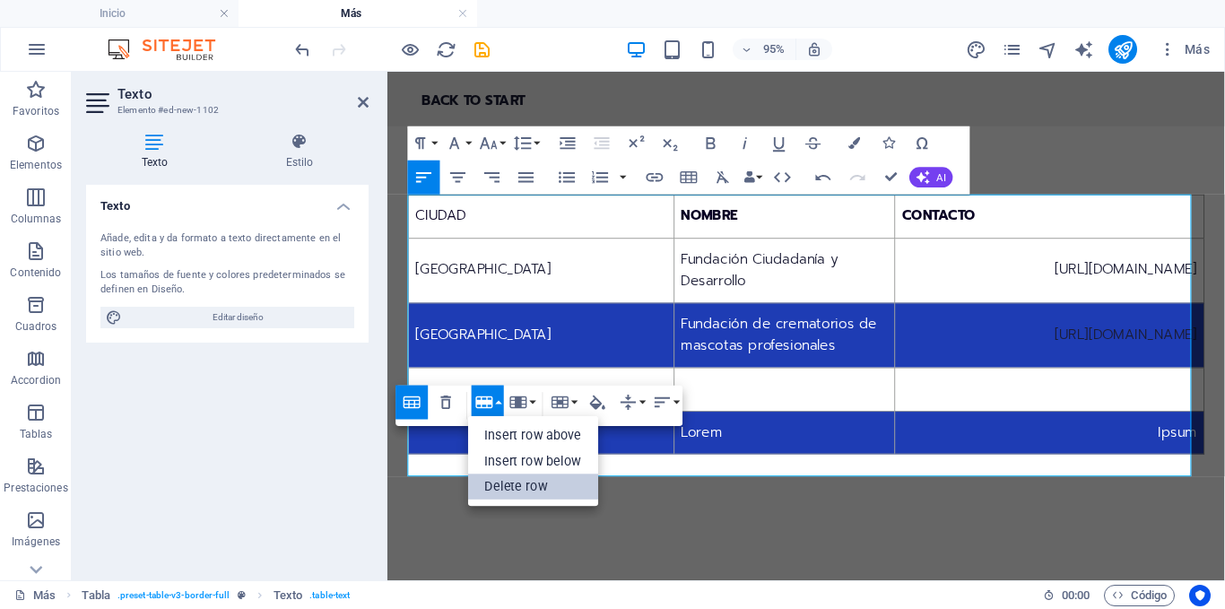
drag, startPoint x: 496, startPoint y: 482, endPoint x: 125, endPoint y: 411, distance: 378.0
click at [496, 482] on link "Delete row" at bounding box center [533, 487] width 131 height 26
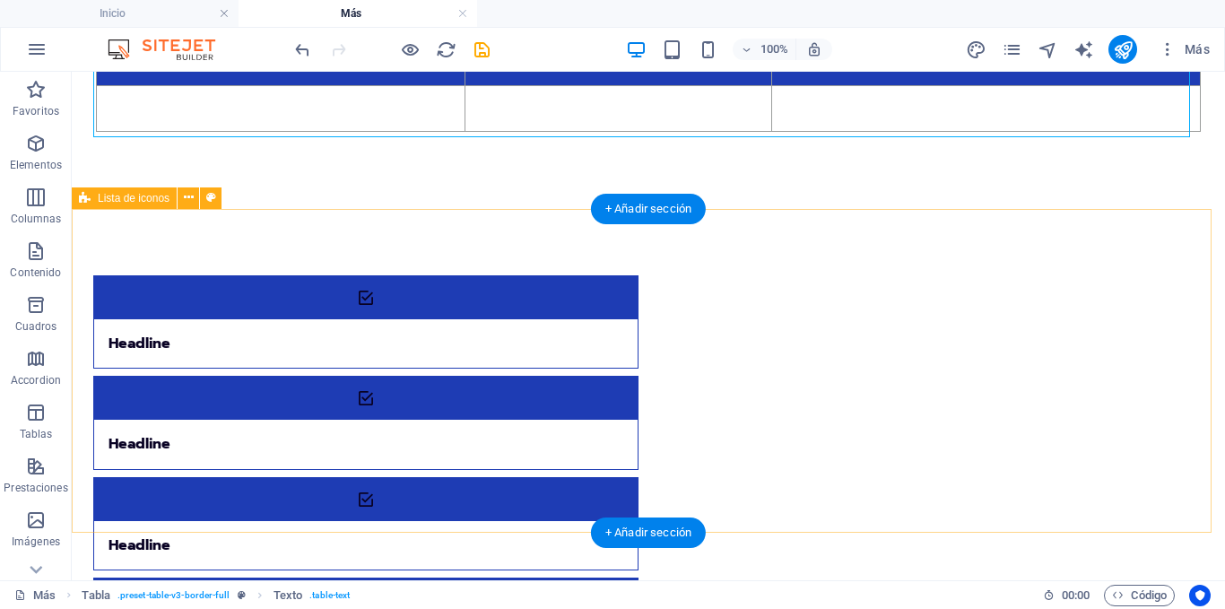
scroll to position [269, 0]
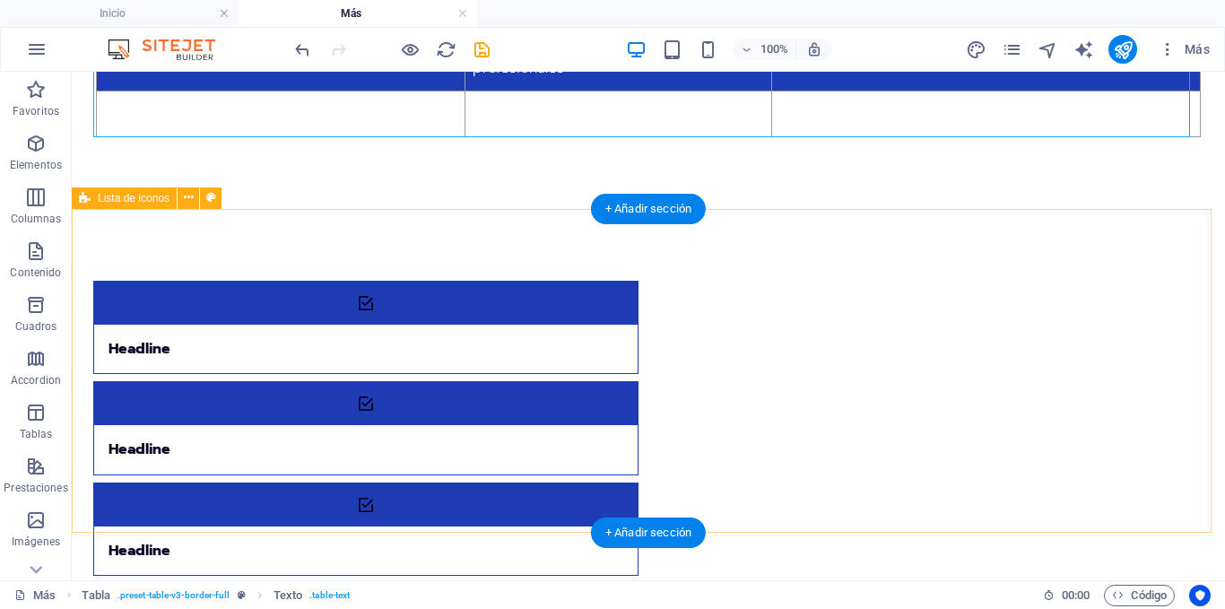
click at [529, 221] on div "Headline Headline Headline Headline Headline Headline" at bounding box center [648, 579] width 1153 height 741
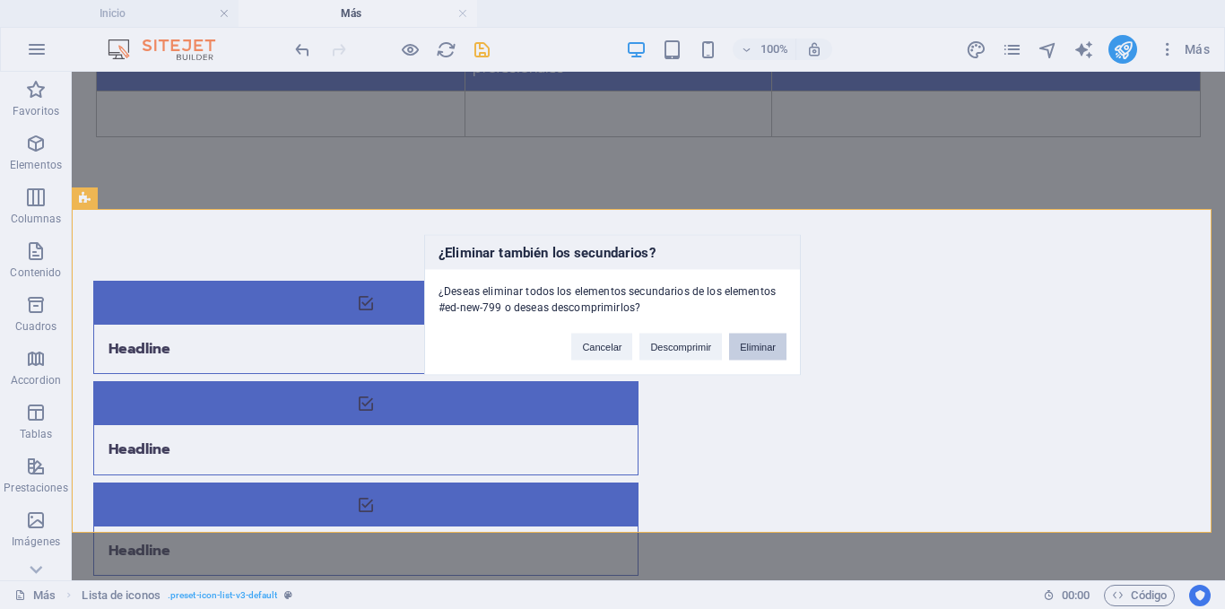
click at [746, 346] on button "Eliminar" at bounding box center [757, 346] width 57 height 27
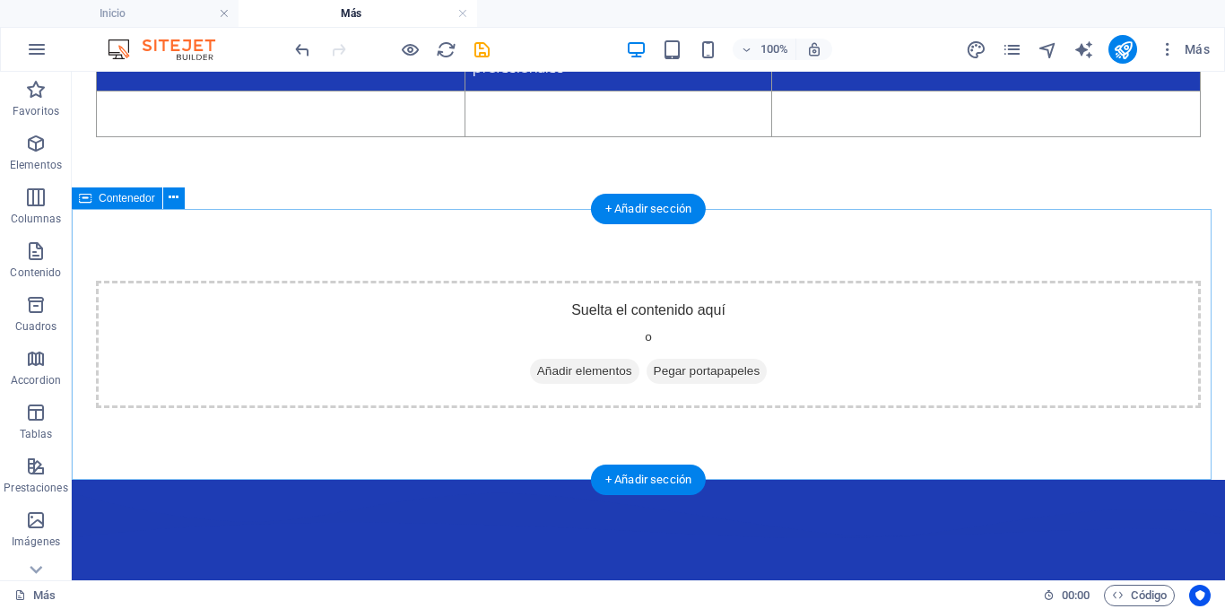
click at [514, 309] on div "Suelta el contenido aquí o Añadir elementos Pegar portapapeles" at bounding box center [648, 344] width 1105 height 127
click at [502, 242] on div "Suelta el contenido aquí o Añadir elementos Pegar portapapeles" at bounding box center [648, 344] width 1153 height 271
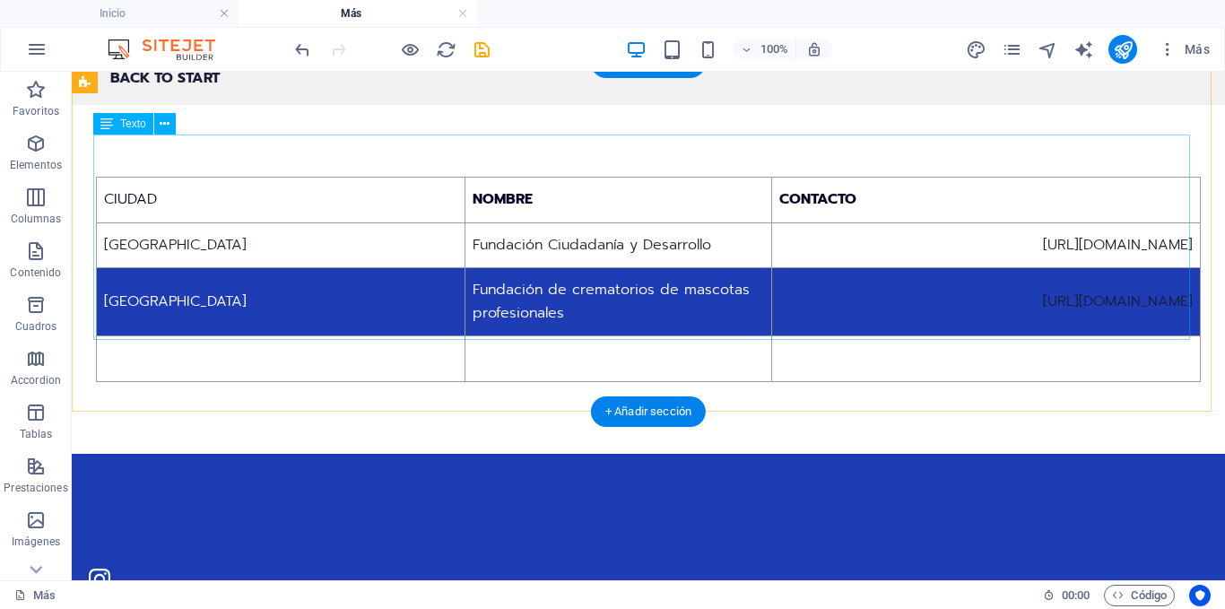
scroll to position [0, 0]
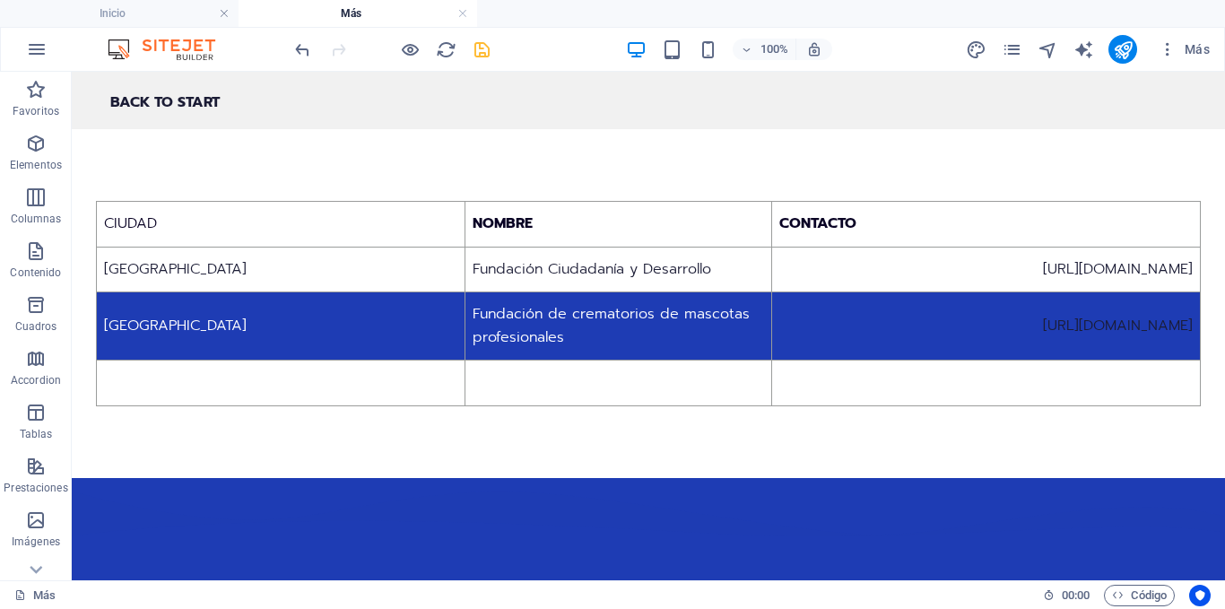
click at [476, 50] on icon "save" at bounding box center [482, 49] width 21 height 21
click at [135, 15] on h4 "Inicio" at bounding box center [119, 14] width 239 height 20
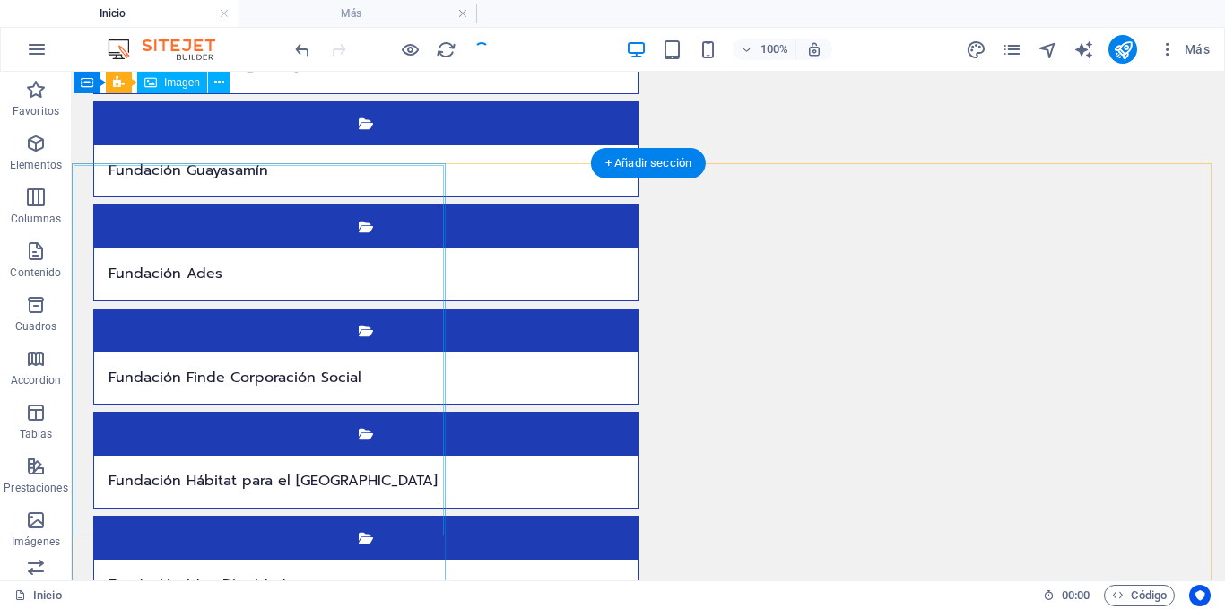
scroll to position [5542, 0]
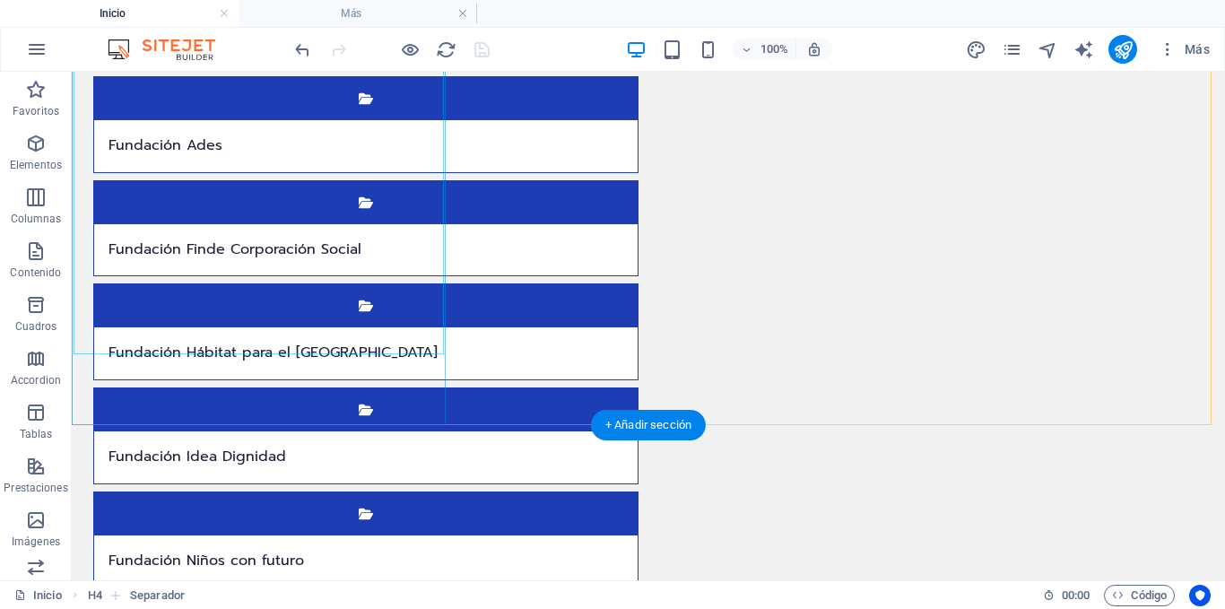
scroll to position [5811, 0]
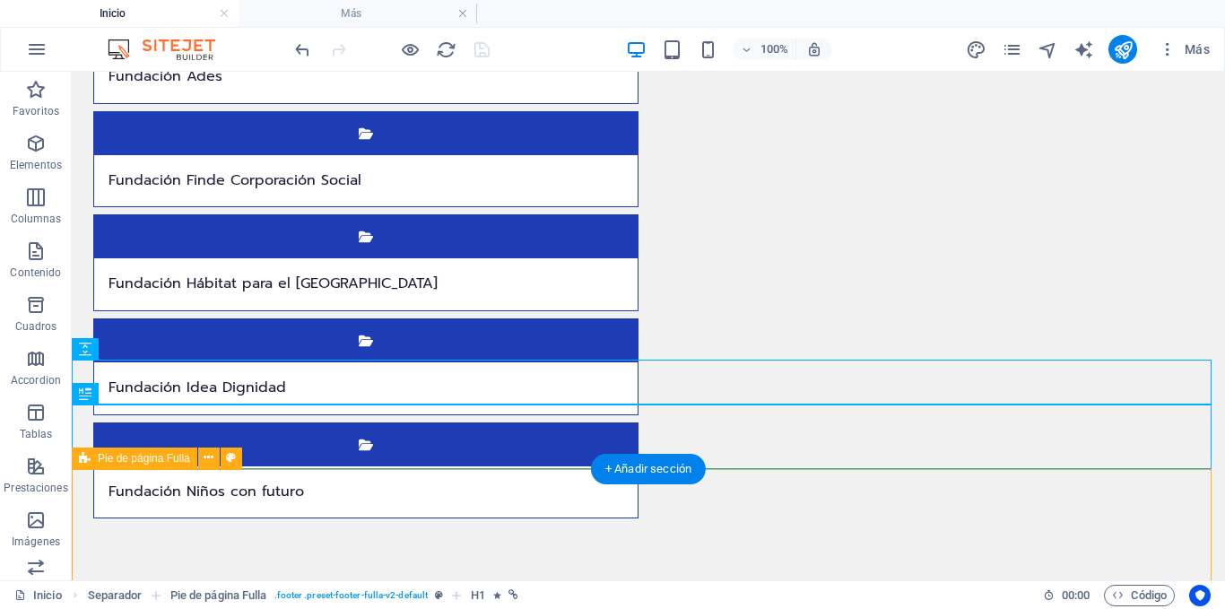
scroll to position [5901, 0]
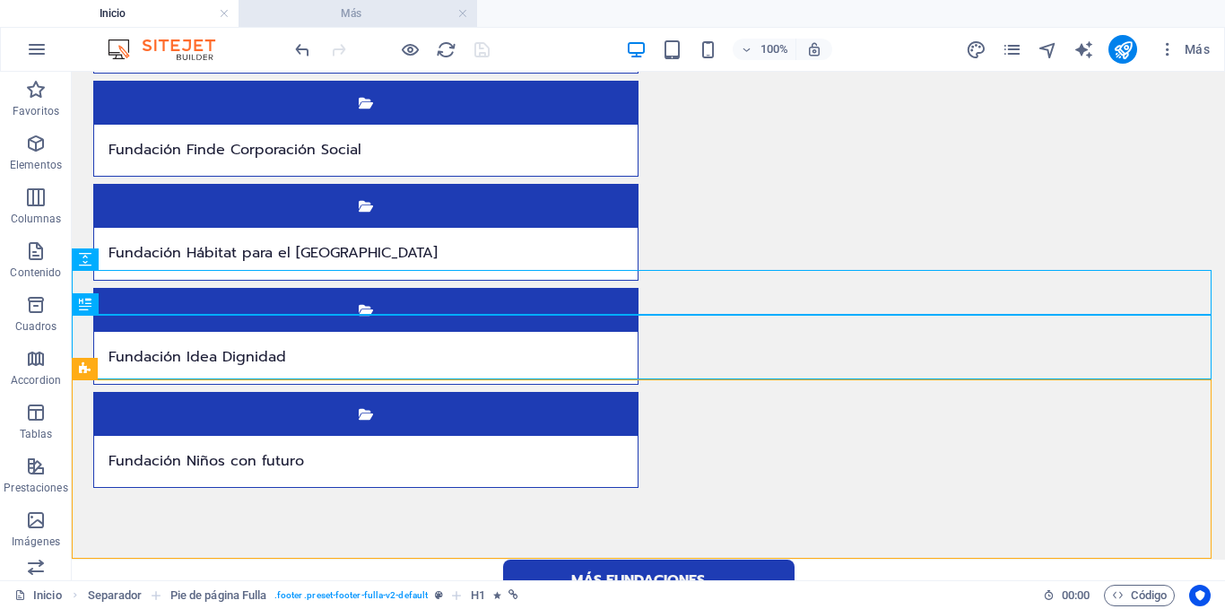
click at [391, 4] on h4 "Más" at bounding box center [358, 14] width 239 height 20
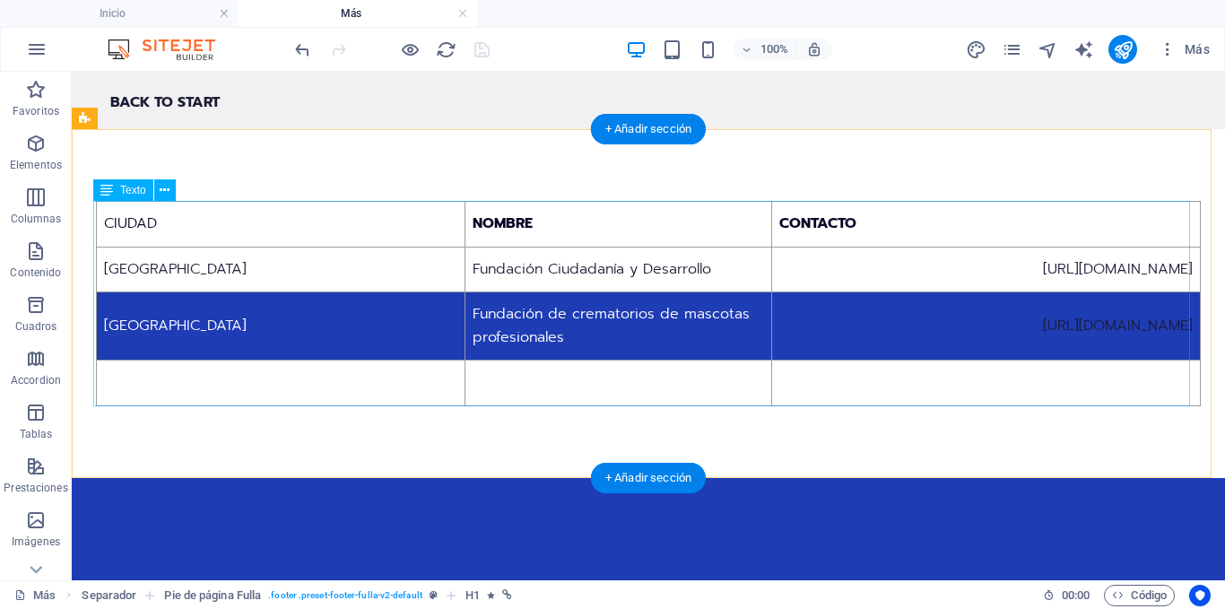
scroll to position [77, 0]
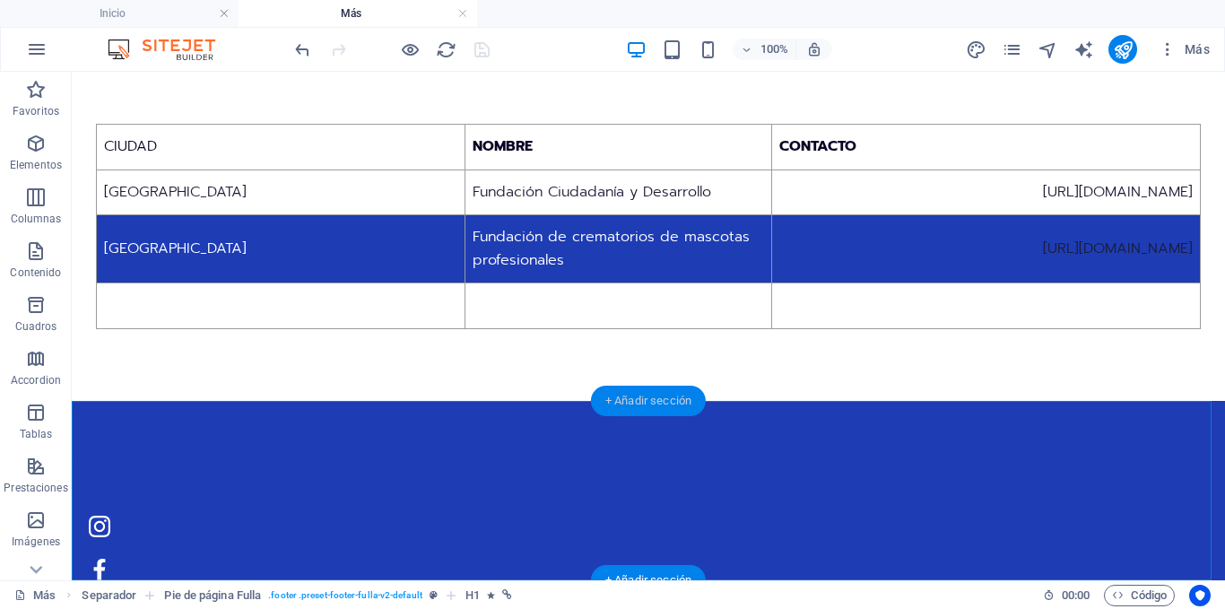
click at [621, 409] on div "+ Añadir sección" at bounding box center [648, 401] width 115 height 30
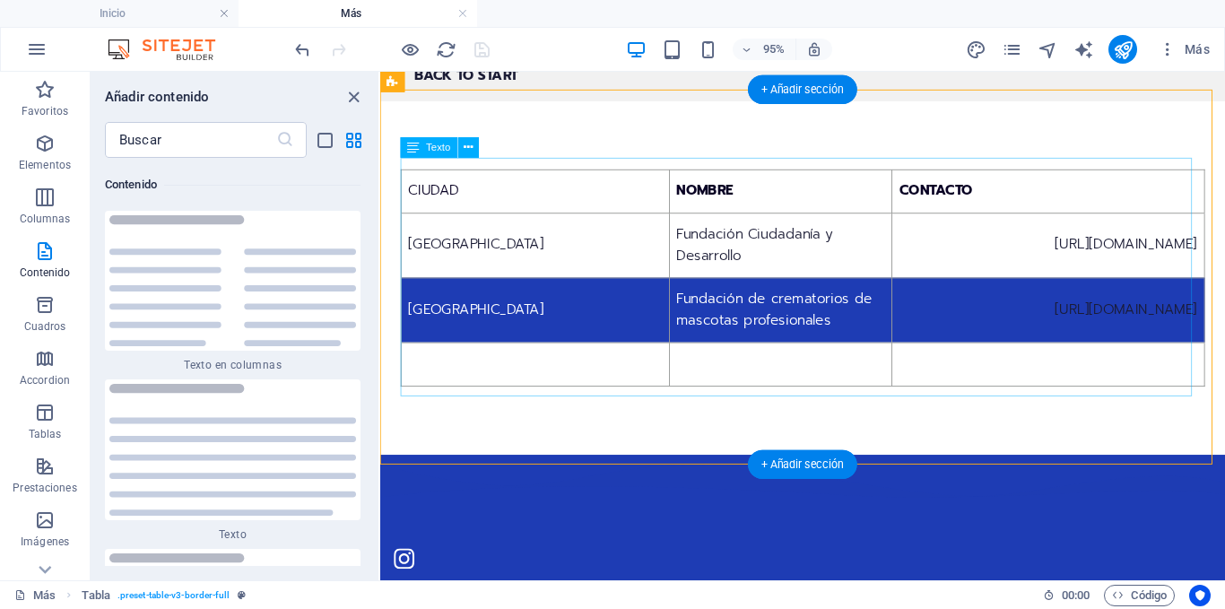
scroll to position [0, 0]
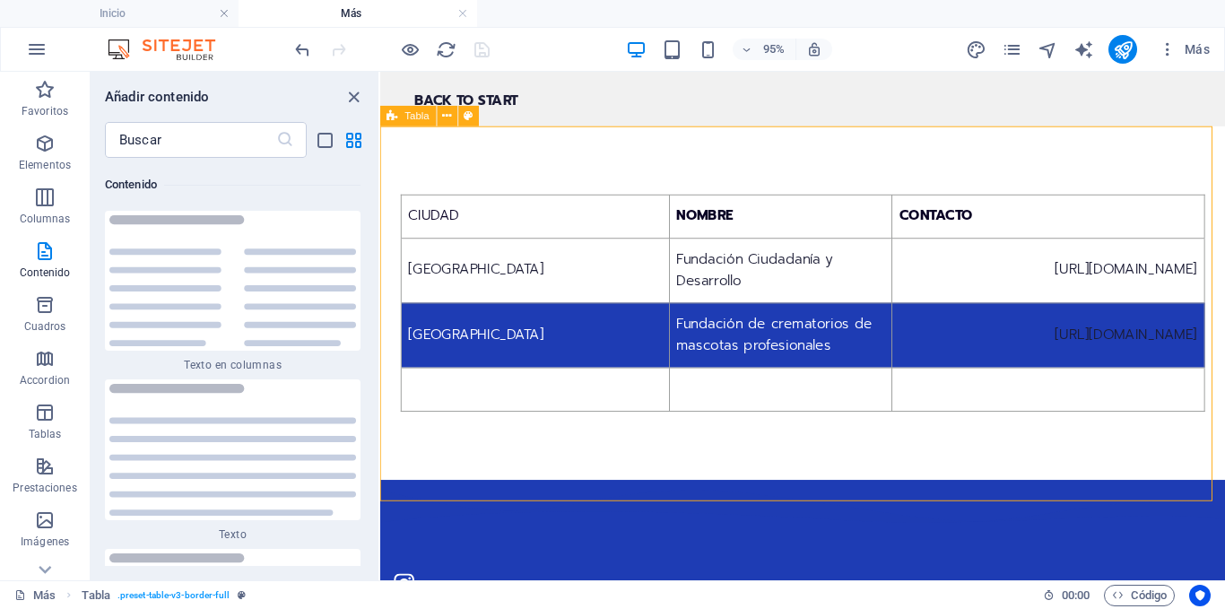
click at [397, 117] on icon at bounding box center [392, 116] width 11 height 21
click at [443, 115] on icon at bounding box center [447, 116] width 9 height 18
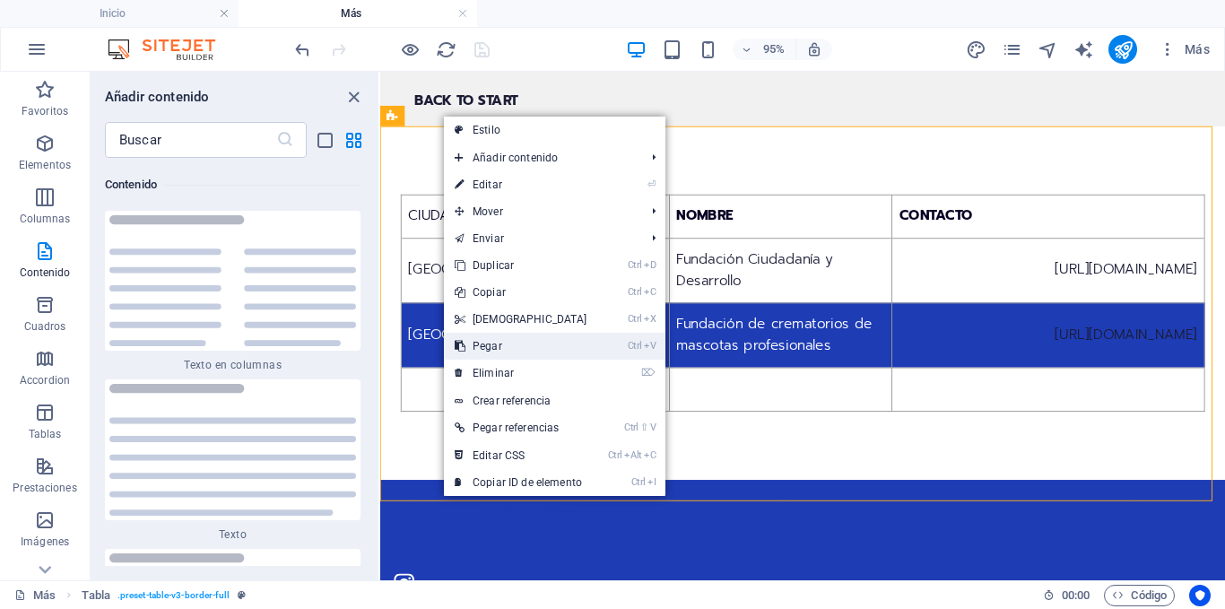
click at [509, 339] on link "Ctrl V Pegar" at bounding box center [521, 346] width 154 height 27
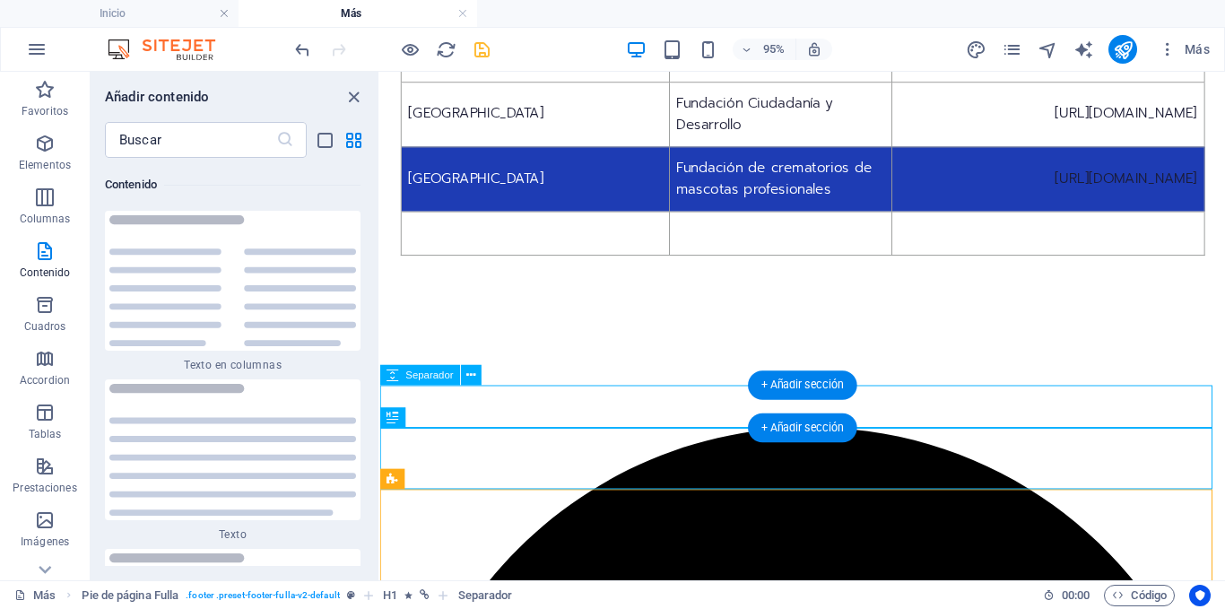
scroll to position [179, 0]
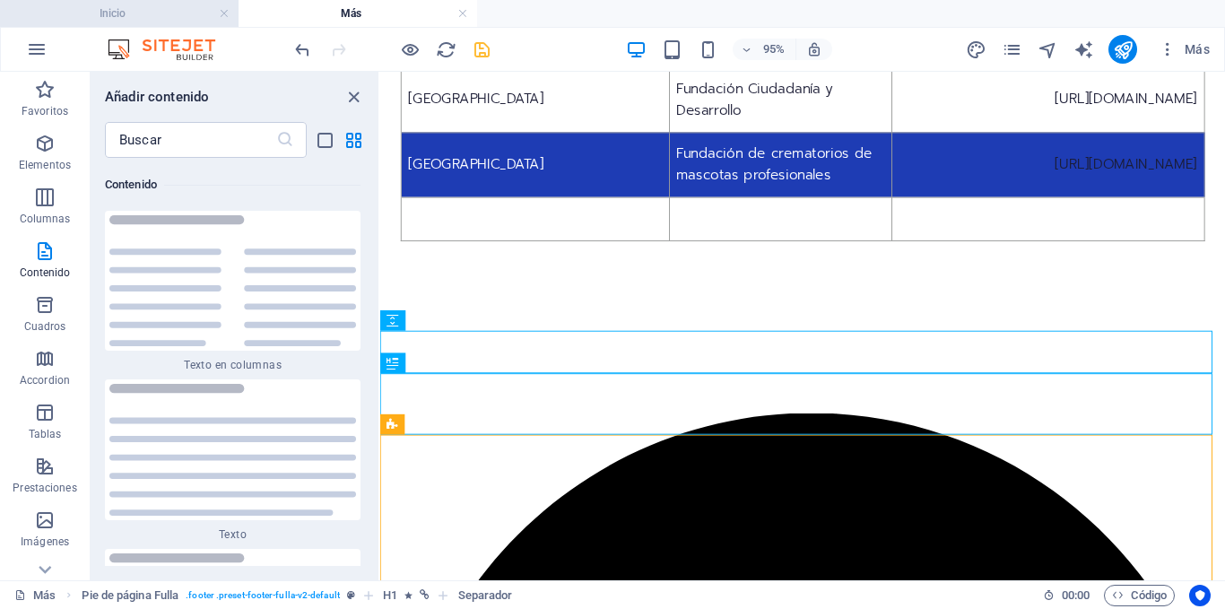
click at [153, 13] on h4 "Inicio" at bounding box center [119, 14] width 239 height 20
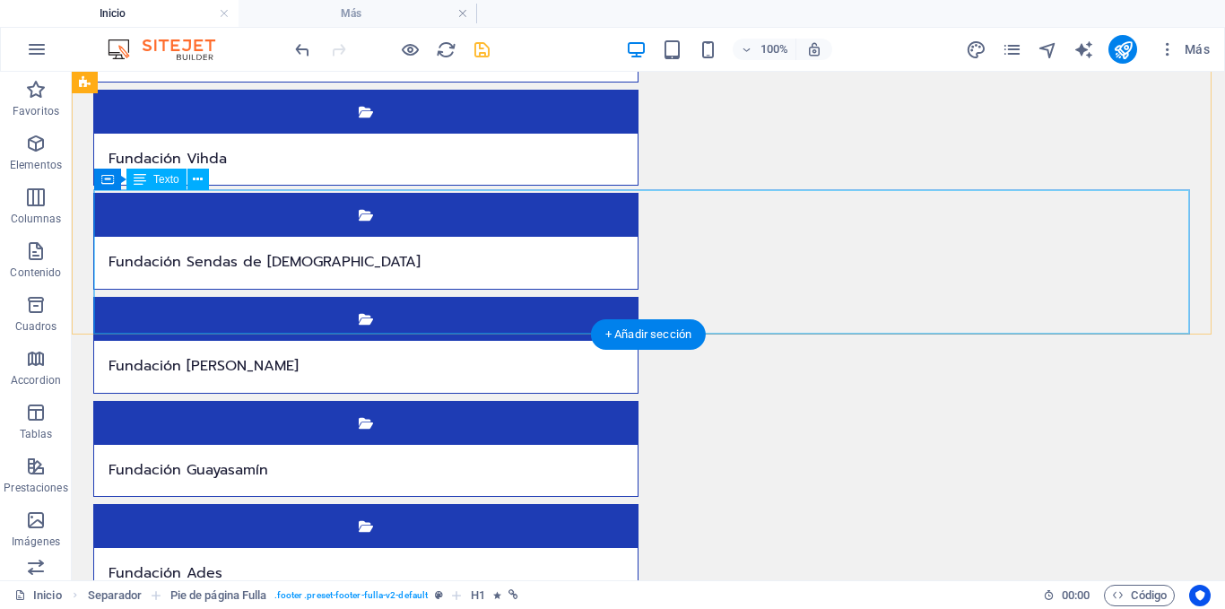
scroll to position [5273, 0]
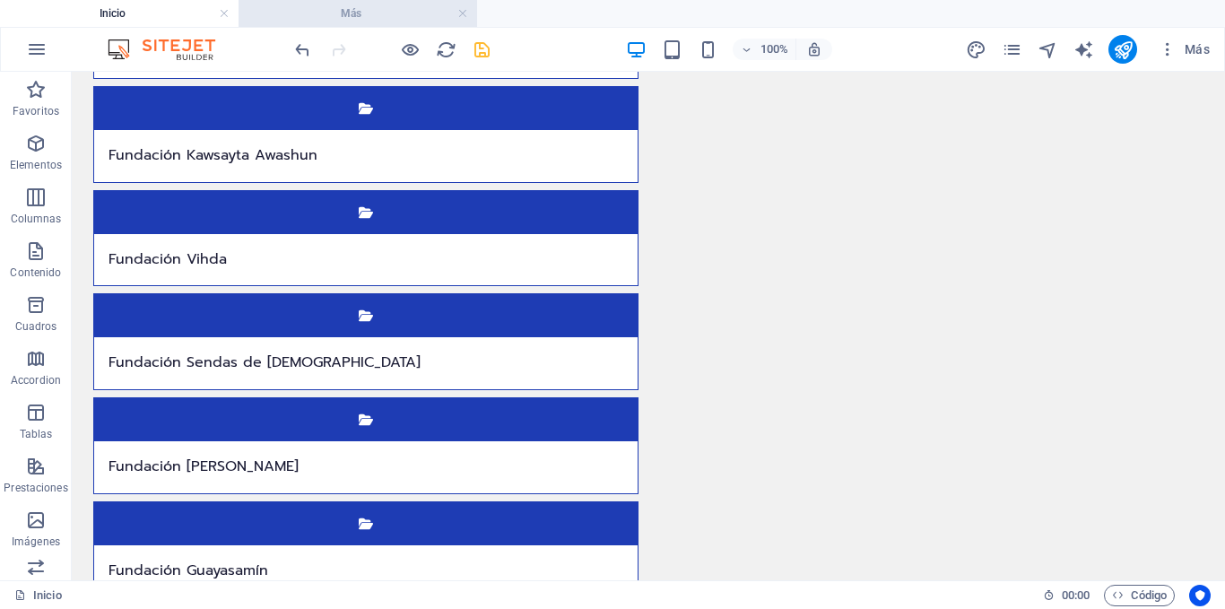
click at [364, 14] on h4 "Más" at bounding box center [358, 14] width 239 height 20
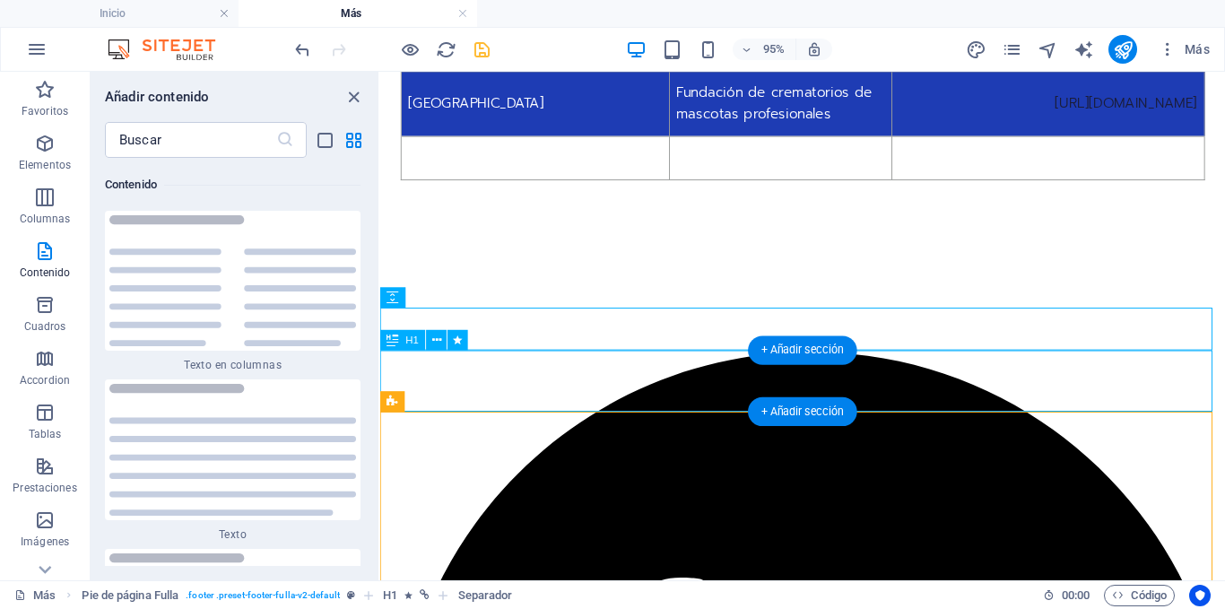
scroll to position [269, 0]
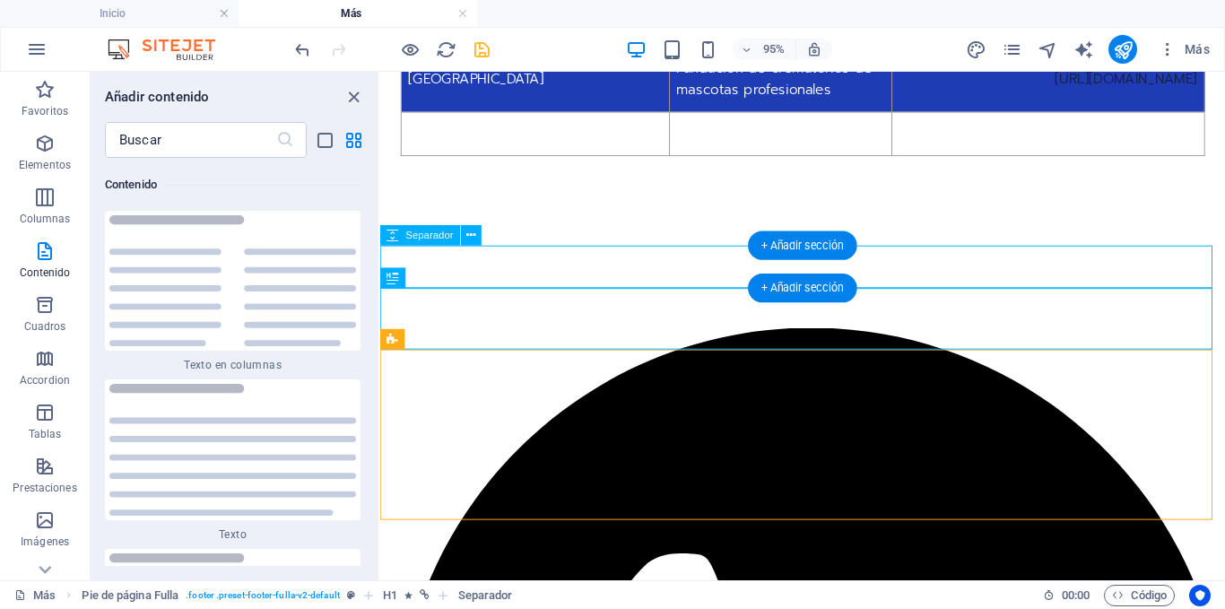
click at [533, 270] on div at bounding box center [825, 254] width 890 height 45
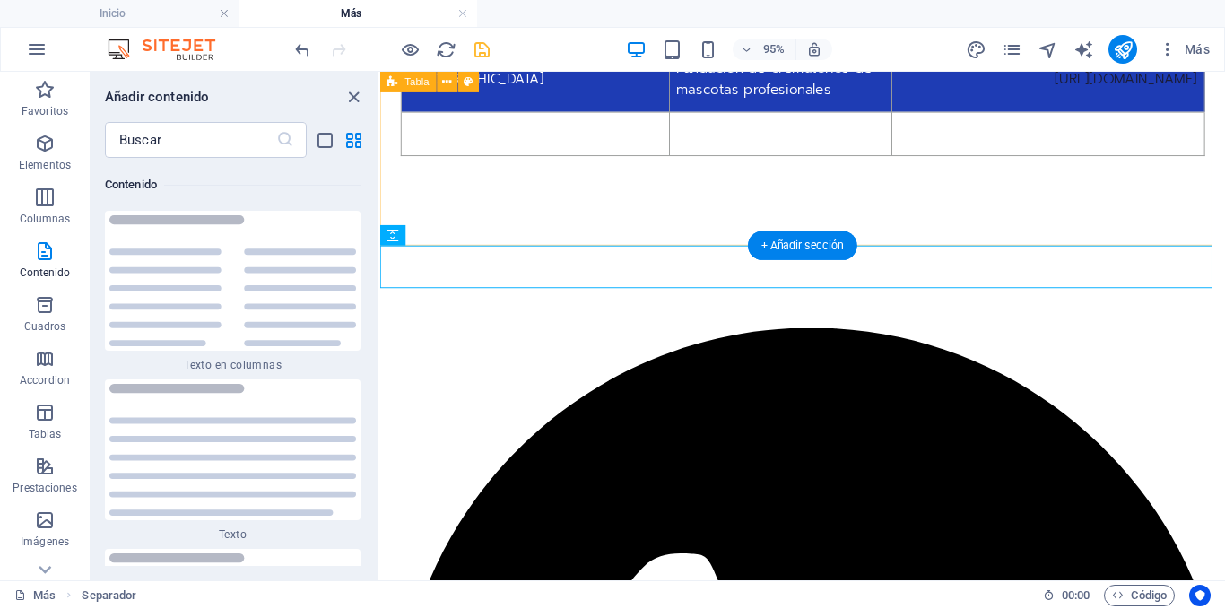
click at [544, 232] on div "CIUDAD NOMBRE CONTACTO [GEOGRAPHIC_DATA] Fundación Ciudadanía y Desarrollo [URL…" at bounding box center [825, 46] width 890 height 372
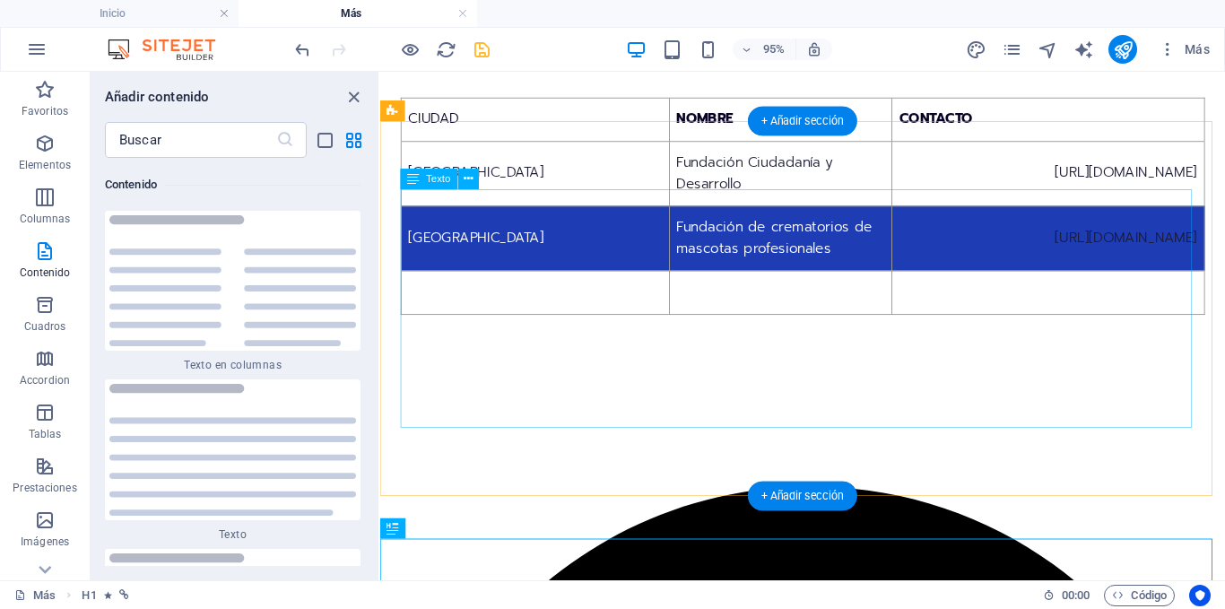
scroll to position [179, 0]
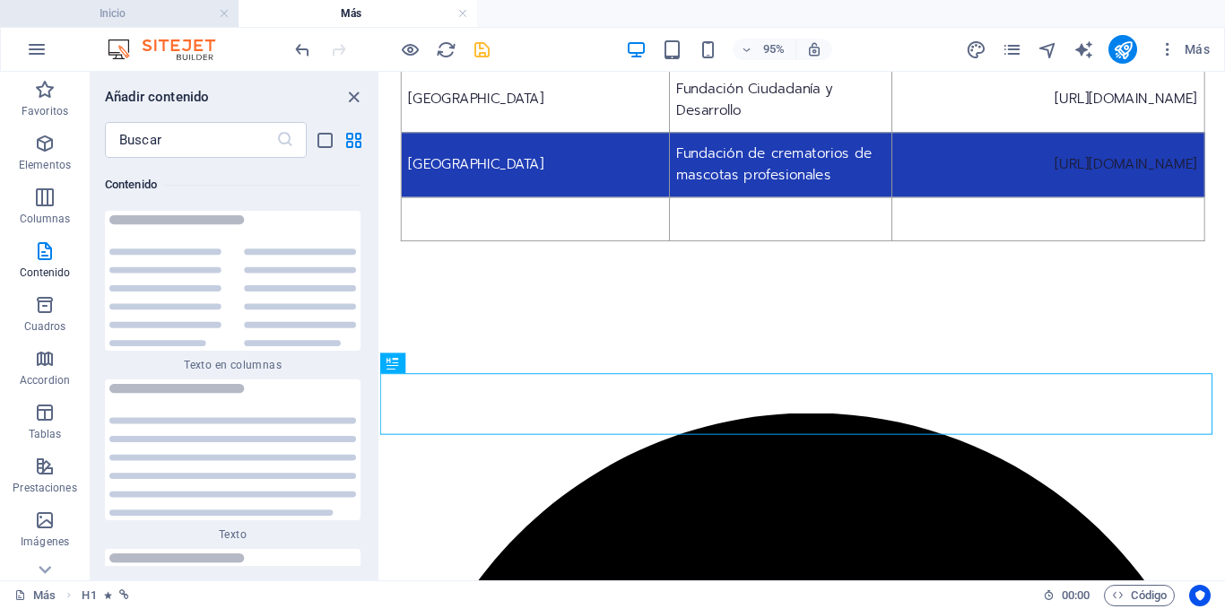
click at [157, 8] on h4 "Inicio" at bounding box center [119, 14] width 239 height 20
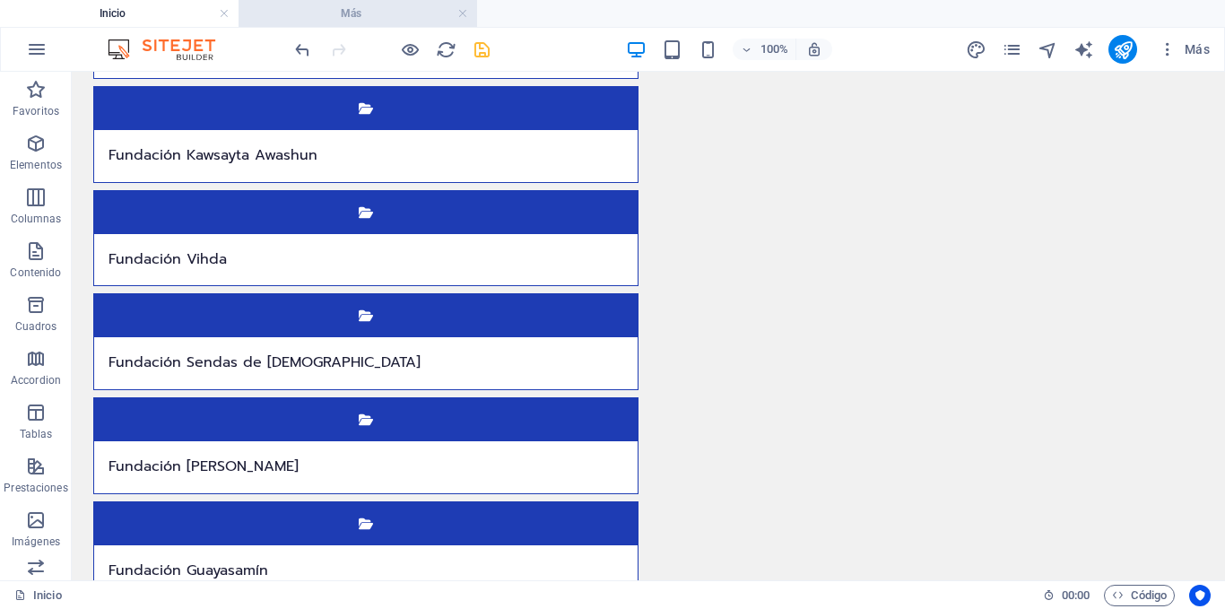
click at [370, 16] on h4 "Más" at bounding box center [358, 14] width 239 height 20
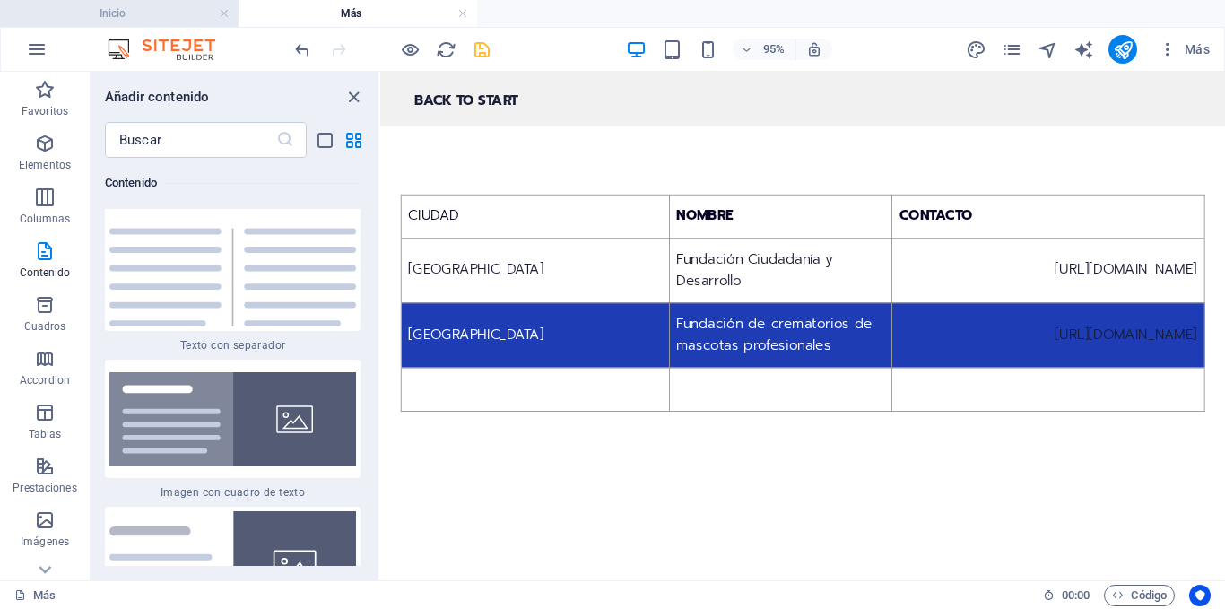
drag, startPoint x: 129, startPoint y: 7, endPoint x: 272, endPoint y: 45, distance: 147.5
click at [129, 7] on h4 "Inicio" at bounding box center [119, 14] width 239 height 20
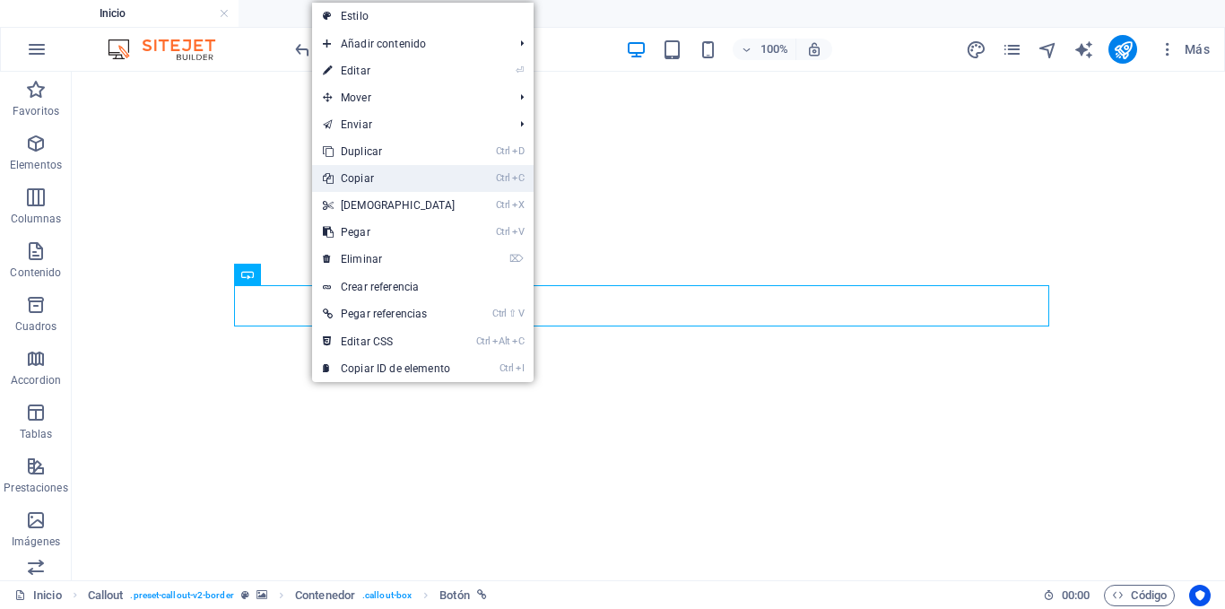
click at [381, 179] on link "Ctrl C Copiar" at bounding box center [389, 178] width 154 height 27
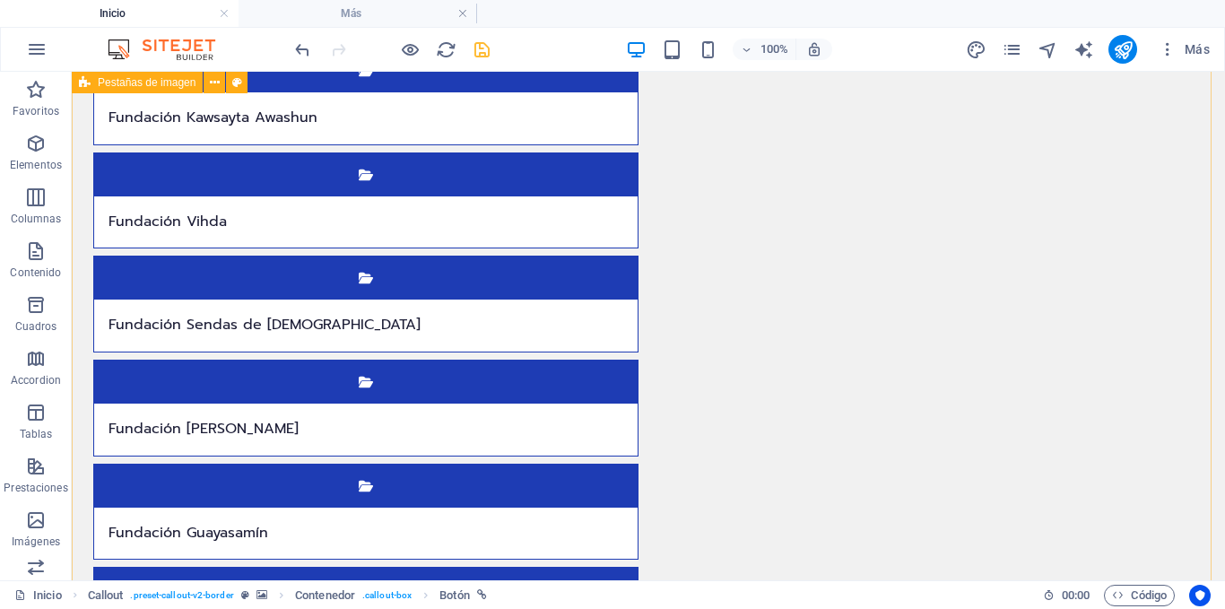
scroll to position [5740, 0]
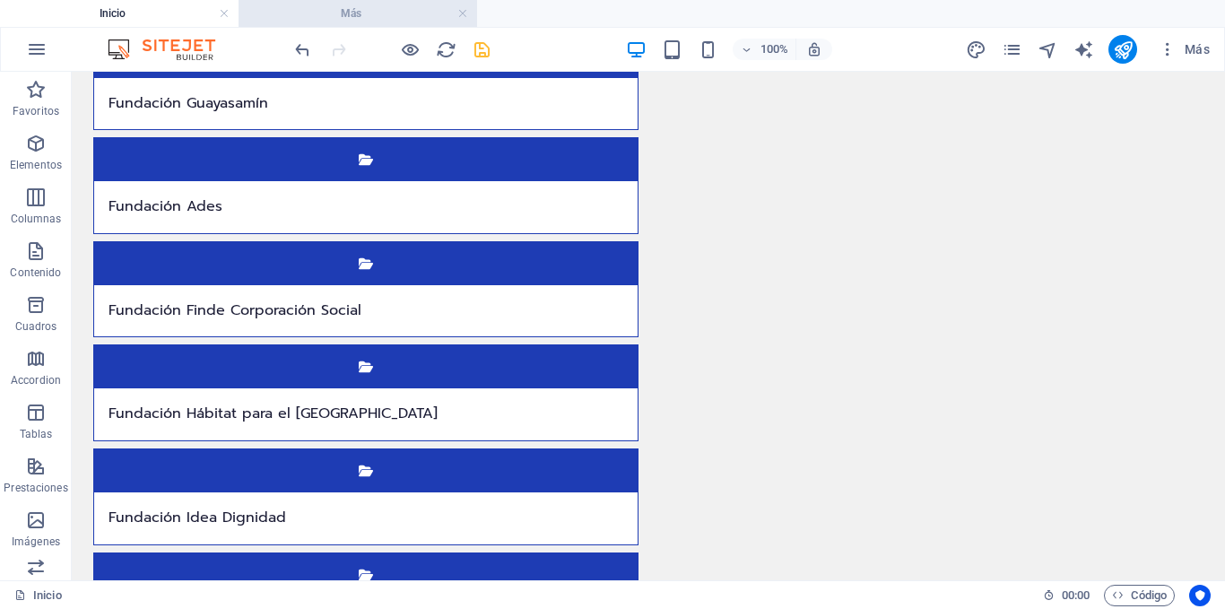
click at [308, 16] on h4 "Más" at bounding box center [358, 14] width 239 height 20
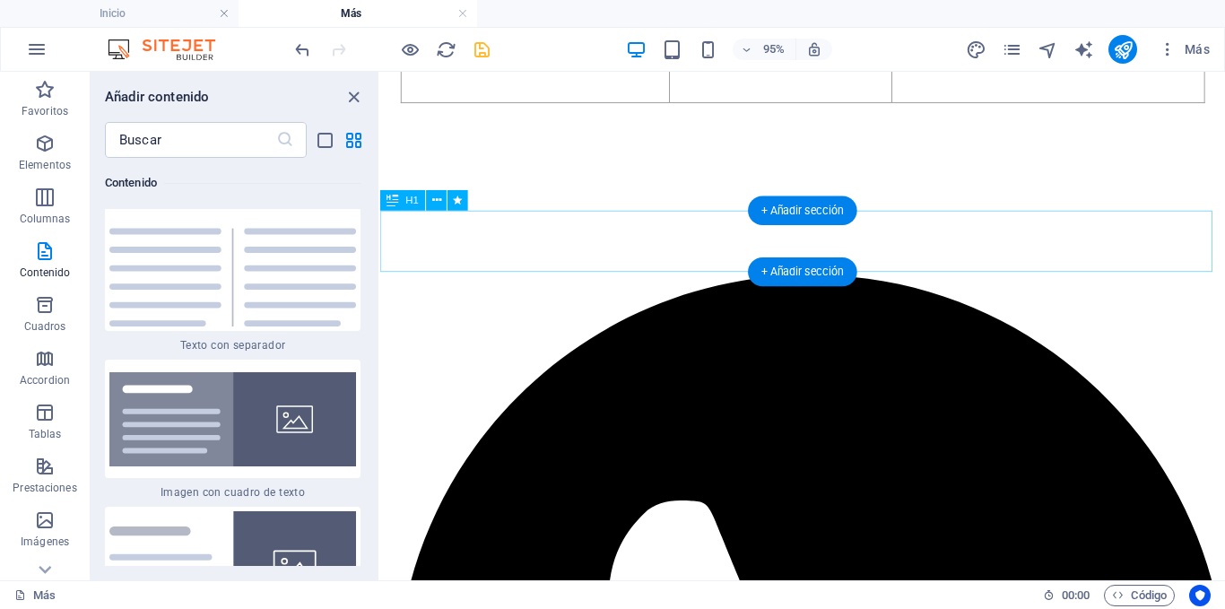
scroll to position [0, 0]
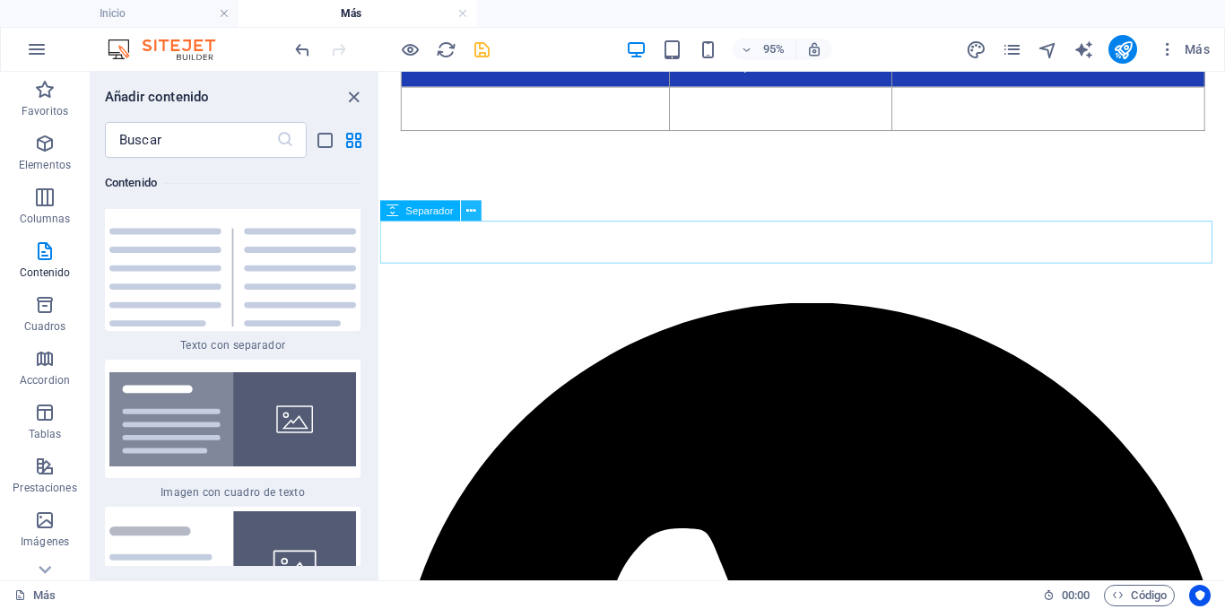
click at [468, 207] on icon at bounding box center [470, 211] width 9 height 18
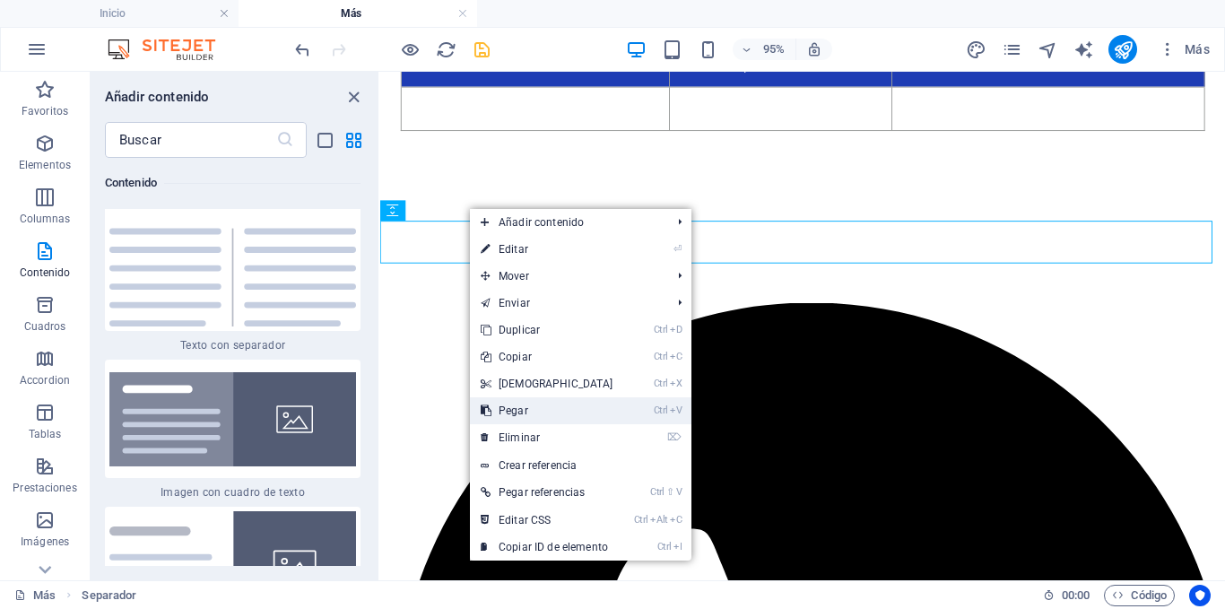
click at [553, 405] on link "Ctrl V Pegar" at bounding box center [547, 410] width 154 height 27
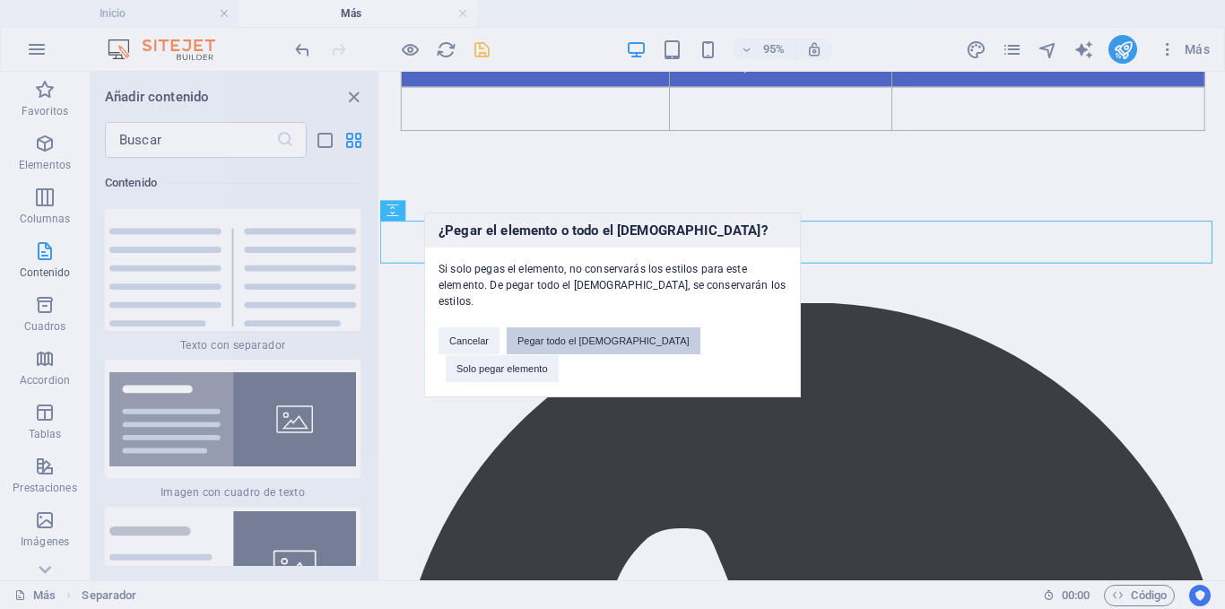
click at [627, 348] on button "Pegar todo el [DEMOGRAPHIC_DATA]" at bounding box center [604, 340] width 194 height 27
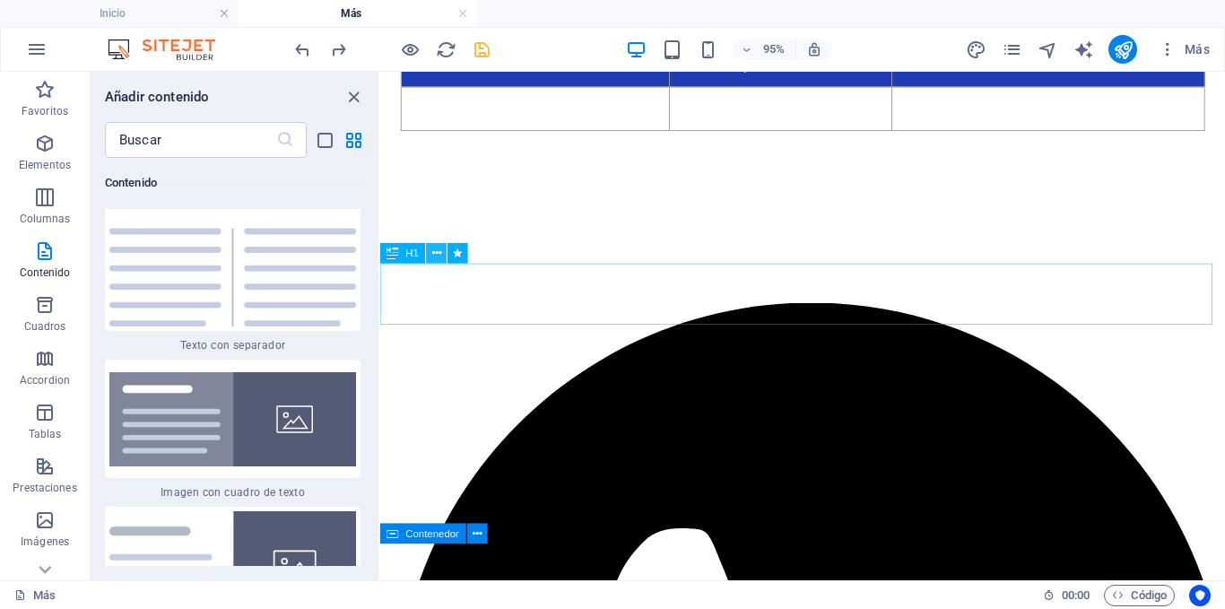
click at [439, 248] on icon at bounding box center [436, 254] width 9 height 18
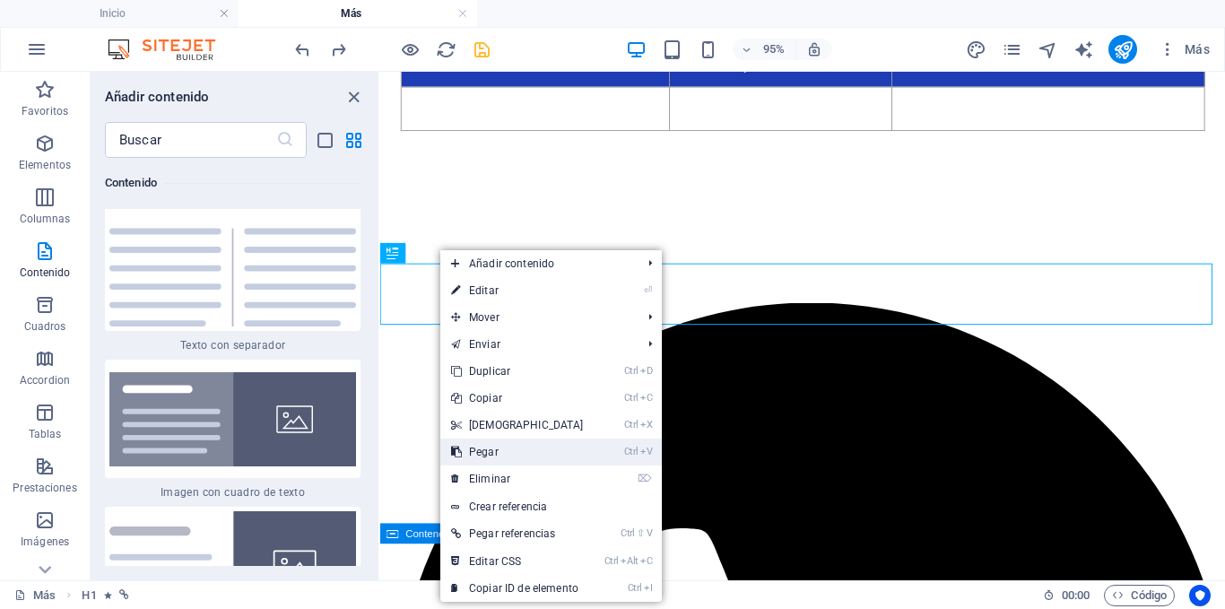
click at [544, 457] on link "Ctrl V Pegar" at bounding box center [517, 452] width 154 height 27
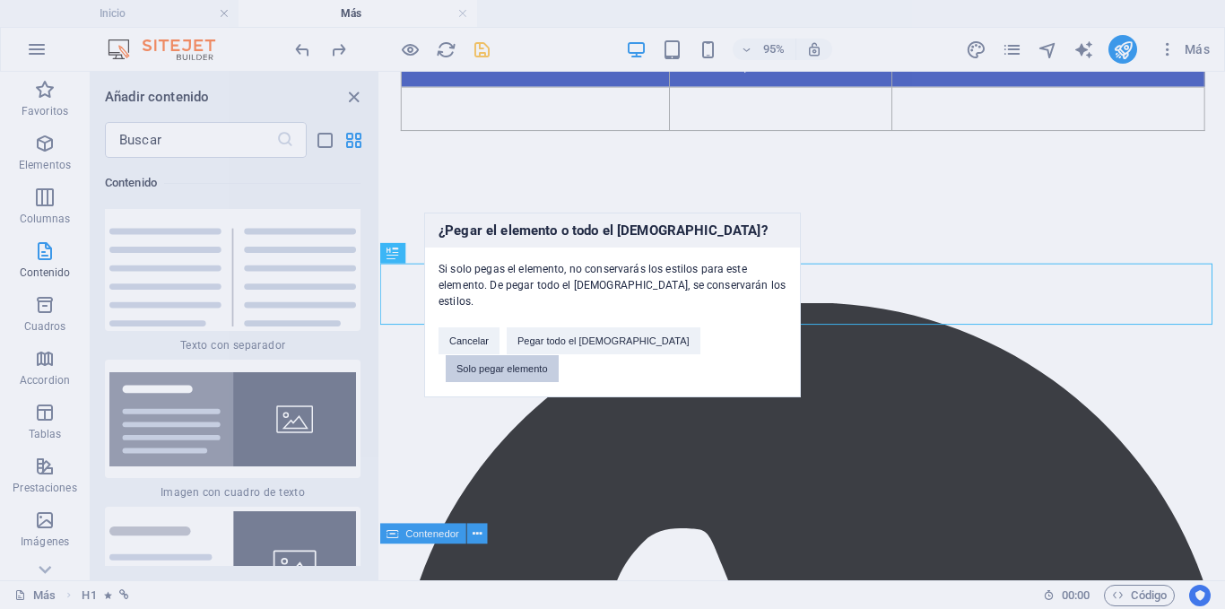
click at [559, 355] on button "Solo pegar elemento" at bounding box center [502, 368] width 113 height 27
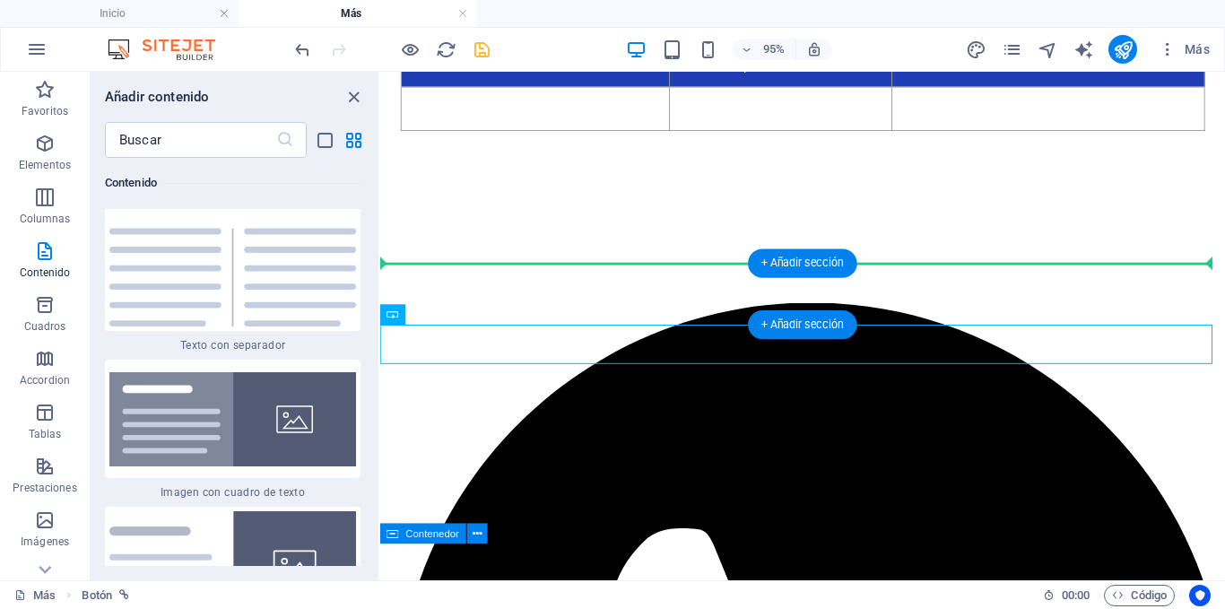
drag, startPoint x: 810, startPoint y: 390, endPoint x: 431, endPoint y: 292, distance: 390.9
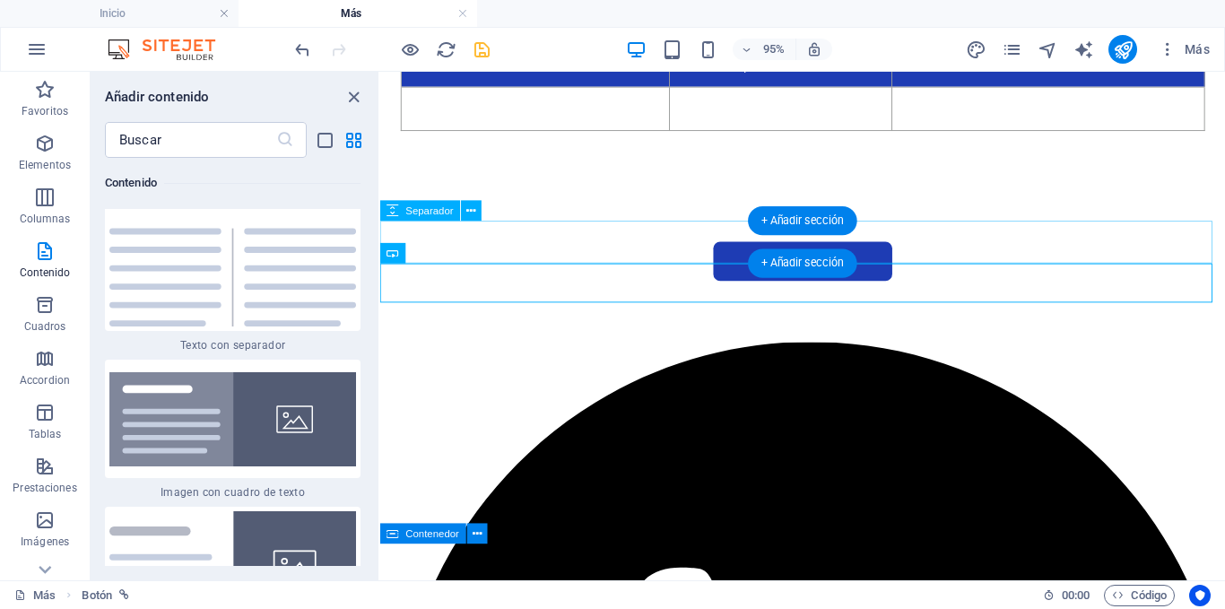
click at [582, 243] on div at bounding box center [825, 228] width 890 height 45
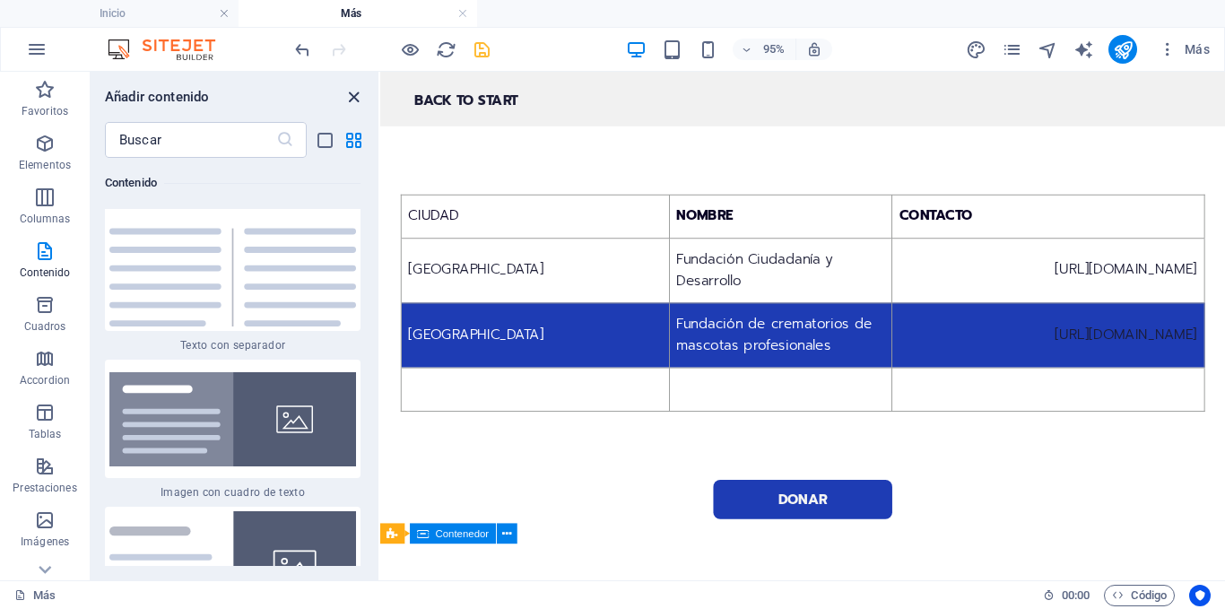
click at [357, 88] on icon "close panel" at bounding box center [354, 97] width 21 height 21
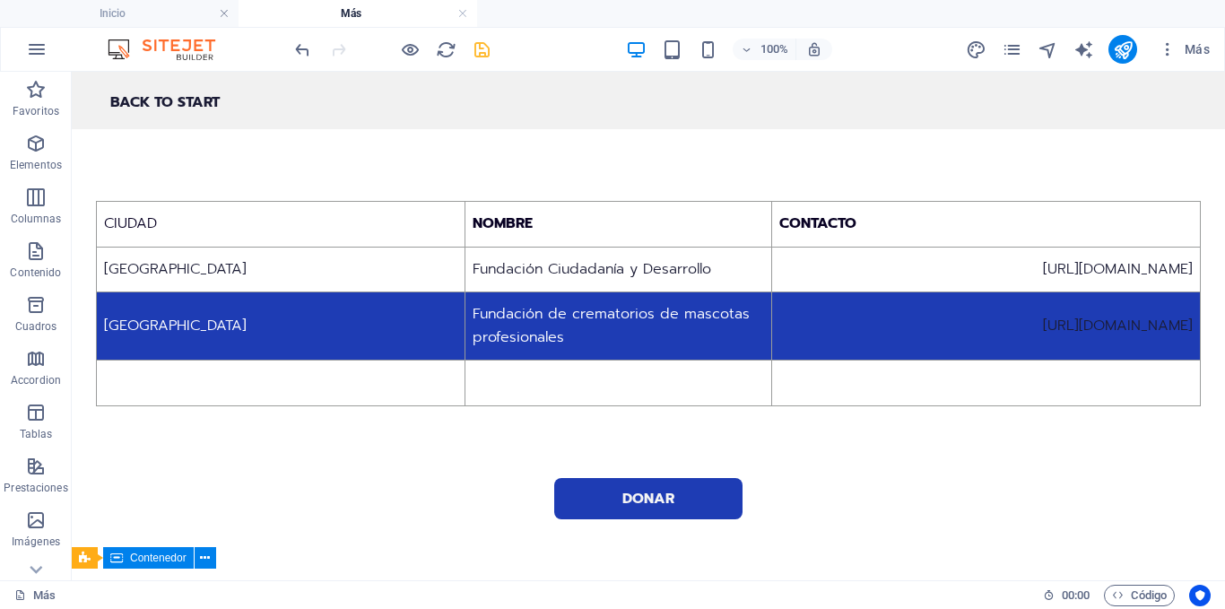
click at [484, 60] on div at bounding box center [392, 49] width 201 height 29
click at [484, 55] on icon "save" at bounding box center [482, 49] width 21 height 21
click at [464, 16] on link at bounding box center [462, 13] width 11 height 17
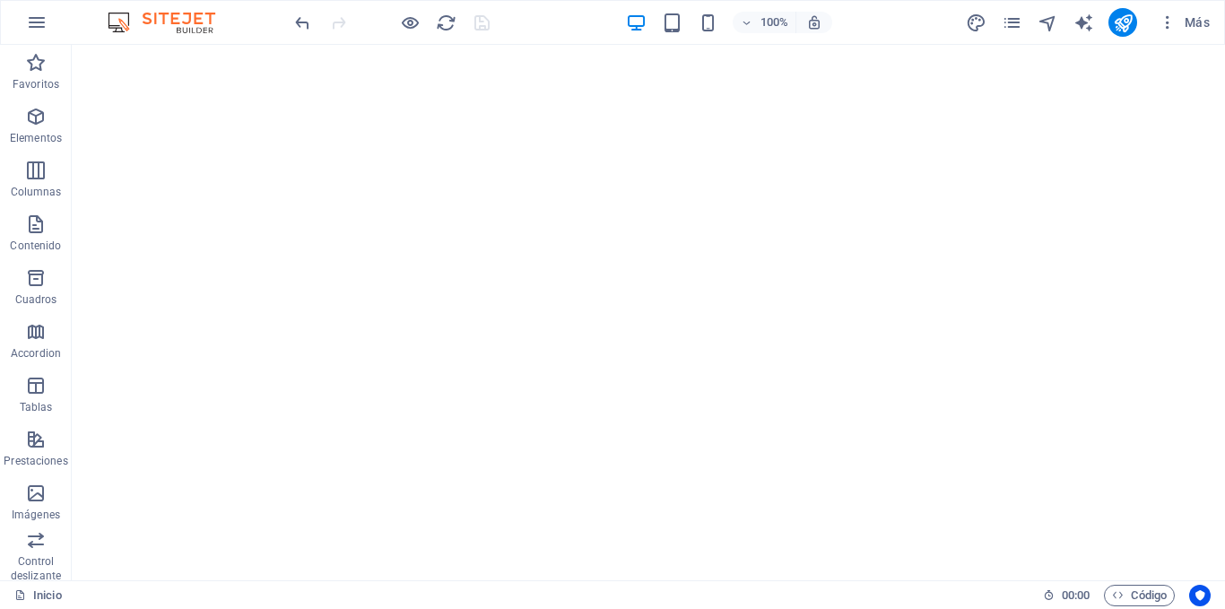
scroll to position [5740, 0]
